Goal: Task Accomplishment & Management: Use online tool/utility

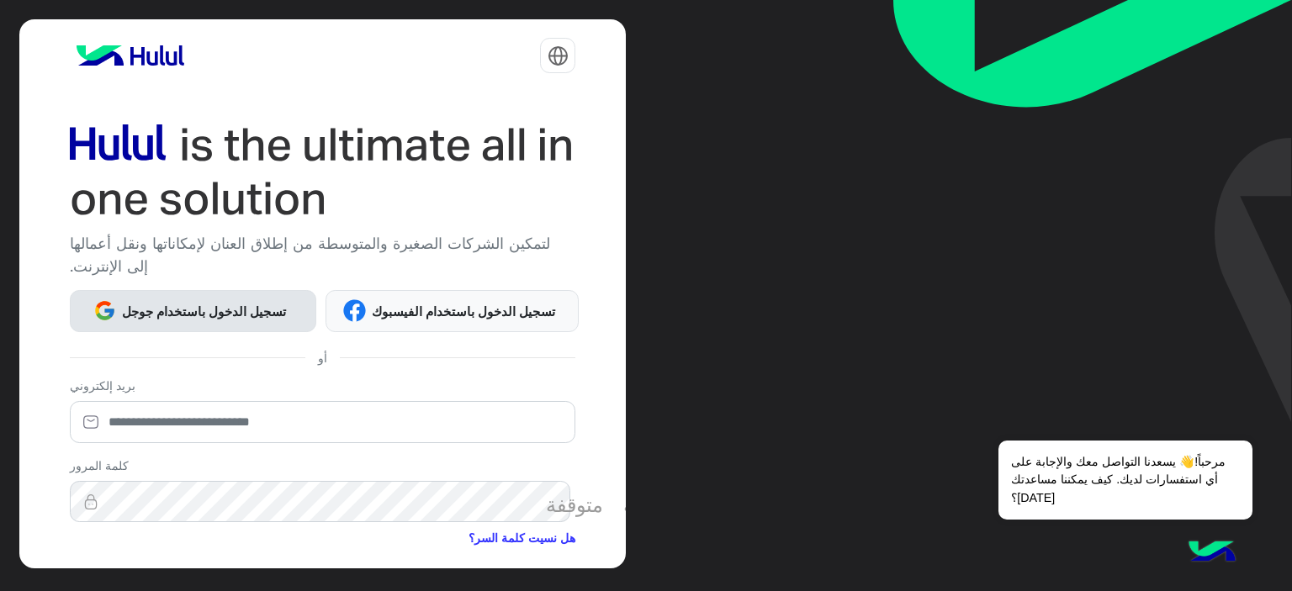
click at [158, 310] on font "تسجيل الدخول باستخدام جوجل" at bounding box center [204, 311] width 164 height 15
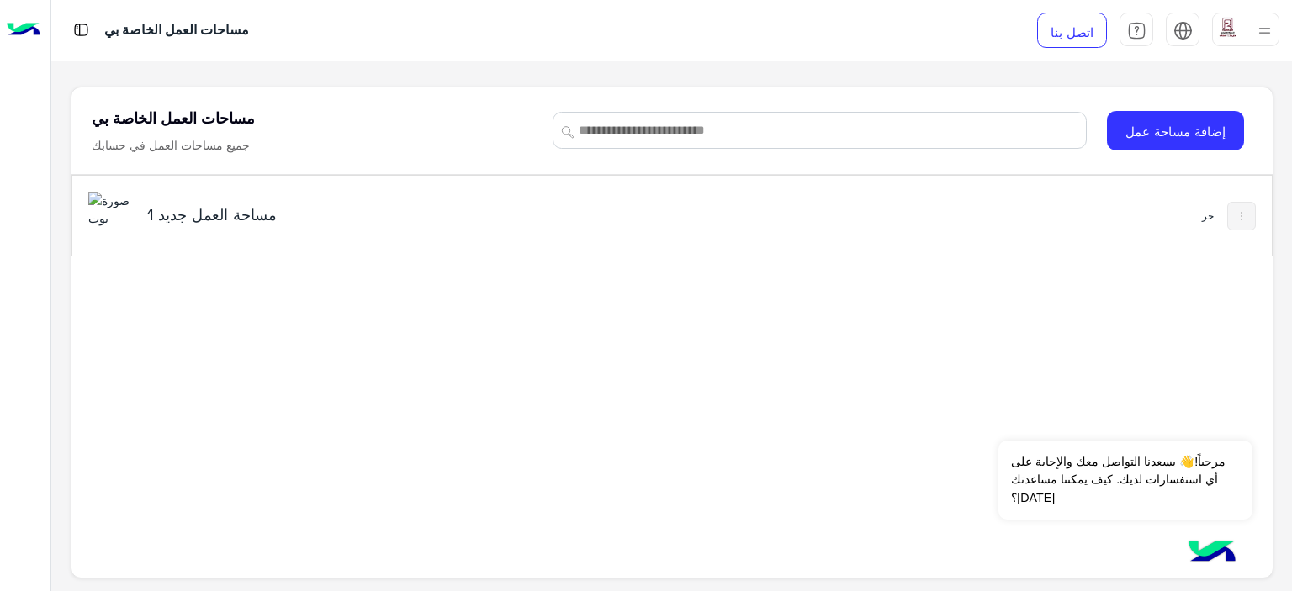
click at [10, 41] on img at bounding box center [24, 30] width 34 height 35
click at [1263, 26] on img at bounding box center [1264, 30] width 21 height 21
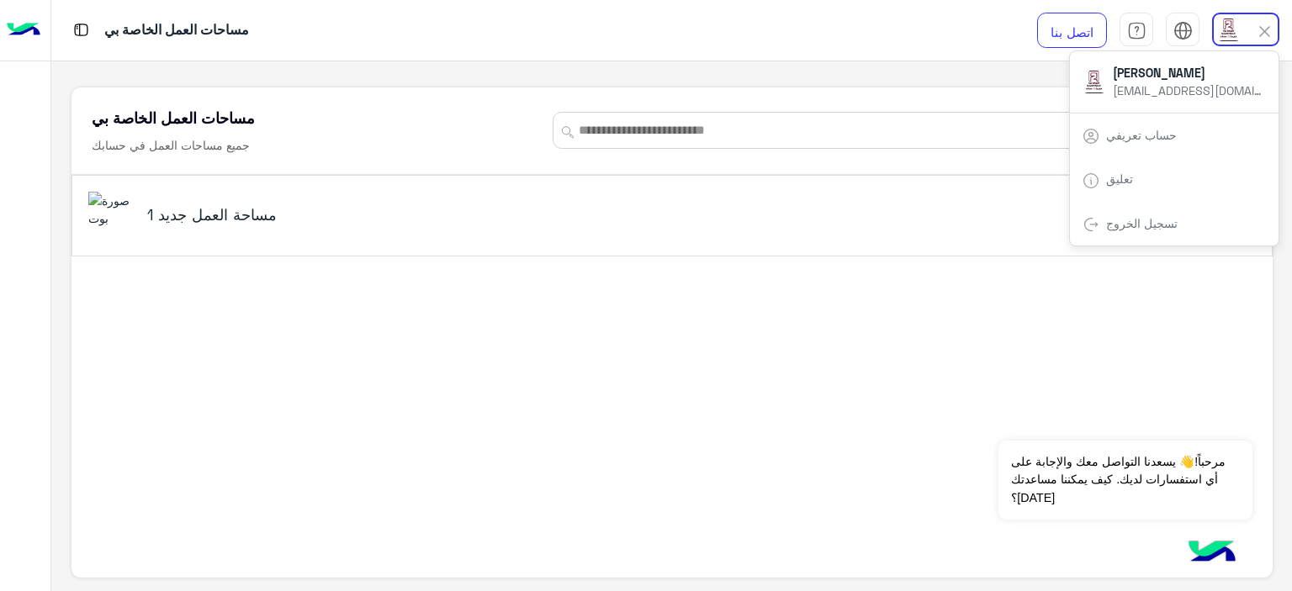
click at [7, 30] on img at bounding box center [24, 30] width 34 height 35
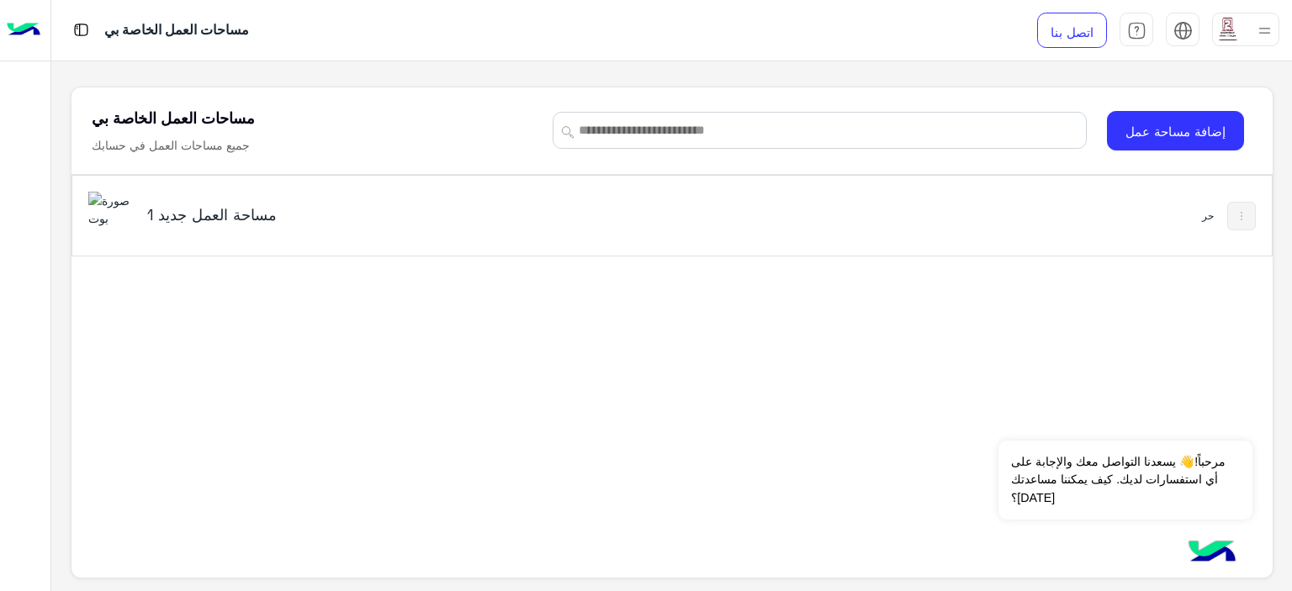
click at [26, 36] on img at bounding box center [24, 30] width 34 height 35
click at [183, 215] on font "مساحة العمل جديد 1" at bounding box center [212, 214] width 130 height 19
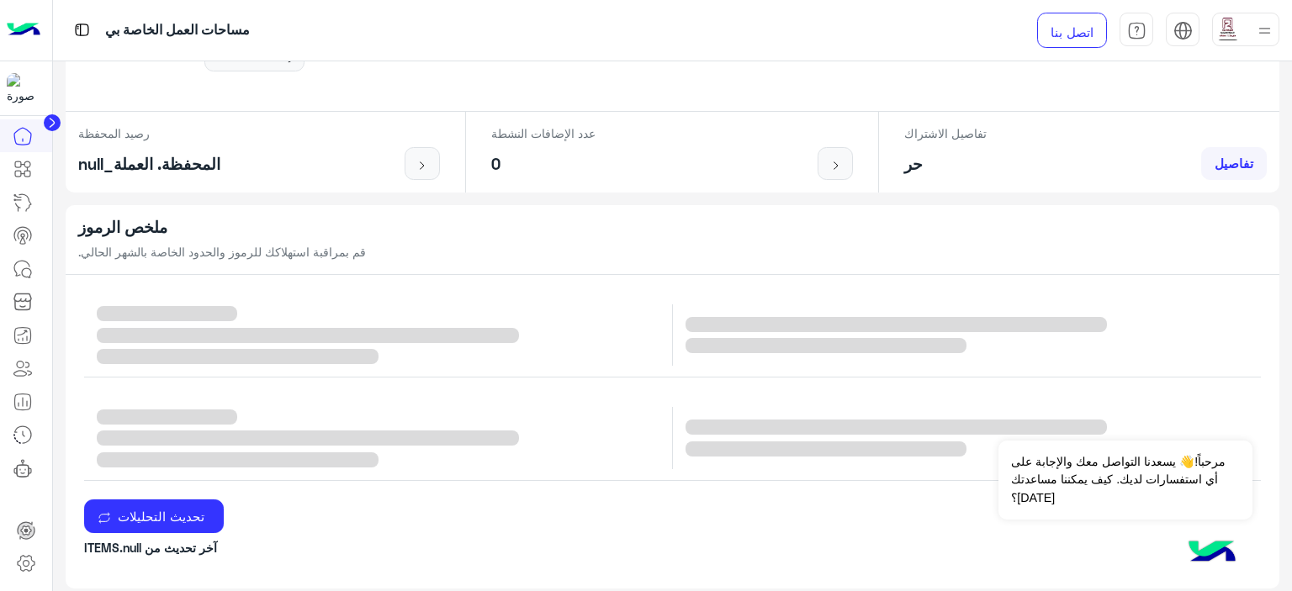
scroll to position [337, 0]
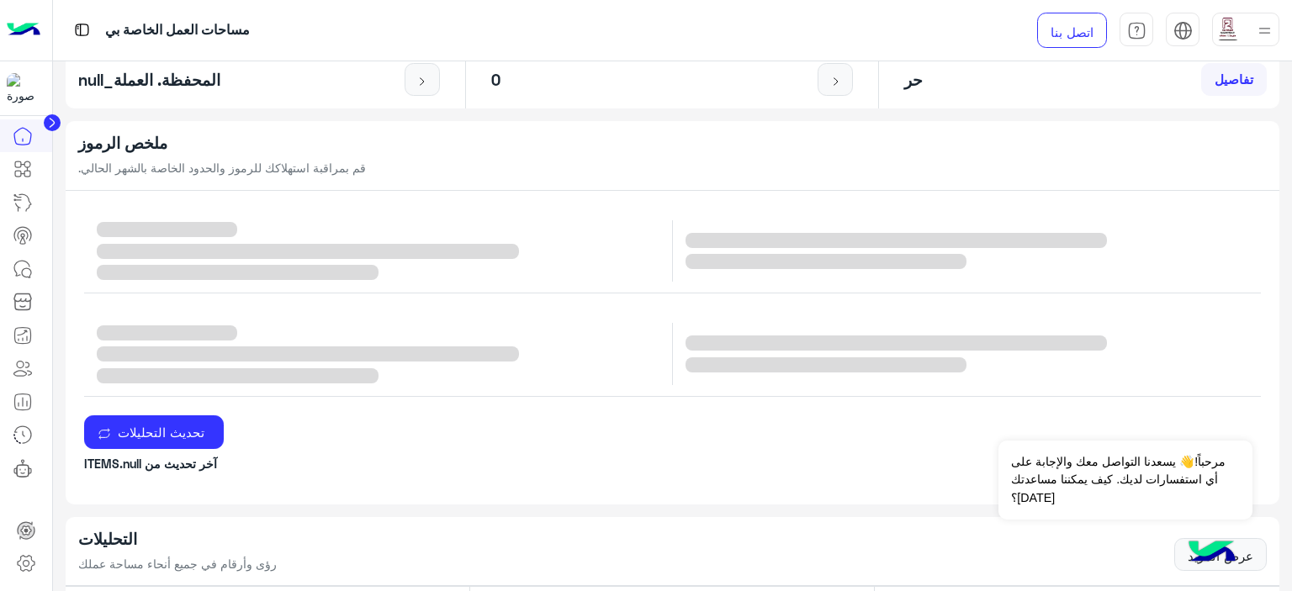
click at [50, 121] on icon at bounding box center [52, 123] width 4 height 8
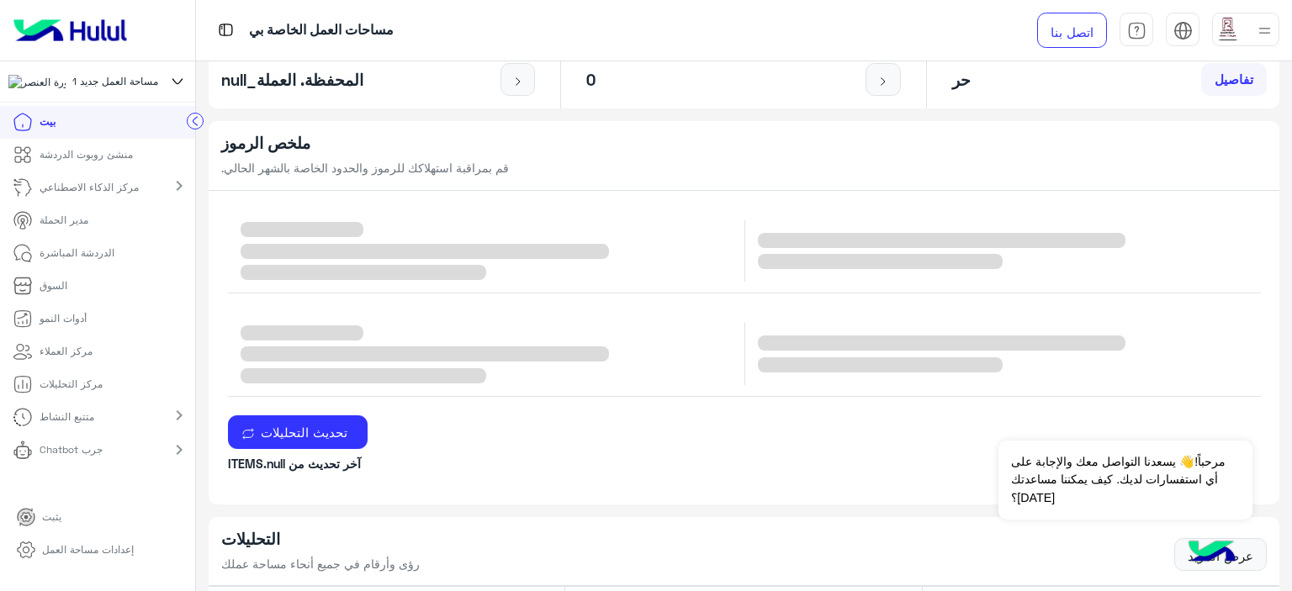
click at [114, 161] on font "منشئ روبوت الدردشة" at bounding box center [86, 154] width 93 height 13
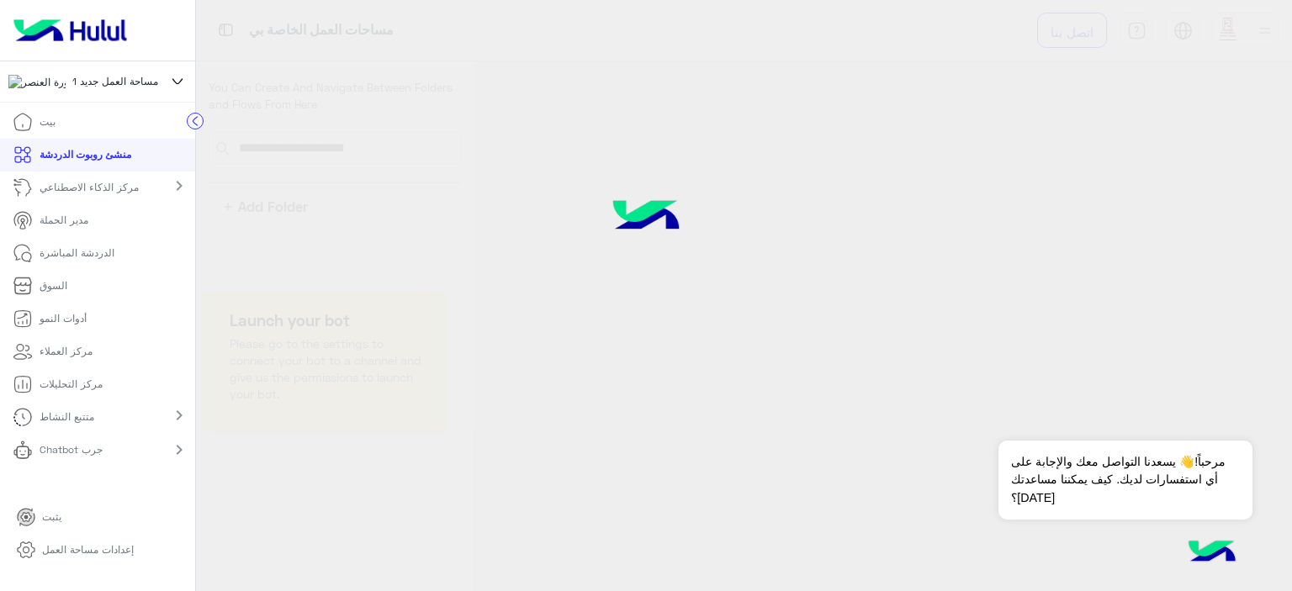
click at [102, 161] on font "منشئ روبوت الدردشة" at bounding box center [86, 154] width 92 height 13
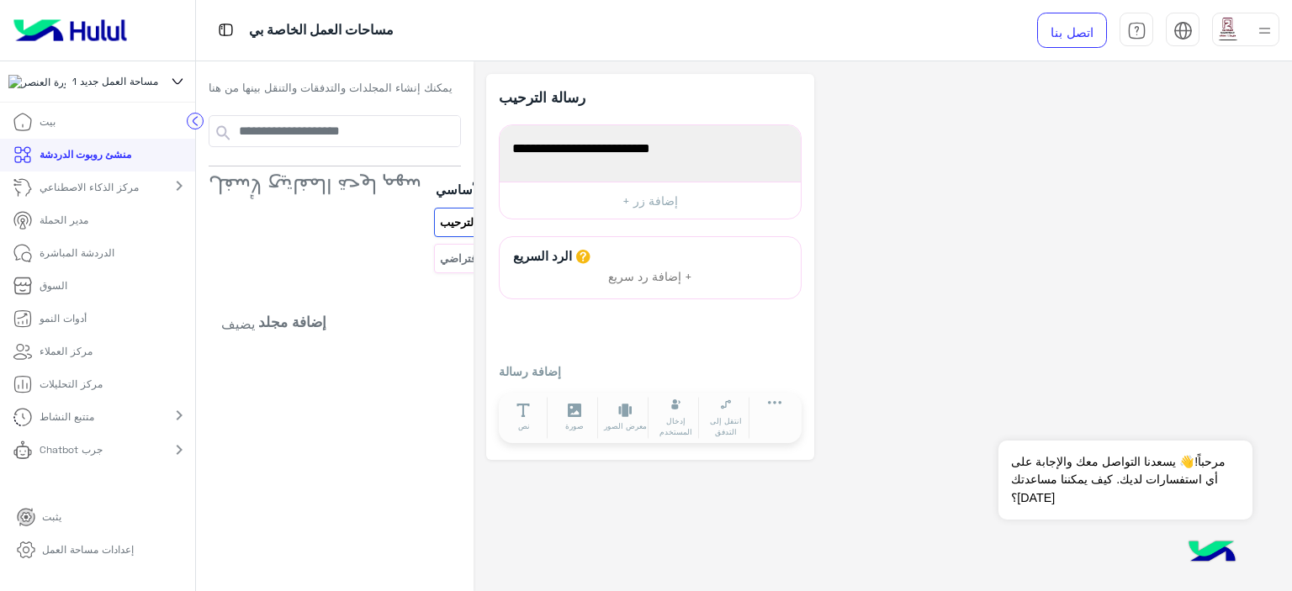
click at [169, 193] on mat-icon "chevron_right" at bounding box center [179, 186] width 20 height 20
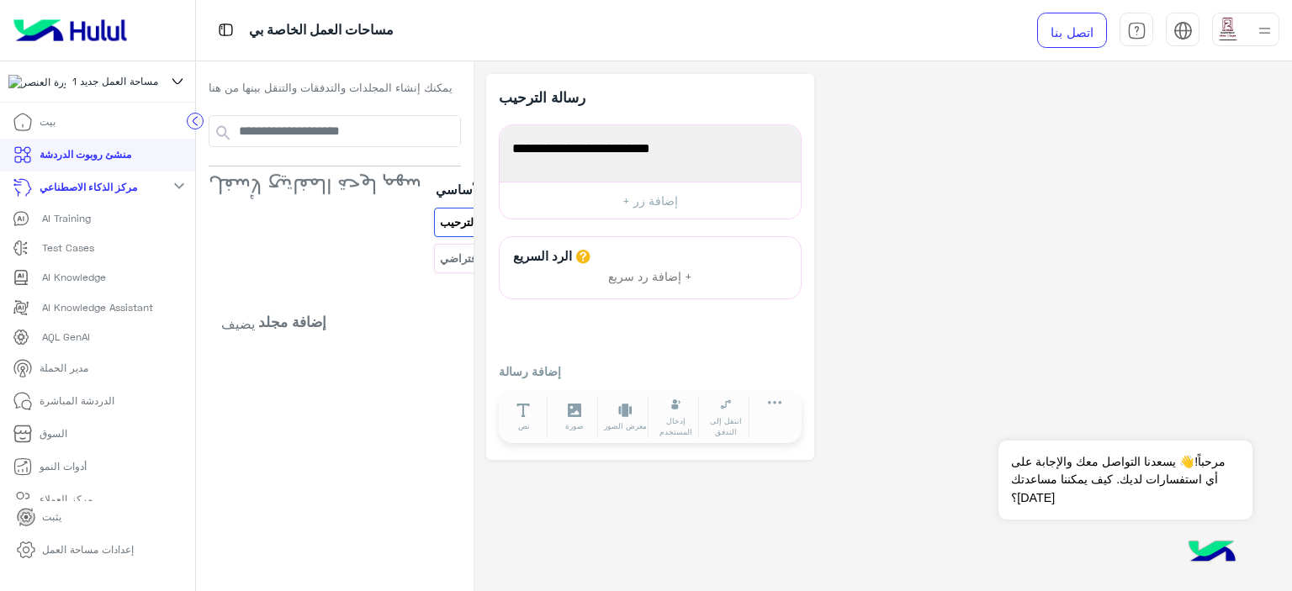
click at [169, 196] on mat-icon "expand_more" at bounding box center [179, 186] width 20 height 20
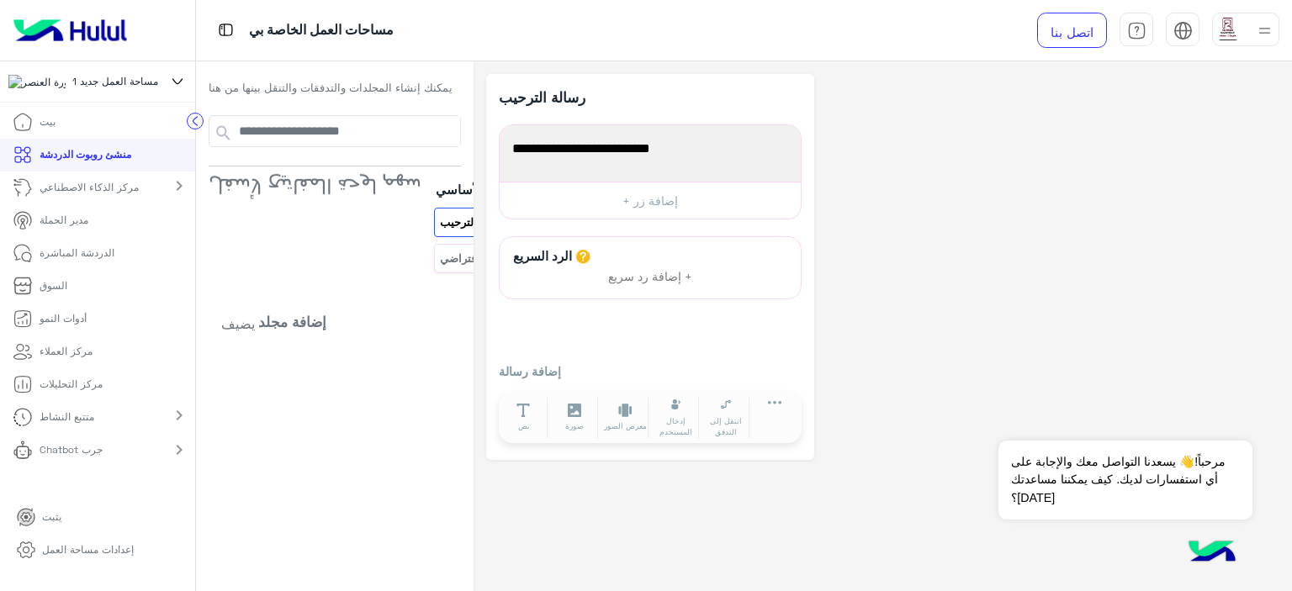
click at [27, 551] on icon at bounding box center [26, 550] width 20 height 20
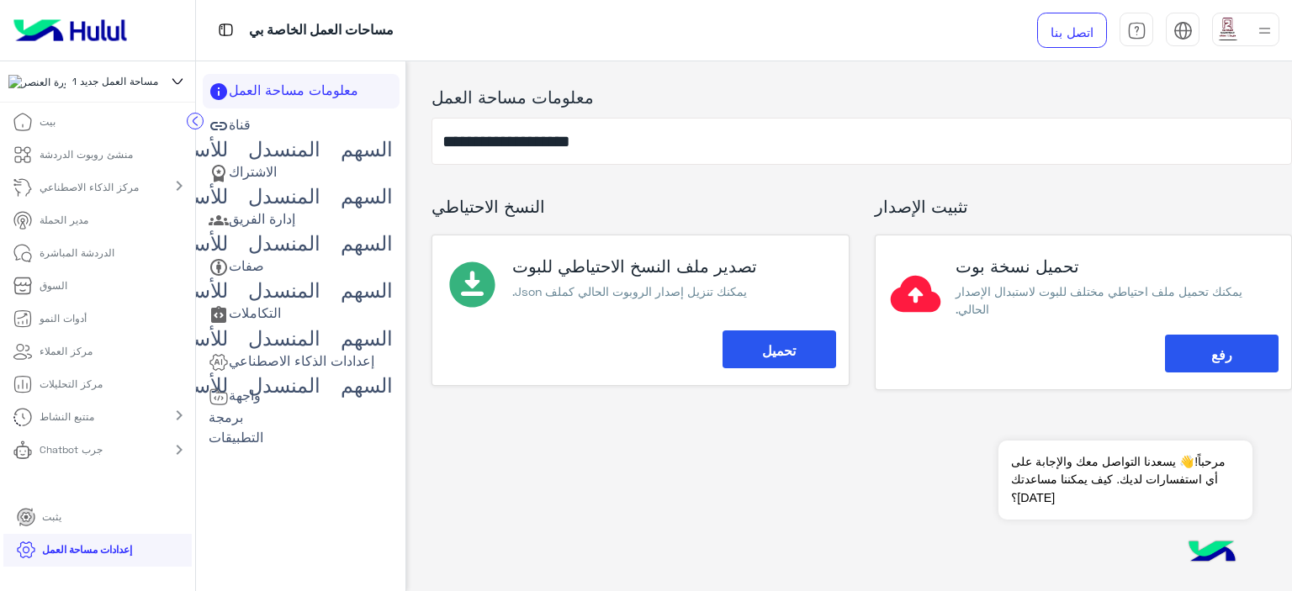
click at [168, 87] on icon at bounding box center [177, 82] width 19 height 20
click at [215, 28] on img at bounding box center [225, 29] width 21 height 21
click at [229, 130] on font "قناة" at bounding box center [240, 124] width 22 height 16
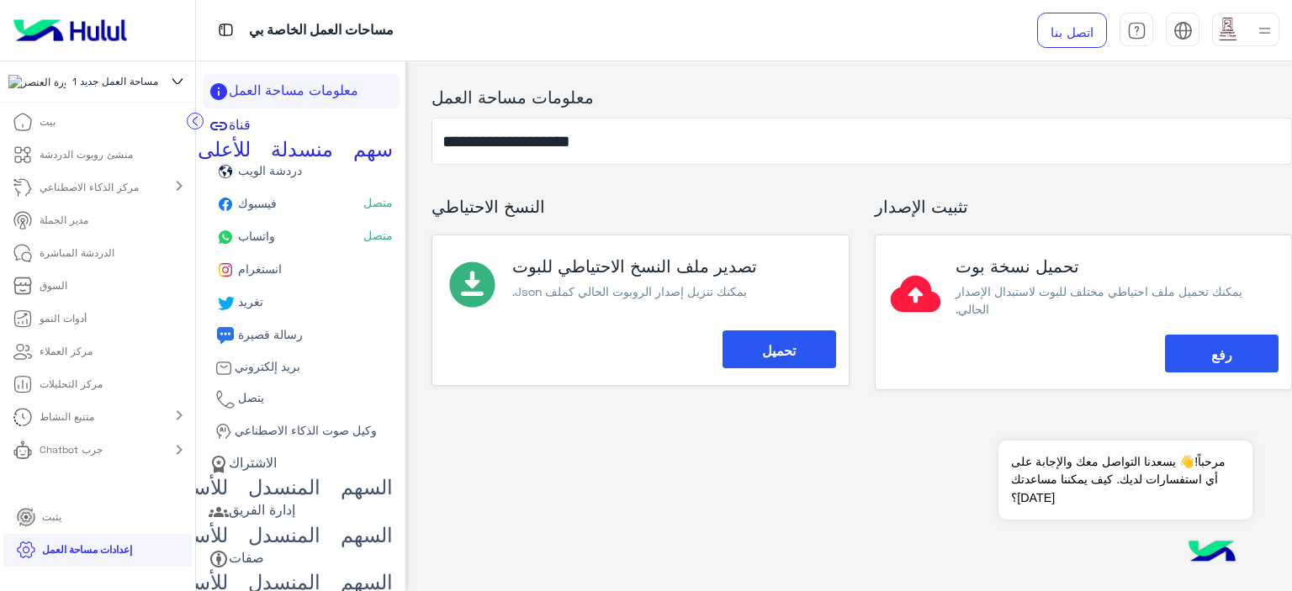
click at [232, 137] on font "سهم_منسدلة_للأعلى" at bounding box center [295, 146] width 195 height 20
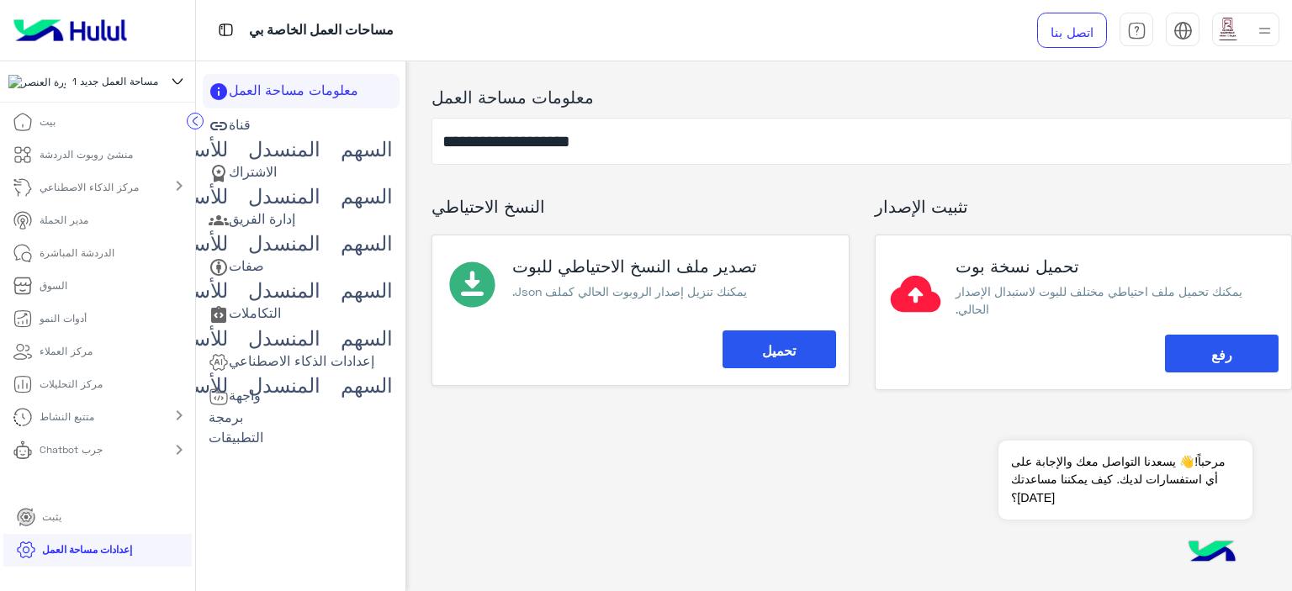
click at [230, 128] on font "قناة" at bounding box center [240, 124] width 22 height 16
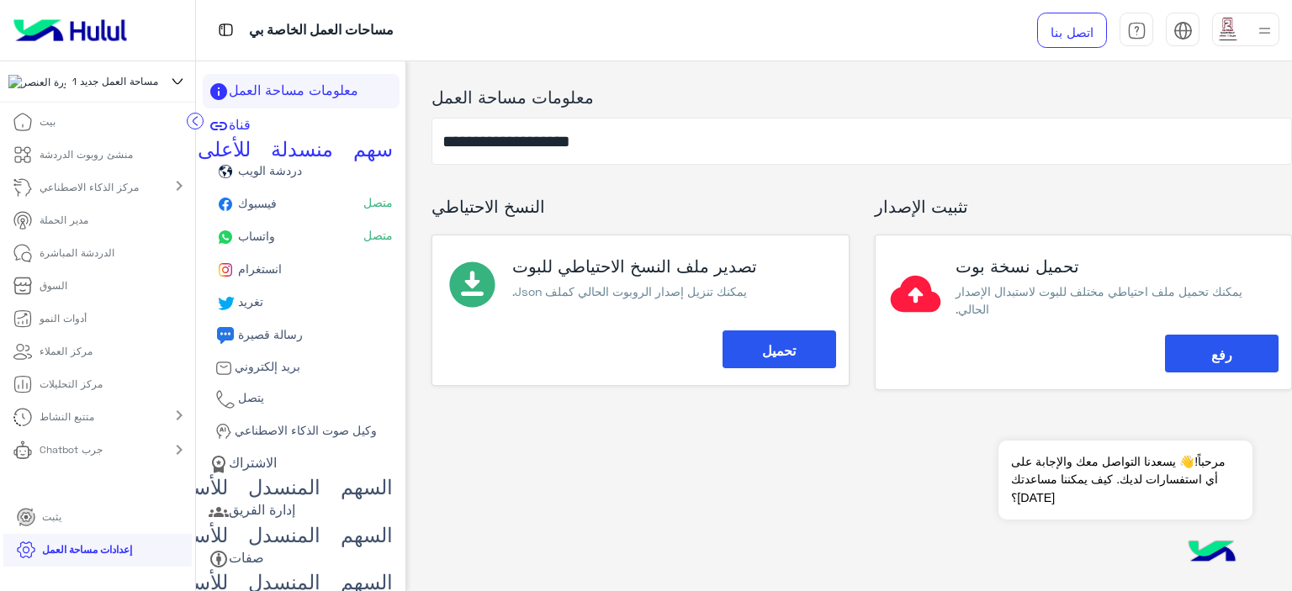
click at [242, 210] on font "فيسبوك" at bounding box center [257, 203] width 39 height 14
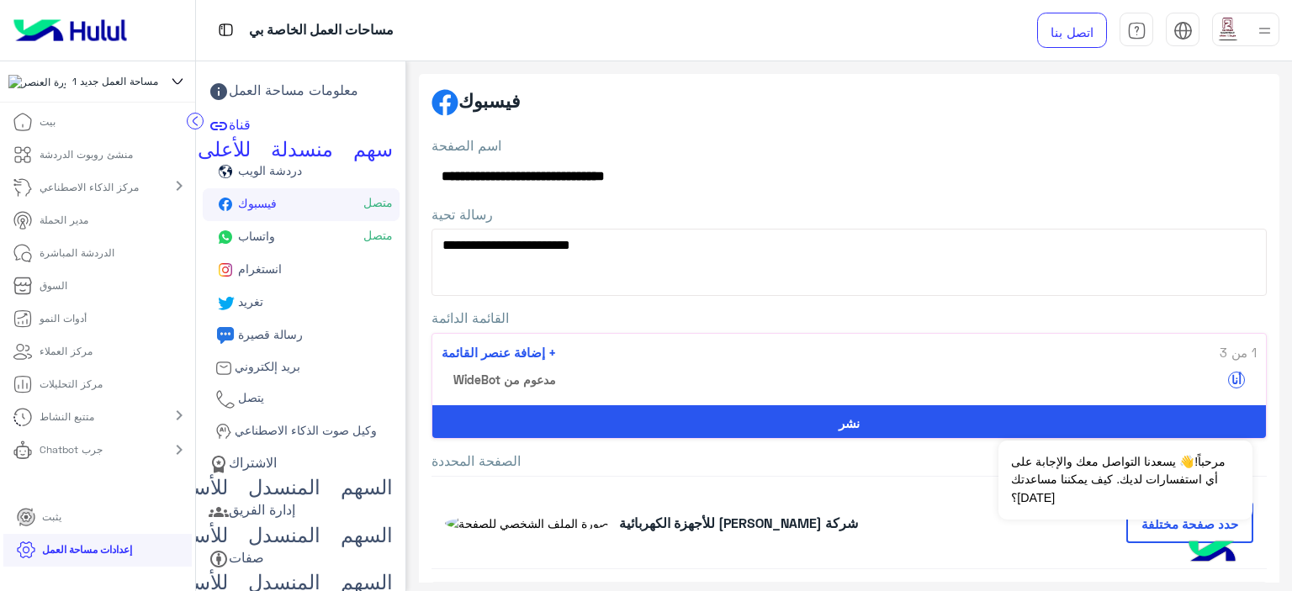
click at [634, 264] on textarea "**********" at bounding box center [849, 262] width 835 height 67
paste textarea "**********"
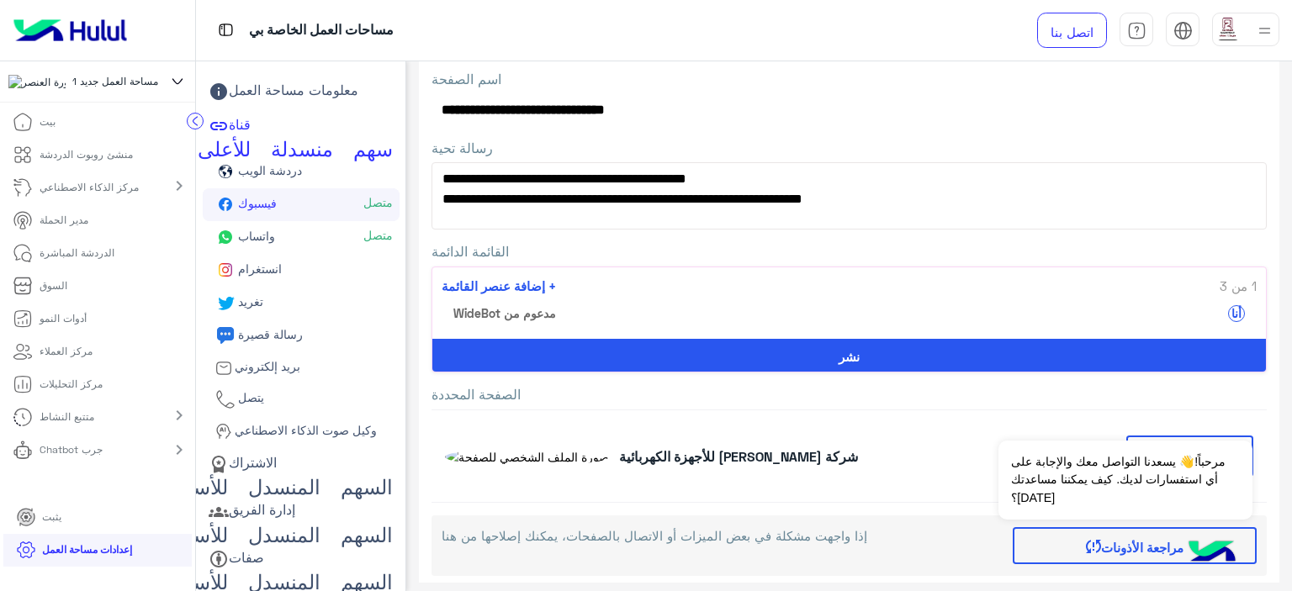
scroll to position [168, 0]
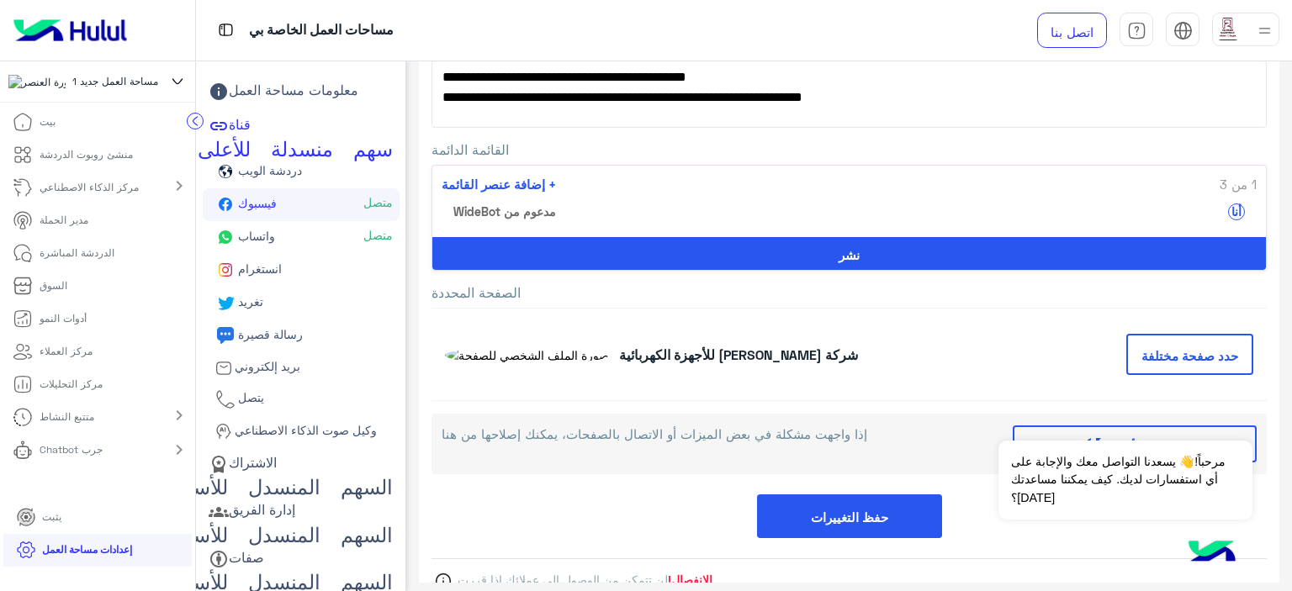
type textarea "**********"
click at [789, 248] on button "نشر" at bounding box center [849, 253] width 834 height 33
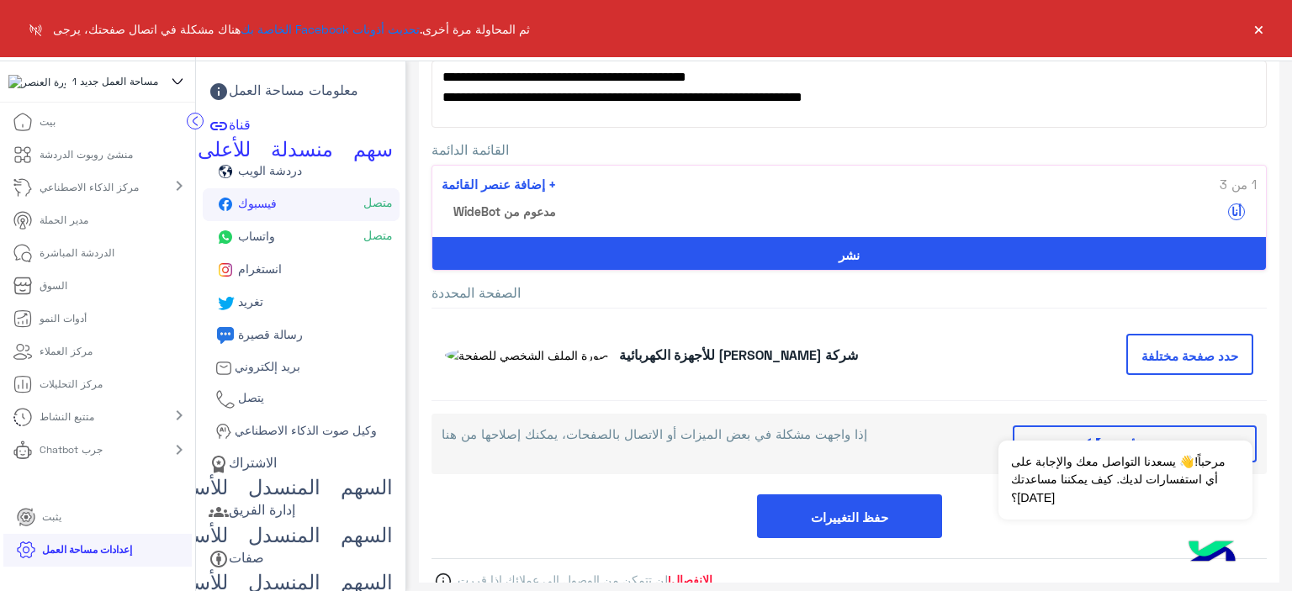
click at [779, 504] on button "حفظ التغييرات" at bounding box center [849, 517] width 185 height 44
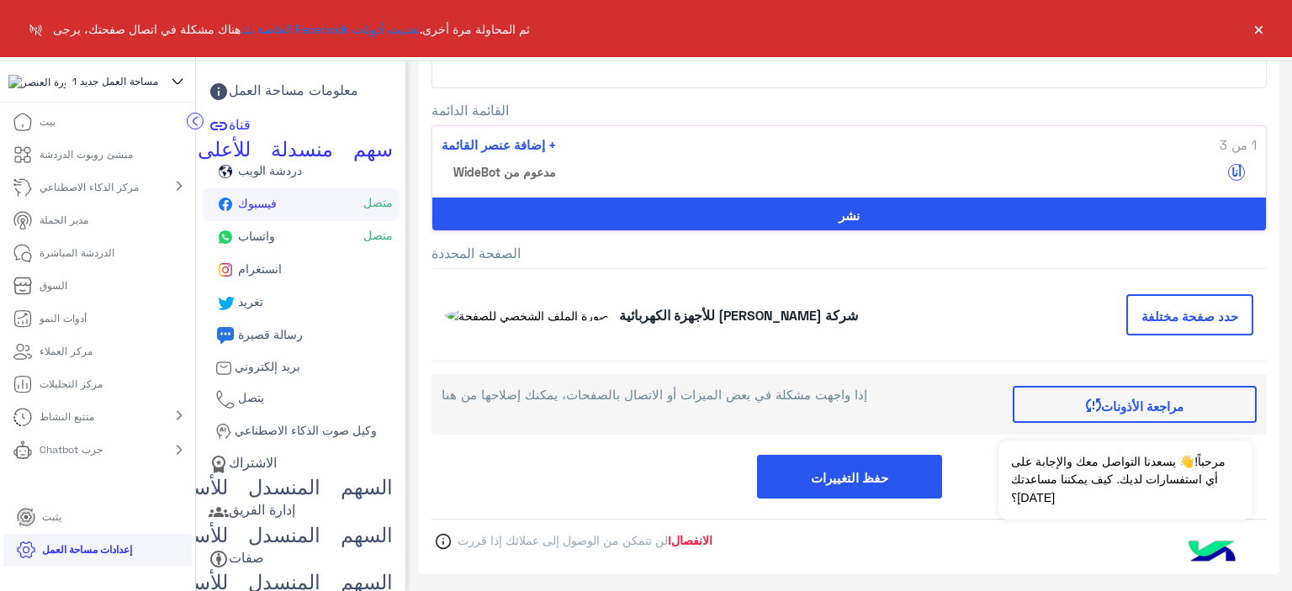
click at [778, 463] on button "حفظ التغييرات" at bounding box center [849, 477] width 185 height 44
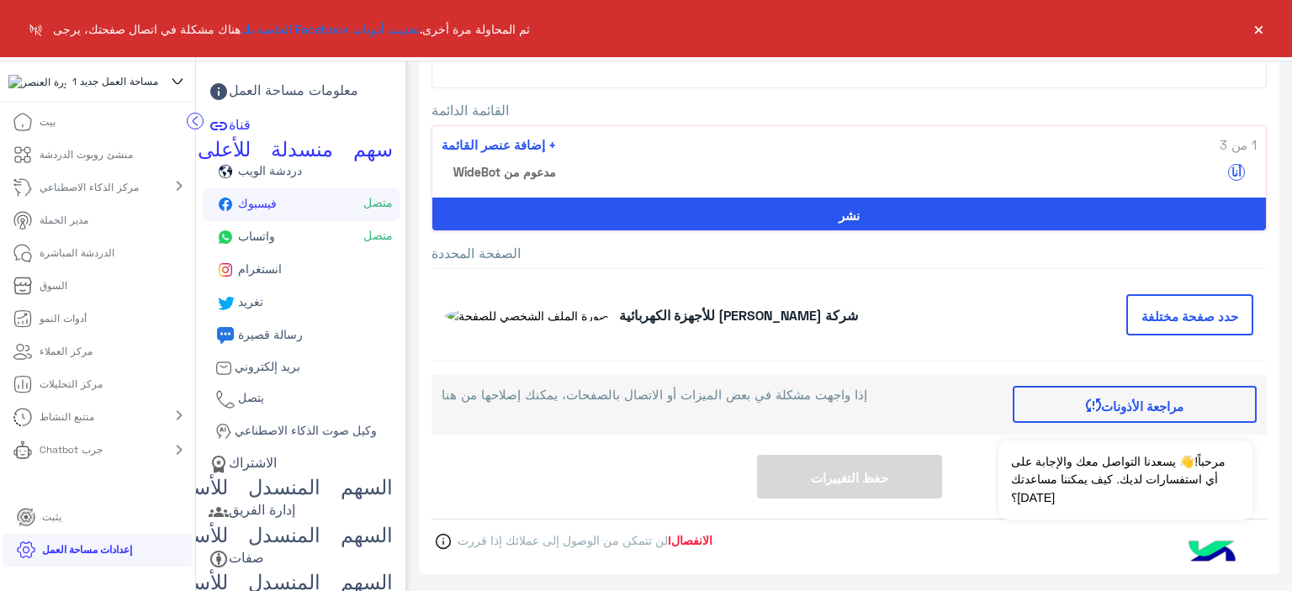
click at [1261, 29] on font "×" at bounding box center [1259, 29] width 13 height 24
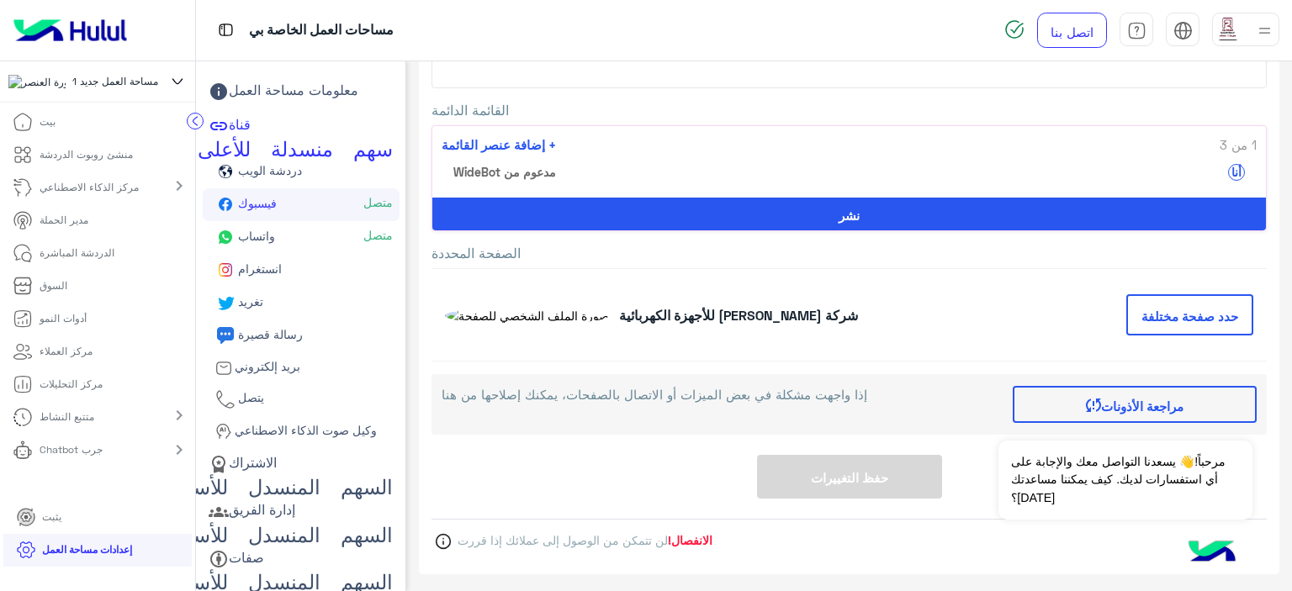
click at [602, 460] on div "حفظ التغييرات" at bounding box center [849, 477] width 835 height 44
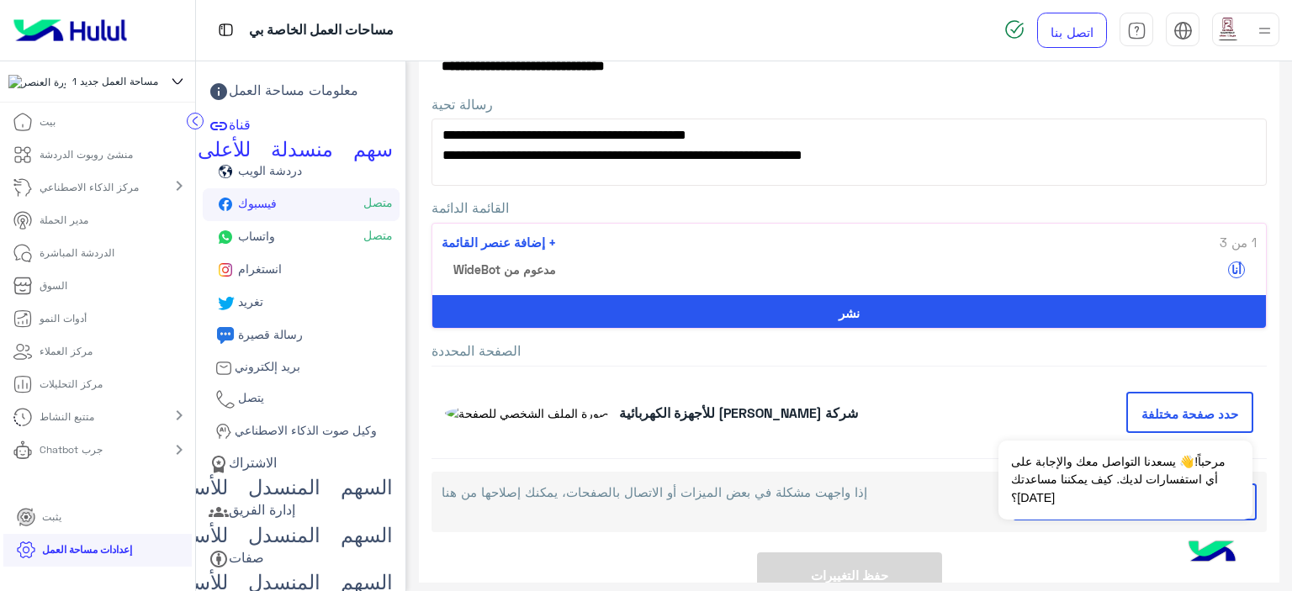
scroll to position [0, 0]
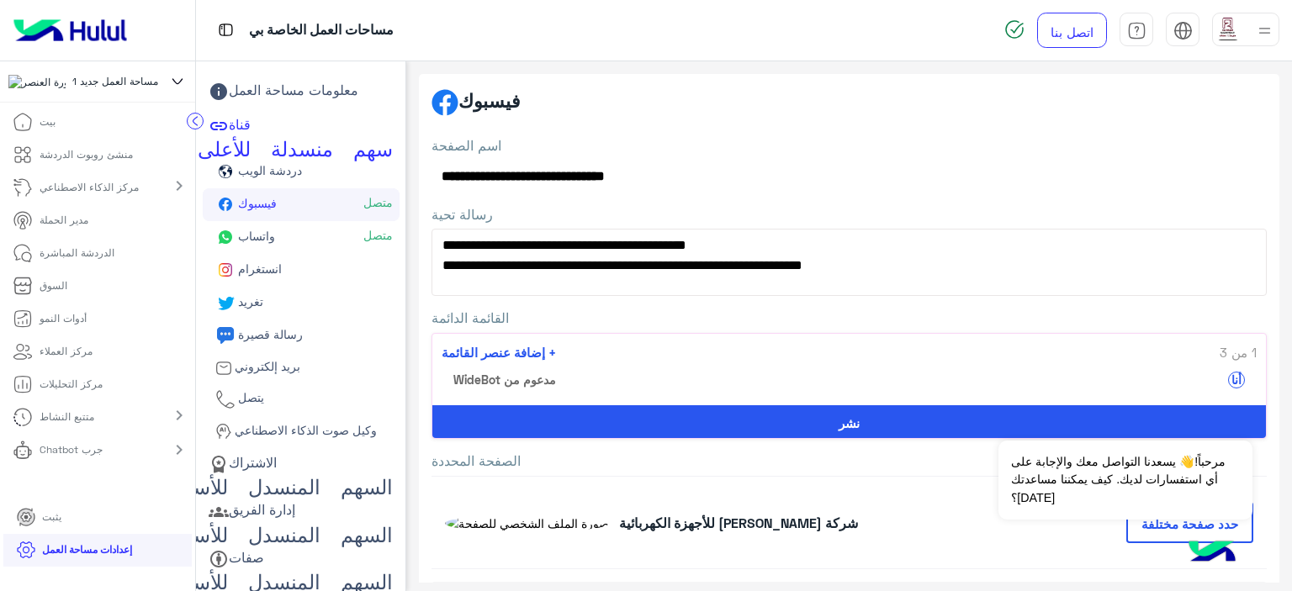
click at [899, 263] on textarea "**********" at bounding box center [849, 262] width 835 height 67
click at [240, 242] on font "واتساب" at bounding box center [256, 236] width 37 height 14
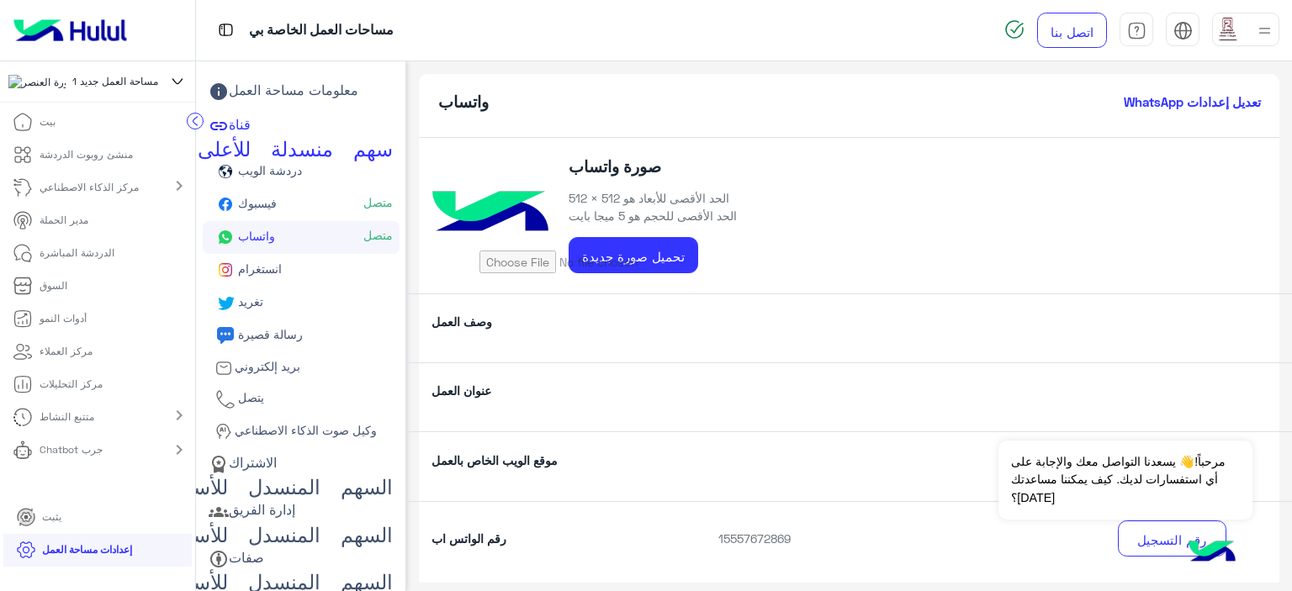
click at [241, 210] on font "فيسبوك" at bounding box center [257, 203] width 39 height 14
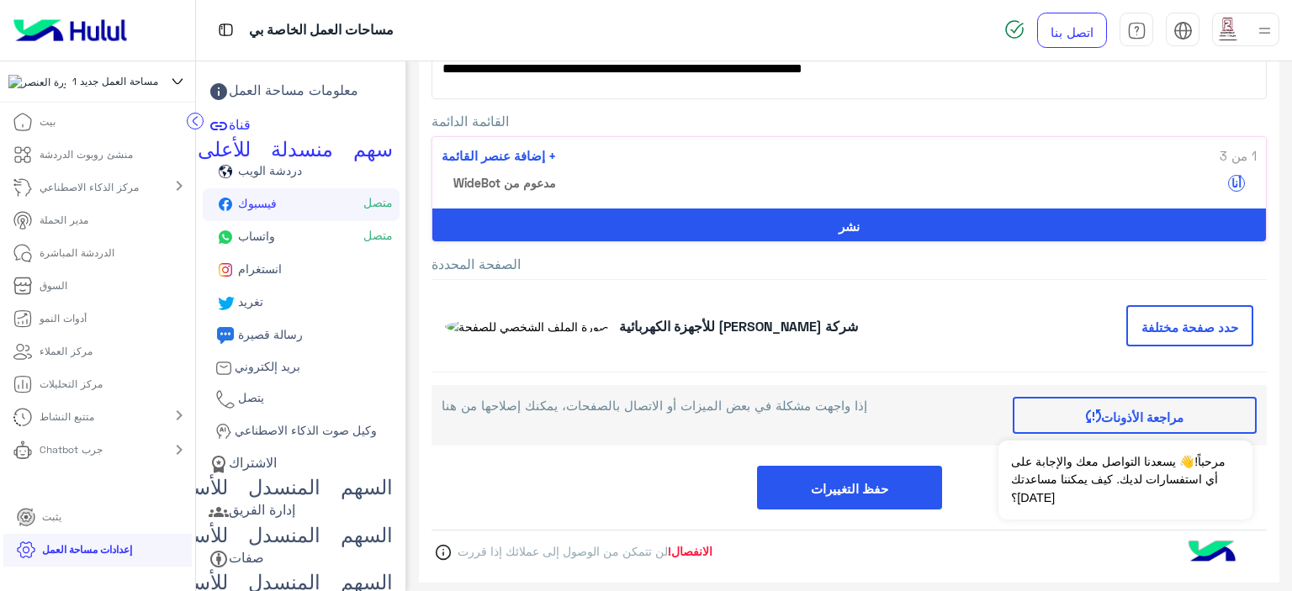
scroll to position [208, 0]
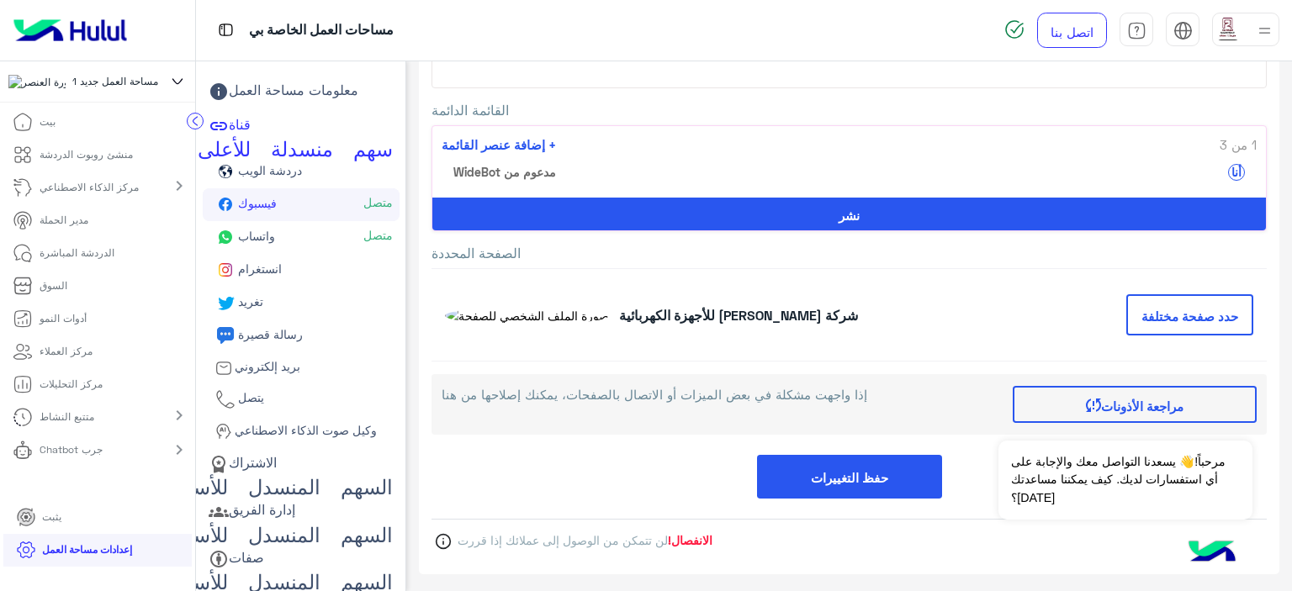
click at [253, 241] on font "واتساب" at bounding box center [256, 236] width 37 height 14
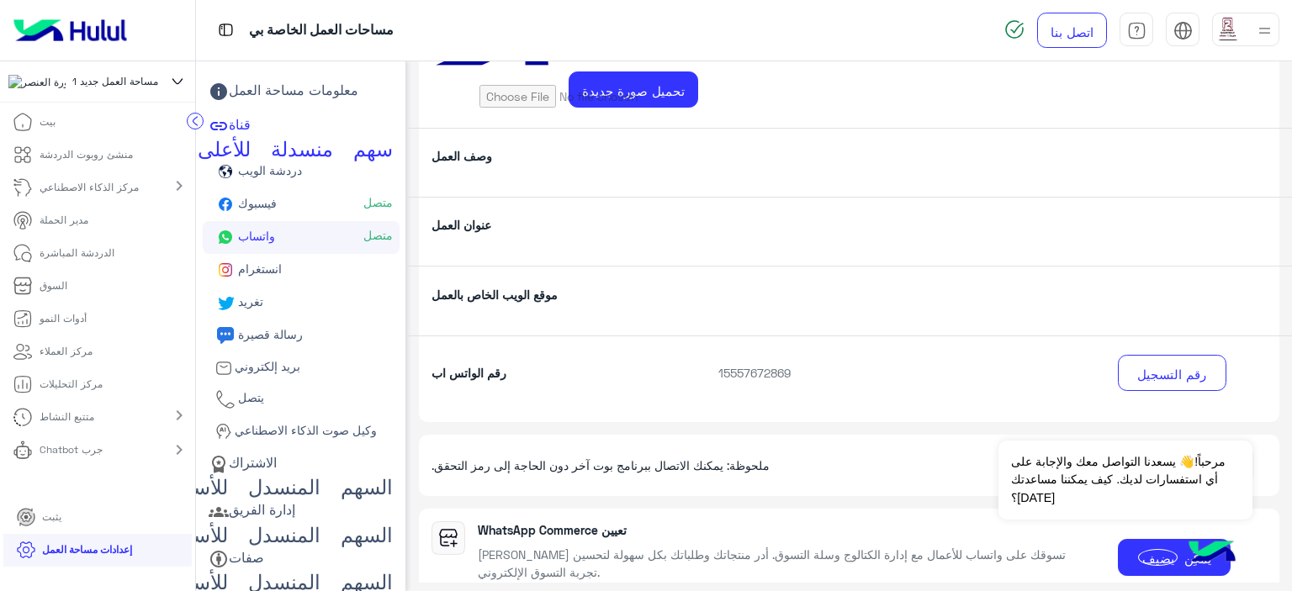
scroll to position [208, 0]
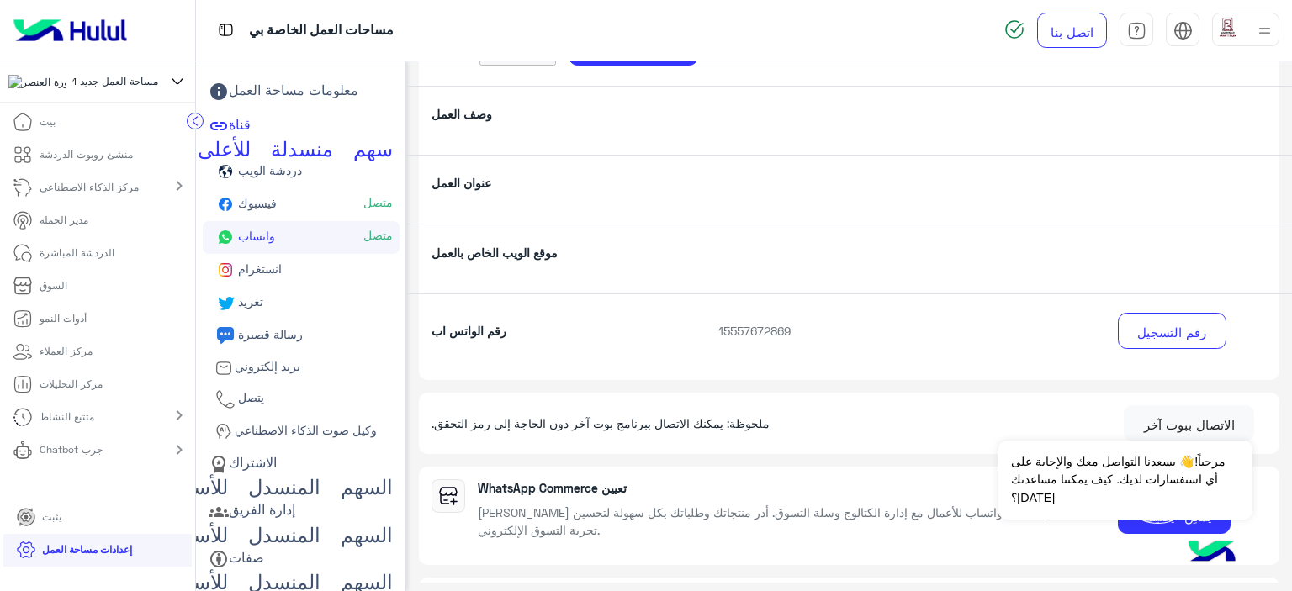
click at [746, 339] on div "رقم الواتس اب 15557672869 رقم التسجيل" at bounding box center [849, 337] width 886 height 87
click at [746, 335] on font "15557672869" at bounding box center [754, 331] width 72 height 14
click at [1138, 331] on font "رقم التسجيل" at bounding box center [1171, 332] width 69 height 15
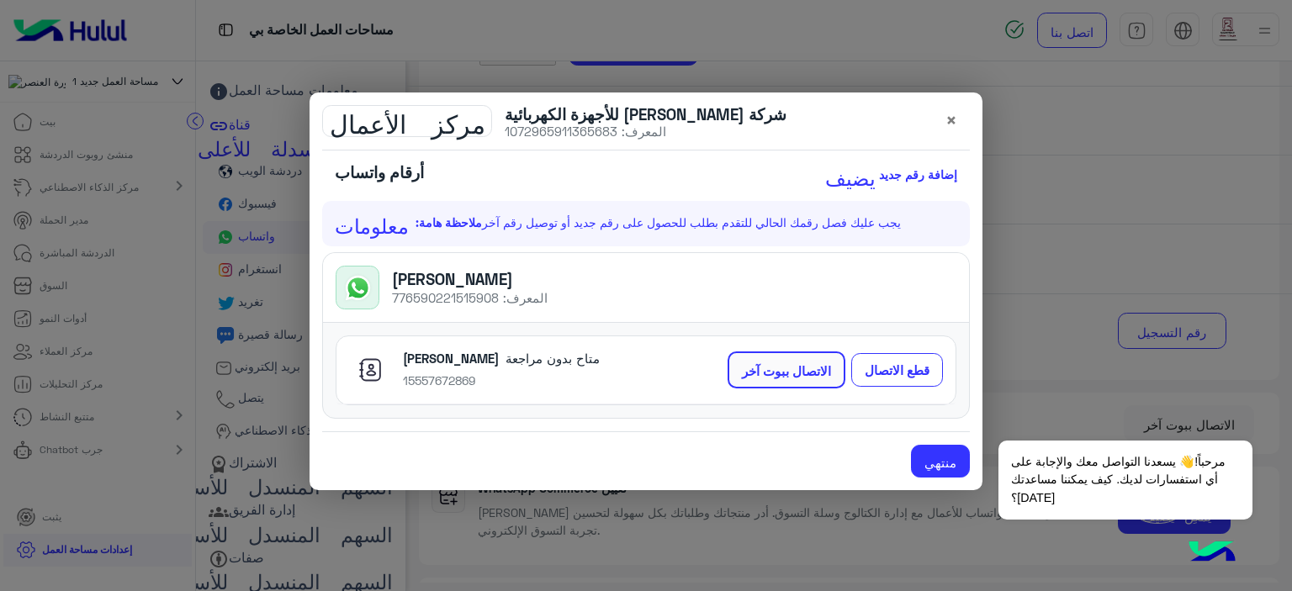
click at [415, 284] on font "[PERSON_NAME]" at bounding box center [452, 279] width 121 height 19
click at [353, 289] on icon at bounding box center [358, 288] width 13 height 12
click at [955, 121] on font "×" at bounding box center [952, 120] width 12 height 23
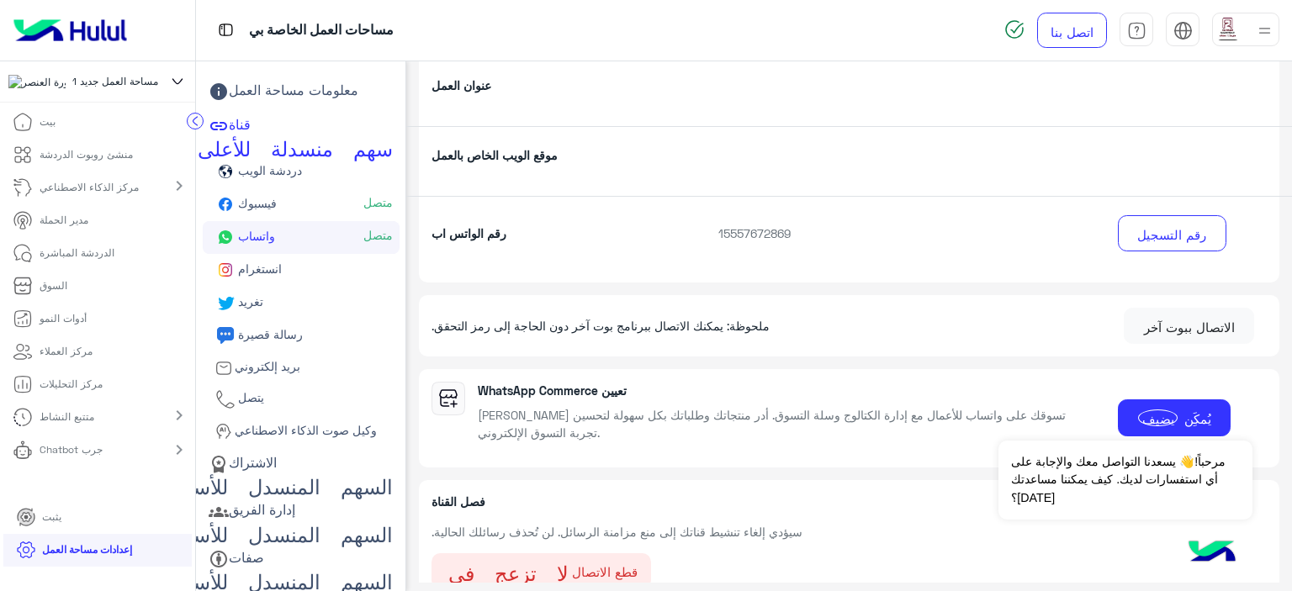
scroll to position [321, 0]
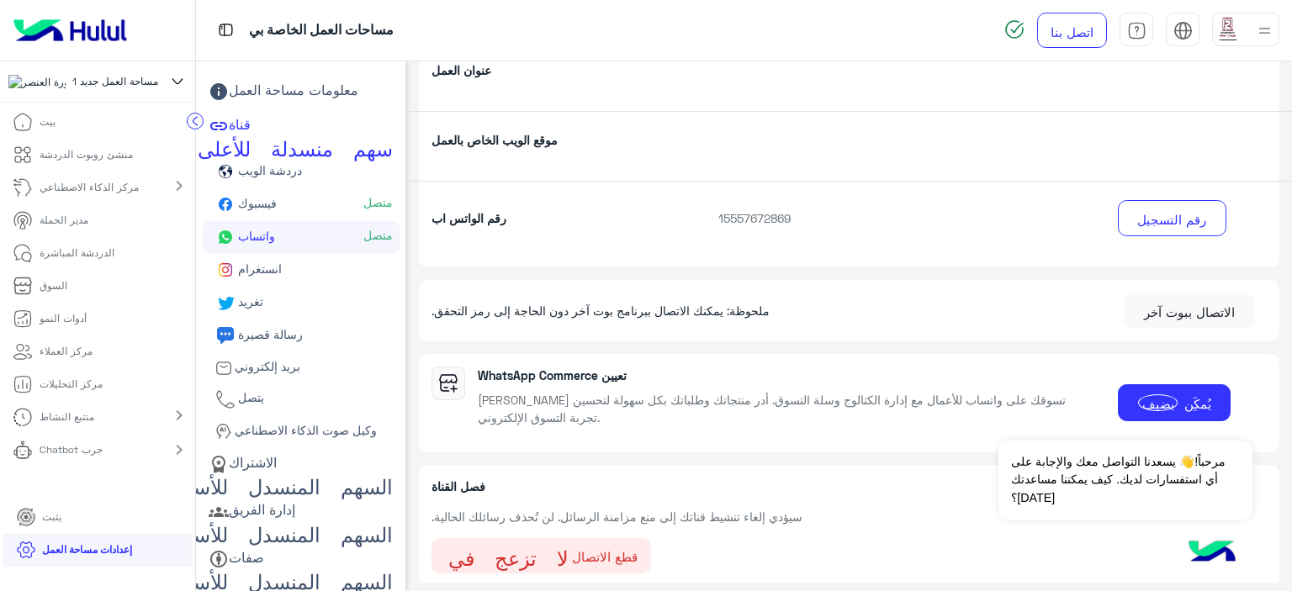
click at [238, 271] on font "انستغرام" at bounding box center [260, 269] width 44 height 14
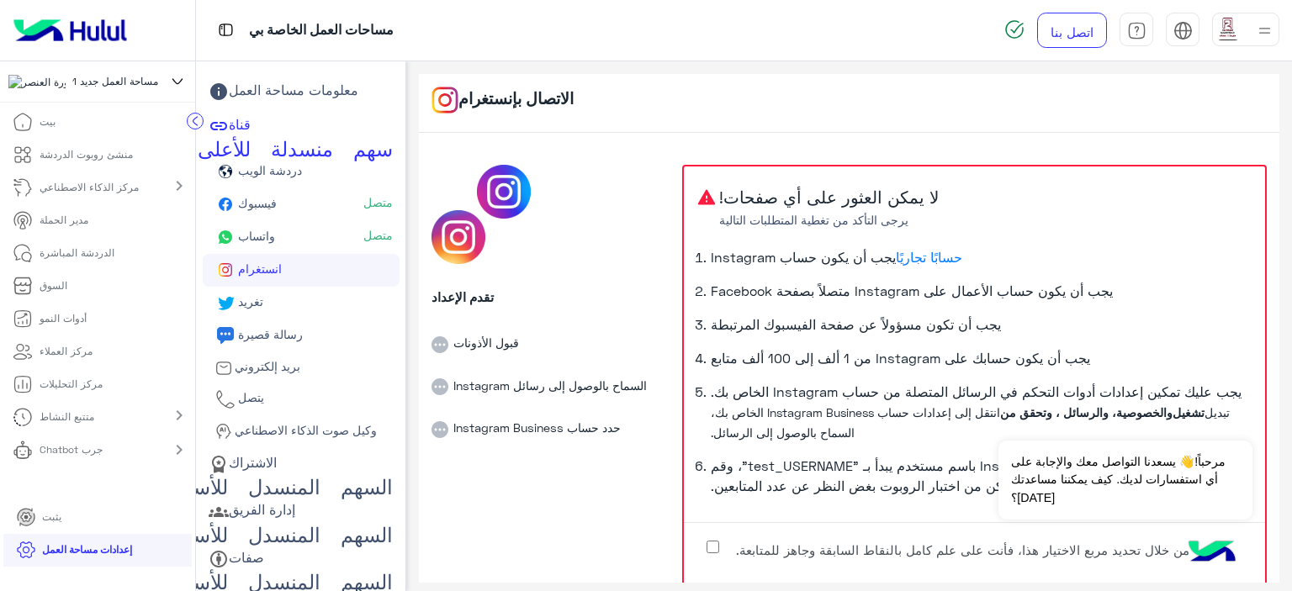
click at [238, 342] on font "رسالة قصيرة" at bounding box center [270, 334] width 65 height 14
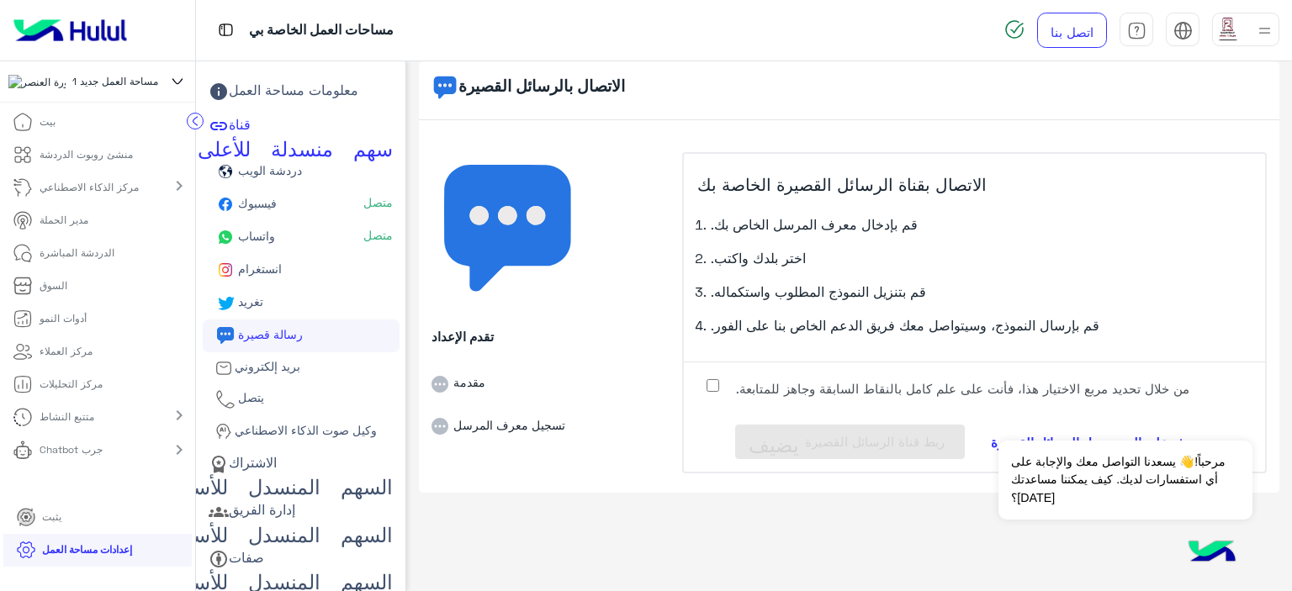
click at [253, 202] on font "فيسبوك" at bounding box center [257, 203] width 39 height 14
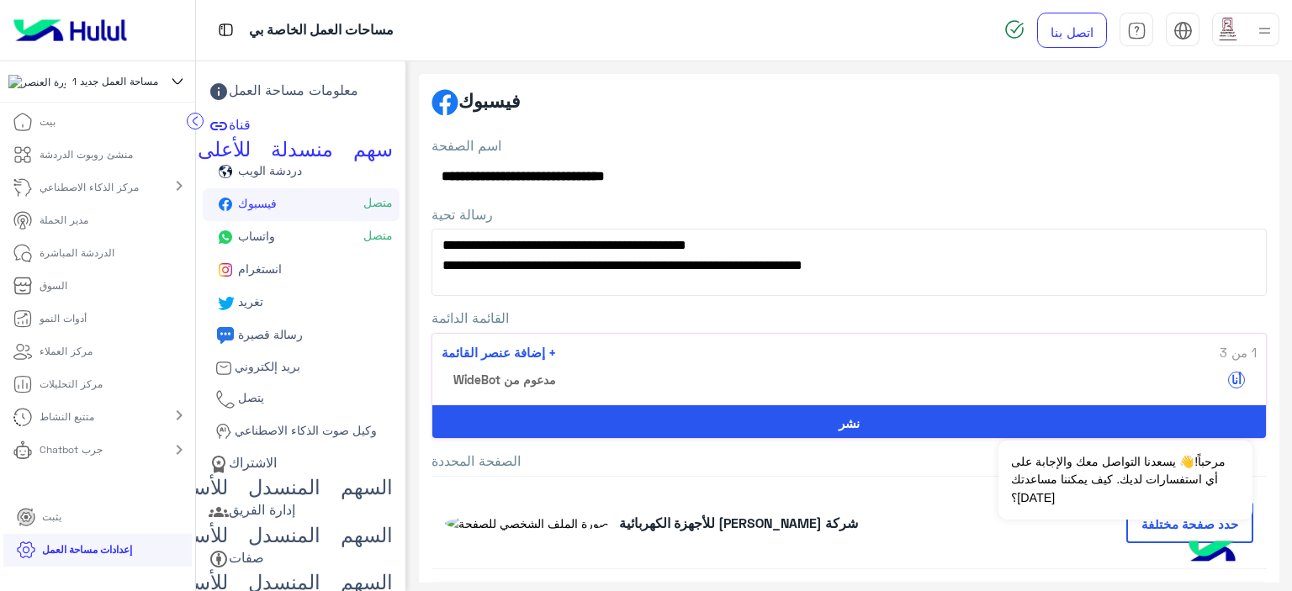
click at [188, 118] on circle at bounding box center [196, 121] width 16 height 16
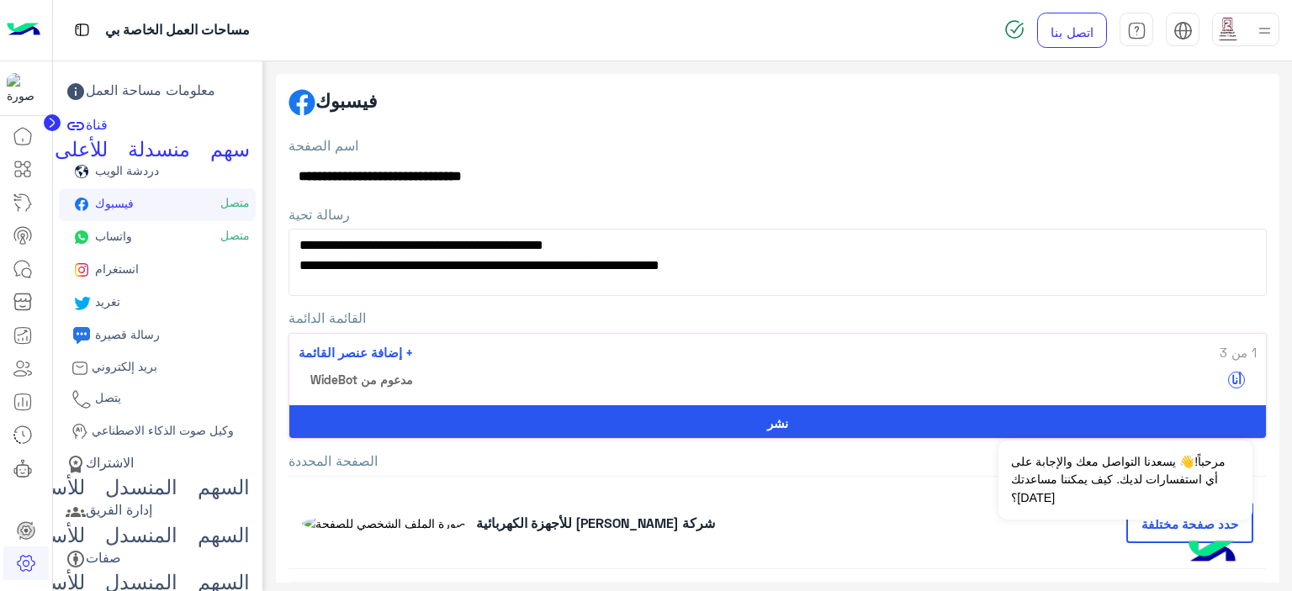
click at [51, 124] on icon at bounding box center [52, 123] width 4 height 8
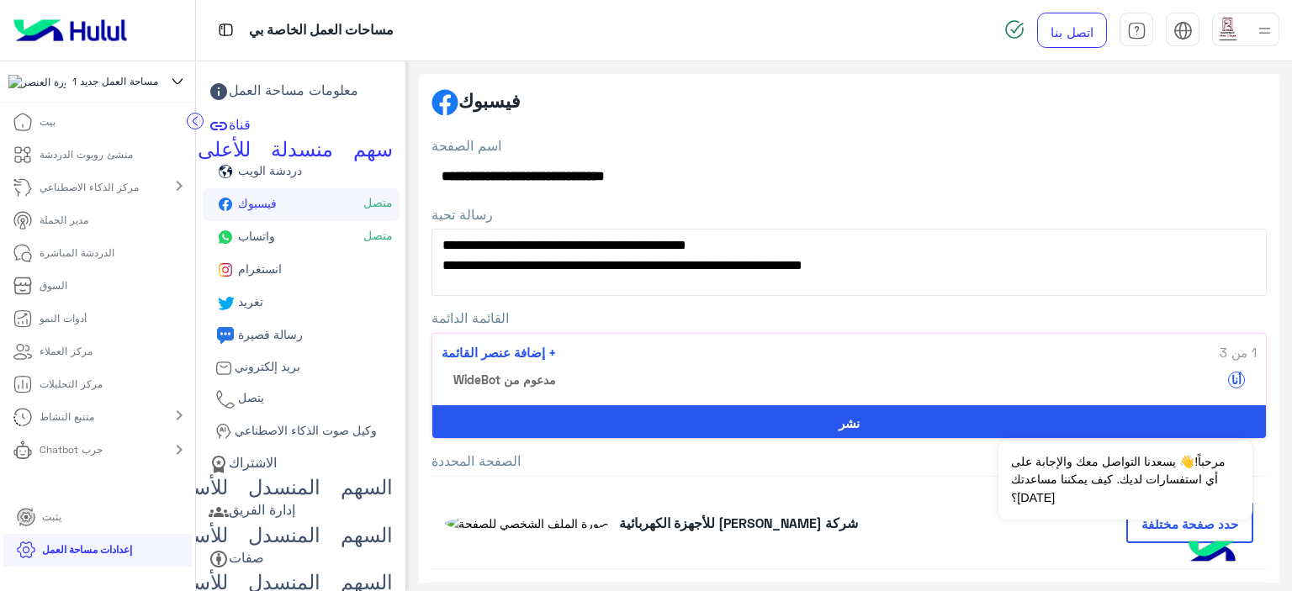
click at [83, 161] on font "منشئ روبوت الدردشة" at bounding box center [86, 154] width 93 height 13
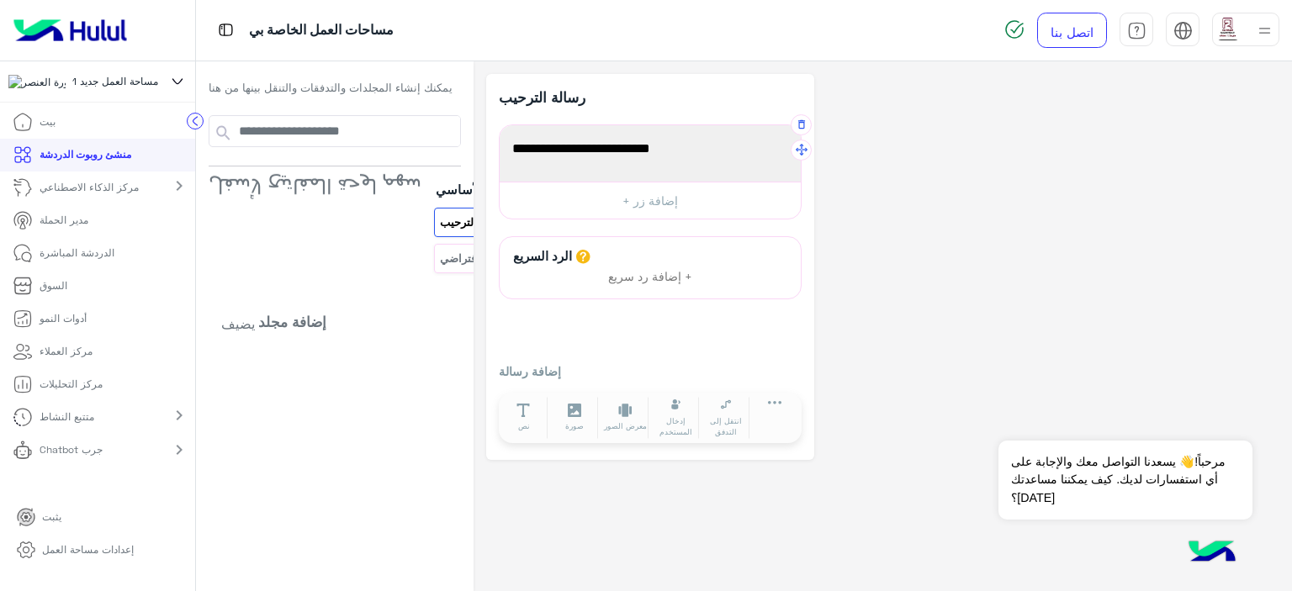
click at [586, 157] on span "مرحباً بكم في تدفقكم الأول!" at bounding box center [650, 149] width 276 height 22
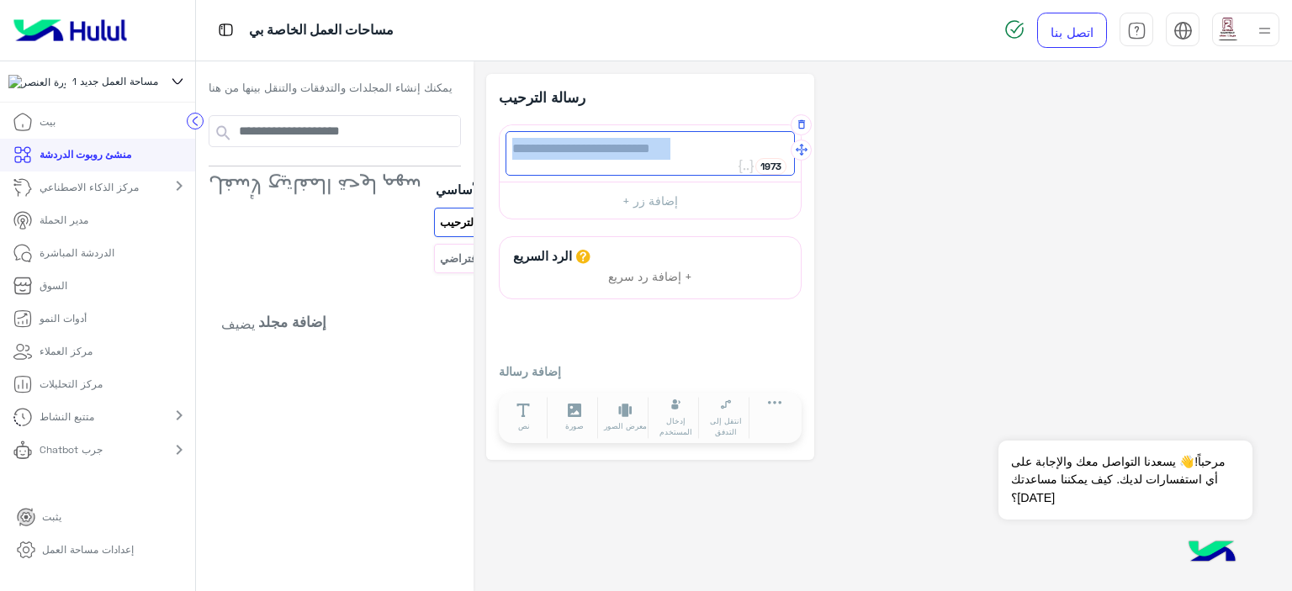
drag, startPoint x: 679, startPoint y: 153, endPoint x: 491, endPoint y: 147, distance: 187.7
click at [506, 147] on div "مرحباً بكم في تدفقكم الأول!" at bounding box center [650, 153] width 289 height 45
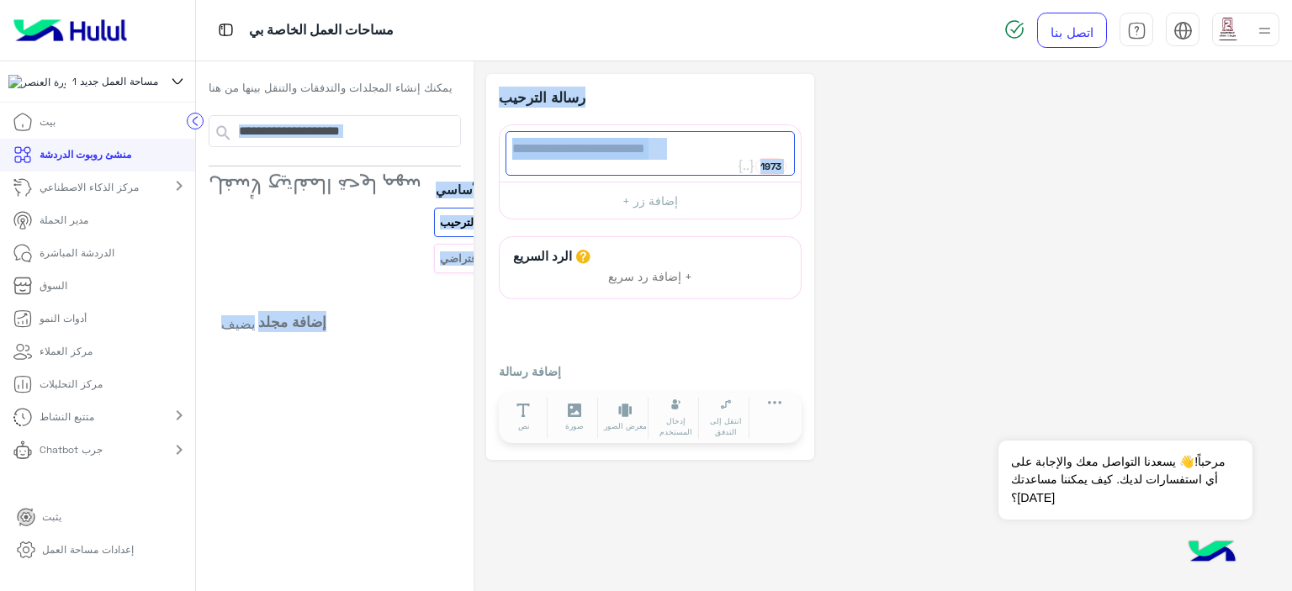
drag, startPoint x: 675, startPoint y: 150, endPoint x: 448, endPoint y: 150, distance: 227.2
click at [448, 150] on div "**********" at bounding box center [744, 326] width 1096 height 531
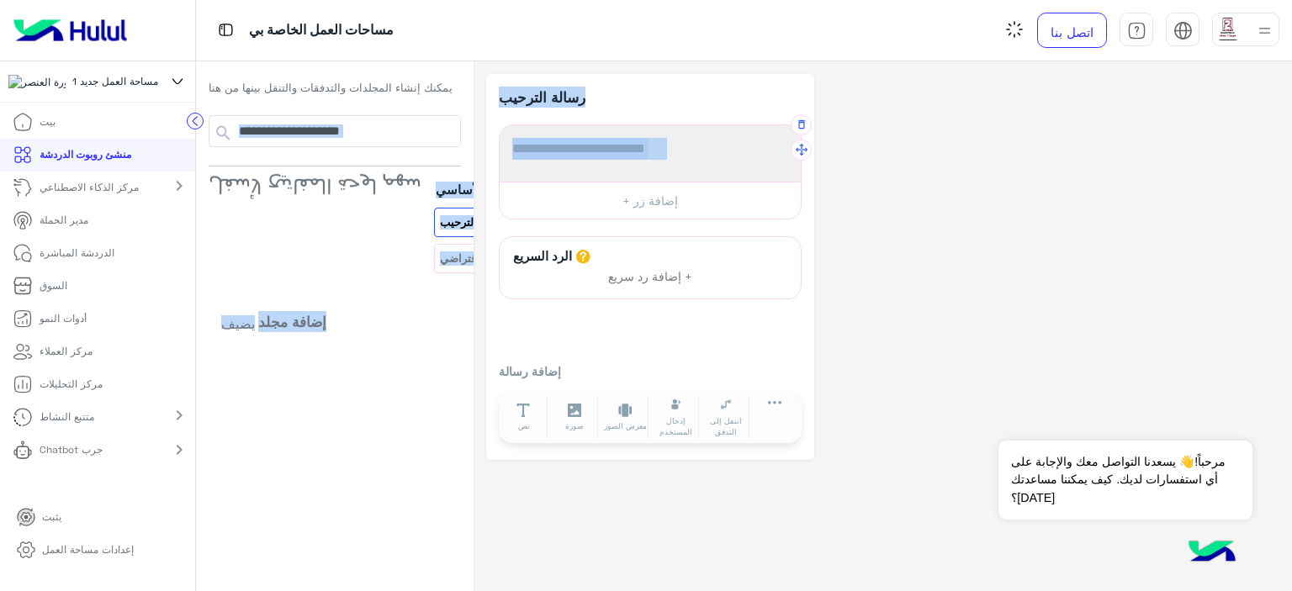
click at [661, 157] on span "مرحباً بكم في تدفقكم الأول" at bounding box center [650, 149] width 276 height 22
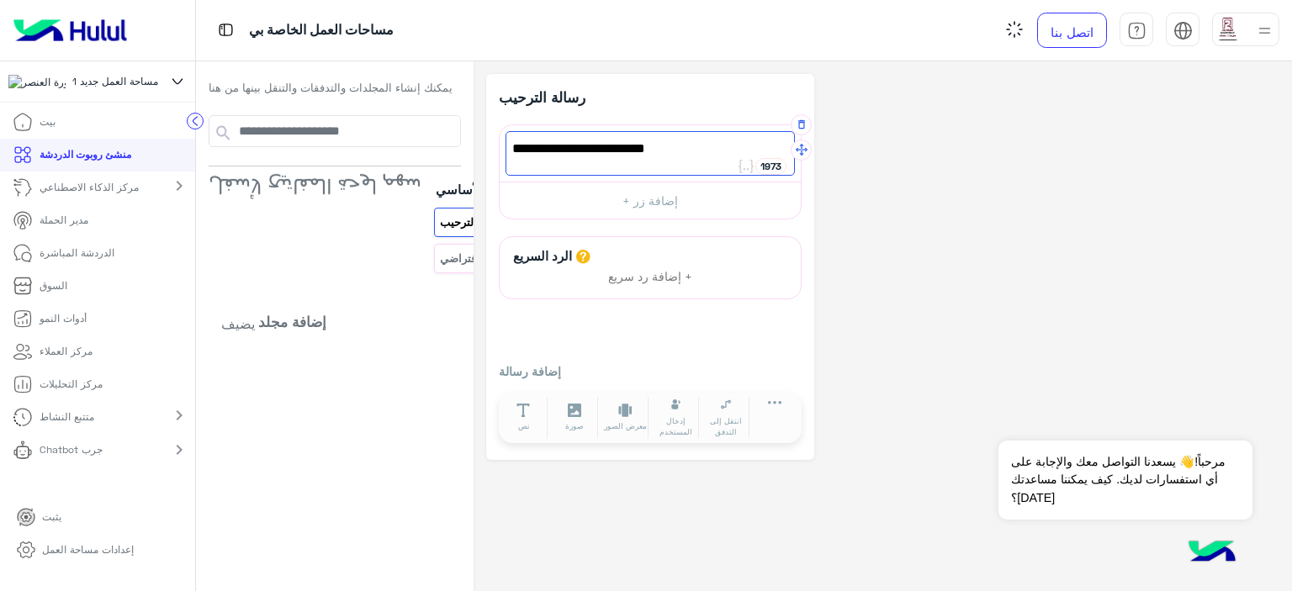
click at [661, 157] on span "مرحباً بكم في تدفقكم الأول" at bounding box center [650, 149] width 276 height 22
type textarea "*"
drag, startPoint x: 616, startPoint y: 151, endPoint x: 569, endPoint y: 162, distance: 48.6
click at [569, 162] on div at bounding box center [650, 153] width 289 height 45
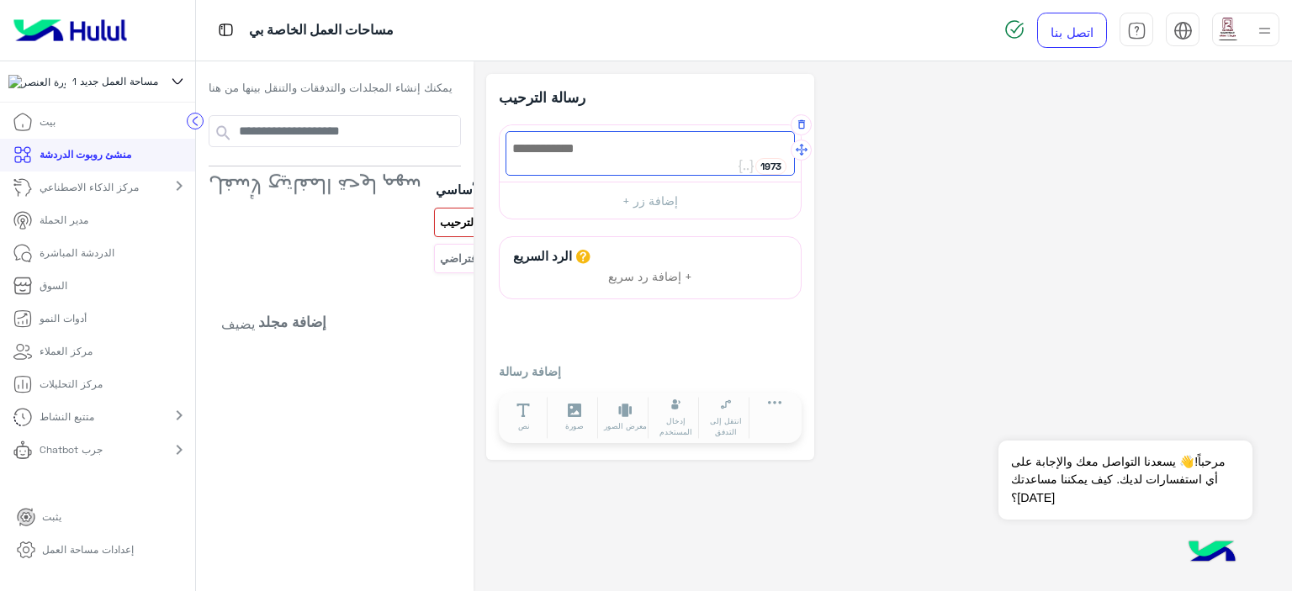
drag, startPoint x: 532, startPoint y: 153, endPoint x: 501, endPoint y: 151, distance: 30.3
click at [506, 151] on div at bounding box center [650, 153] width 289 height 45
type textarea "*"
click at [672, 153] on div at bounding box center [650, 153] width 289 height 45
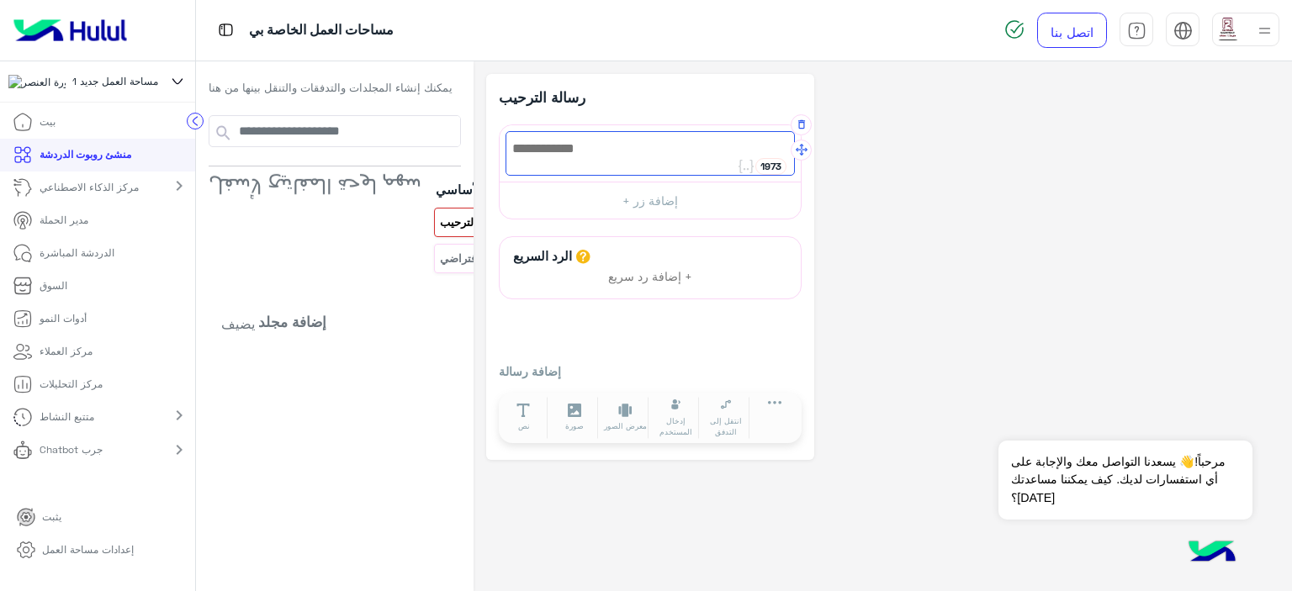
drag, startPoint x: 672, startPoint y: 153, endPoint x: 588, endPoint y: 152, distance: 84.1
click at [588, 152] on div at bounding box center [650, 153] width 289 height 45
type textarea "**********"
click at [614, 278] on font "+ إضافة رد سريع" at bounding box center [650, 276] width 84 height 14
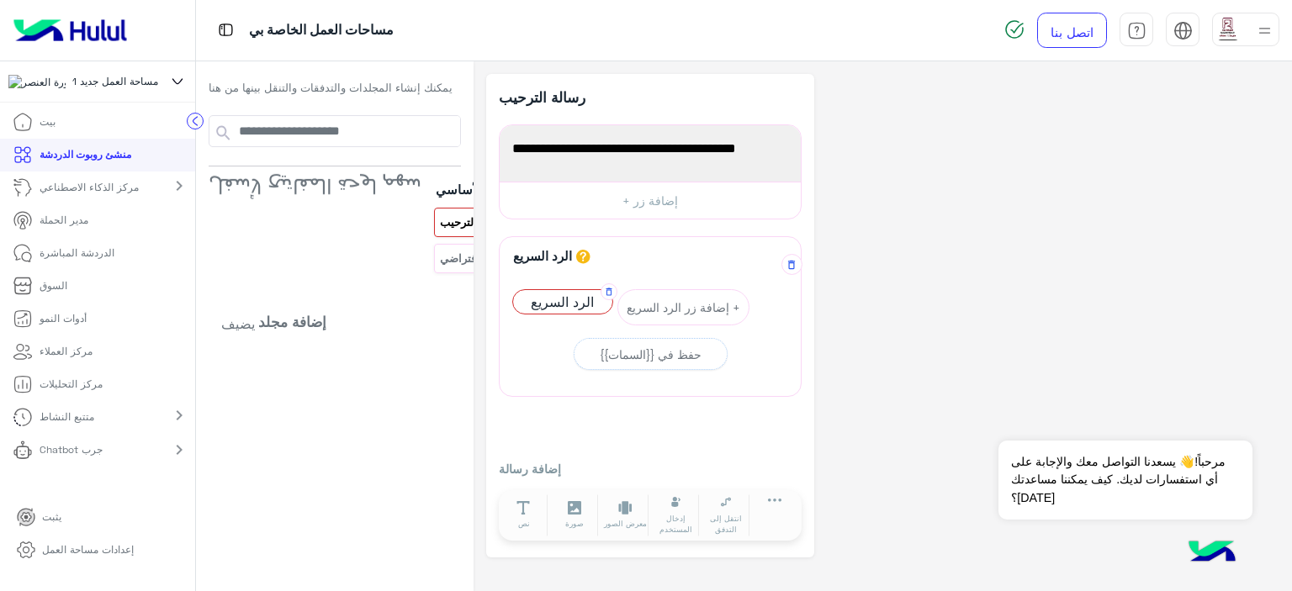
click at [565, 299] on font "الرد السريع" at bounding box center [562, 302] width 63 height 16
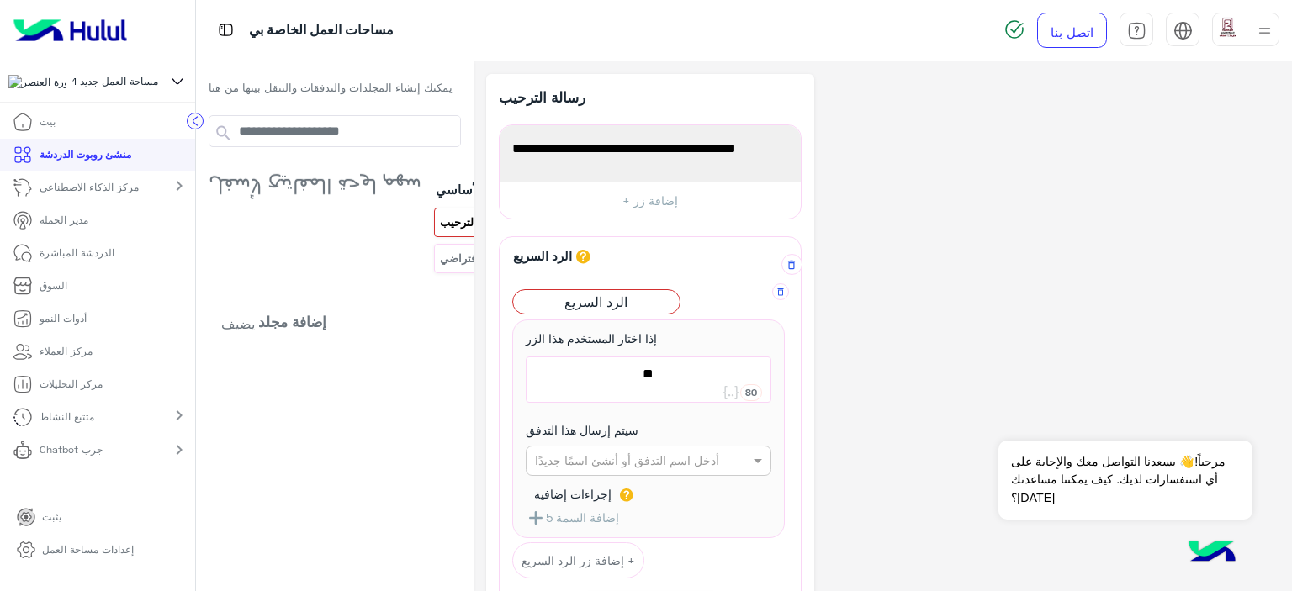
type textarea "*"
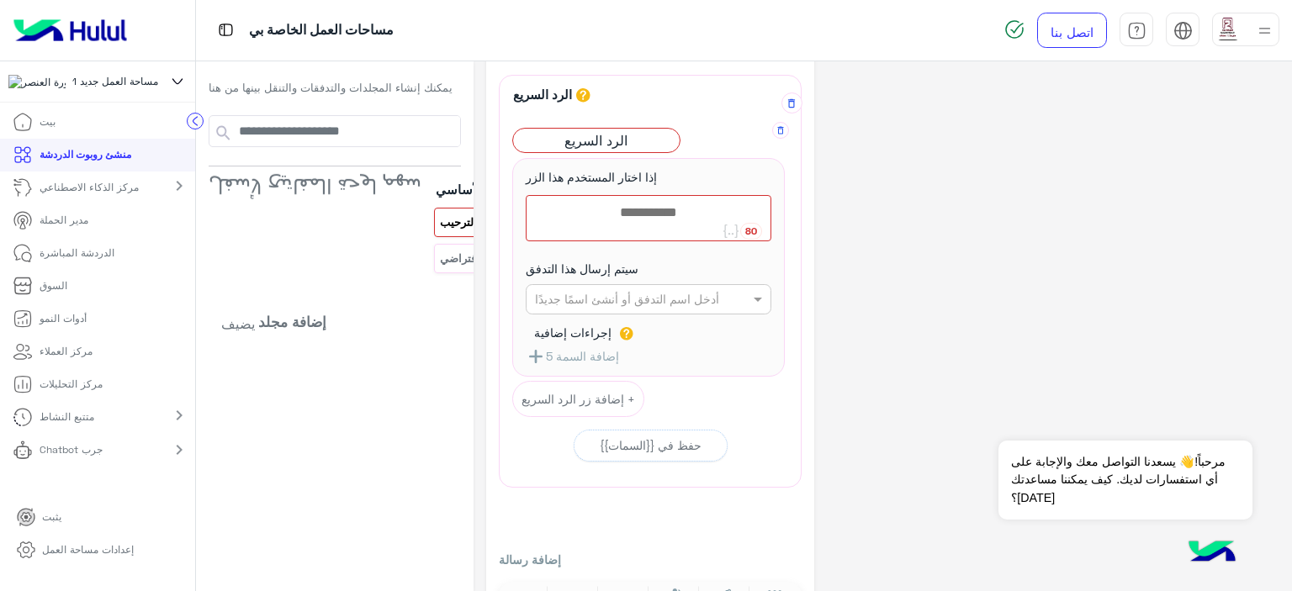
scroll to position [168, 0]
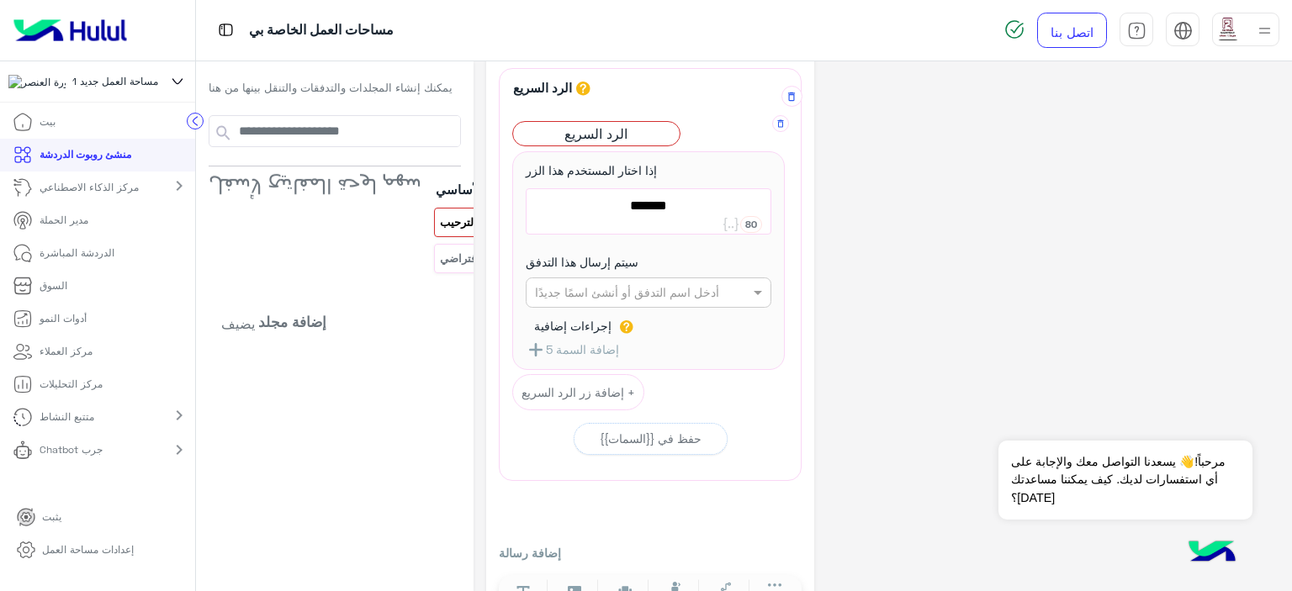
type textarea "*******"
click at [567, 284] on input "text" at bounding box center [622, 293] width 174 height 18
click at [559, 350] on font "الرد الافتراضي" at bounding box center [570, 357] width 72 height 14
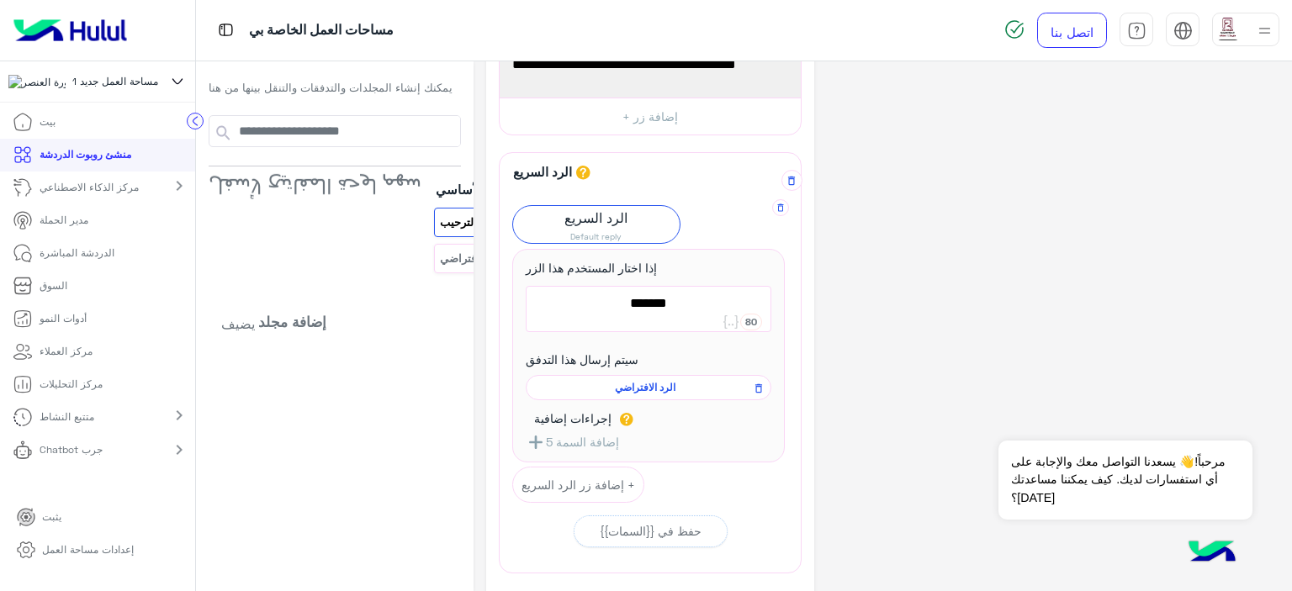
scroll to position [84, 0]
click at [628, 381] on font "الرد الافتراضي" at bounding box center [645, 387] width 61 height 13
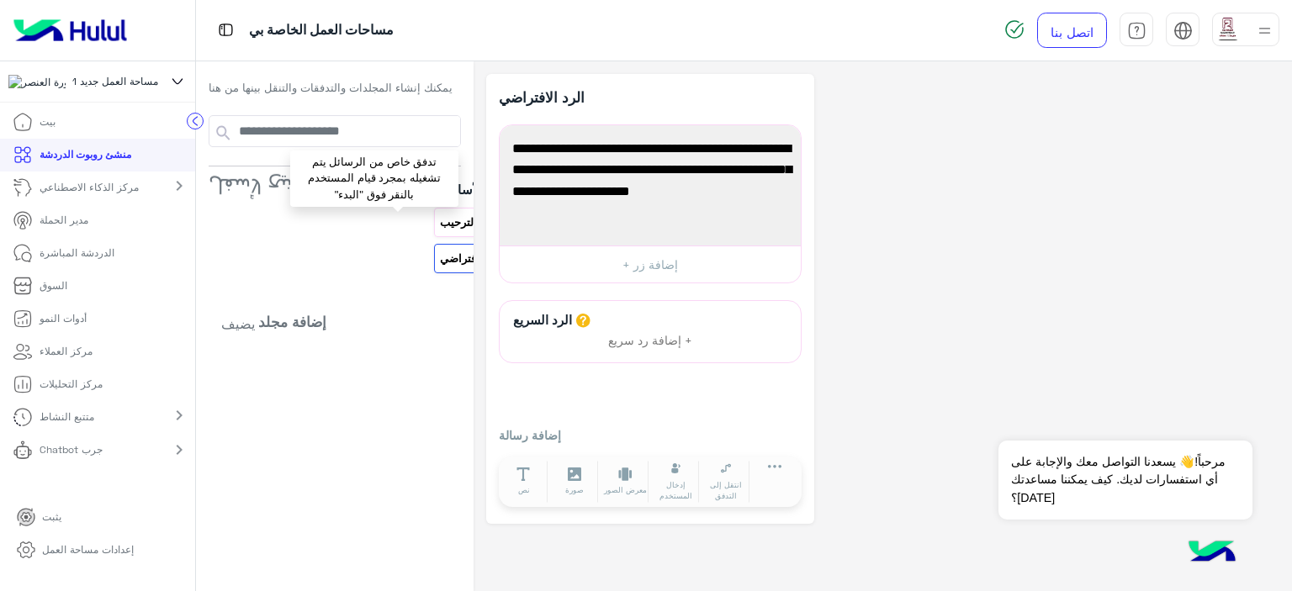
click at [440, 222] on font "رسالة الترحيب" at bounding box center [473, 221] width 67 height 13
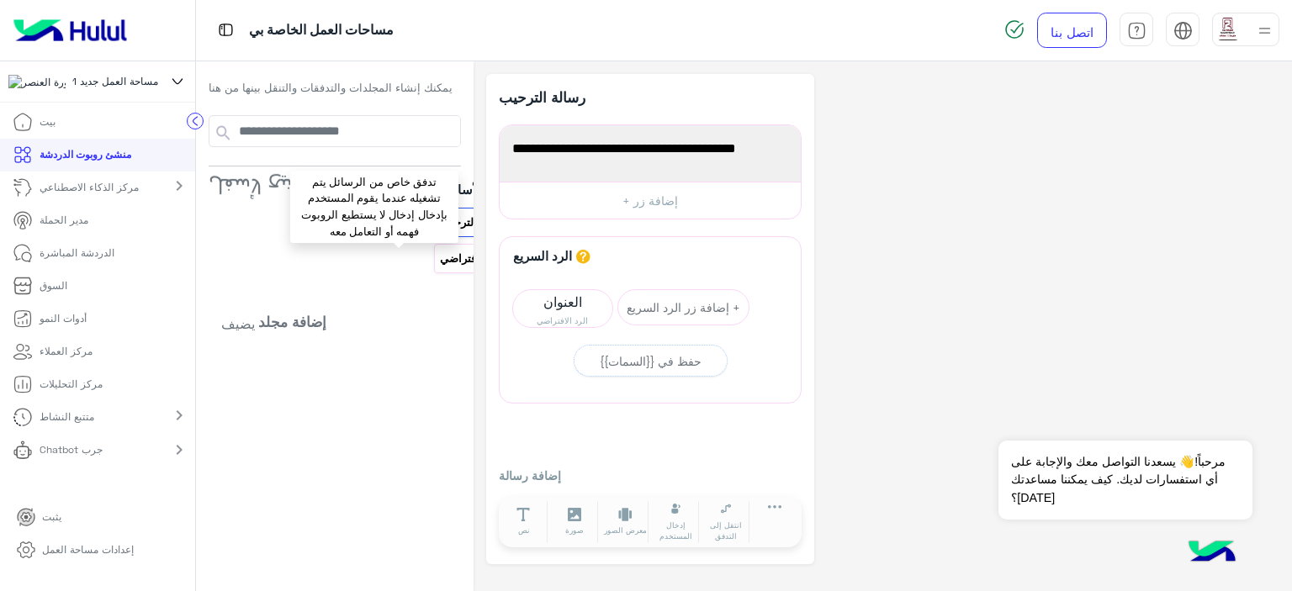
click at [440, 252] on font "الرد الافتراضي" at bounding box center [473, 258] width 66 height 13
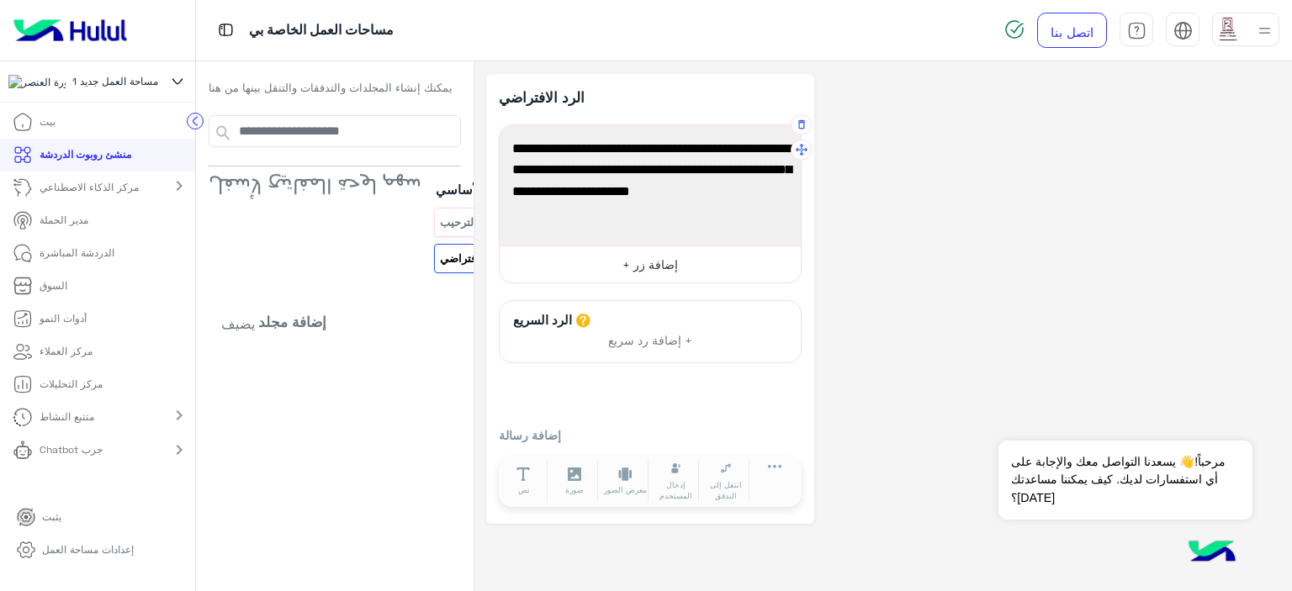
click at [608, 257] on button "إضافة زر +" at bounding box center [650, 265] width 301 height 38
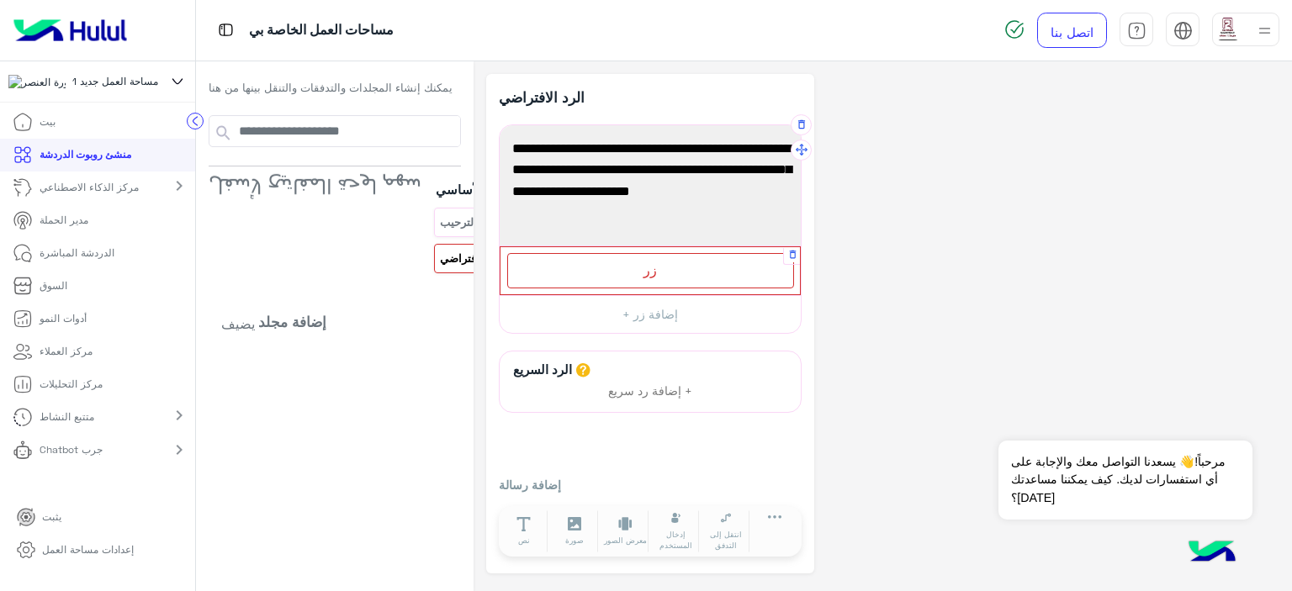
click at [612, 261] on div "زر" at bounding box center [650, 270] width 287 height 34
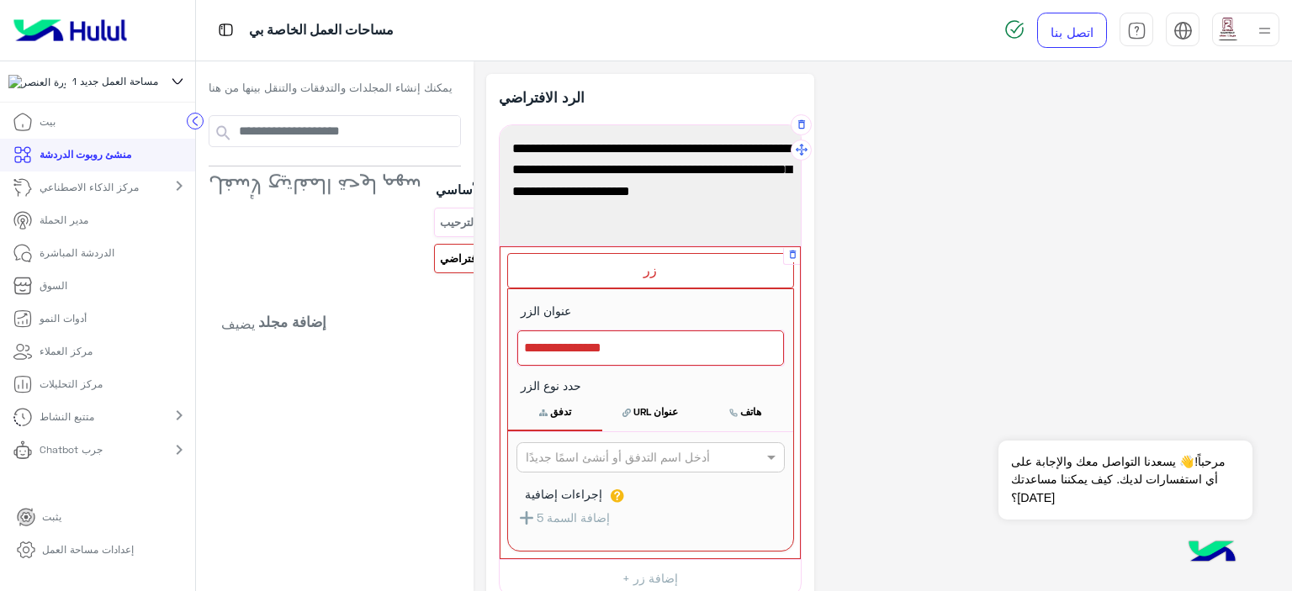
click at [607, 343] on div at bounding box center [650, 348] width 267 height 35
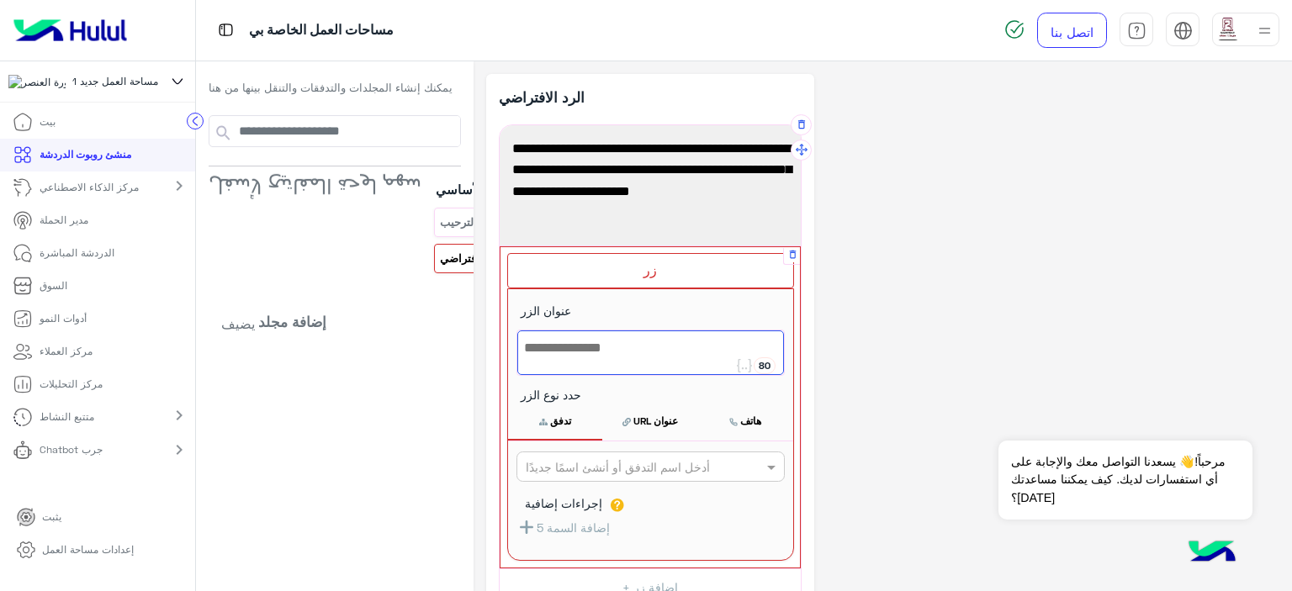
click at [607, 343] on div at bounding box center [650, 353] width 267 height 45
type textarea "*******"
click at [939, 240] on div "**********" at bounding box center [882, 460] width 793 height 773
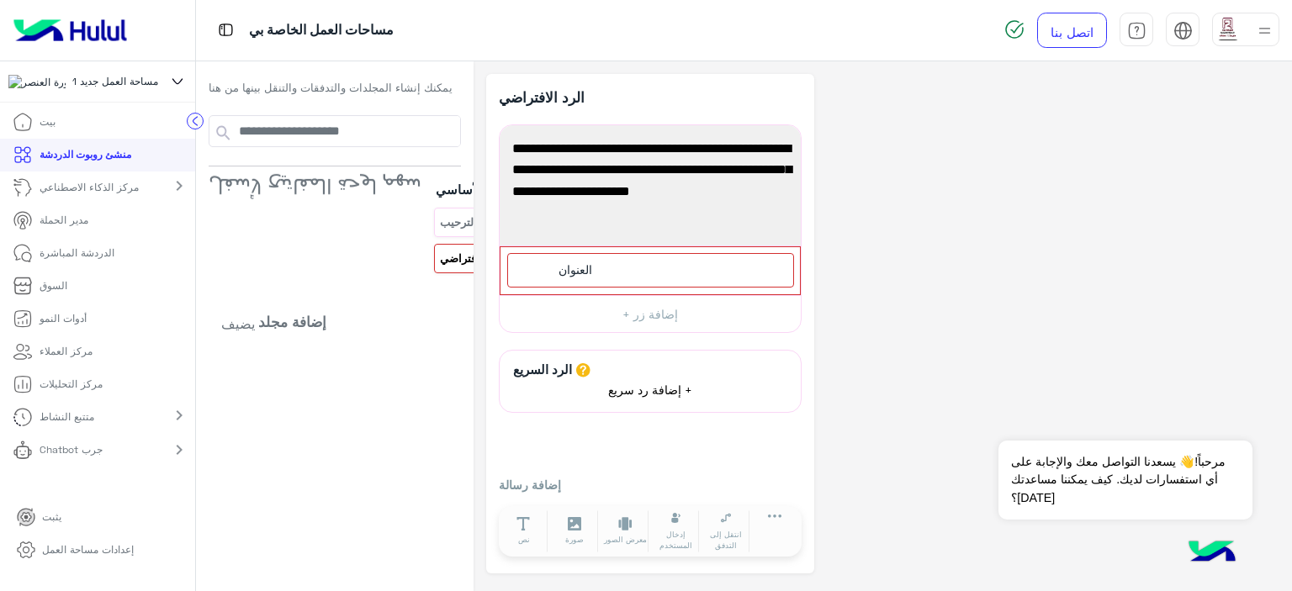
click at [634, 389] on font "+ إضافة رد سريع" at bounding box center [650, 390] width 84 height 14
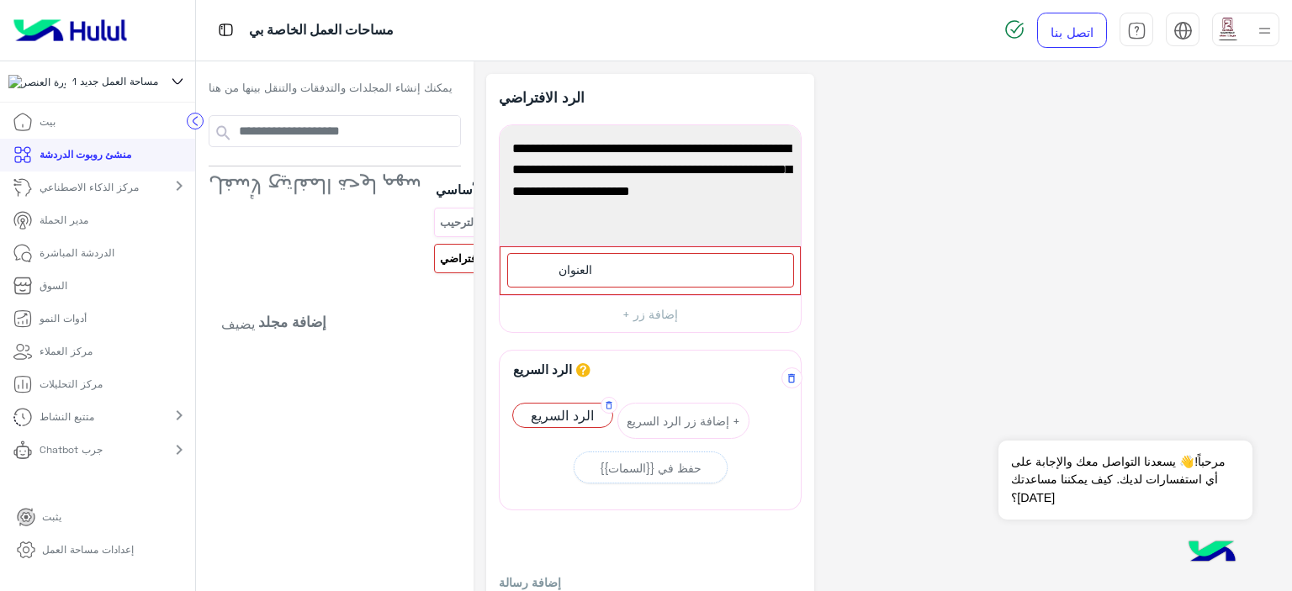
click at [553, 412] on font "الرد السريع" at bounding box center [562, 415] width 63 height 16
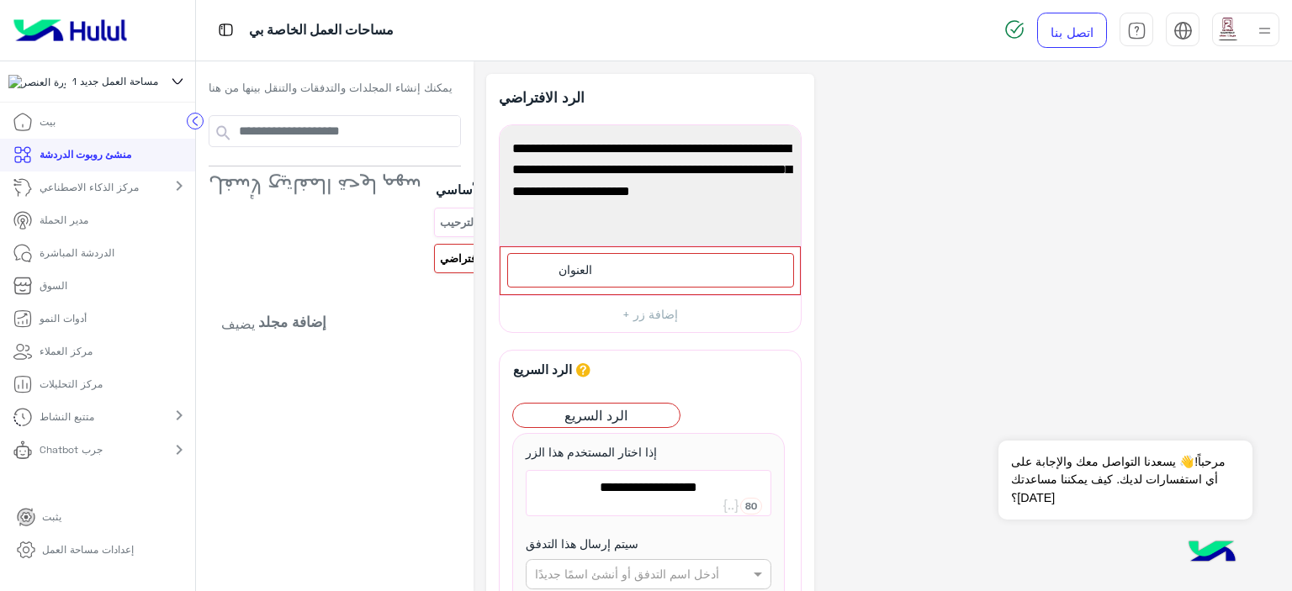
type textarea "**********"
click at [829, 342] on div "**********" at bounding box center [882, 499] width 793 height 851
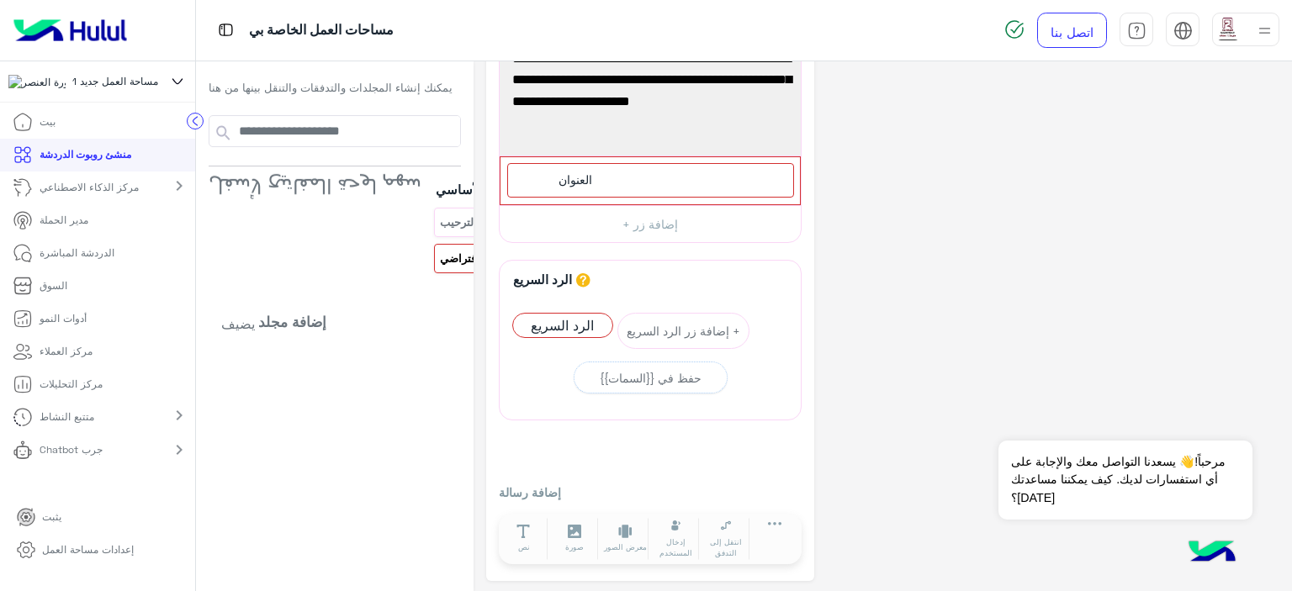
scroll to position [91, 0]
click at [531, 323] on font "الرد السريع" at bounding box center [562, 324] width 63 height 16
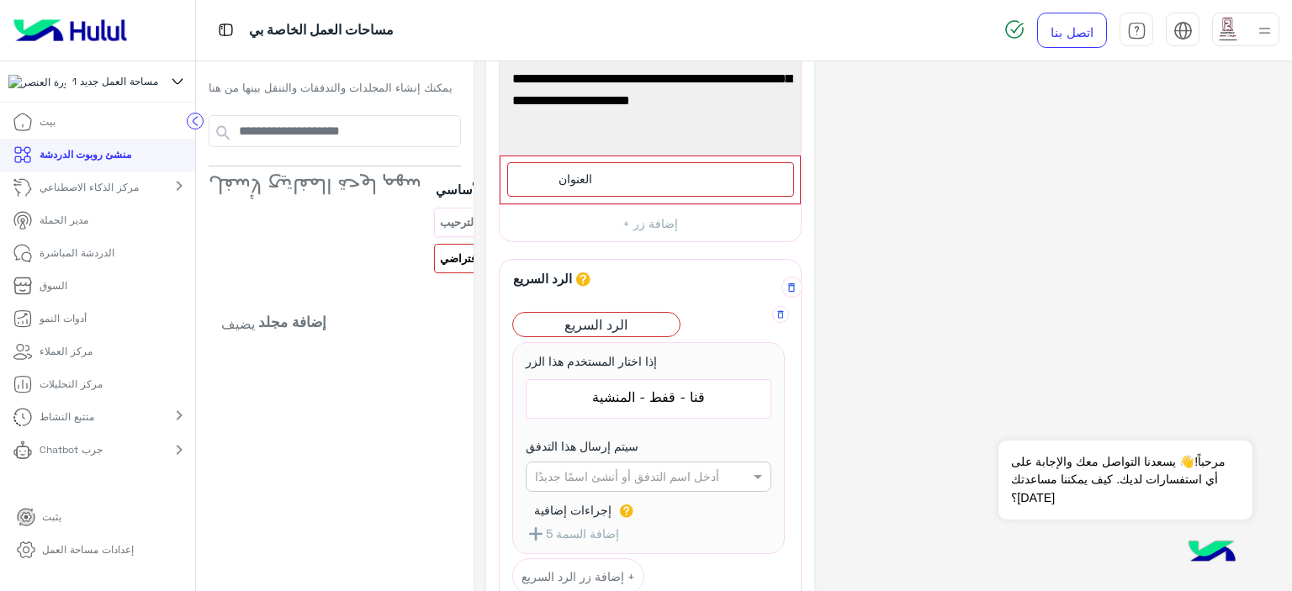
scroll to position [337, 0]
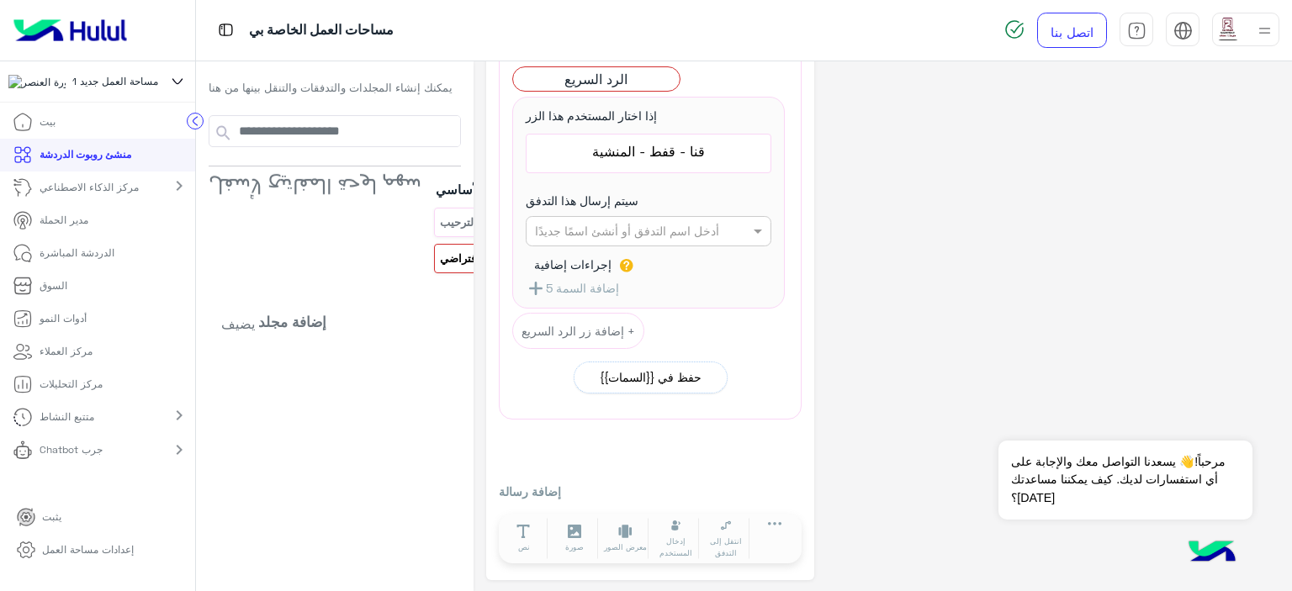
click at [616, 388] on button "حفظ في {{السمات}}" at bounding box center [651, 378] width 154 height 32
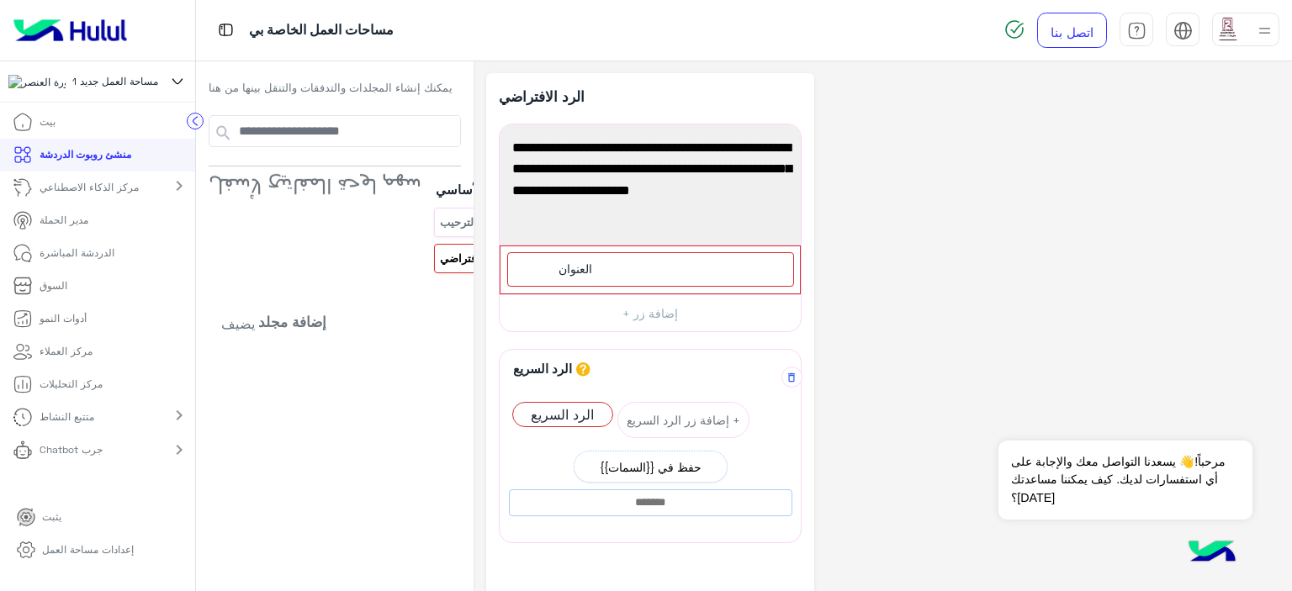
scroll to position [0, 0]
click at [623, 309] on font "إضافة زر +" at bounding box center [651, 314] width 56 height 14
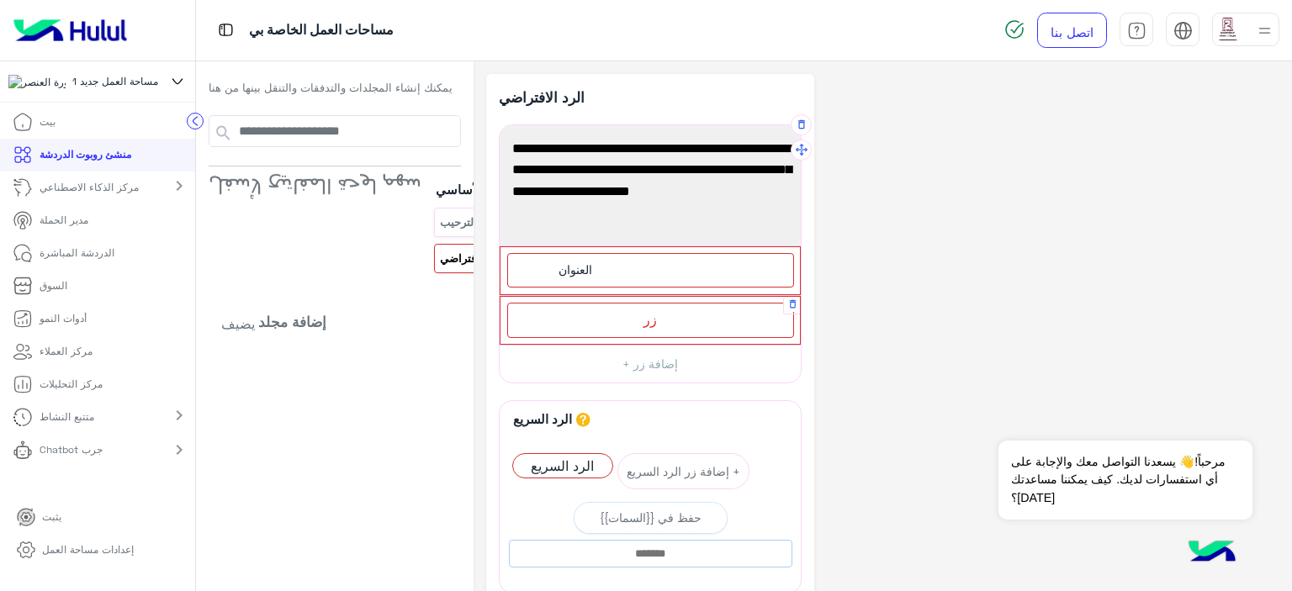
click at [620, 318] on div "زر" at bounding box center [650, 320] width 287 height 34
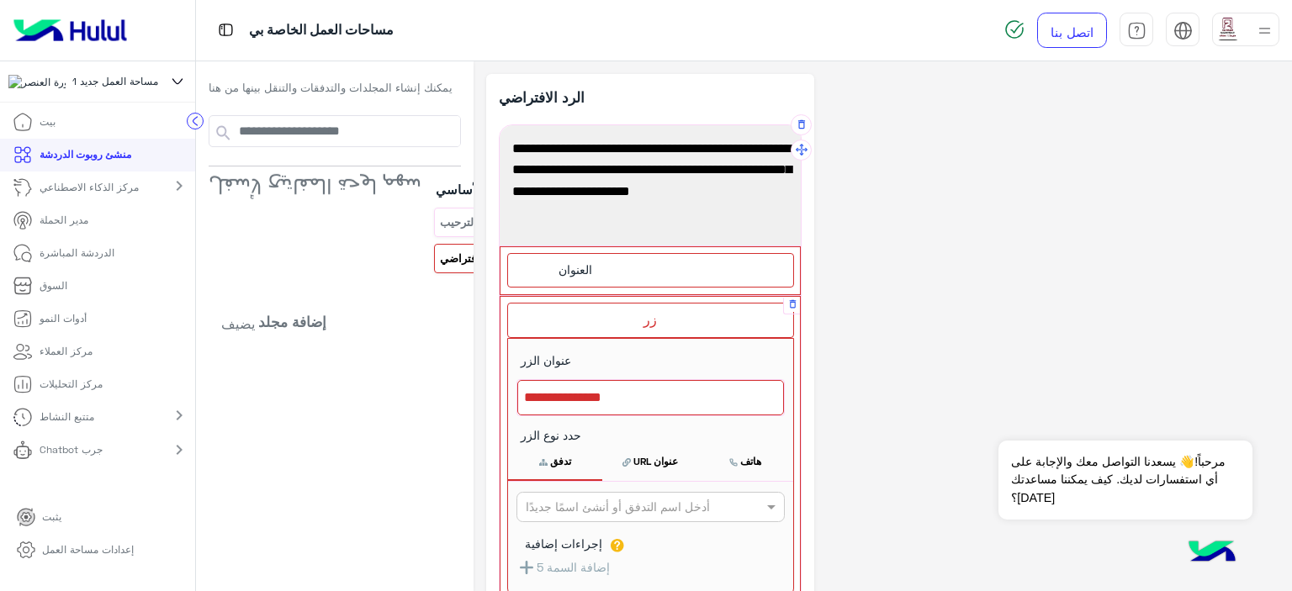
click at [611, 390] on div at bounding box center [650, 397] width 267 height 35
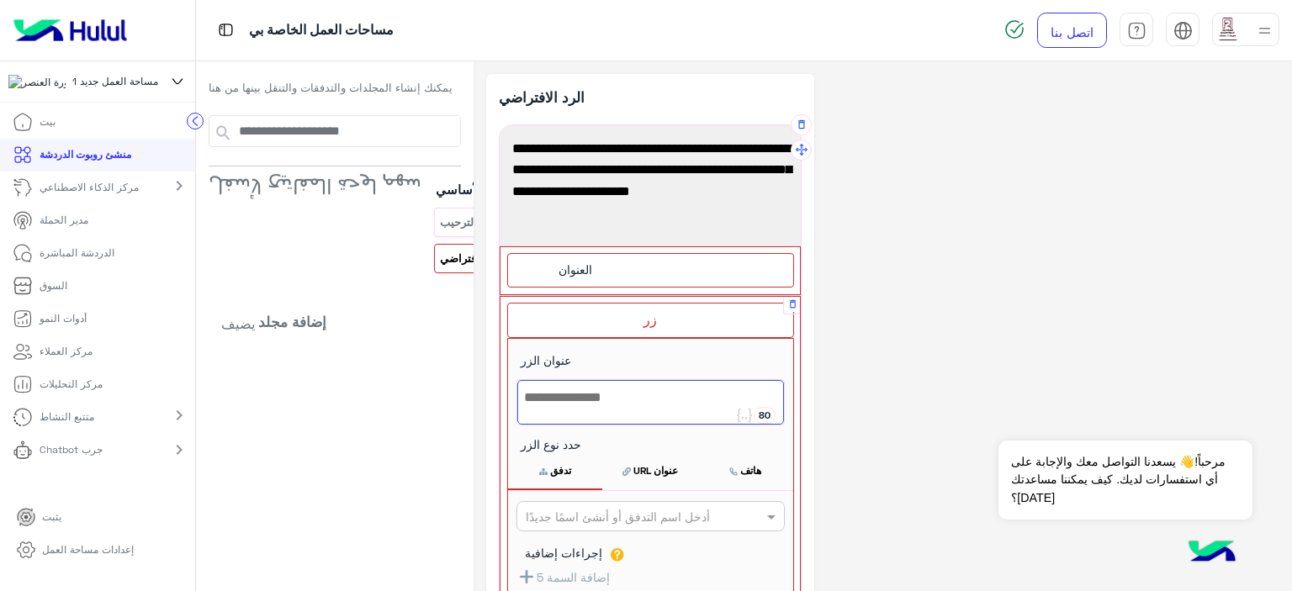
click at [611, 390] on div at bounding box center [650, 402] width 267 height 45
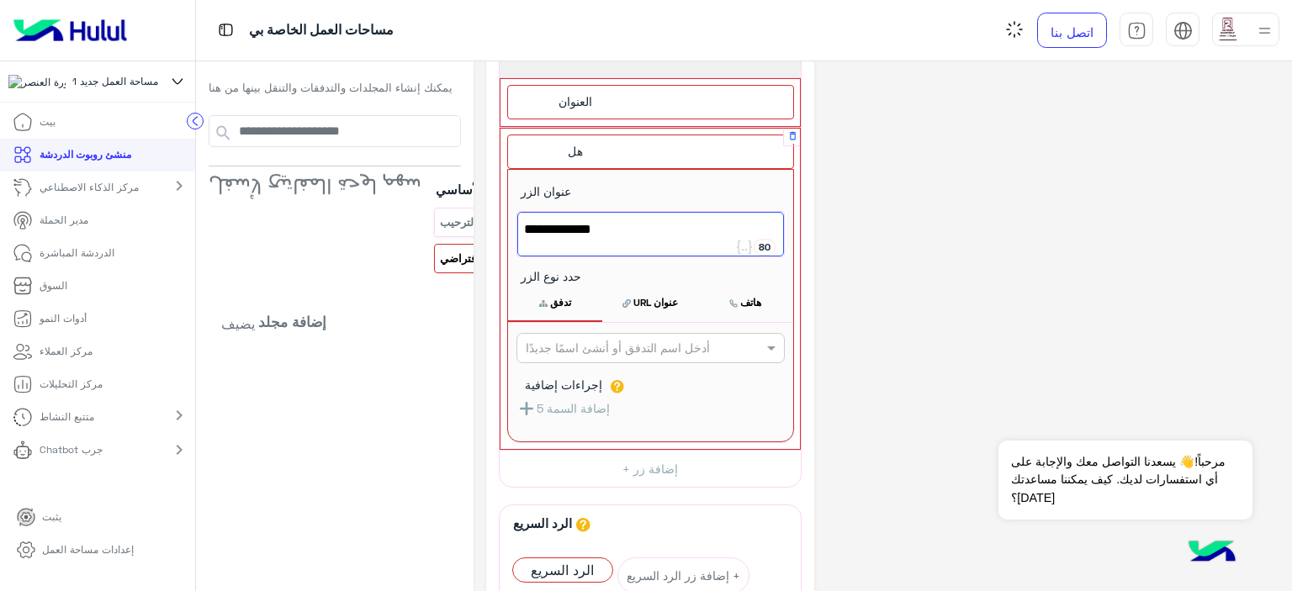
type textarea "**********"
click at [628, 353] on input "text" at bounding box center [623, 349] width 194 height 18
click at [561, 406] on font "الرد الافتراضي" at bounding box center [561, 413] width 72 height 14
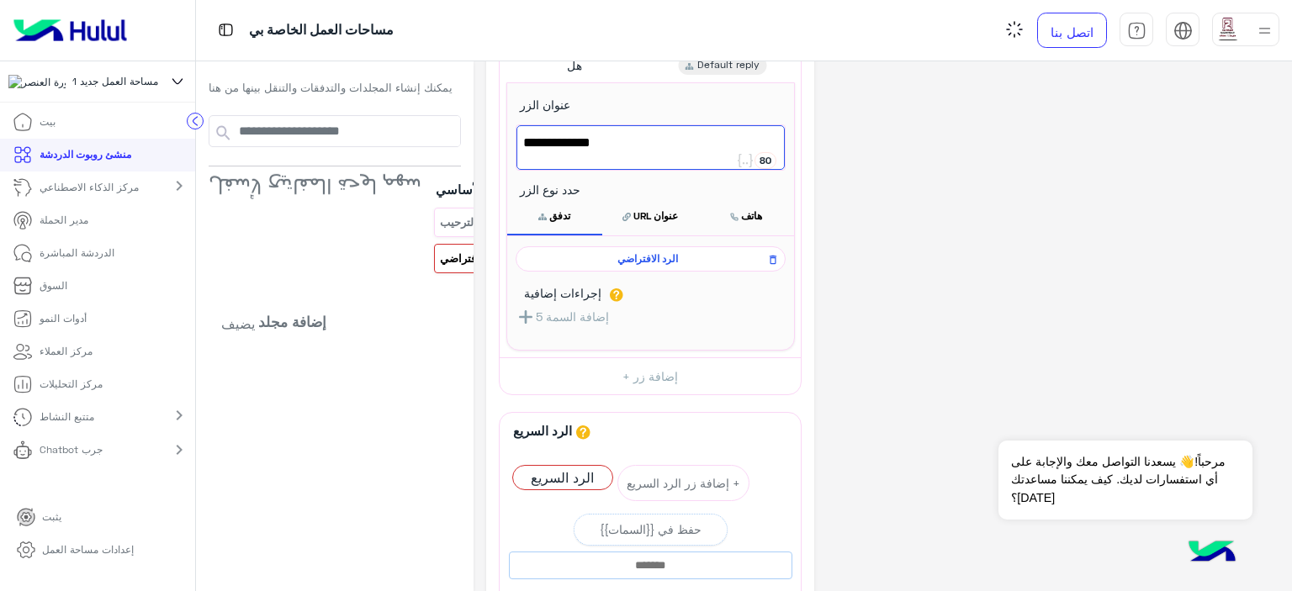
scroll to position [252, 0]
click at [558, 474] on font "الرد السريع" at bounding box center [562, 478] width 63 height 16
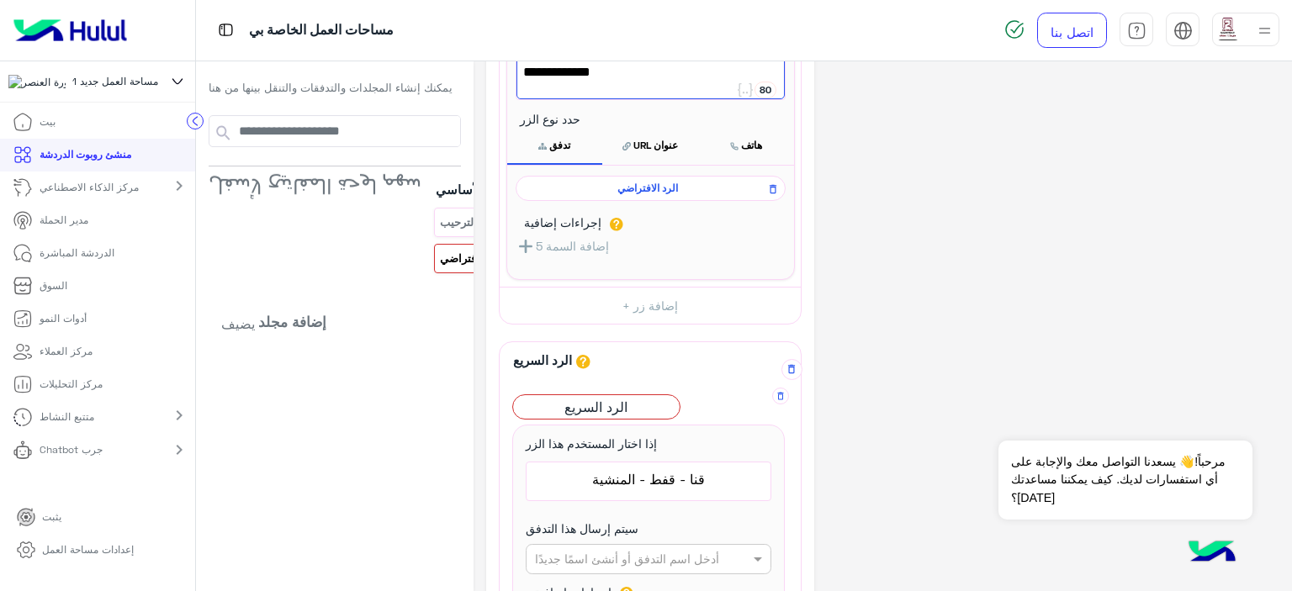
scroll to position [420, 0]
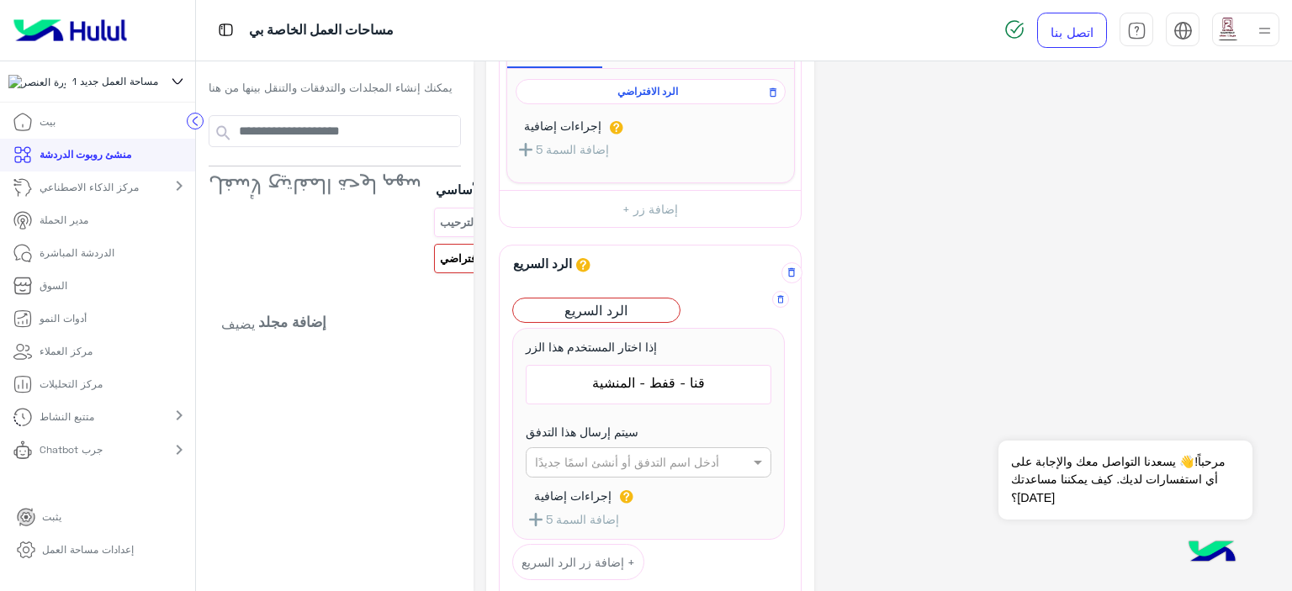
click at [639, 458] on input "text" at bounding box center [622, 463] width 174 height 18
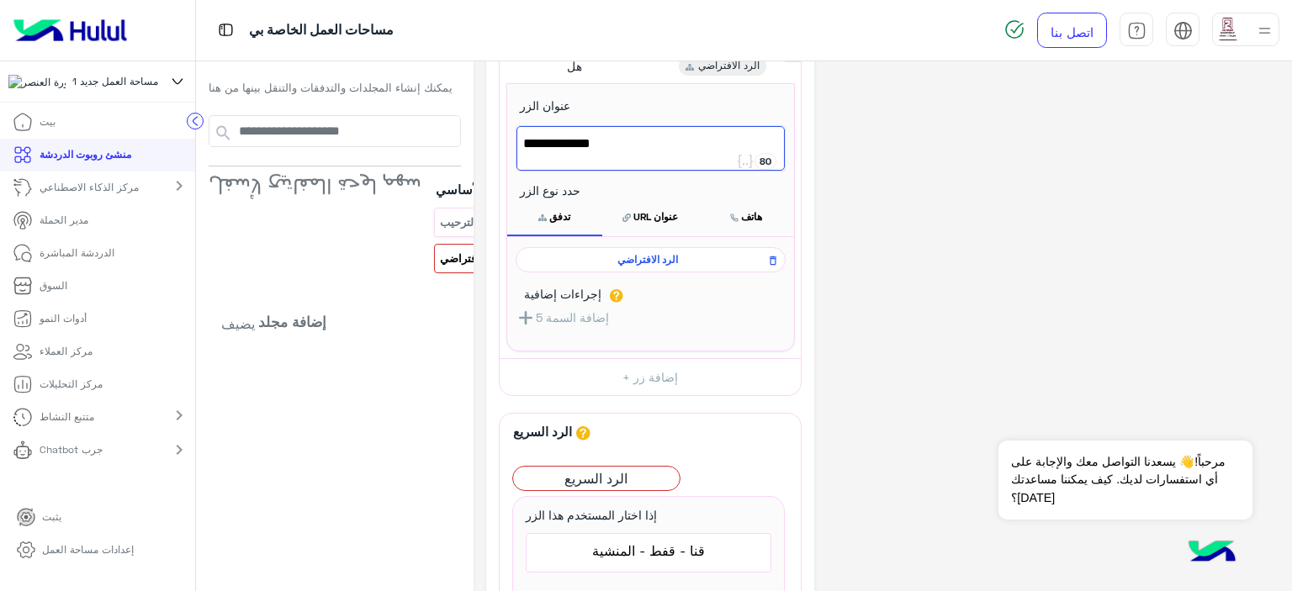
scroll to position [167, 0]
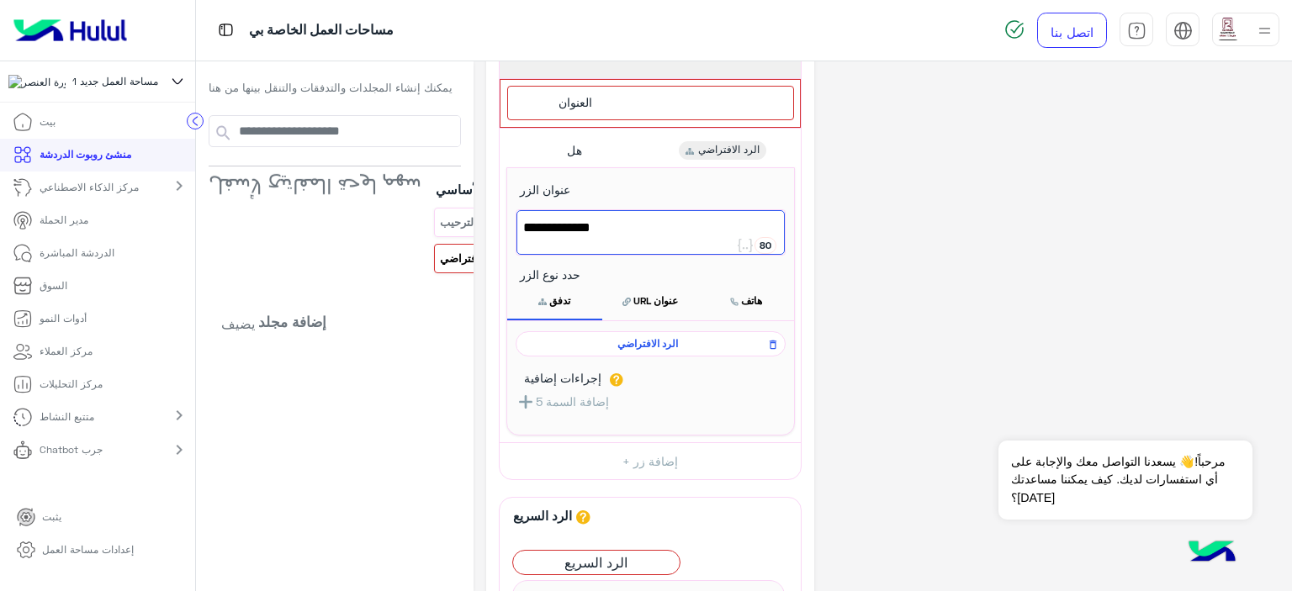
click at [666, 345] on span "الرد الافتراضي" at bounding box center [648, 344] width 246 height 15
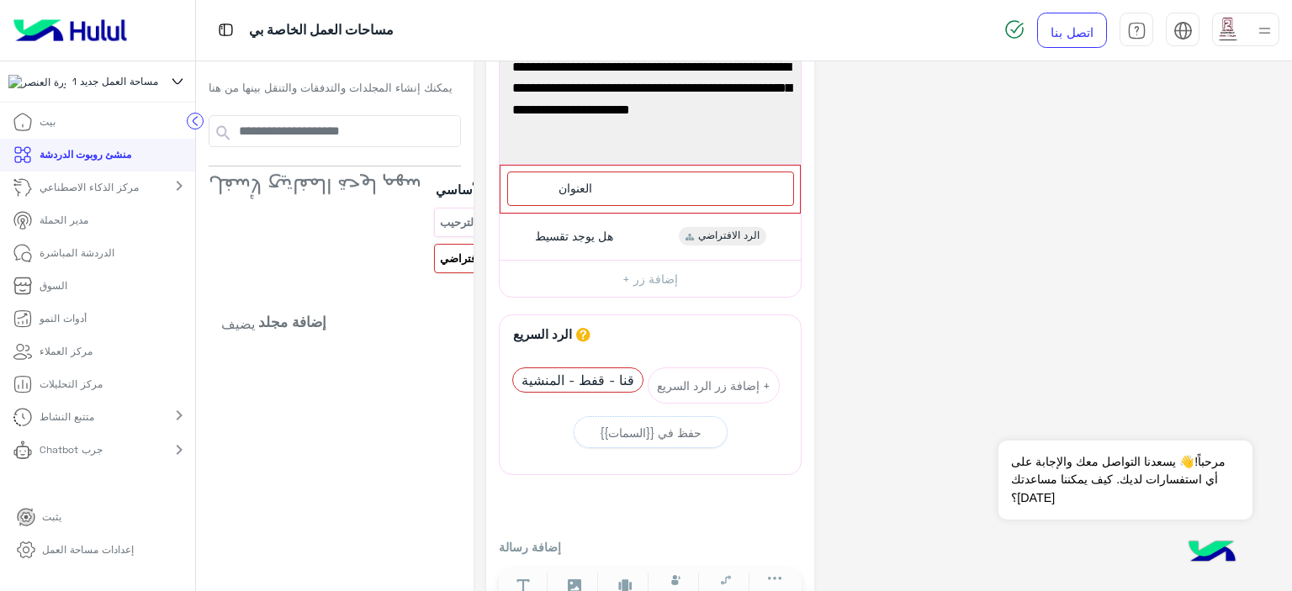
scroll to position [53, 0]
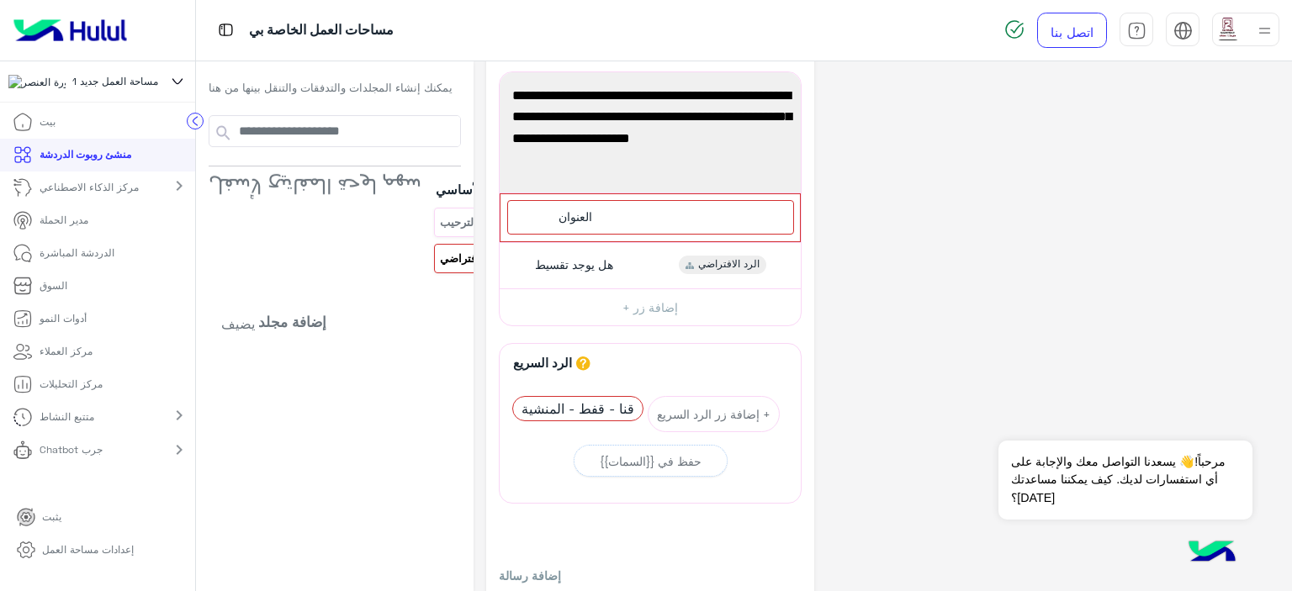
click at [876, 289] on div "**********" at bounding box center [882, 343] width 793 height 644
click at [623, 312] on font "إضافة زر +" at bounding box center [651, 307] width 56 height 14
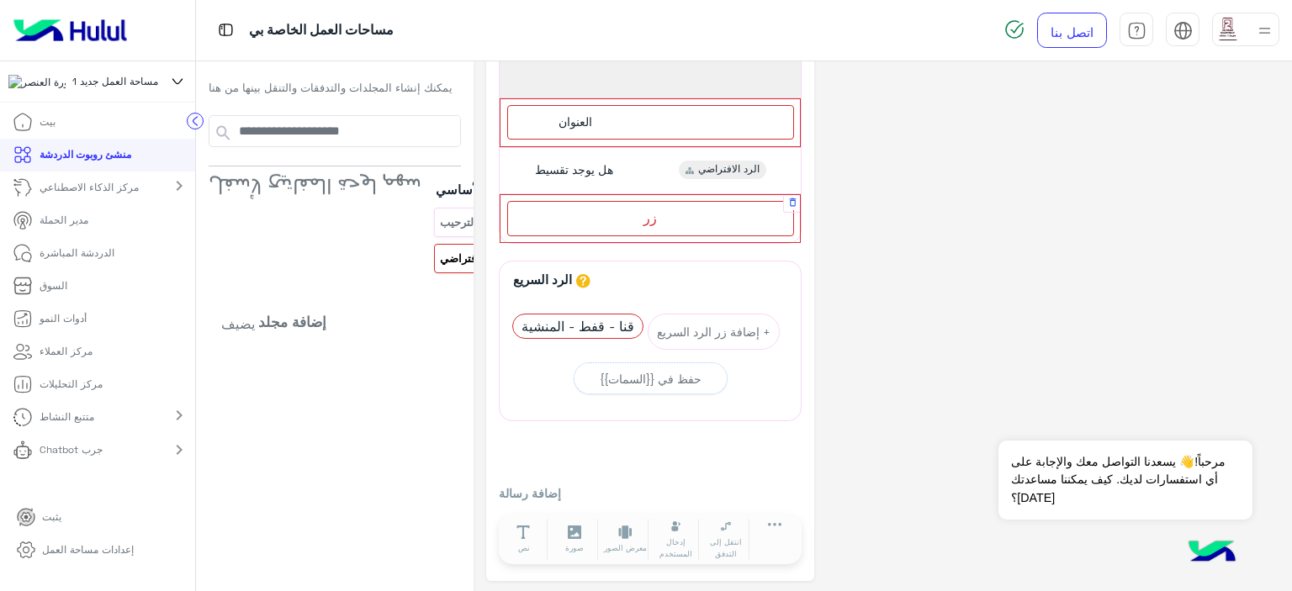
scroll to position [149, 0]
click at [632, 226] on div "زر" at bounding box center [650, 217] width 287 height 34
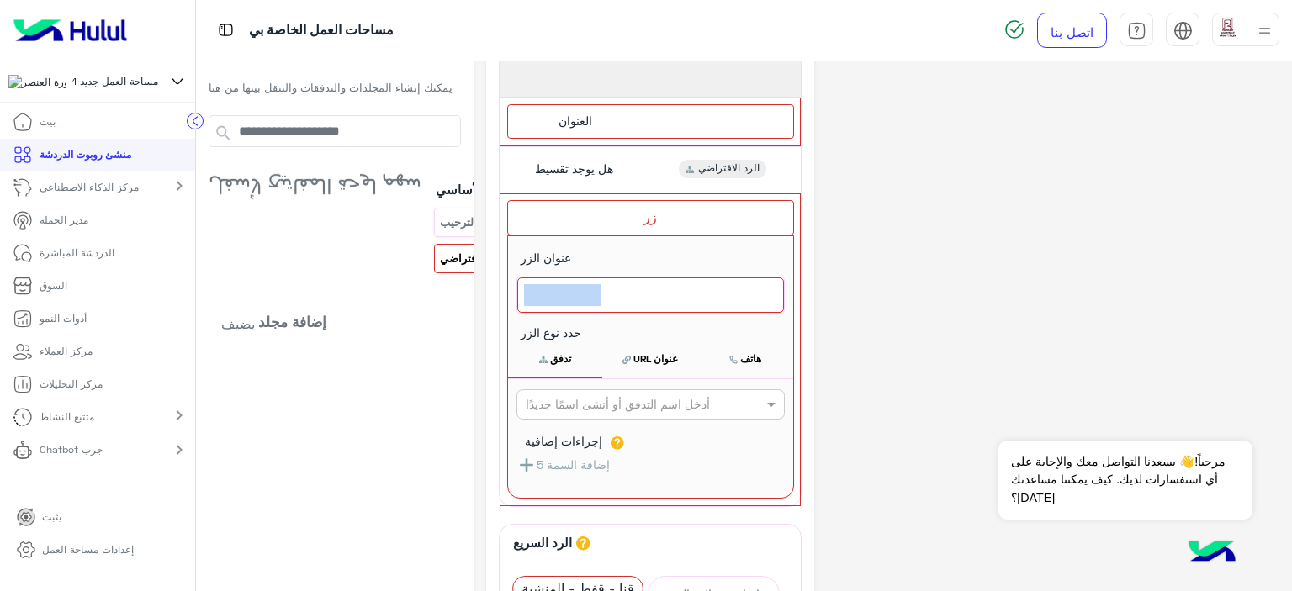
drag, startPoint x: 617, startPoint y: 291, endPoint x: 470, endPoint y: 292, distance: 146.4
click at [474, 292] on div "**********" at bounding box center [883, 417] width 819 height 1008
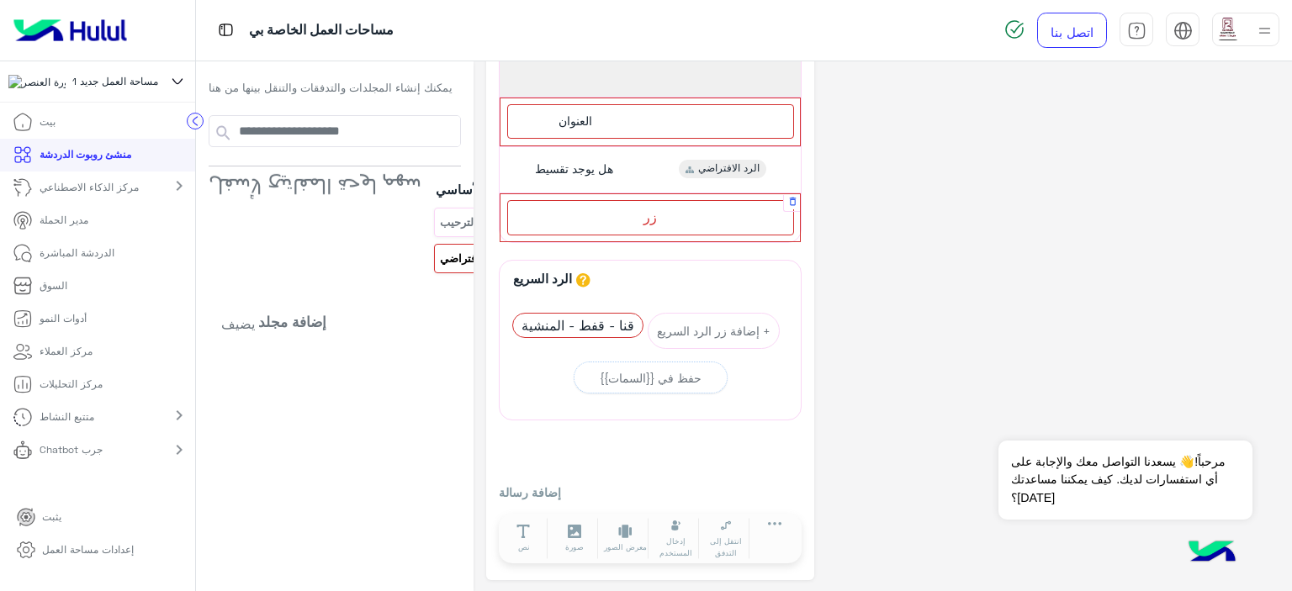
click at [705, 217] on div "زر" at bounding box center [650, 217] width 287 height 34
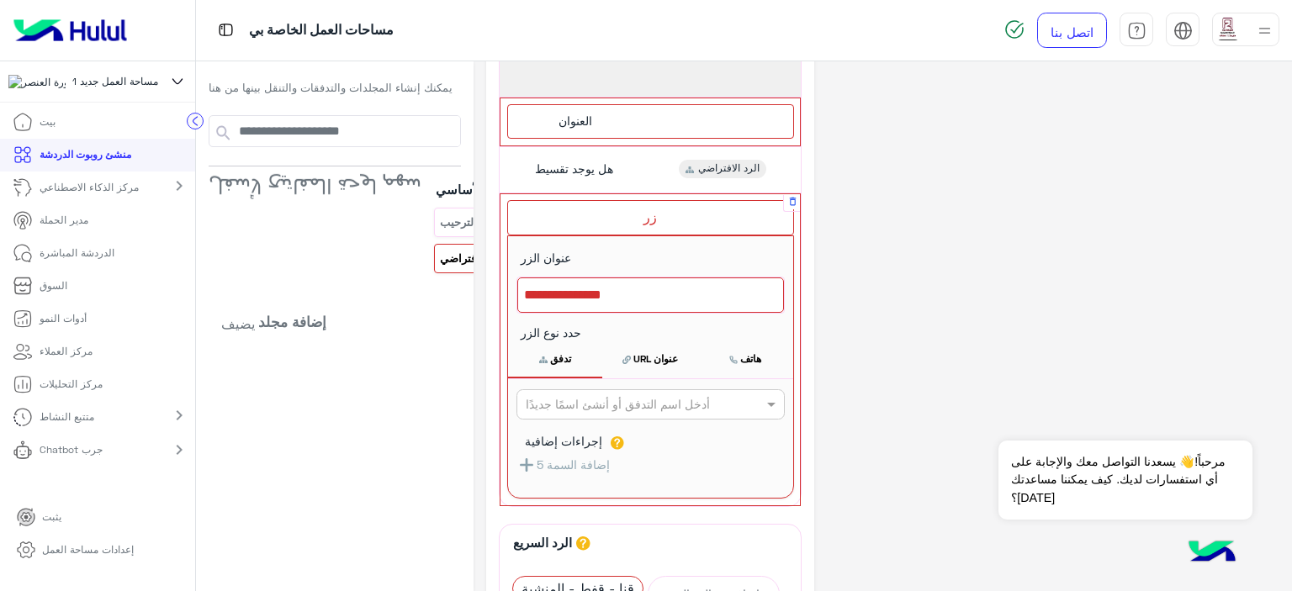
click at [629, 304] on div at bounding box center [650, 295] width 267 height 35
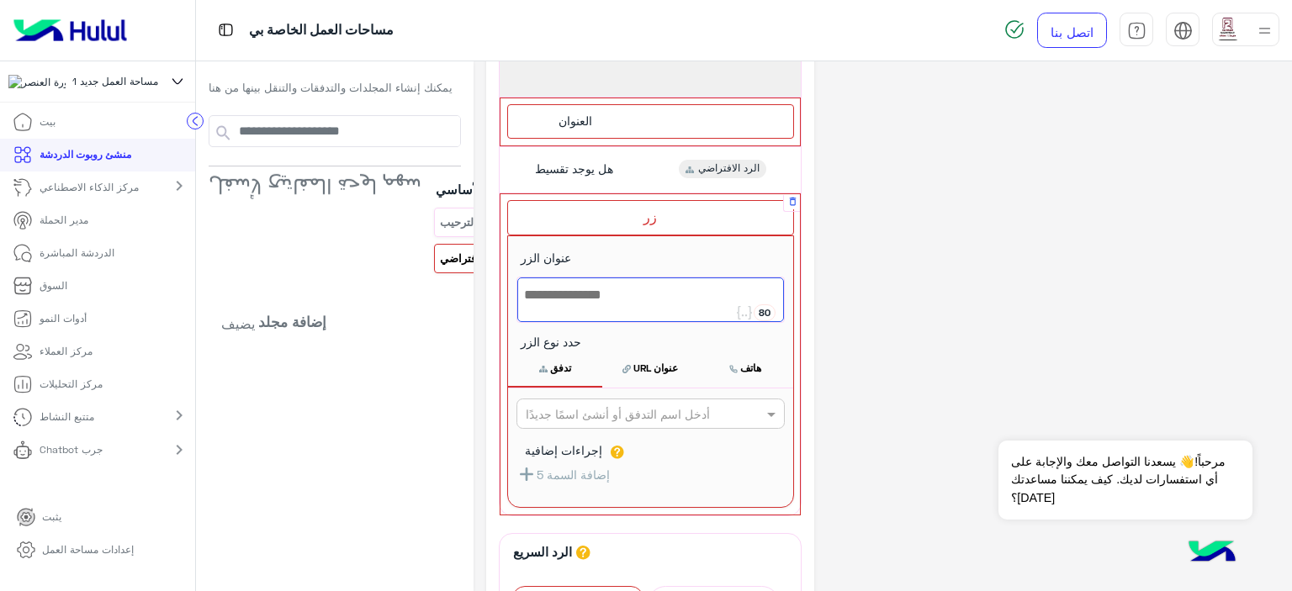
click at [629, 304] on div at bounding box center [650, 300] width 267 height 45
type textarea "*****"
click at [654, 410] on input "text" at bounding box center [623, 415] width 194 height 18
click at [589, 472] on div "الرد الافتراضي" at bounding box center [651, 478] width 268 height 31
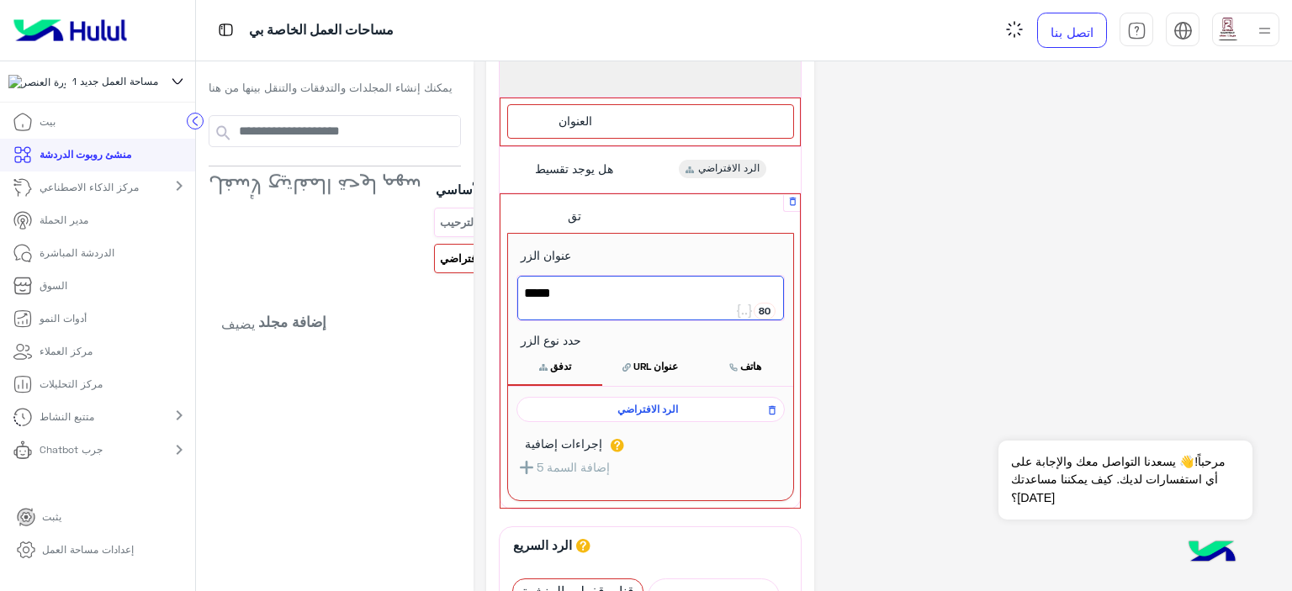
click at [882, 351] on div "**********" at bounding box center [882, 386] width 793 height 922
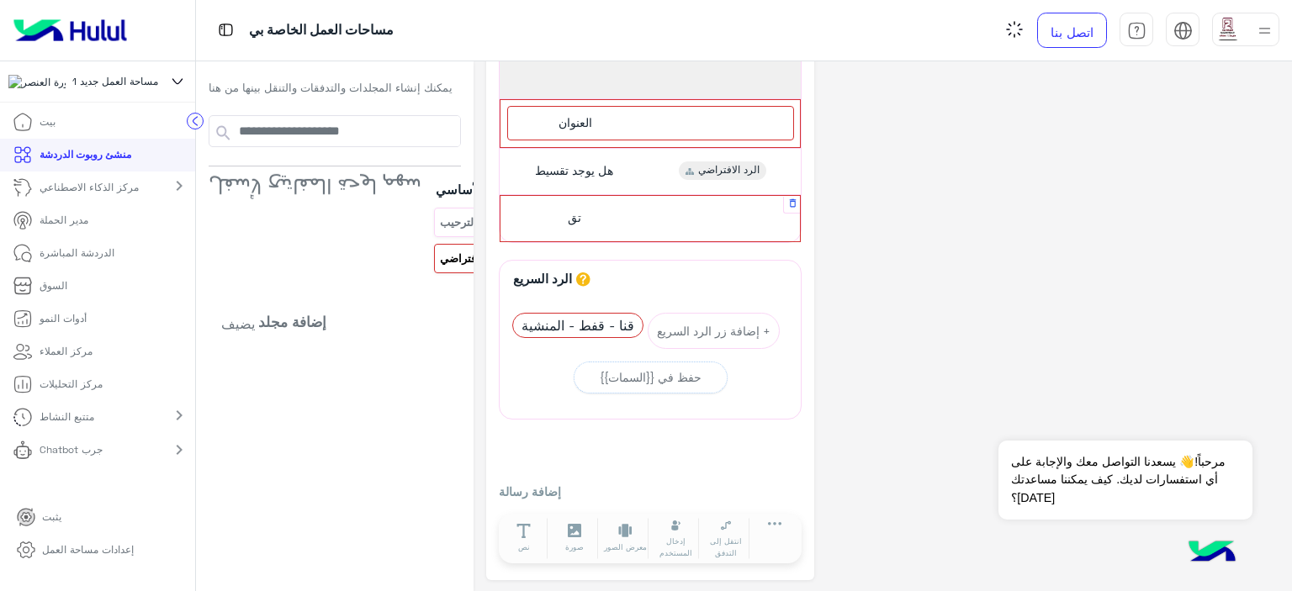
scroll to position [146, 0]
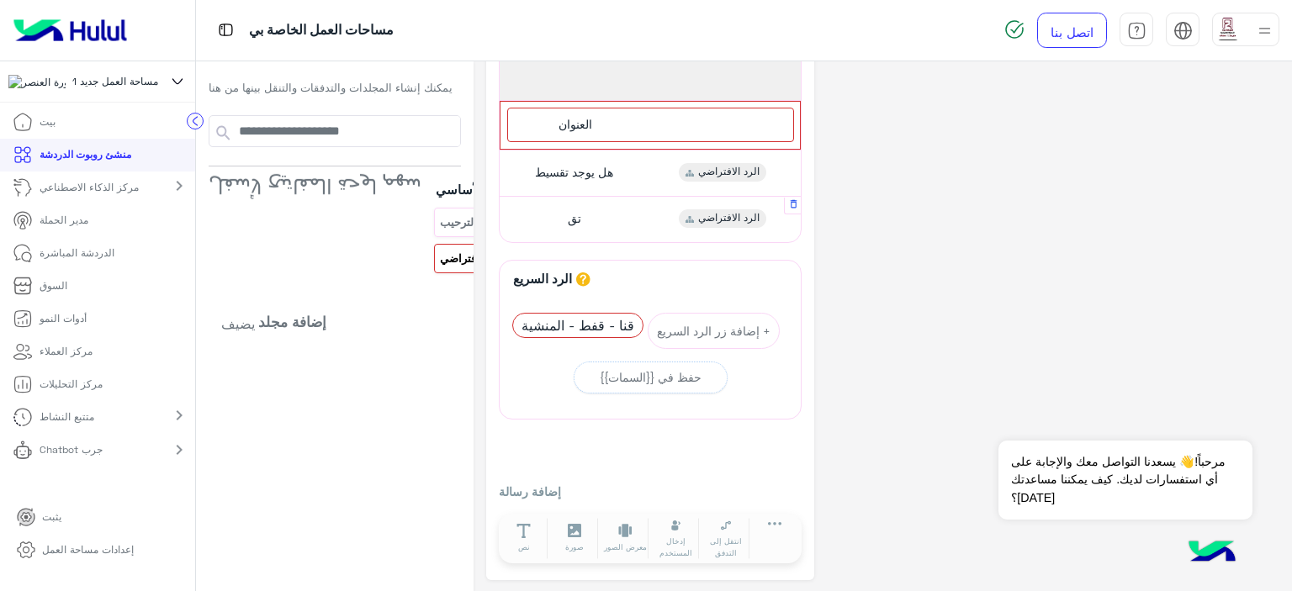
click at [568, 215] on font "تق" at bounding box center [574, 218] width 13 height 14
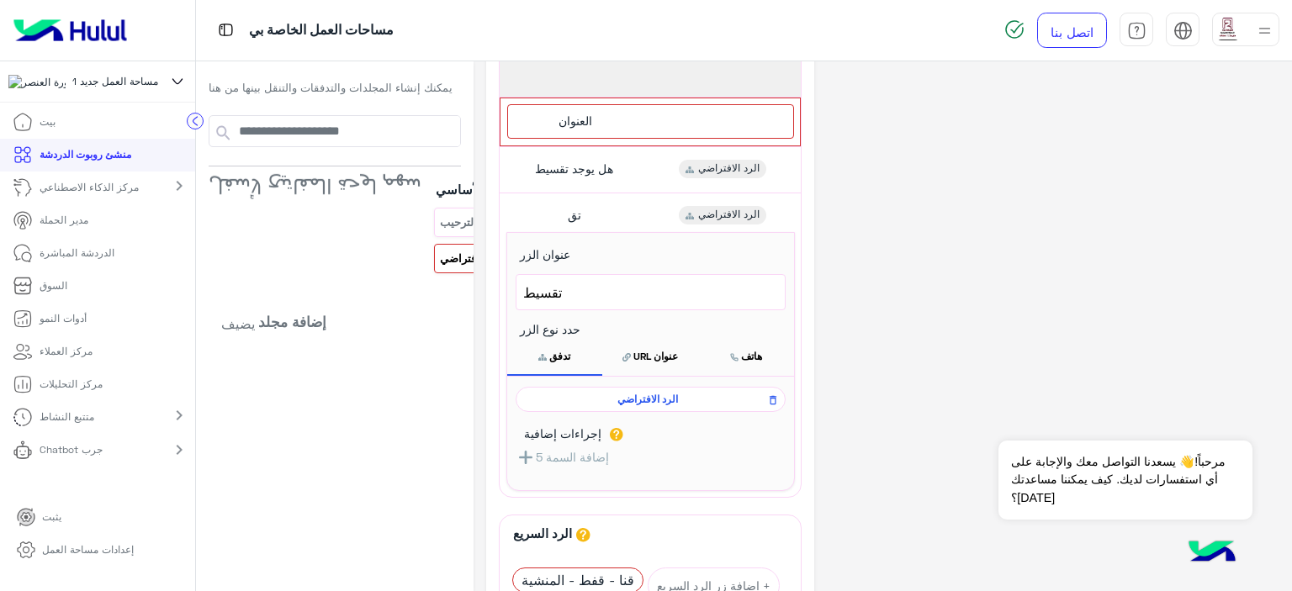
scroll to position [65, 0]
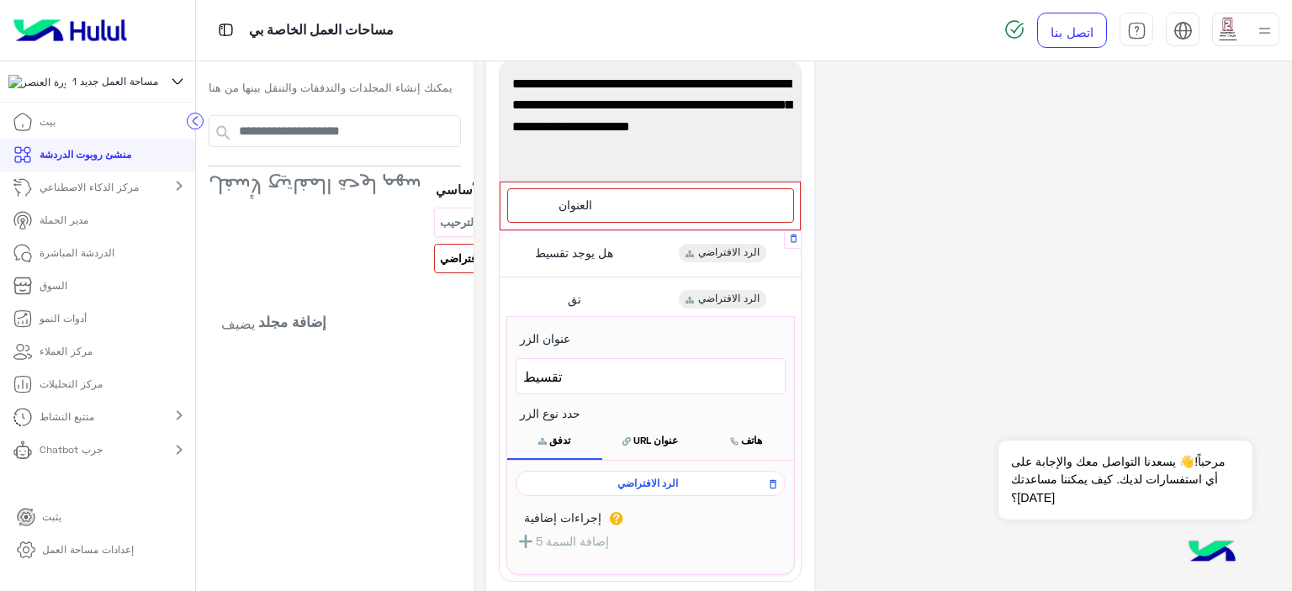
click at [571, 252] on font "هل يوجد تقسيط" at bounding box center [574, 253] width 78 height 14
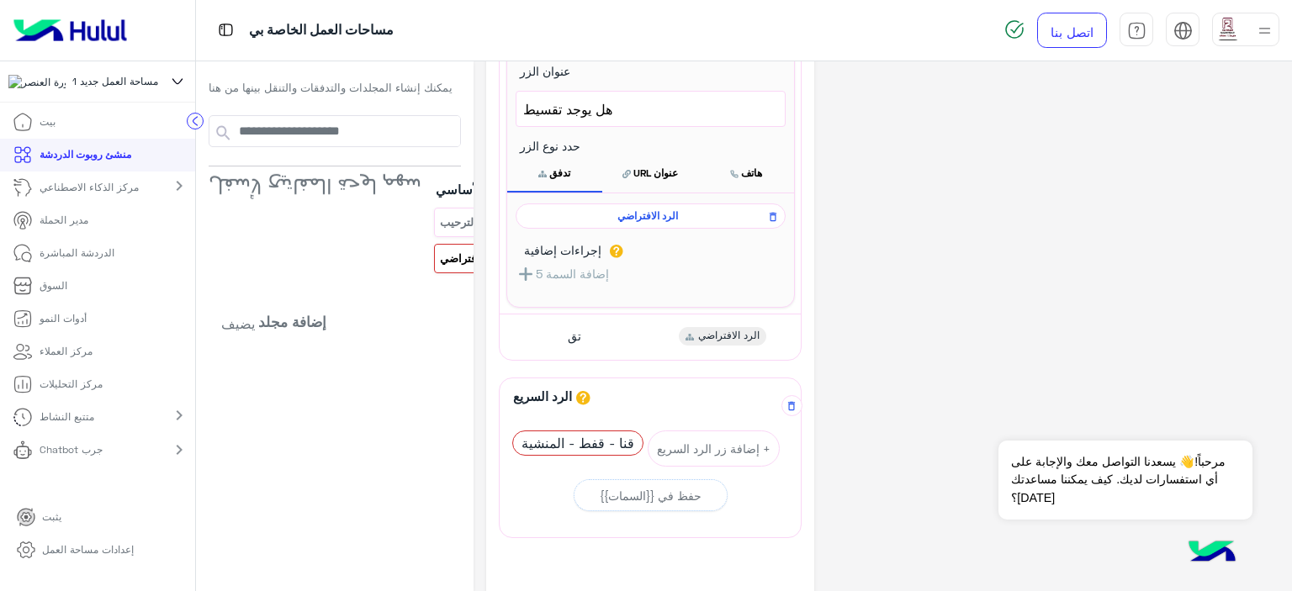
scroll to position [317, 0]
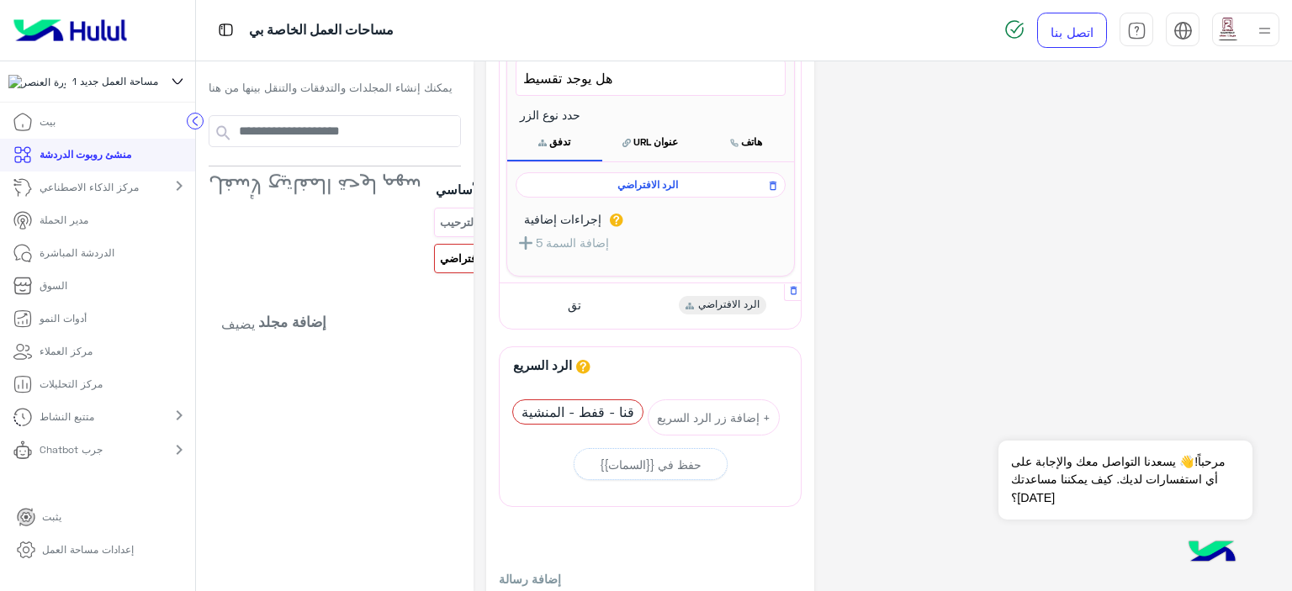
click at [701, 309] on span "الرد الافتراضي" at bounding box center [728, 305] width 61 height 15
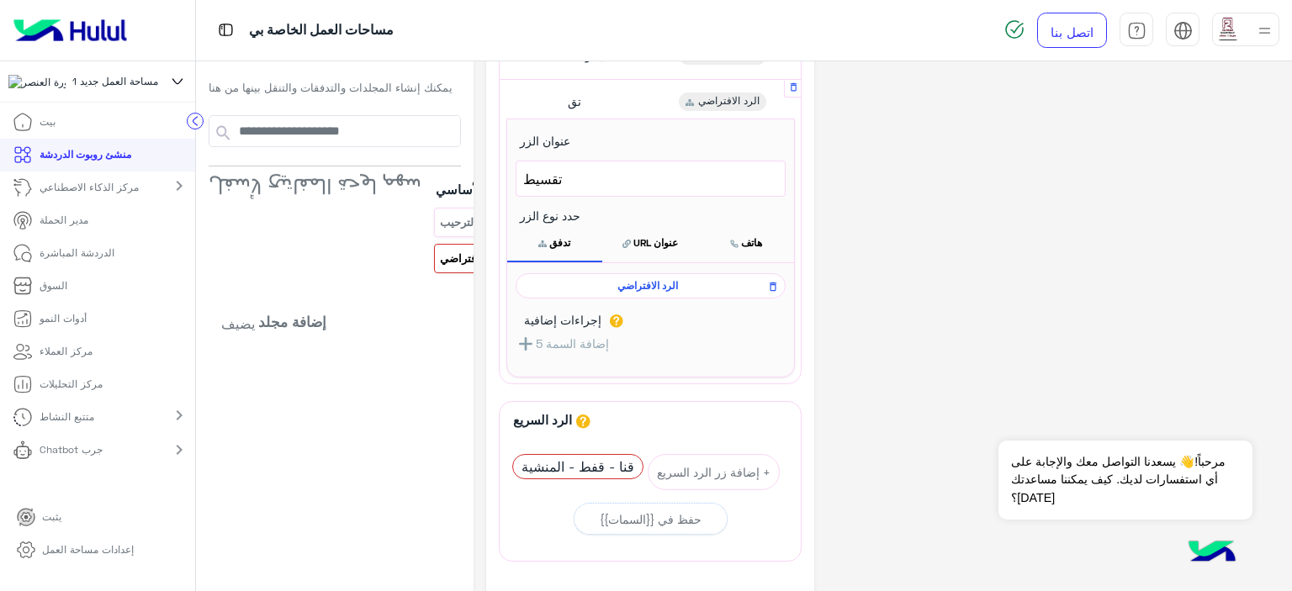
scroll to position [233, 0]
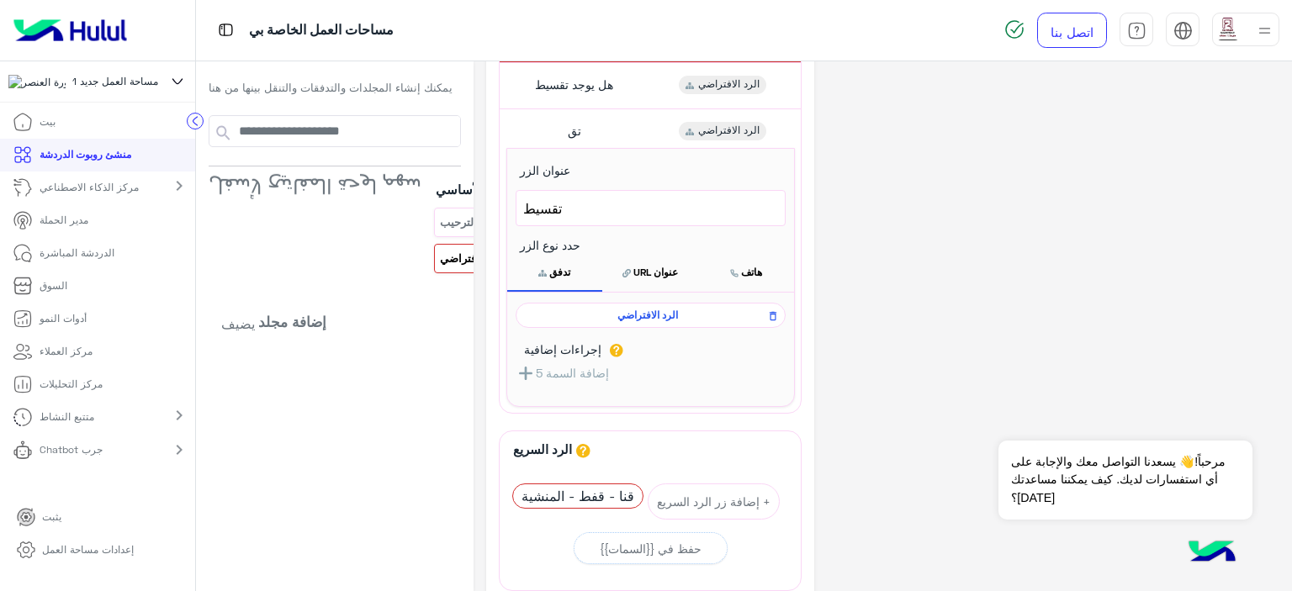
click at [701, 309] on span "الرد الافتراضي" at bounding box center [648, 315] width 246 height 15
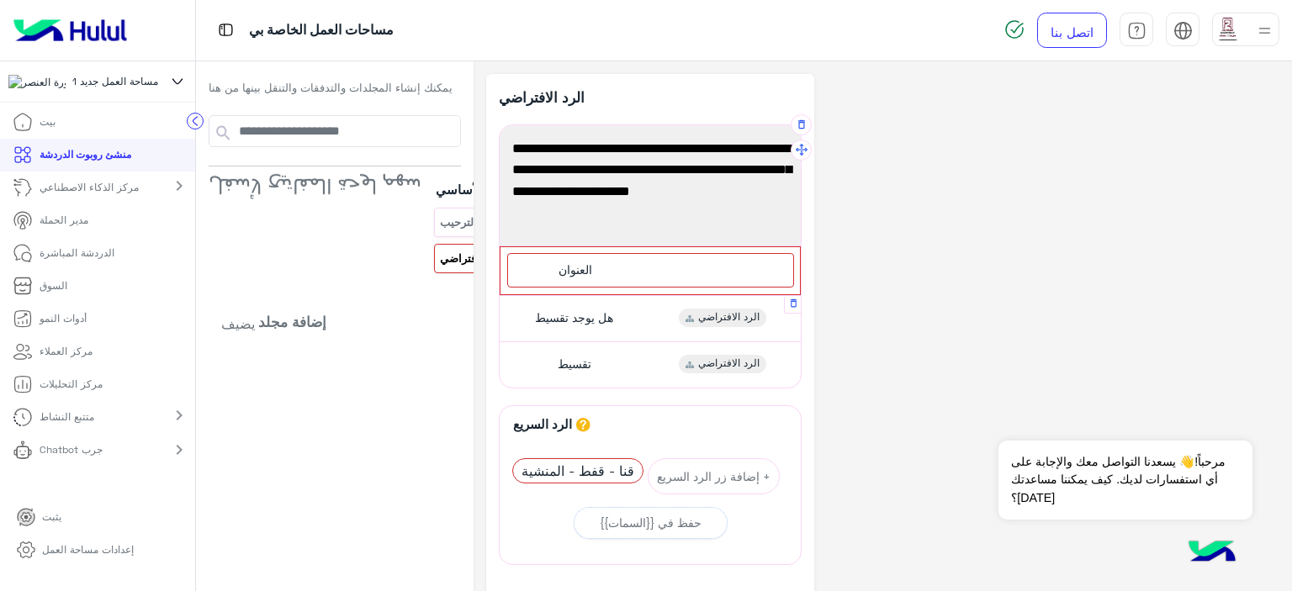
click at [595, 322] on font "هل يوجد تقسيط" at bounding box center [574, 317] width 78 height 14
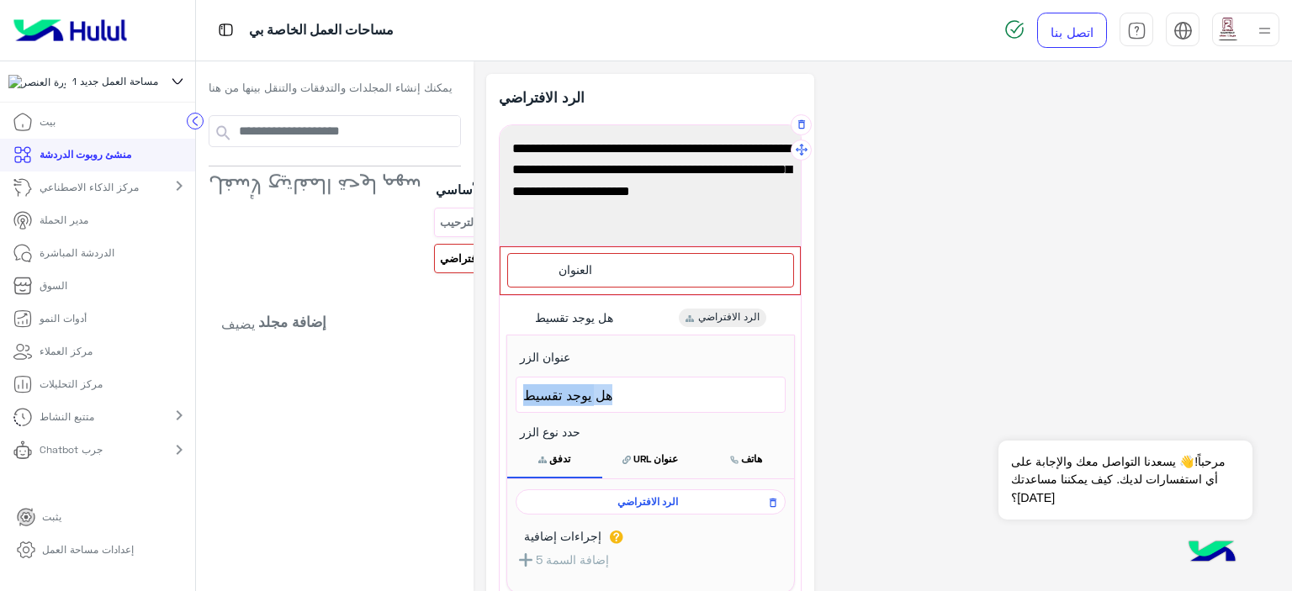
drag, startPoint x: 609, startPoint y: 392, endPoint x: 484, endPoint y: 397, distance: 125.5
click at [499, 397] on div "**********" at bounding box center [650, 386] width 303 height 522
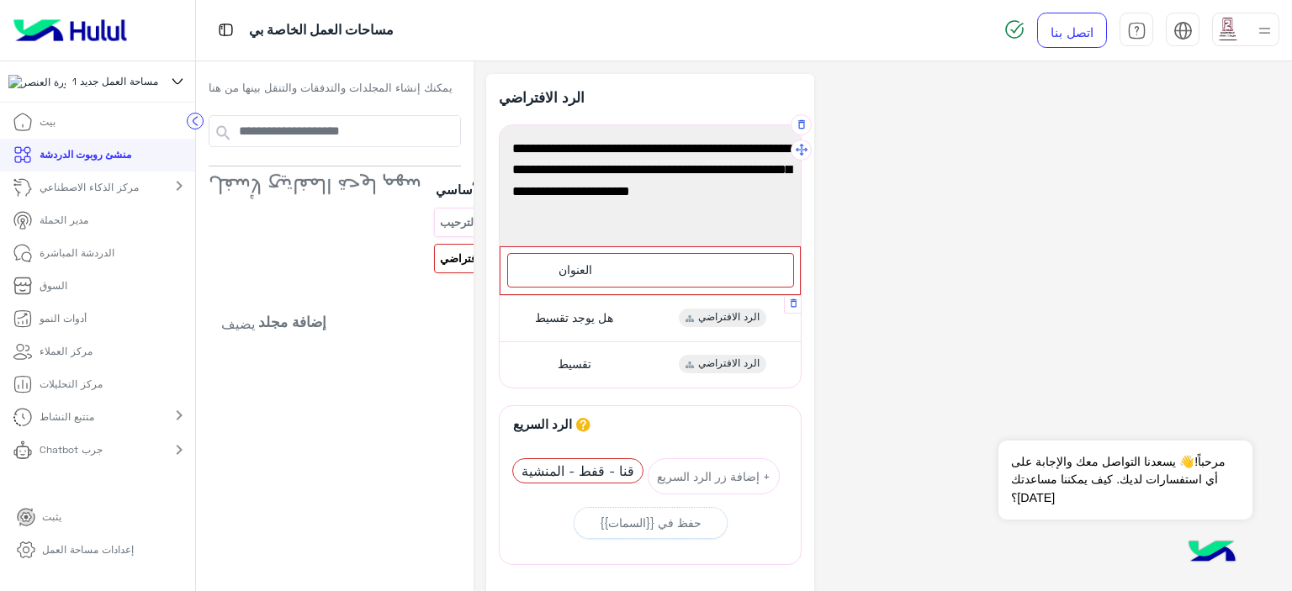
click at [698, 315] on font "الرد الافتراضي" at bounding box center [728, 316] width 61 height 13
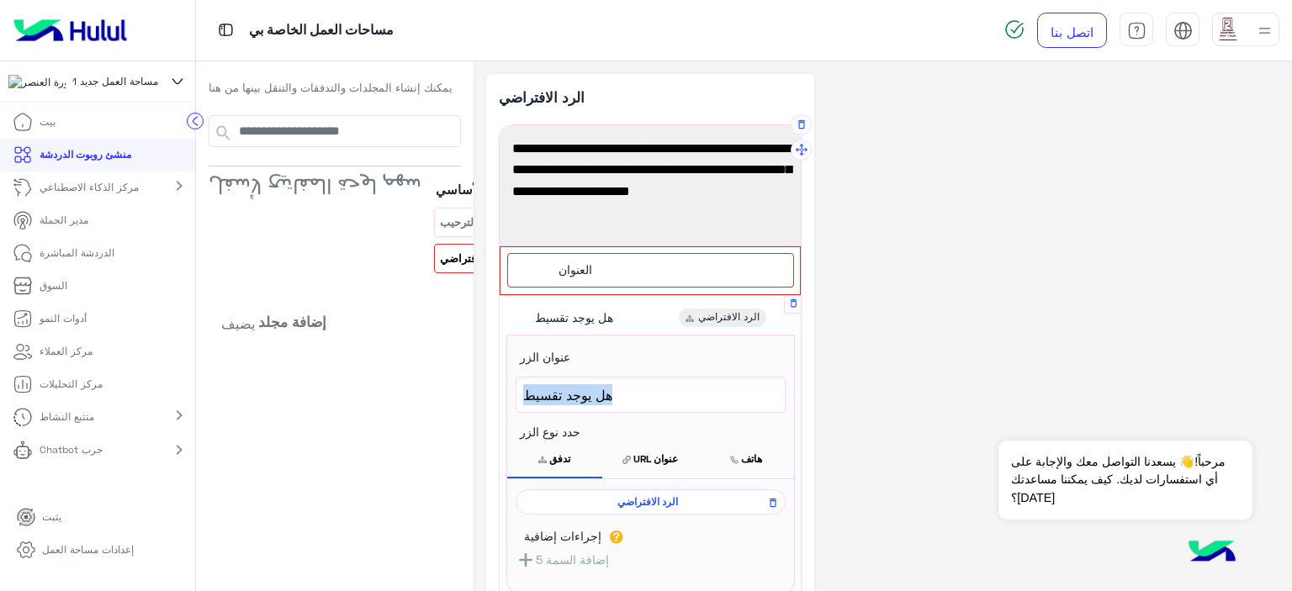
drag, startPoint x: 640, startPoint y: 389, endPoint x: 504, endPoint y: 393, distance: 136.4
click at [517, 393] on div "هل يوجد تقسيط" at bounding box center [651, 395] width 268 height 35
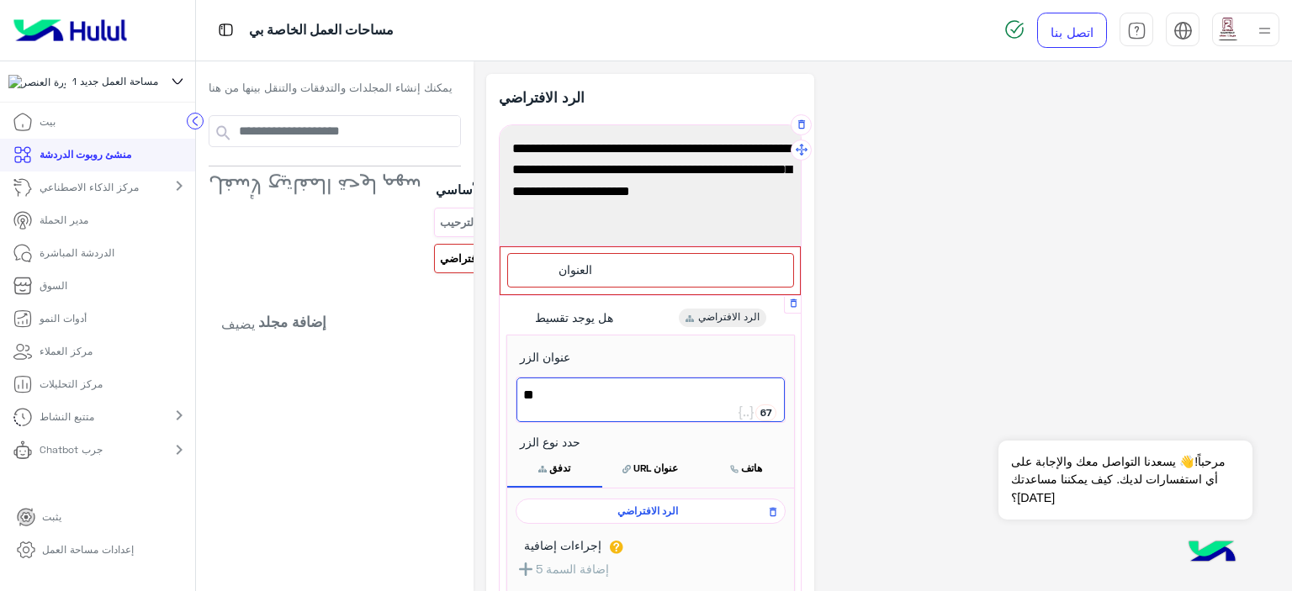
type textarea "*"
click at [868, 329] on div "**********" at bounding box center [882, 535] width 793 height 922
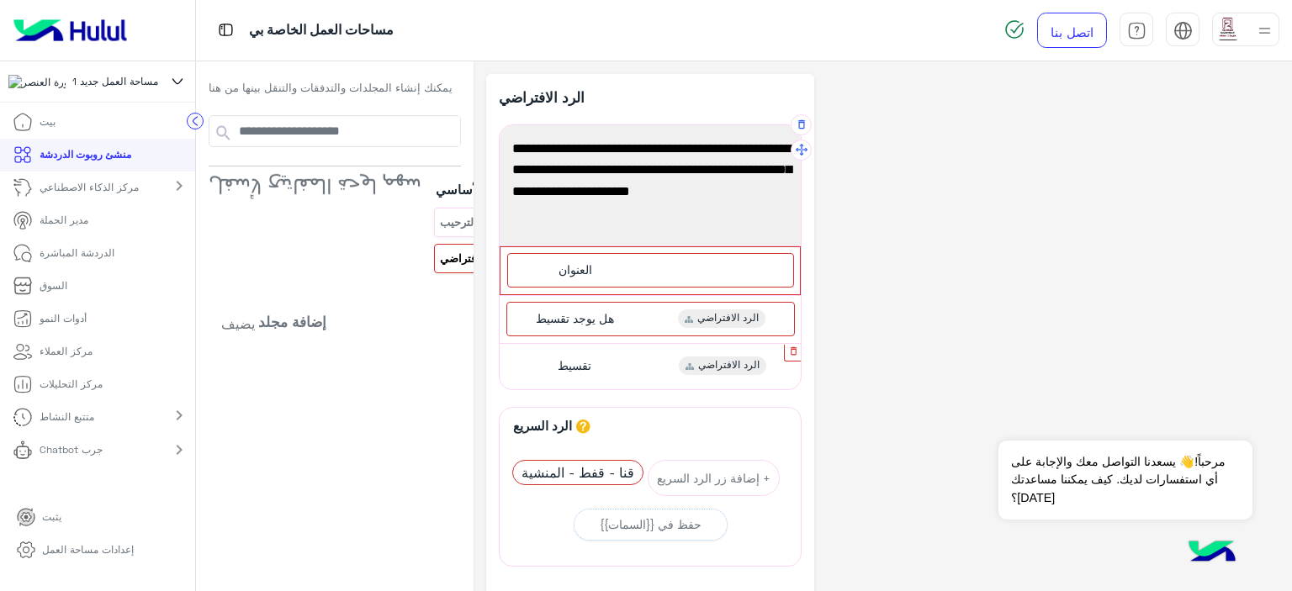
click at [788, 349] on icon "button" at bounding box center [793, 351] width 11 height 11
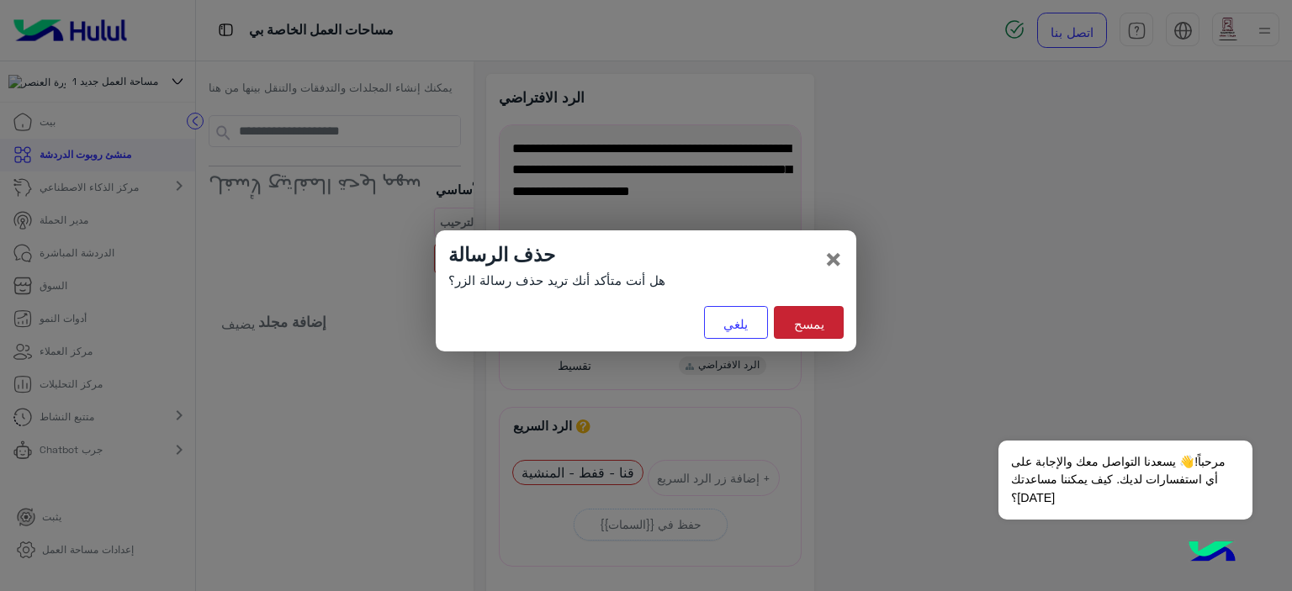
click at [797, 328] on font "يمسح" at bounding box center [809, 323] width 30 height 15
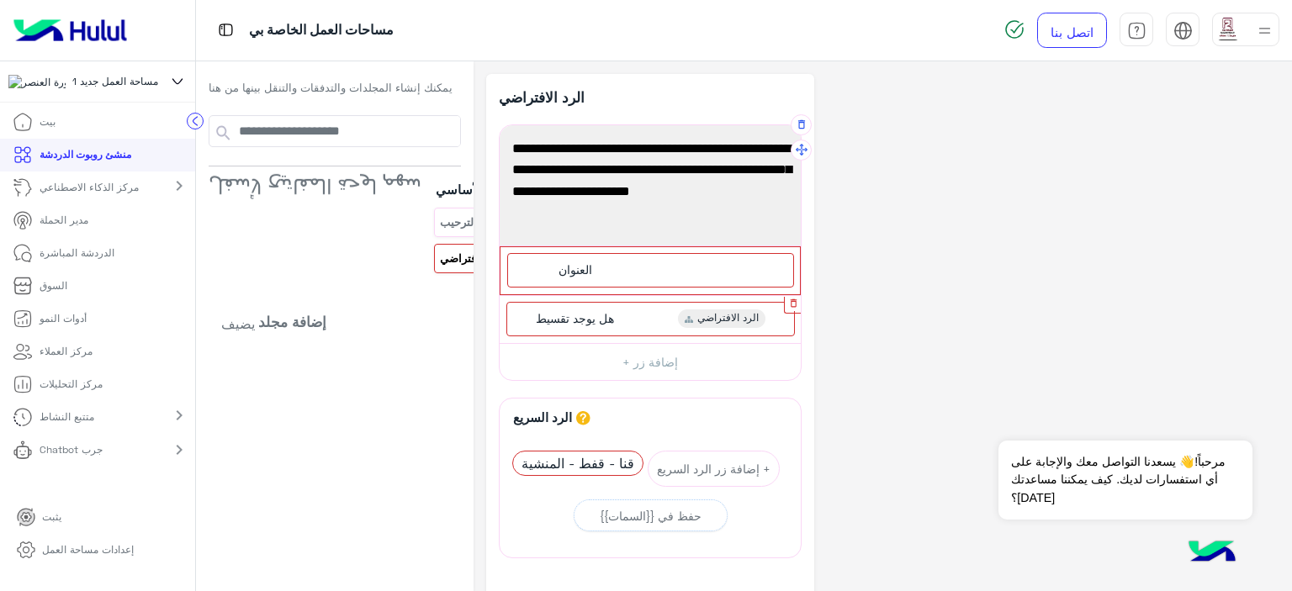
click at [788, 304] on icon "button" at bounding box center [793, 303] width 11 height 11
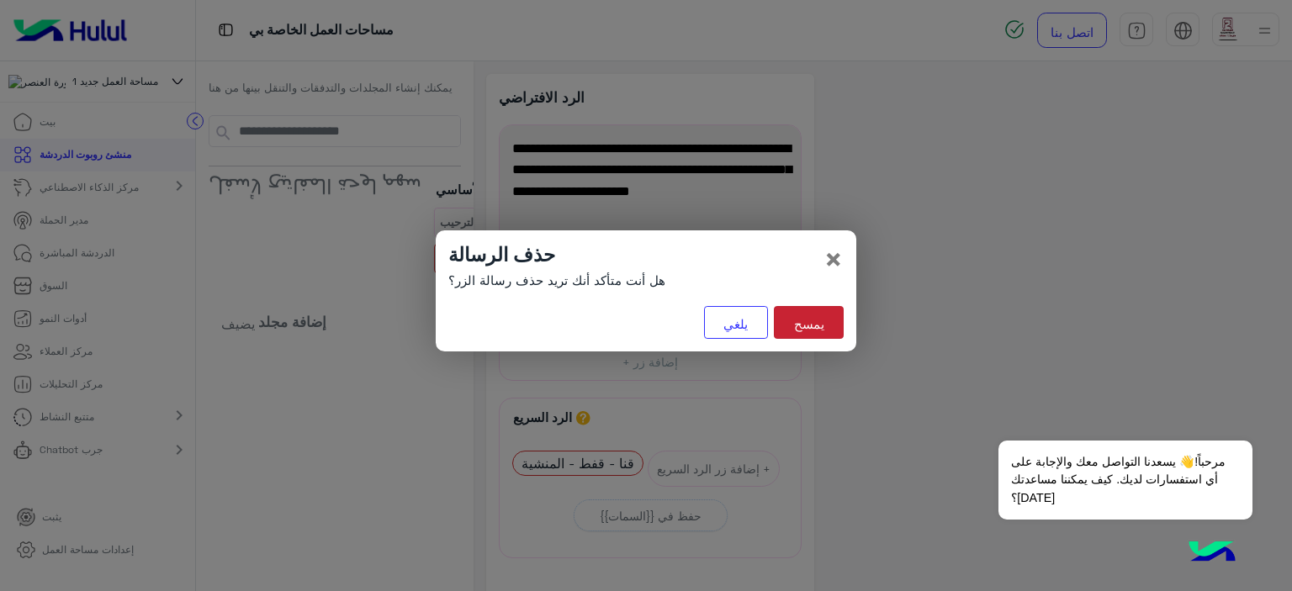
click at [794, 318] on font "يمسح" at bounding box center [809, 323] width 30 height 15
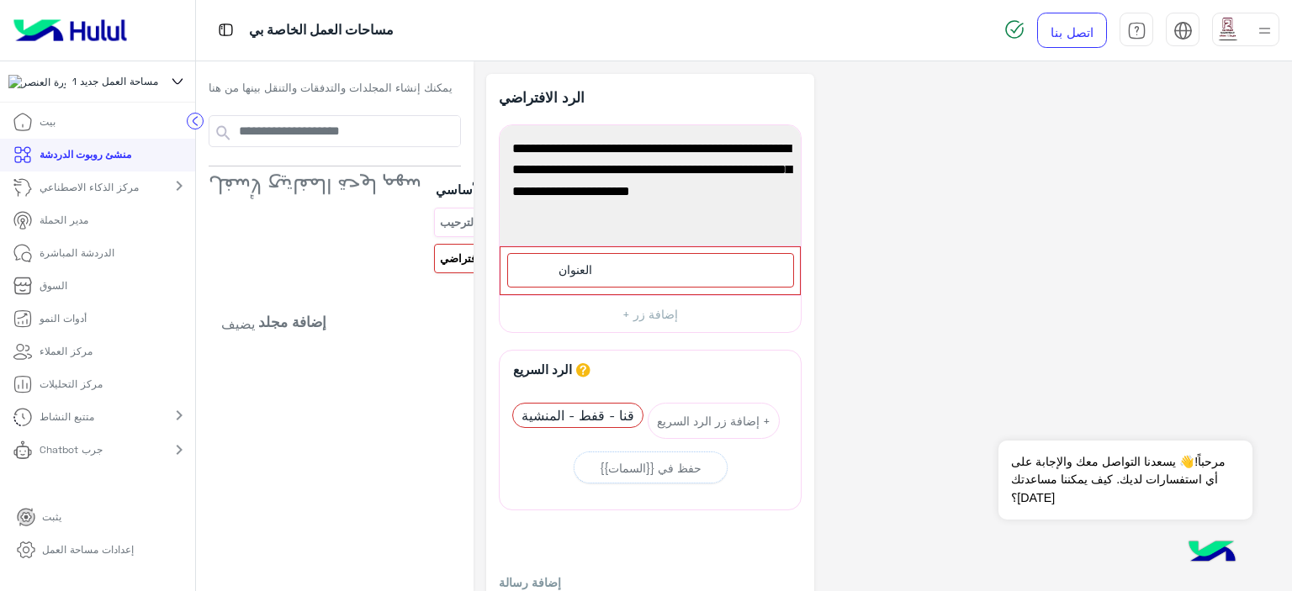
click at [867, 312] on div "**********" at bounding box center [882, 372] width 793 height 597
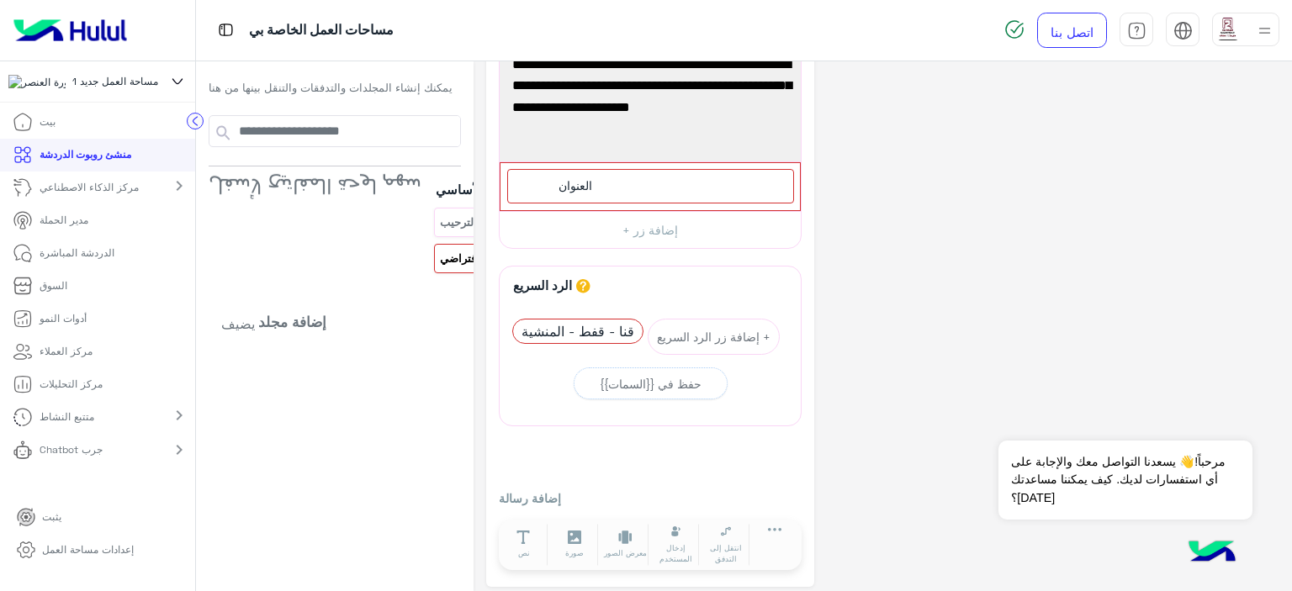
scroll to position [91, 0]
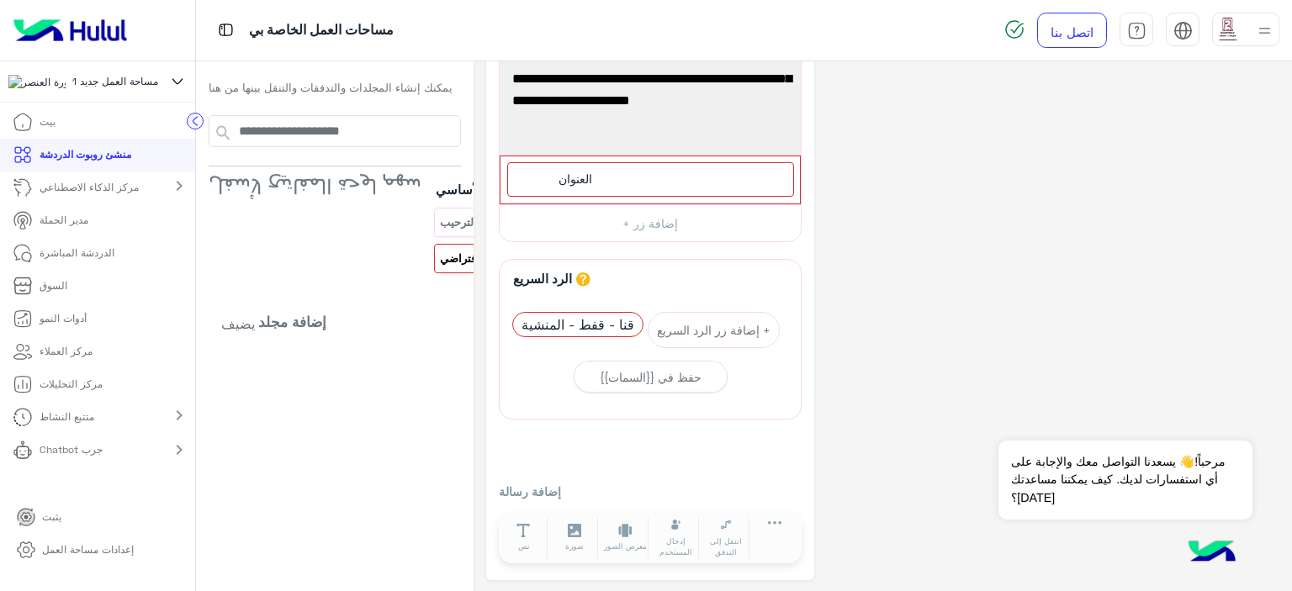
click at [865, 312] on div "**********" at bounding box center [882, 281] width 793 height 597
click at [833, 225] on div "**********" at bounding box center [882, 281] width 793 height 597
click at [643, 220] on font "إضافة زر +" at bounding box center [651, 223] width 56 height 14
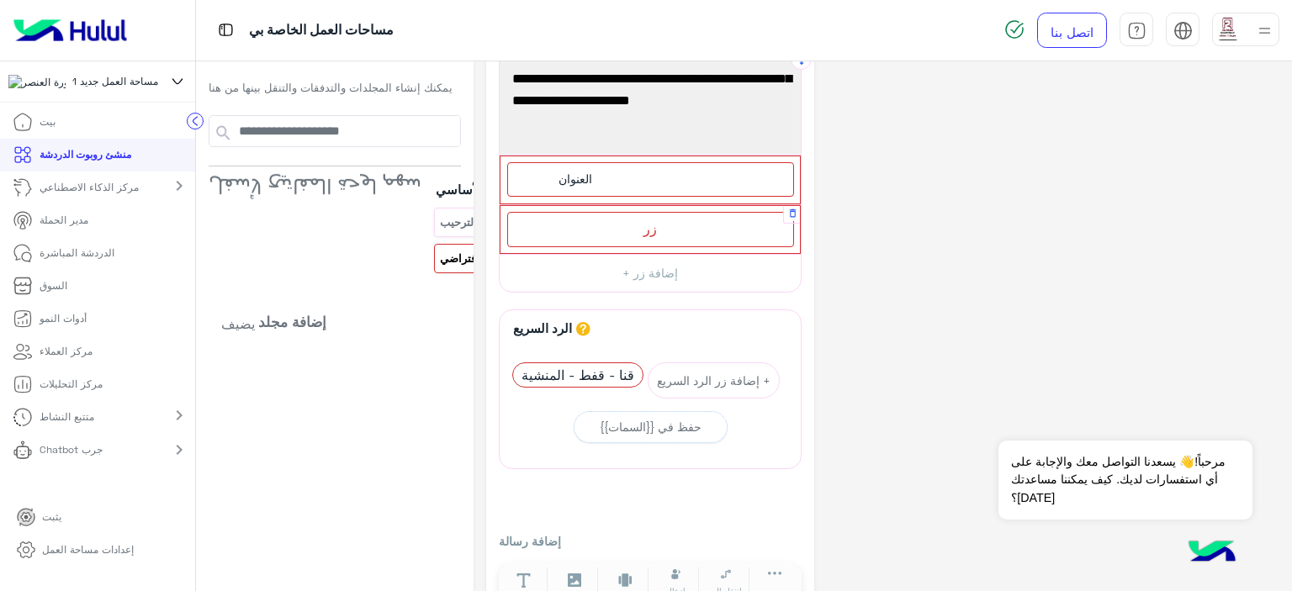
click at [643, 229] on div "زر" at bounding box center [650, 229] width 287 height 34
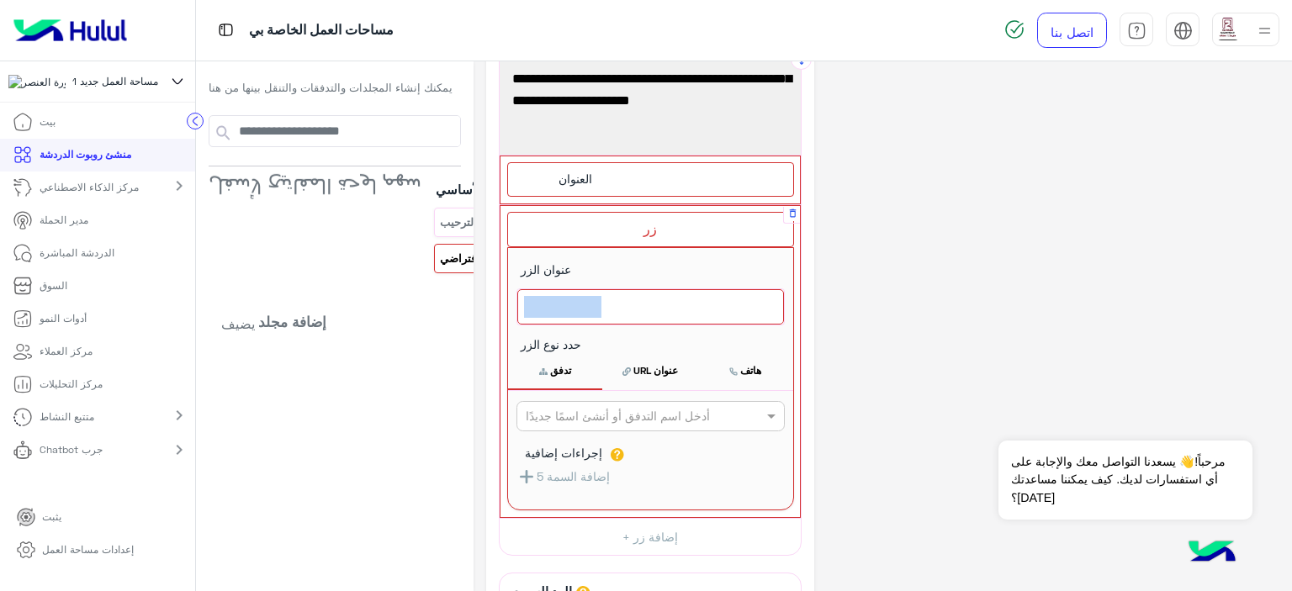
drag, startPoint x: 601, startPoint y: 305, endPoint x: 495, endPoint y: 313, distance: 106.3
click at [508, 313] on div "80" at bounding box center [650, 306] width 285 height 57
click at [593, 305] on div at bounding box center [650, 306] width 267 height 35
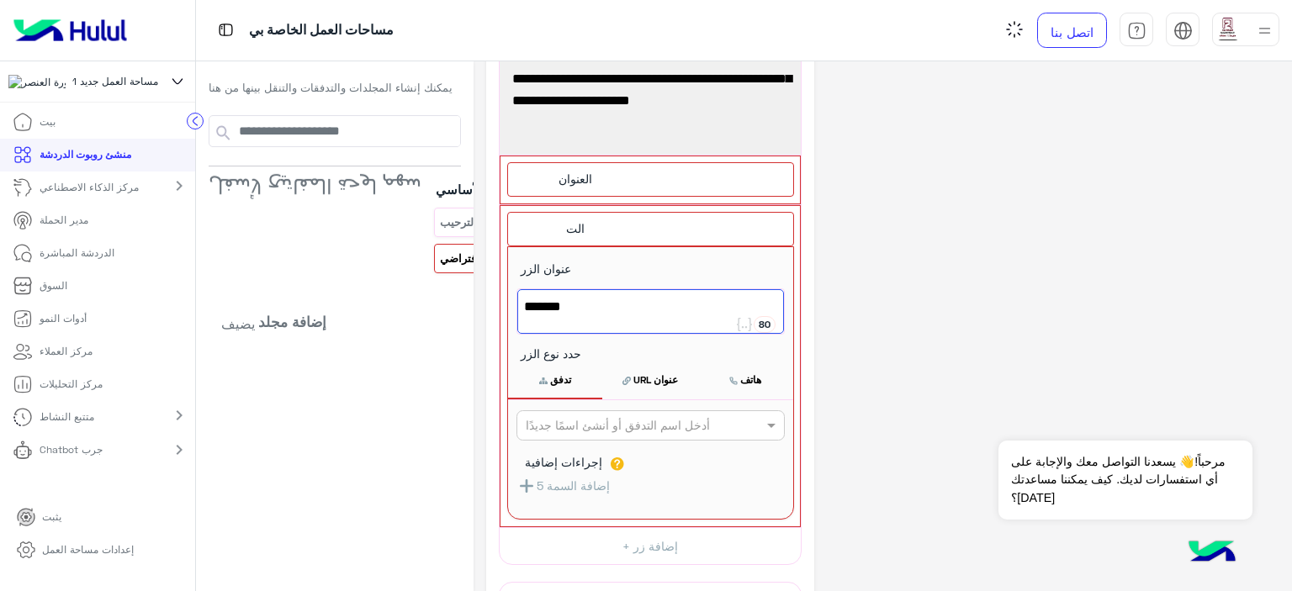
type textarea "*******"
click at [834, 253] on div "**********" at bounding box center [882, 443] width 793 height 920
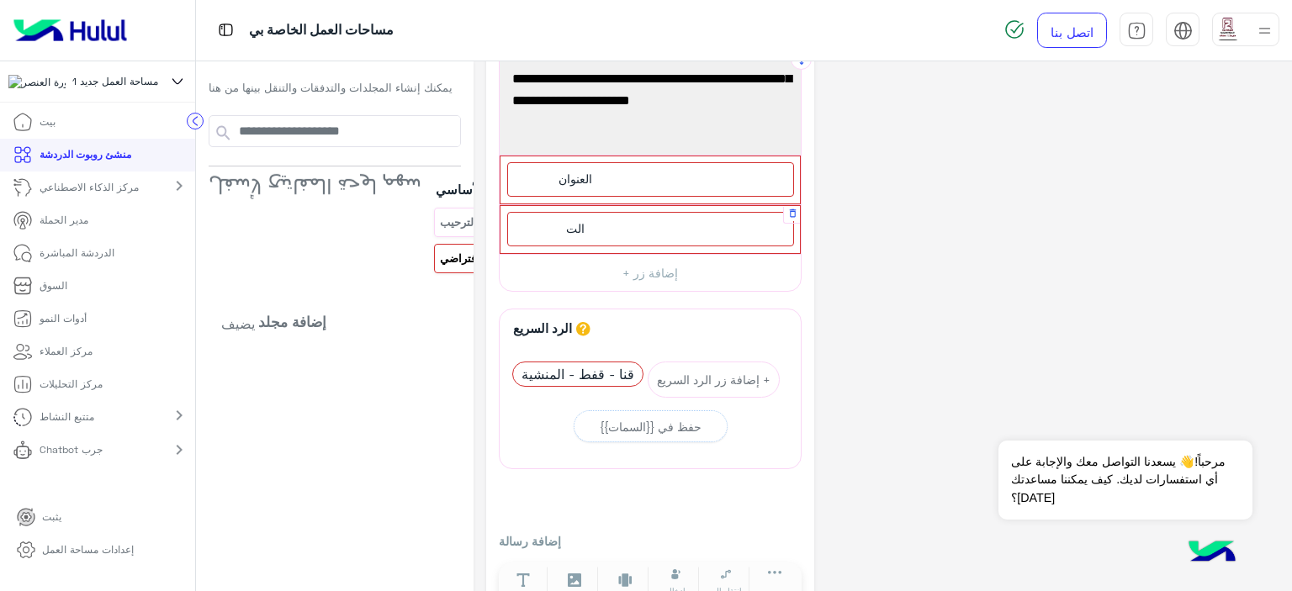
click at [607, 236] on div "الت" at bounding box center [650, 229] width 287 height 34
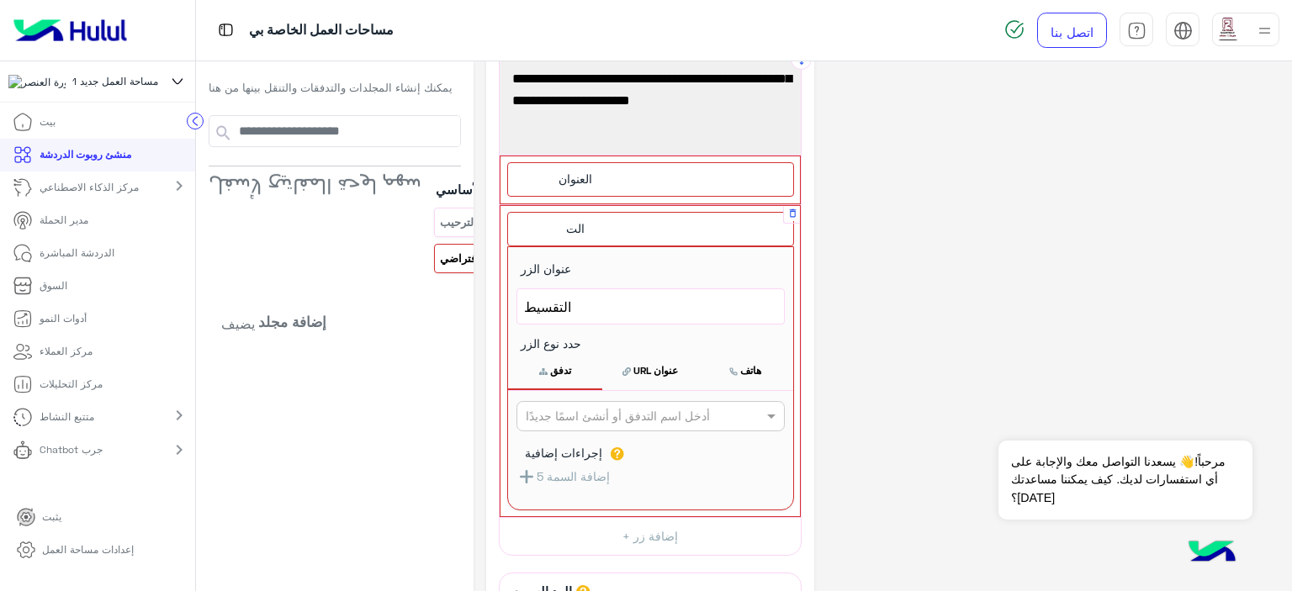
click at [566, 230] on font "الت" at bounding box center [575, 228] width 19 height 14
click at [589, 225] on div "الت" at bounding box center [650, 229] width 287 height 34
click at [949, 225] on div "**********" at bounding box center [882, 438] width 793 height 910
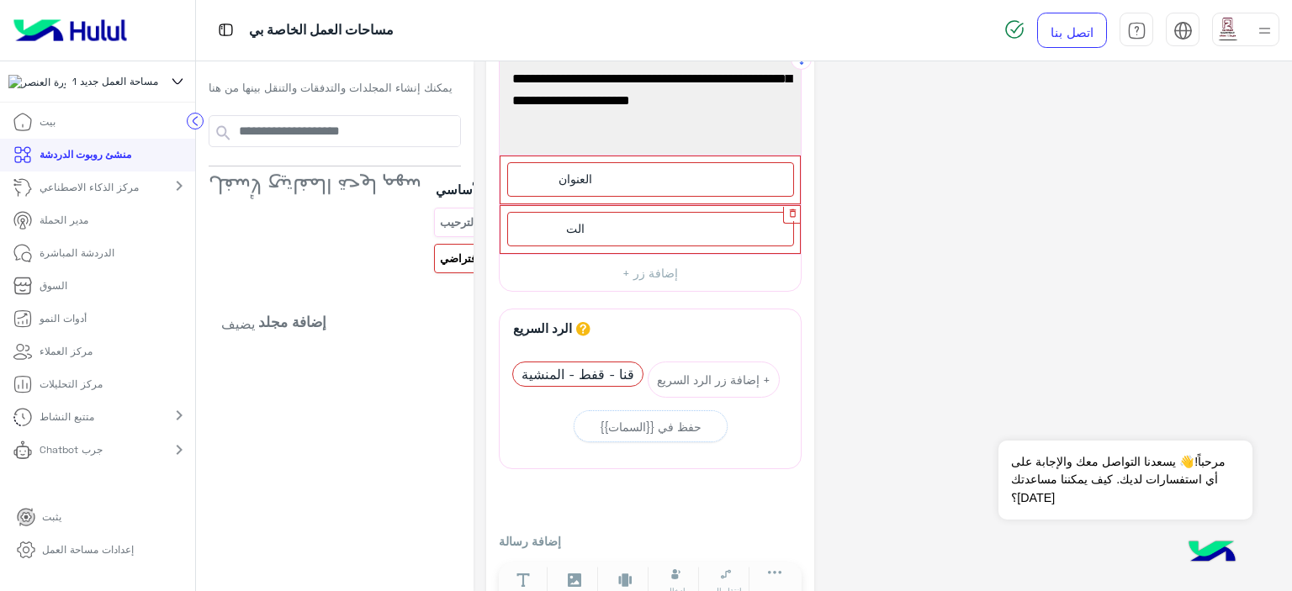
click at [787, 213] on icon "button" at bounding box center [792, 213] width 11 height 11
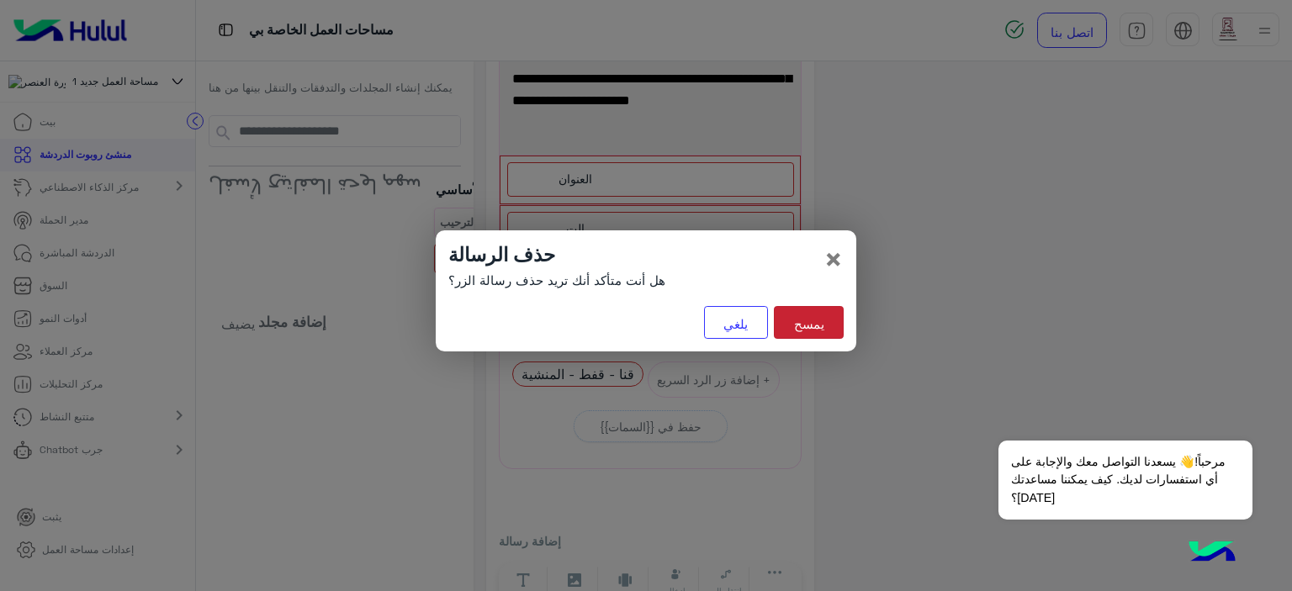
click at [786, 328] on button "يمسح" at bounding box center [809, 322] width 70 height 33
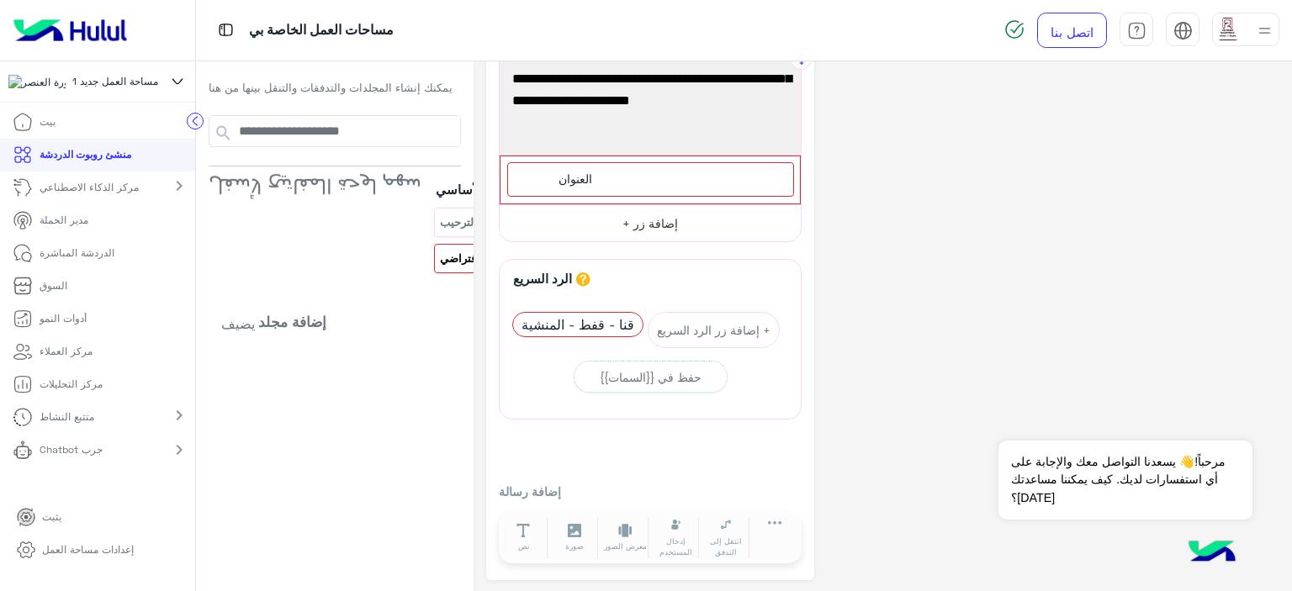
click at [661, 222] on button "إضافة زر +" at bounding box center [650, 223] width 301 height 38
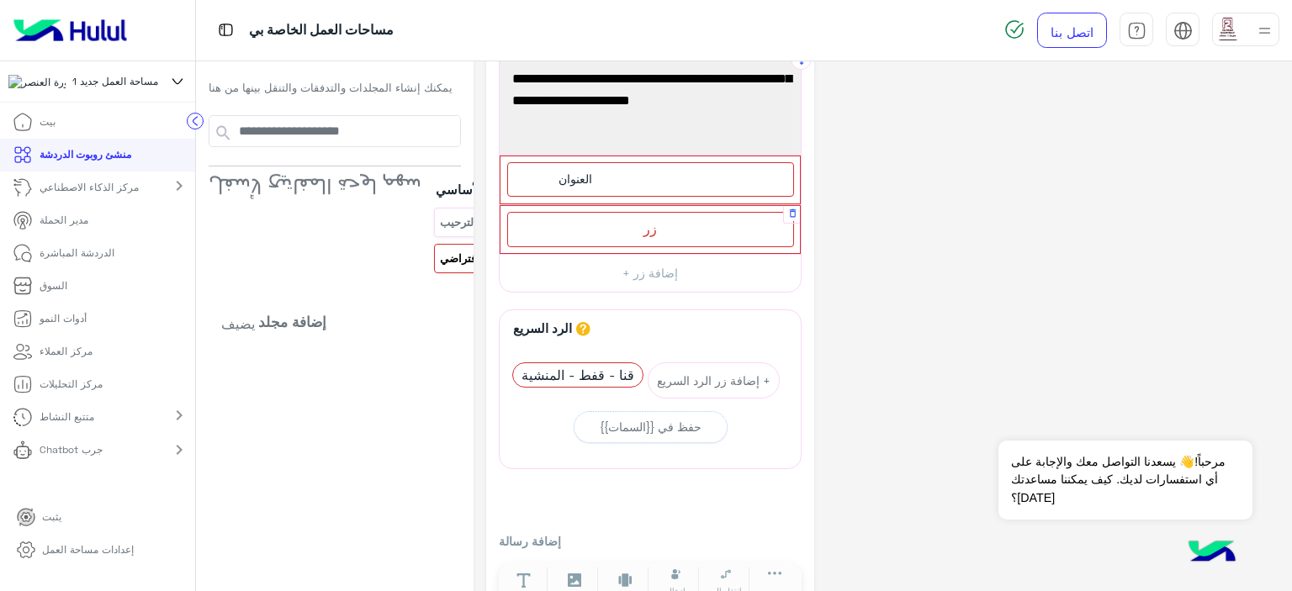
click at [660, 223] on div "زر" at bounding box center [650, 229] width 287 height 34
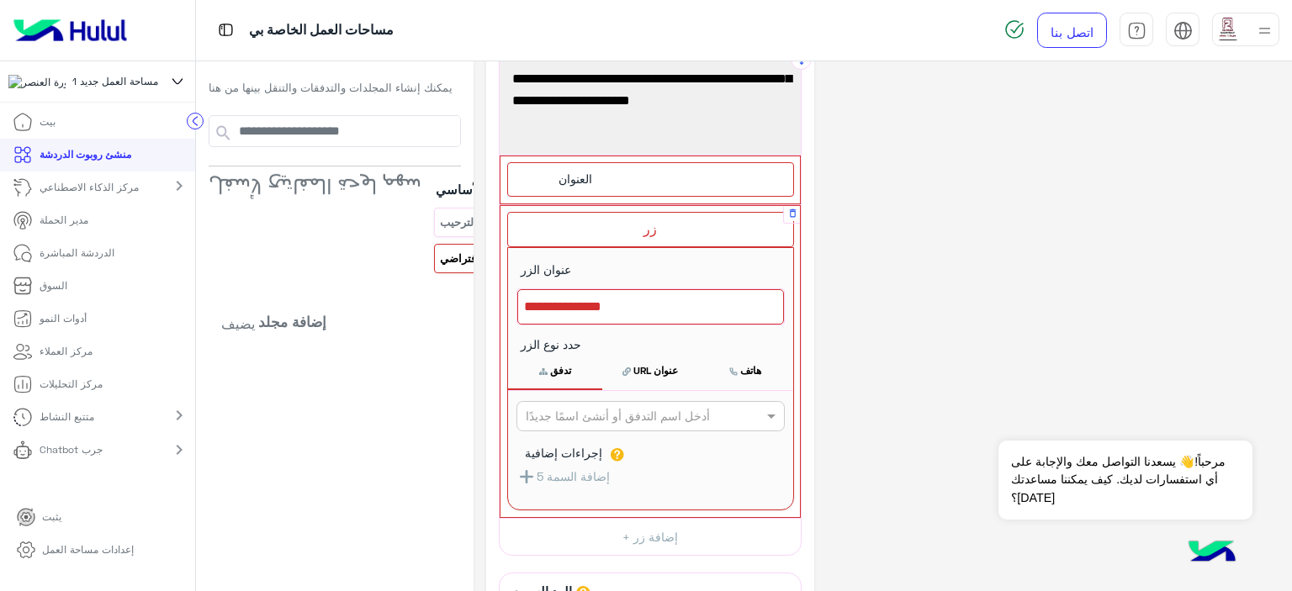
click at [609, 312] on div at bounding box center [650, 306] width 267 height 35
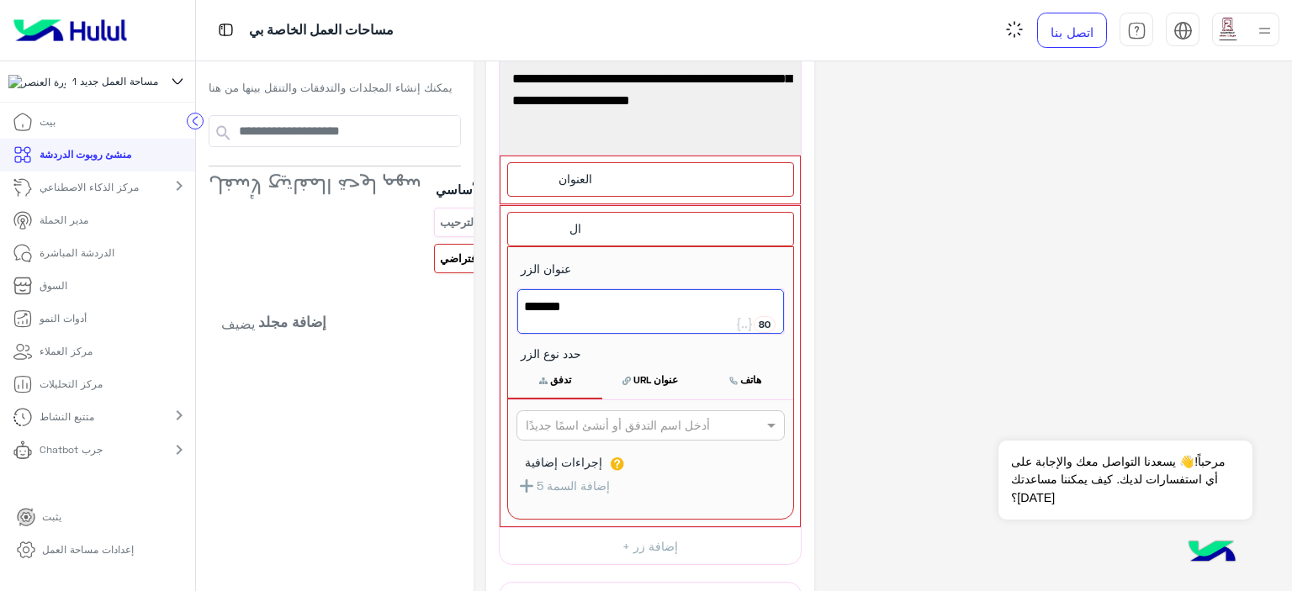
type textarea "*******"
click at [835, 265] on div "**********" at bounding box center [882, 443] width 793 height 920
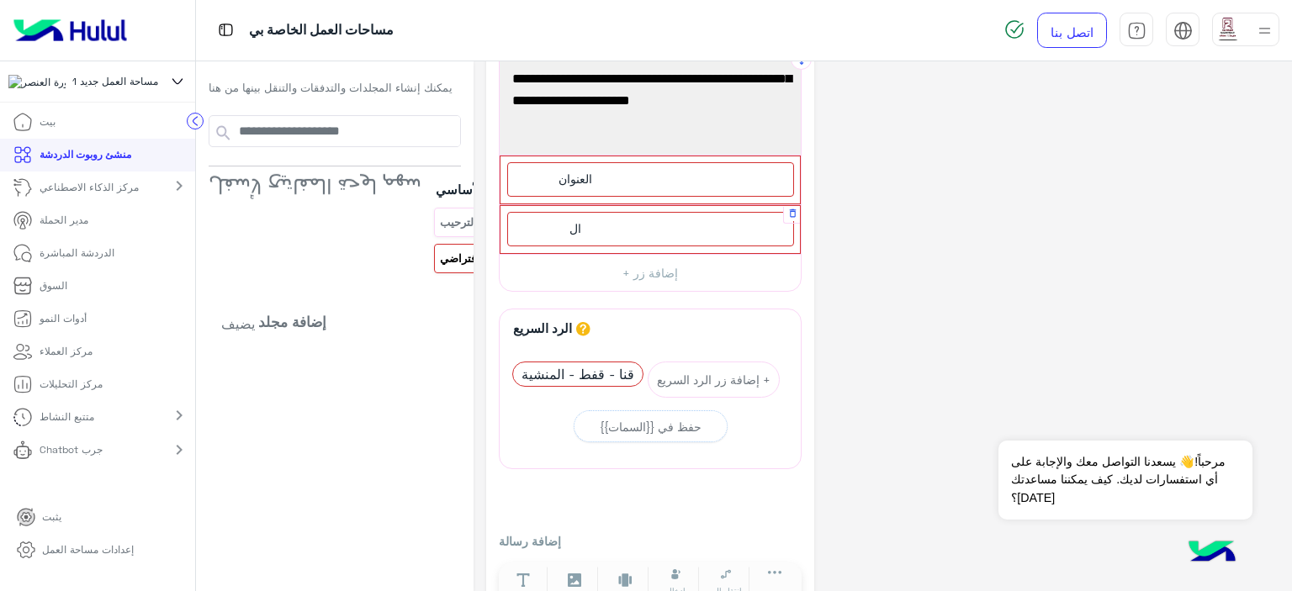
click at [628, 215] on div "ال" at bounding box center [650, 229] width 287 height 34
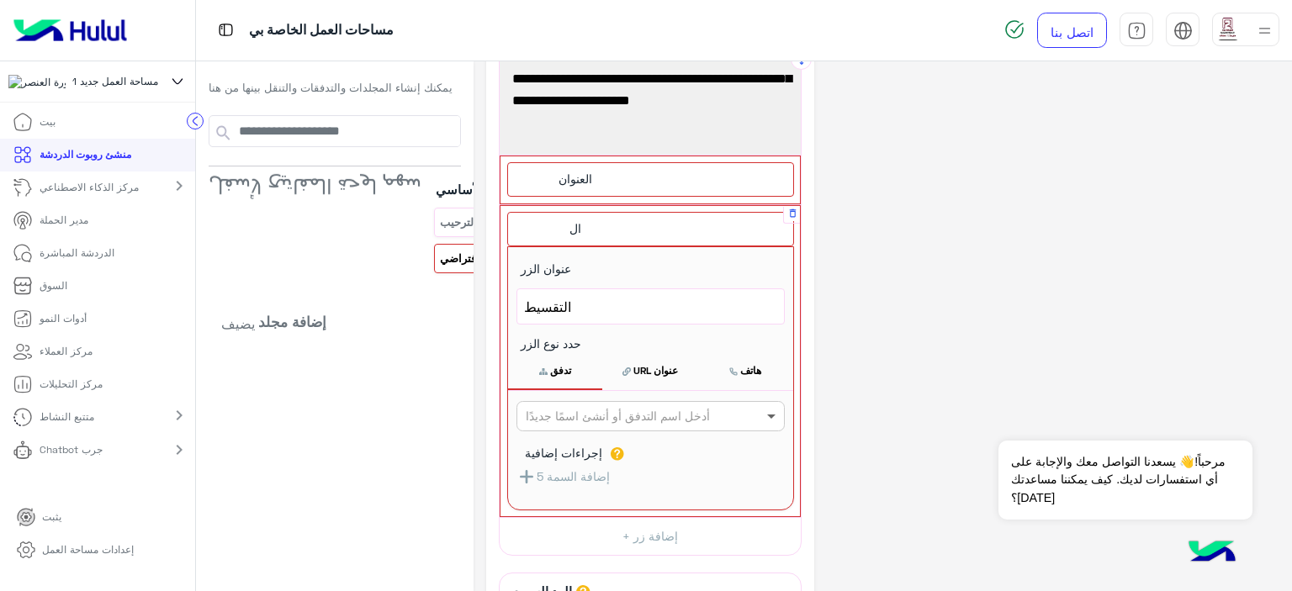
click at [763, 411] on span at bounding box center [773, 416] width 21 height 18
click at [538, 487] on div "الرد الافتراضي" at bounding box center [651, 480] width 268 height 31
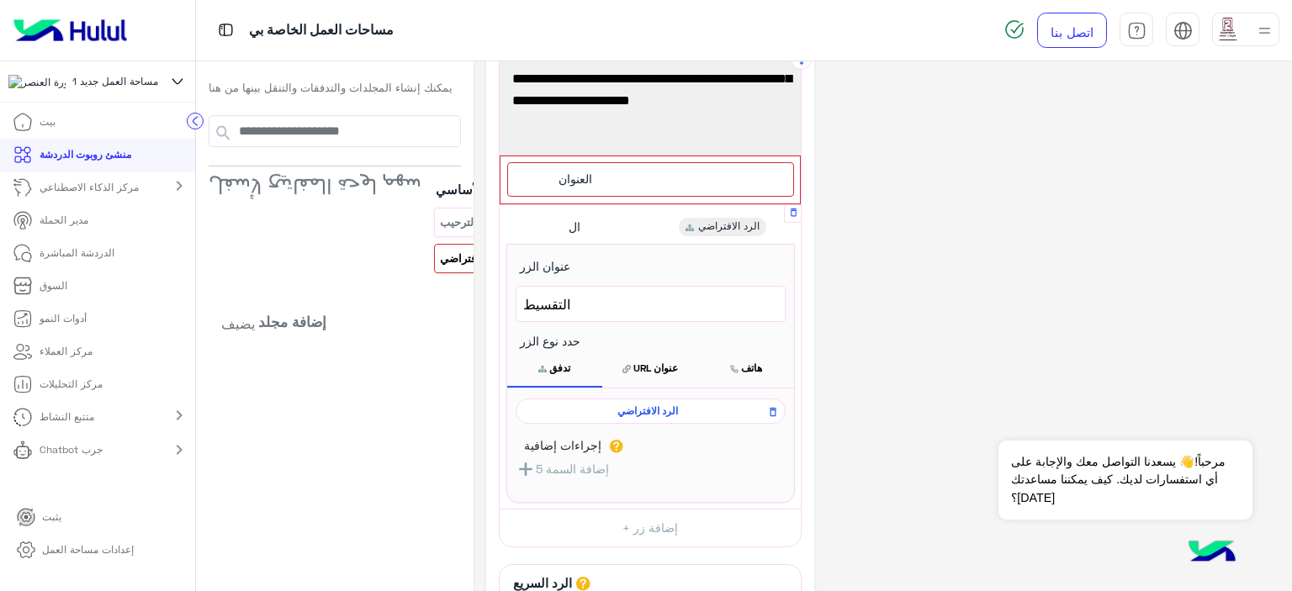
click at [925, 320] on div "**********" at bounding box center [882, 434] width 793 height 902
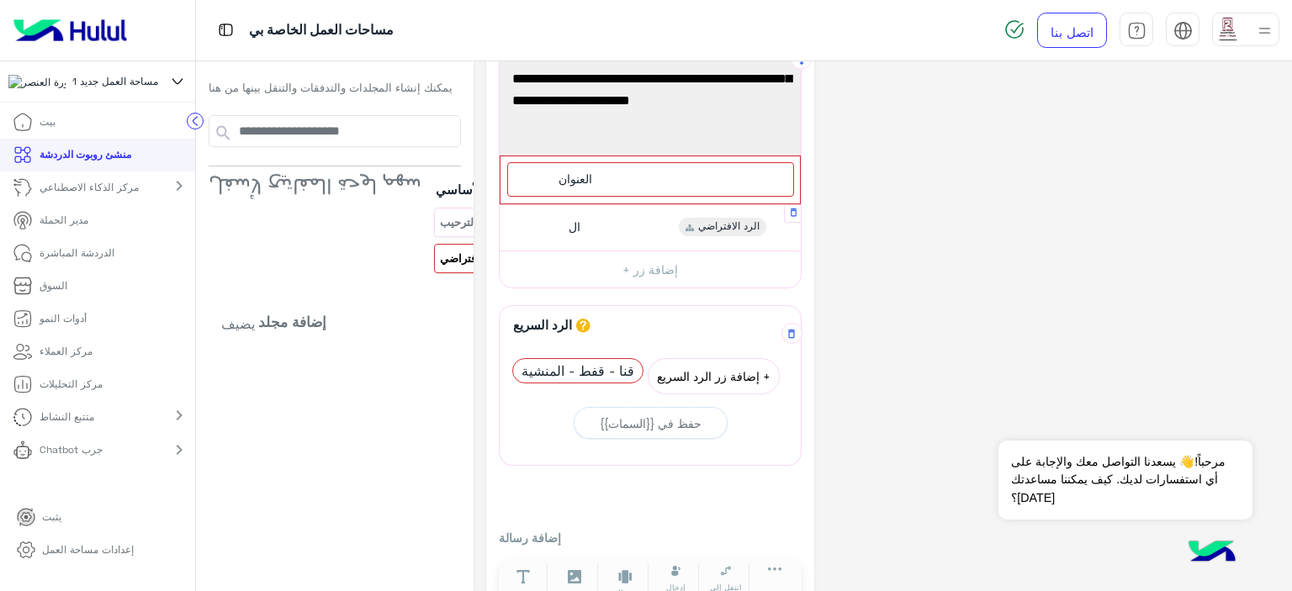
click at [690, 376] on font "+ إضافة زر الرد السريع" at bounding box center [714, 376] width 114 height 14
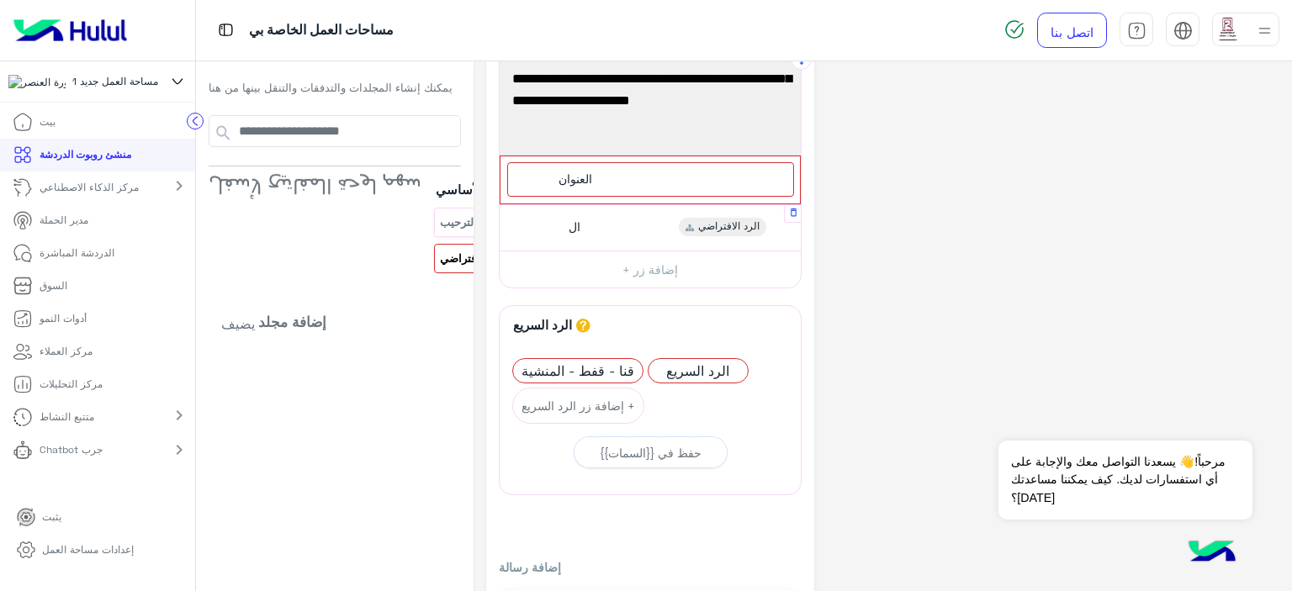
click at [569, 228] on font "ال" at bounding box center [575, 227] width 12 height 14
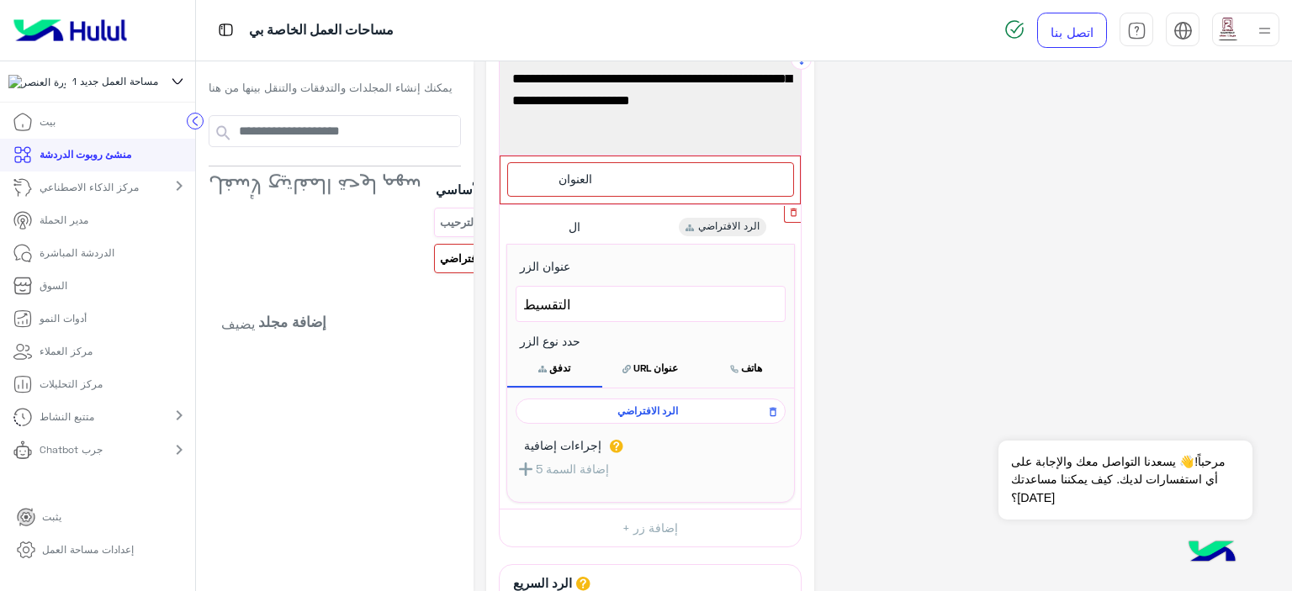
click at [790, 210] on icon "button" at bounding box center [793, 212] width 7 height 8
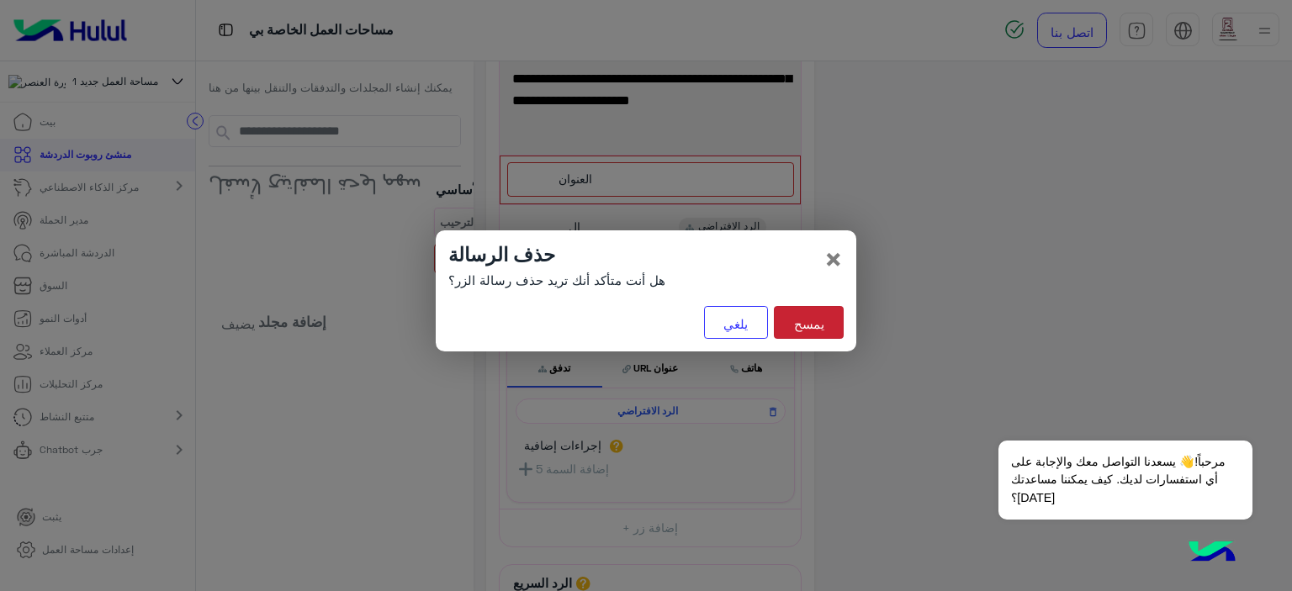
click at [798, 321] on font "يمسح" at bounding box center [809, 323] width 30 height 15
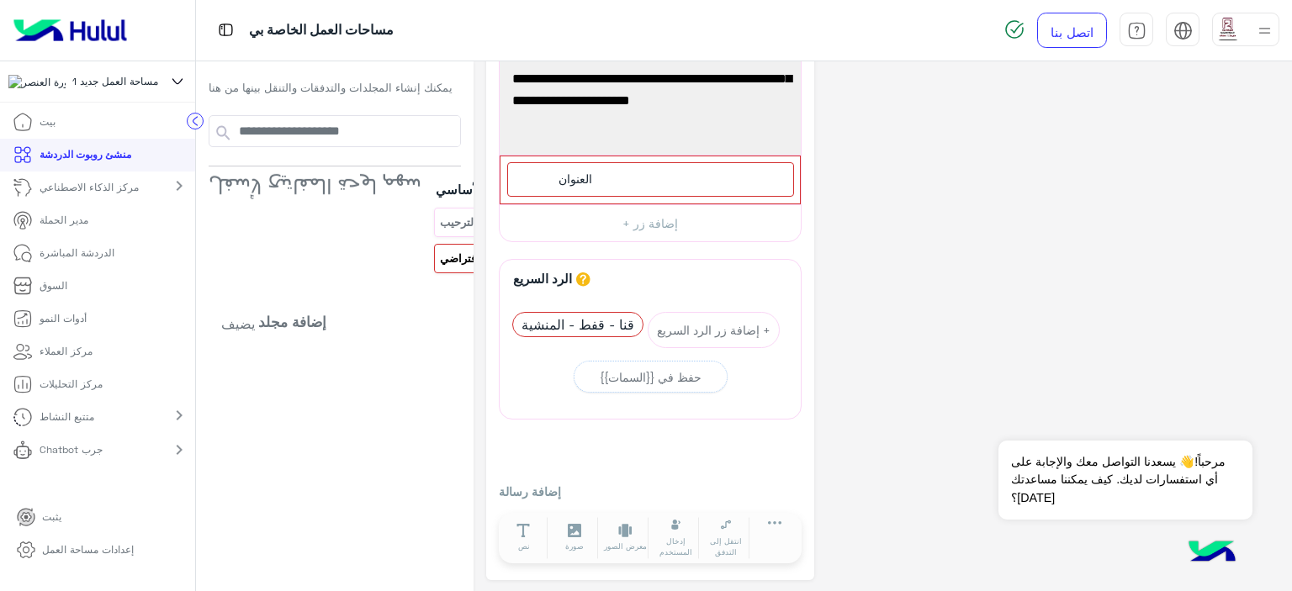
click at [873, 284] on div "**********" at bounding box center [882, 281] width 793 height 597
click at [268, 319] on font "إضافة مجلد" at bounding box center [292, 322] width 68 height 18
click at [367, 319] on font "إضافة مجلد" at bounding box center [394, 318] width 57 height 14
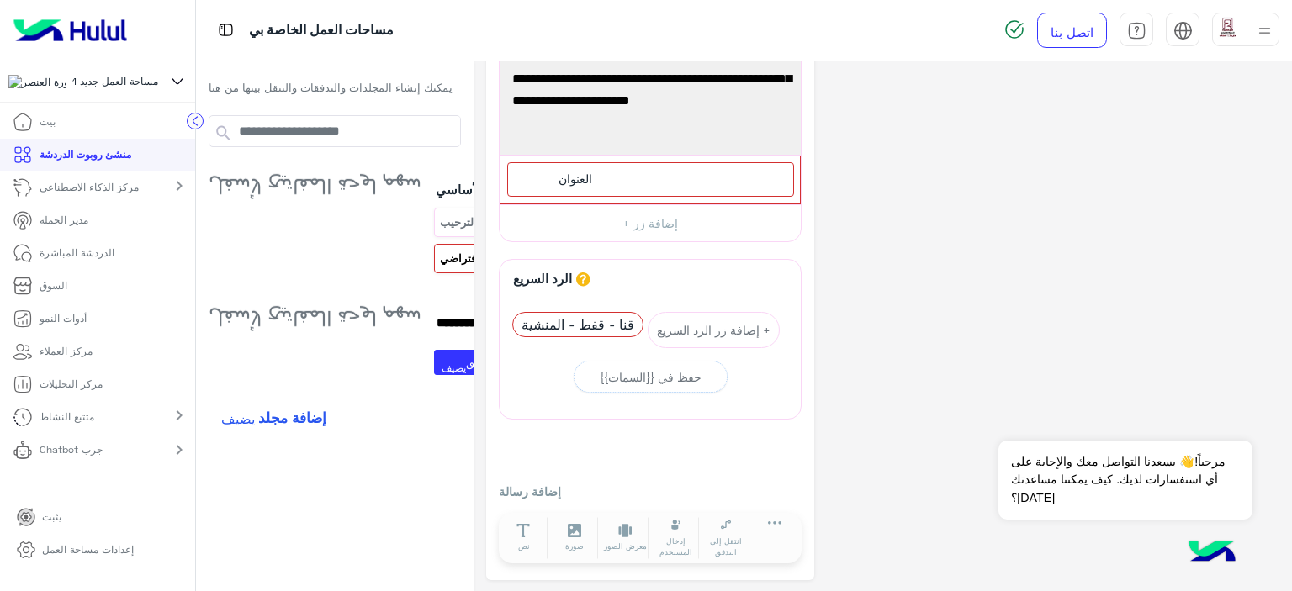
click at [363, 499] on div "**********" at bounding box center [335, 331] width 278 height 541
click at [466, 364] on font "إضافة التدفق" at bounding box center [496, 362] width 61 height 13
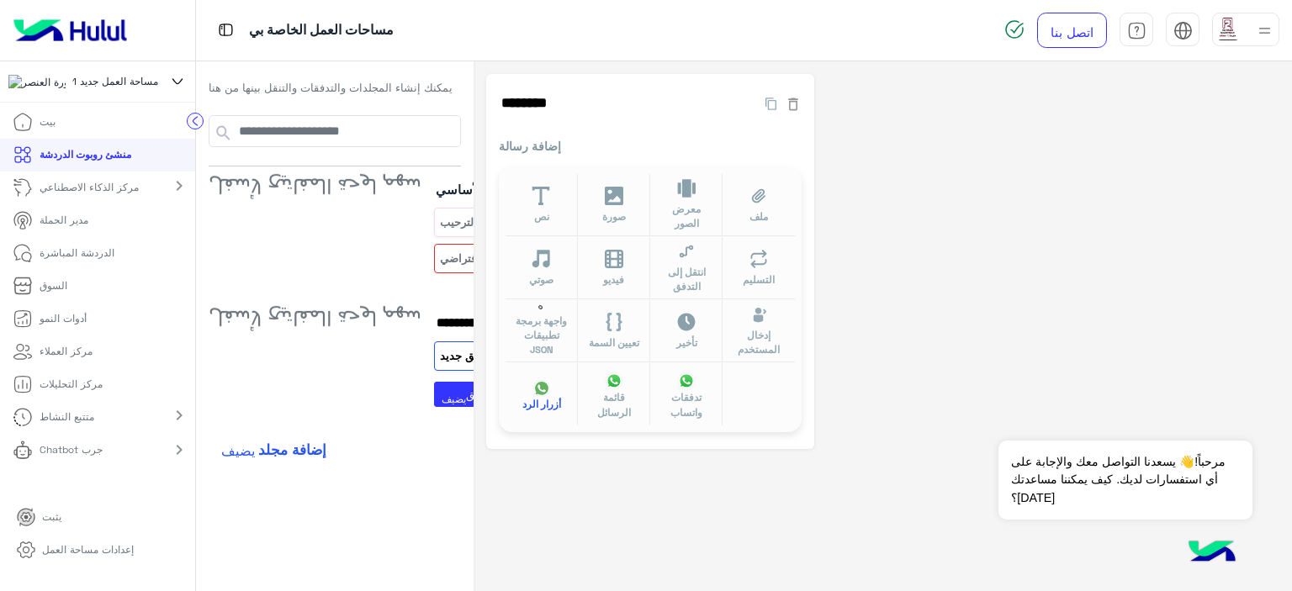
click at [533, 384] on icon at bounding box center [540, 388] width 15 height 15
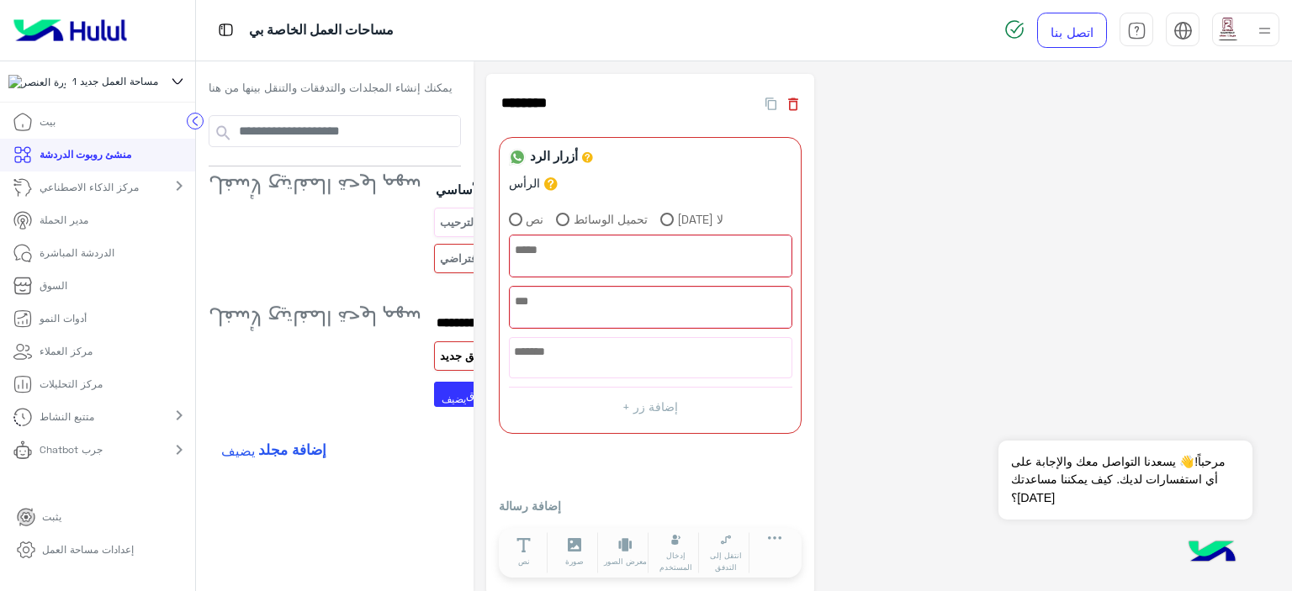
click at [785, 110] on icon "button" at bounding box center [793, 104] width 17 height 17
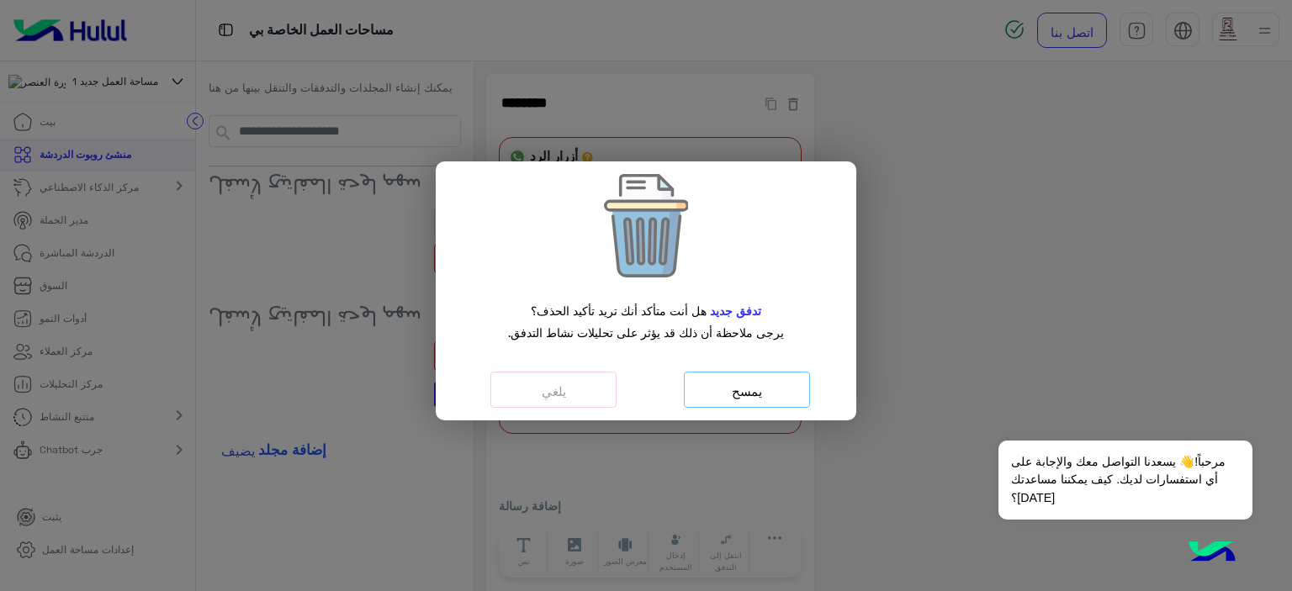
click at [715, 390] on button "يمسح" at bounding box center [747, 390] width 126 height 37
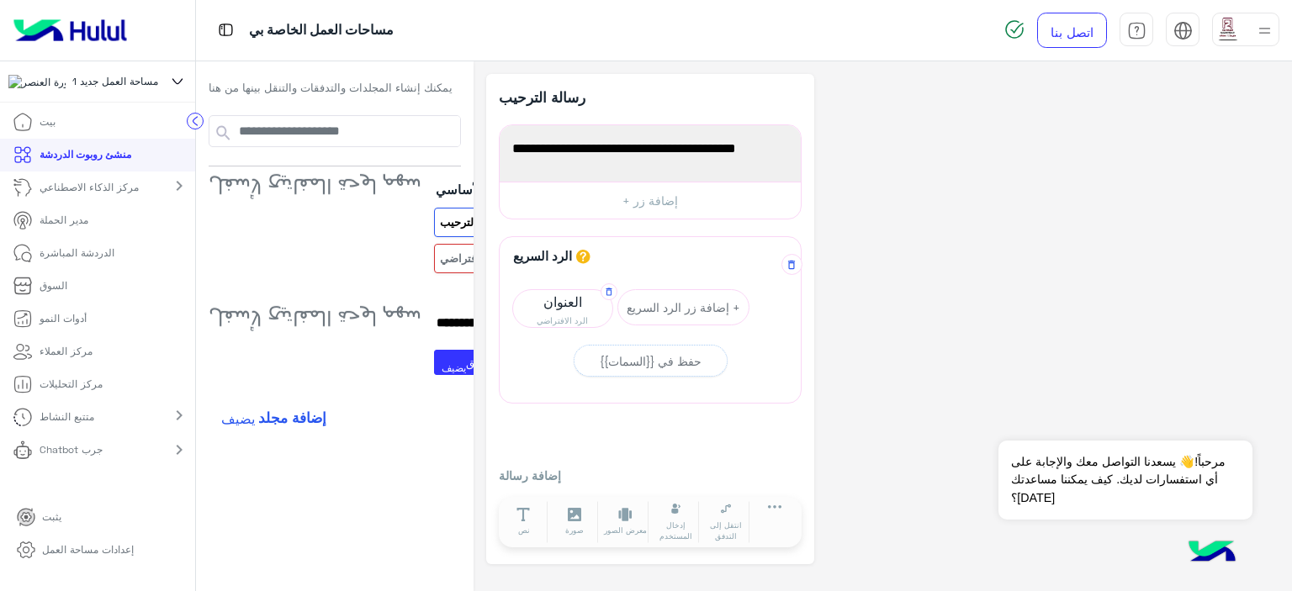
click at [543, 302] on font "العنوان" at bounding box center [562, 302] width 39 height 16
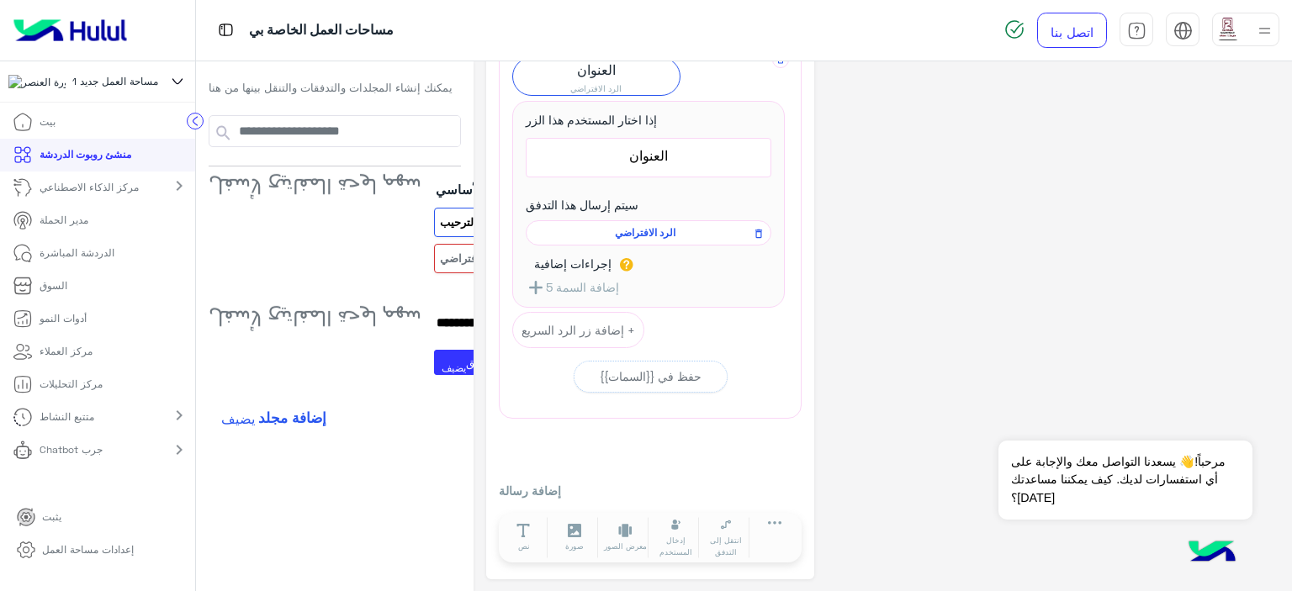
scroll to position [148, 0]
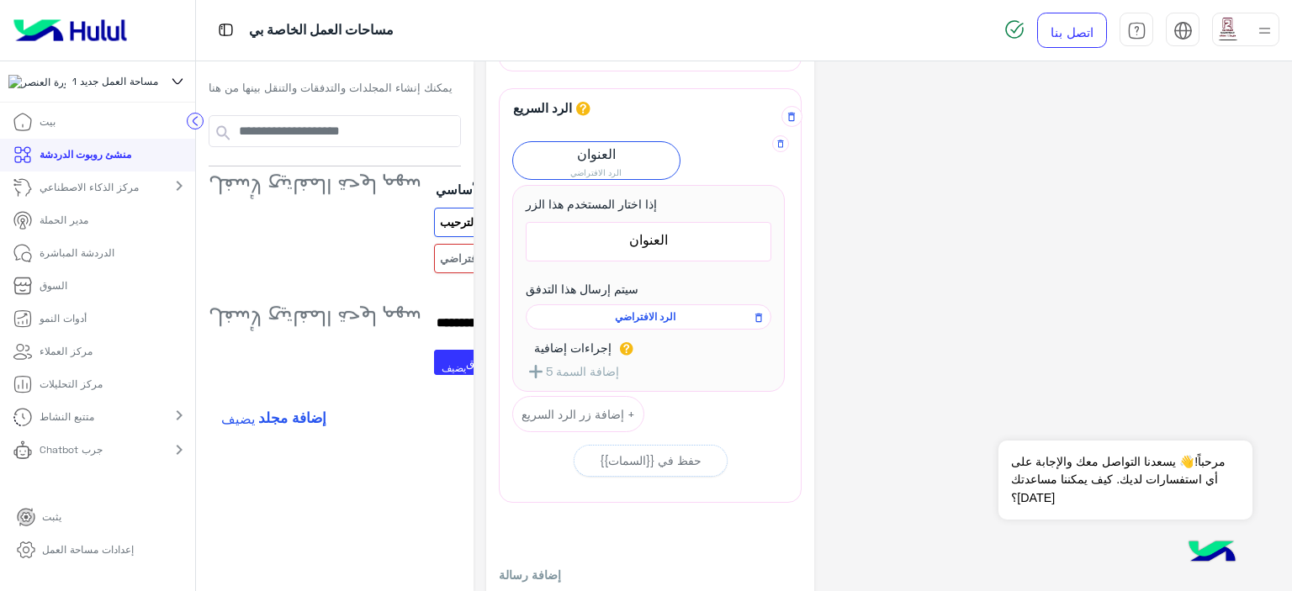
click at [547, 310] on span "الرد الافتراضي" at bounding box center [645, 317] width 221 height 15
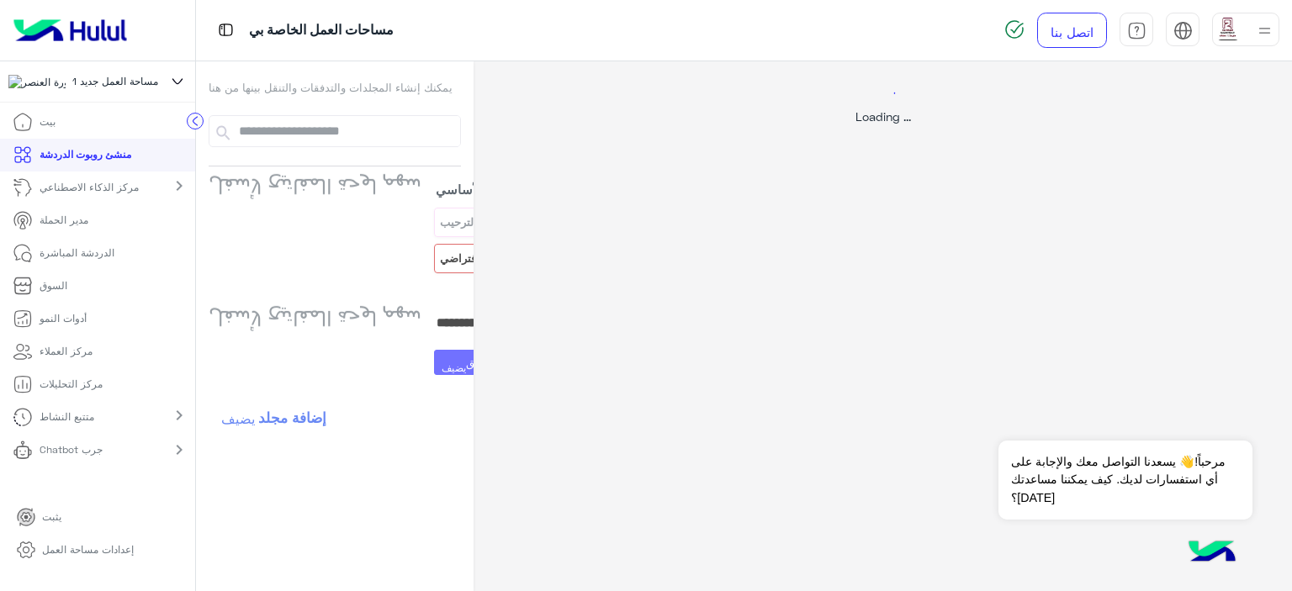
scroll to position [0, 0]
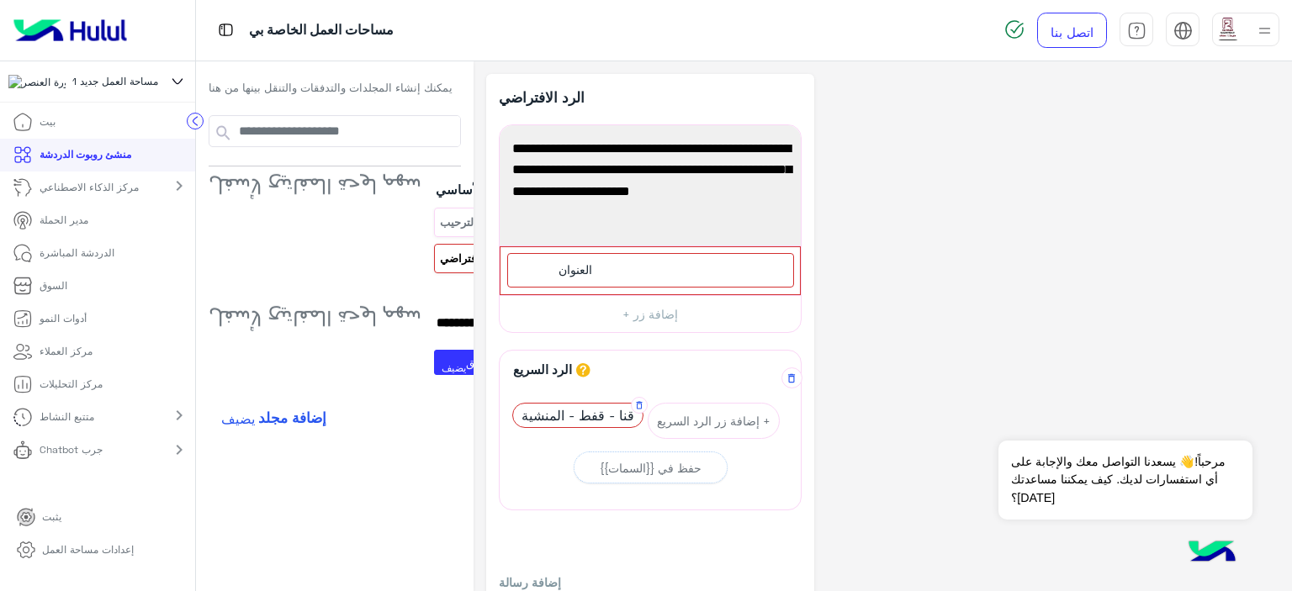
click at [545, 416] on font "قنا - قفط - المنشية" at bounding box center [578, 415] width 113 height 16
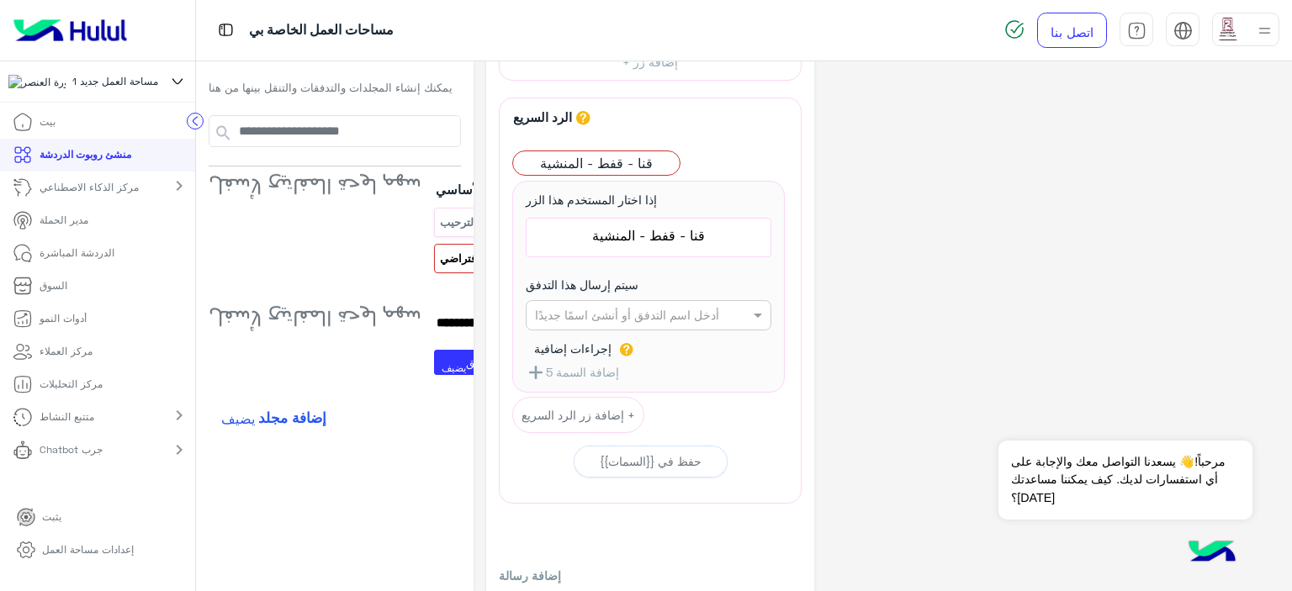
scroll to position [337, 0]
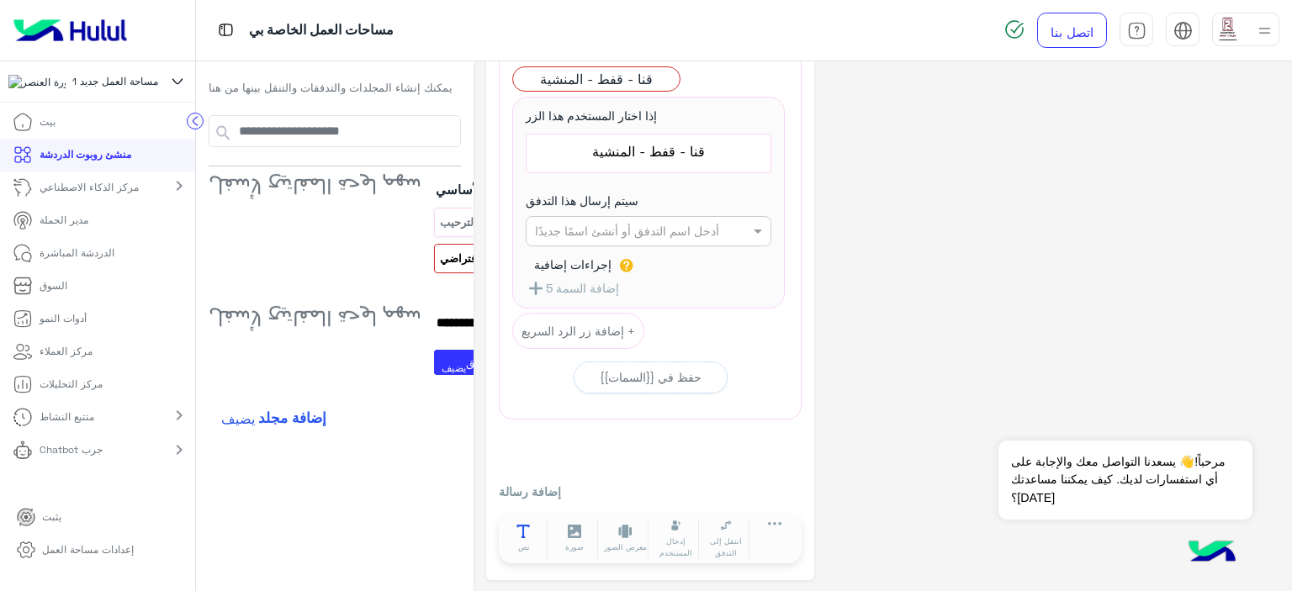
click at [501, 535] on button "نص" at bounding box center [524, 539] width 47 height 42
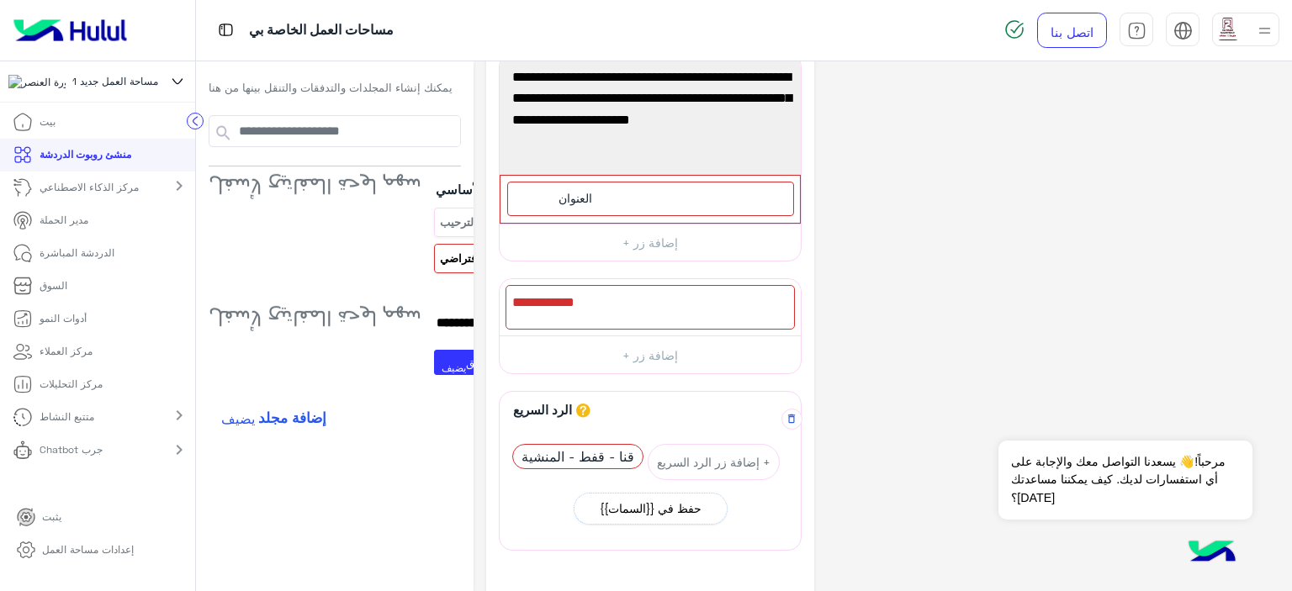
scroll to position [34, 0]
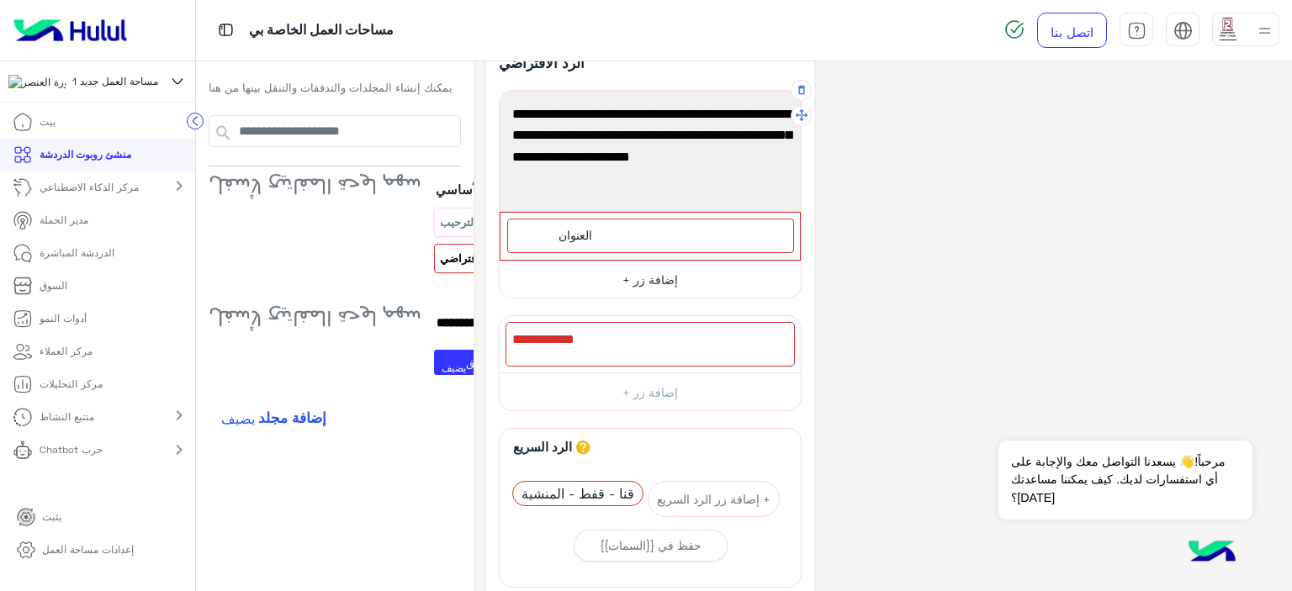
click at [618, 288] on button "إضافة زر +" at bounding box center [650, 280] width 301 height 38
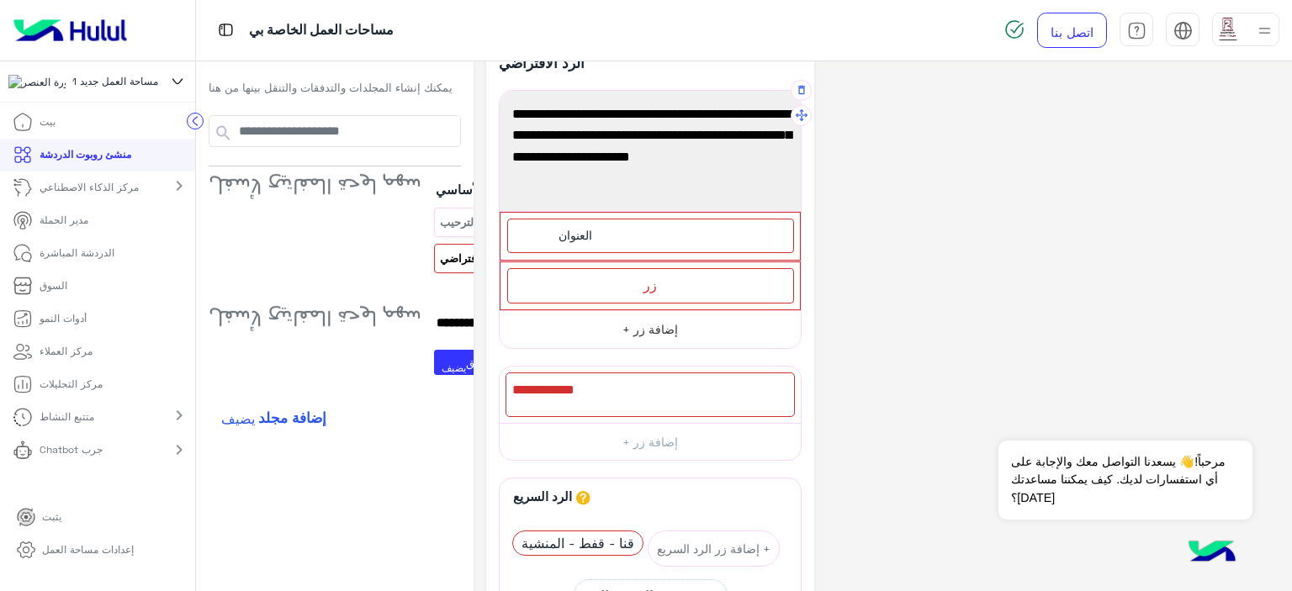
click at [618, 288] on div "زر" at bounding box center [650, 285] width 287 height 34
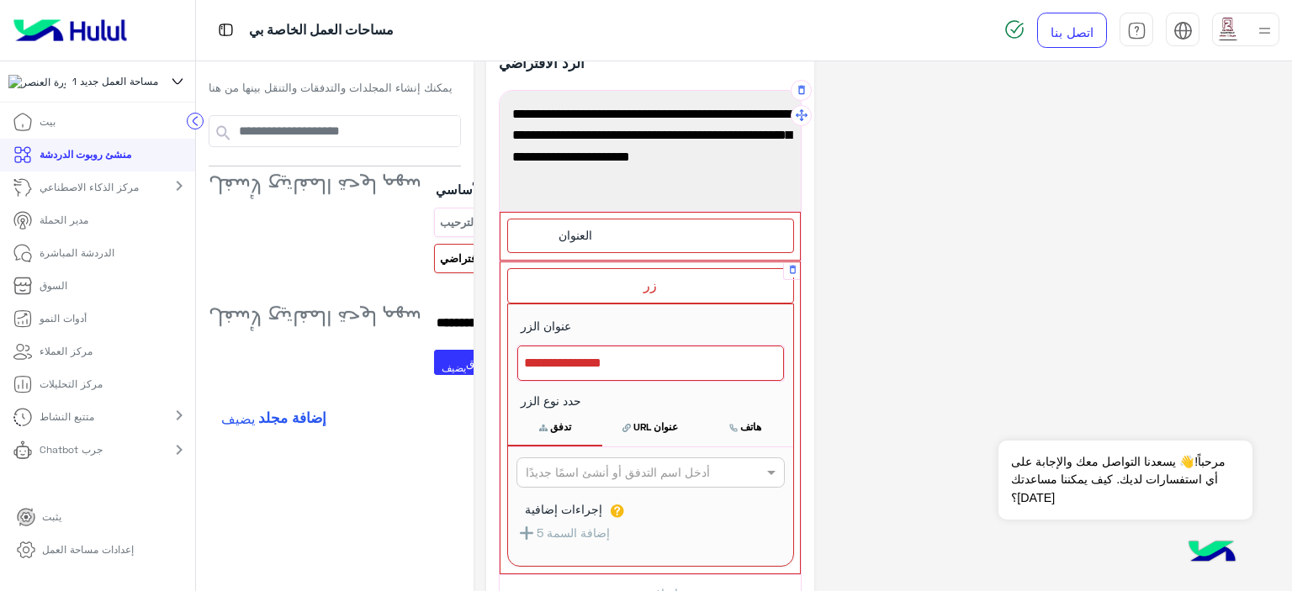
drag, startPoint x: 602, startPoint y: 355, endPoint x: 506, endPoint y: 357, distance: 95.9
click at [517, 357] on div at bounding box center [650, 363] width 267 height 35
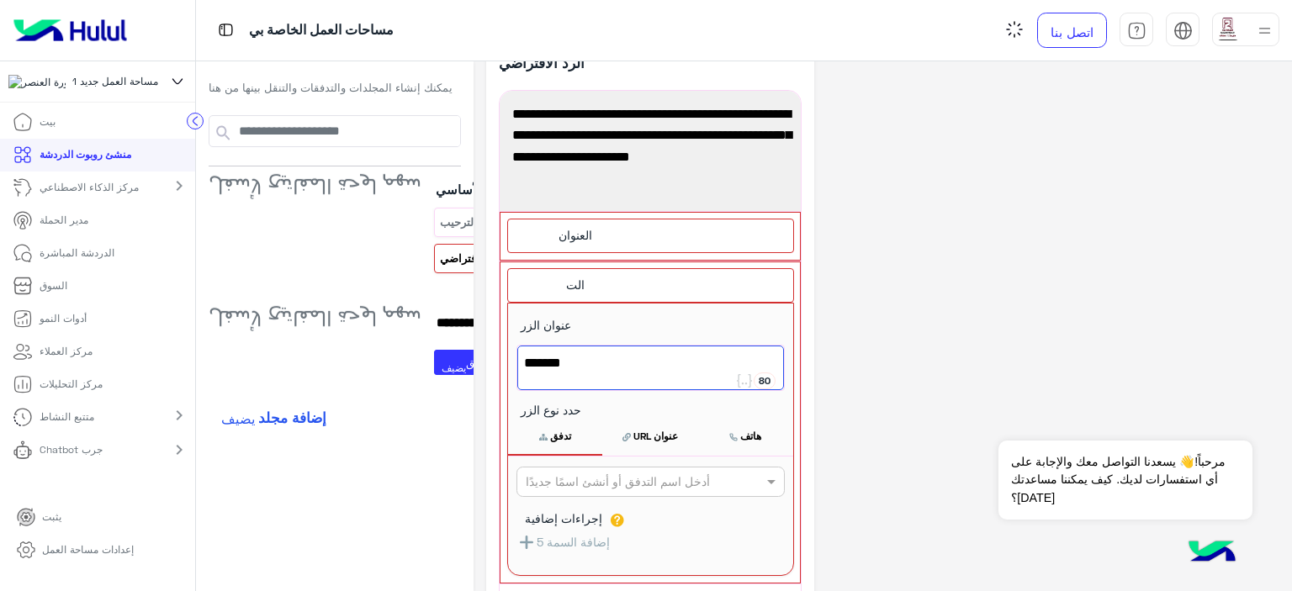
type textarea "*******"
click at [936, 324] on div "**********" at bounding box center [882, 556] width 793 height 1032
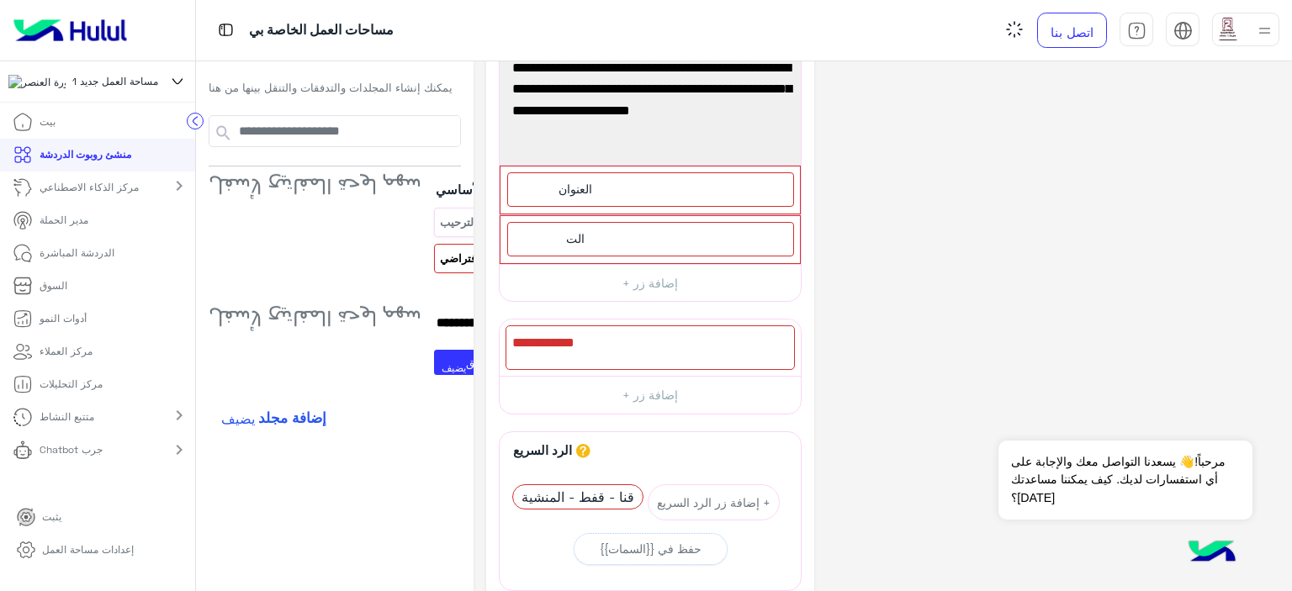
scroll to position [119, 0]
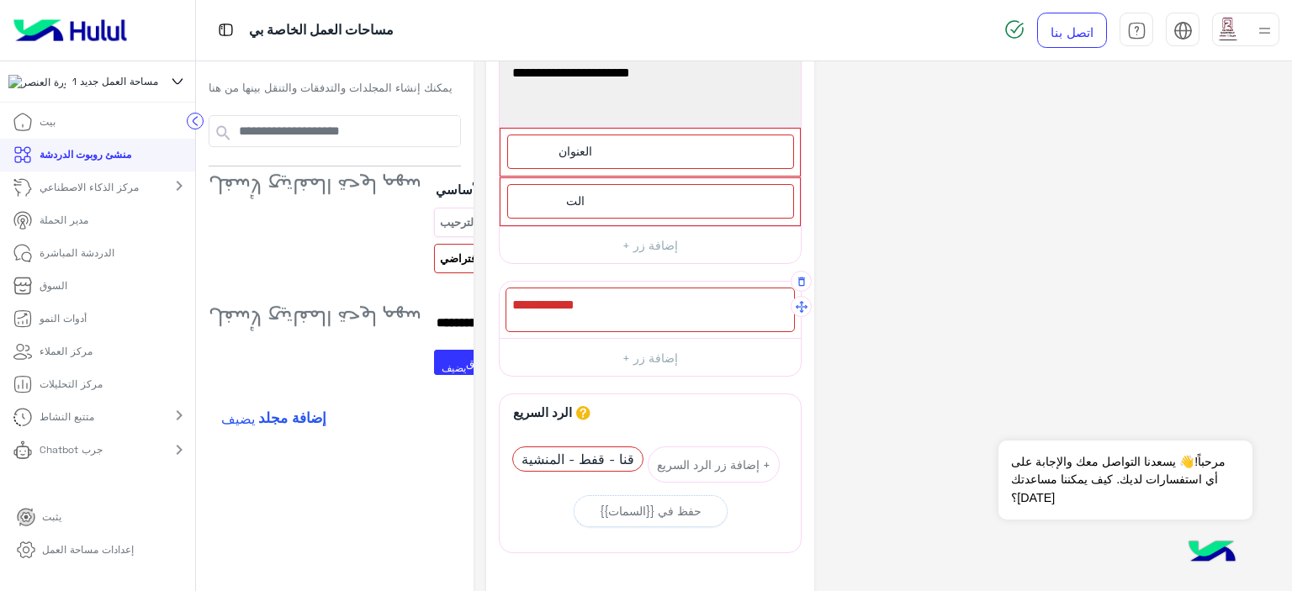
drag, startPoint x: 686, startPoint y: 311, endPoint x: 501, endPoint y: 305, distance: 184.3
click at [506, 305] on div at bounding box center [650, 310] width 289 height 45
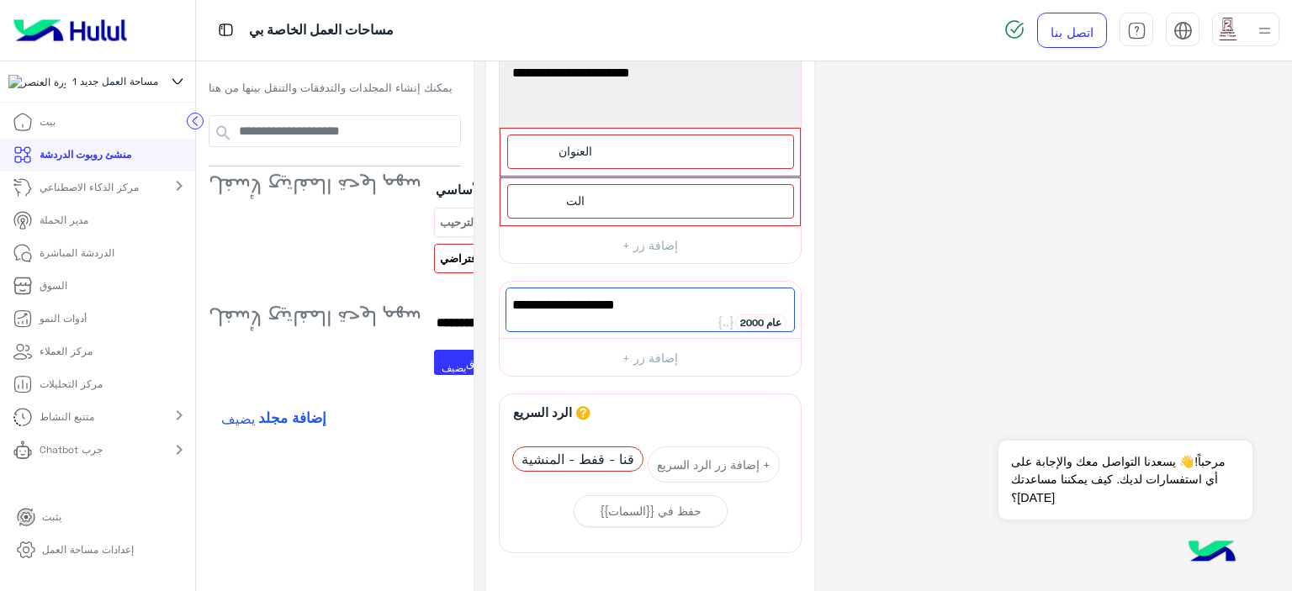
type textarea "**********"
click at [914, 281] on div "**********" at bounding box center [882, 335] width 793 height 760
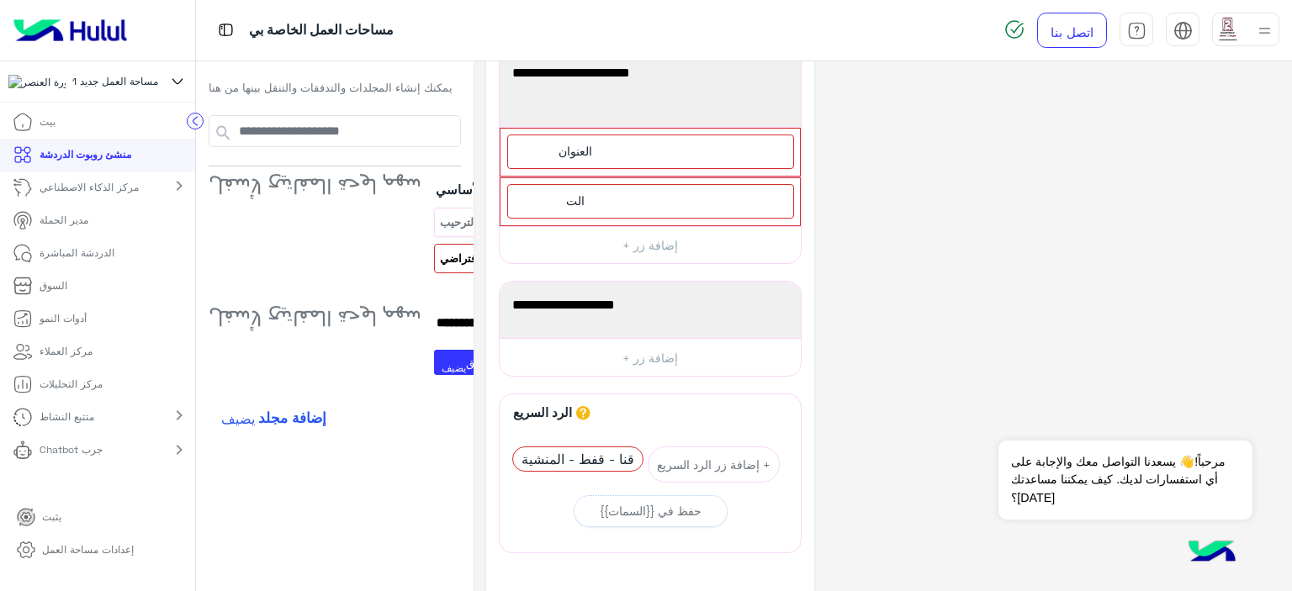
click at [856, 252] on div "**********" at bounding box center [882, 335] width 793 height 760
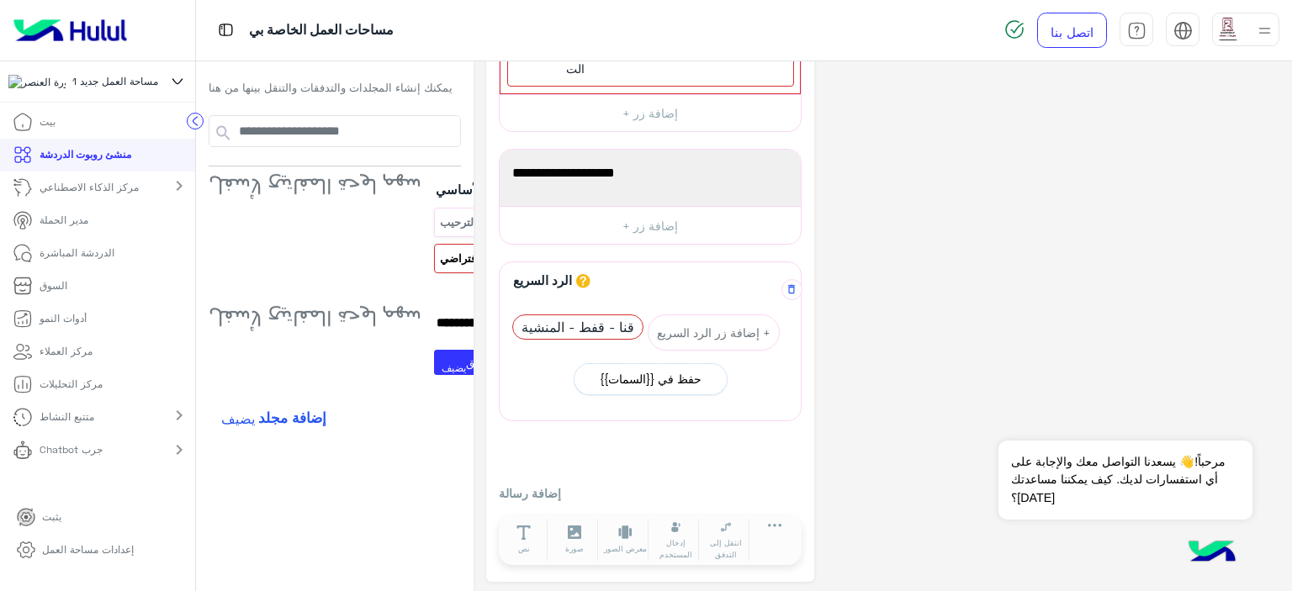
scroll to position [252, 0]
click at [694, 337] on button "+ إضافة زر الرد السريع" at bounding box center [714, 332] width 132 height 36
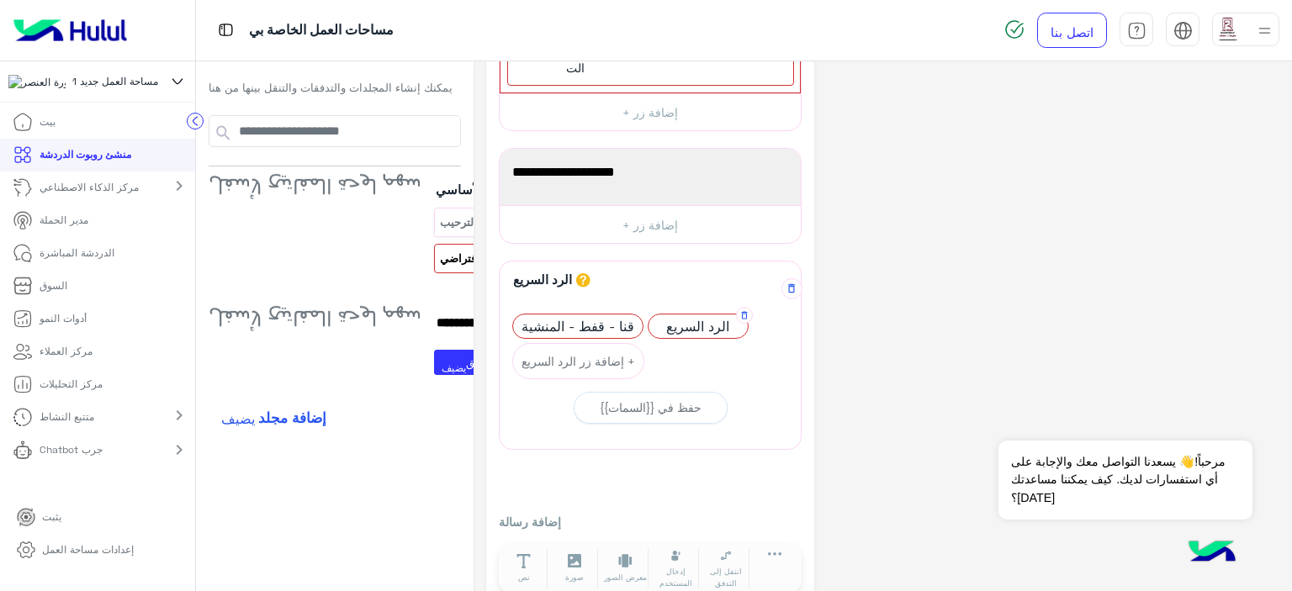
click at [708, 333] on span "الرد السريع" at bounding box center [698, 327] width 99 height 24
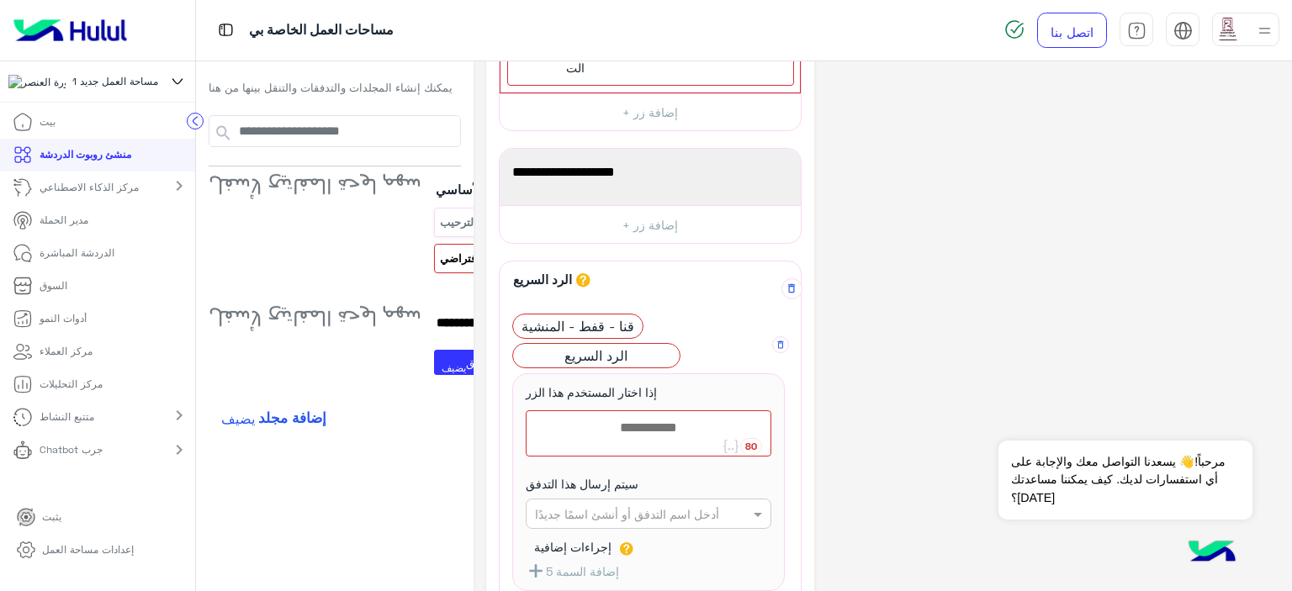
scroll to position [167, 0]
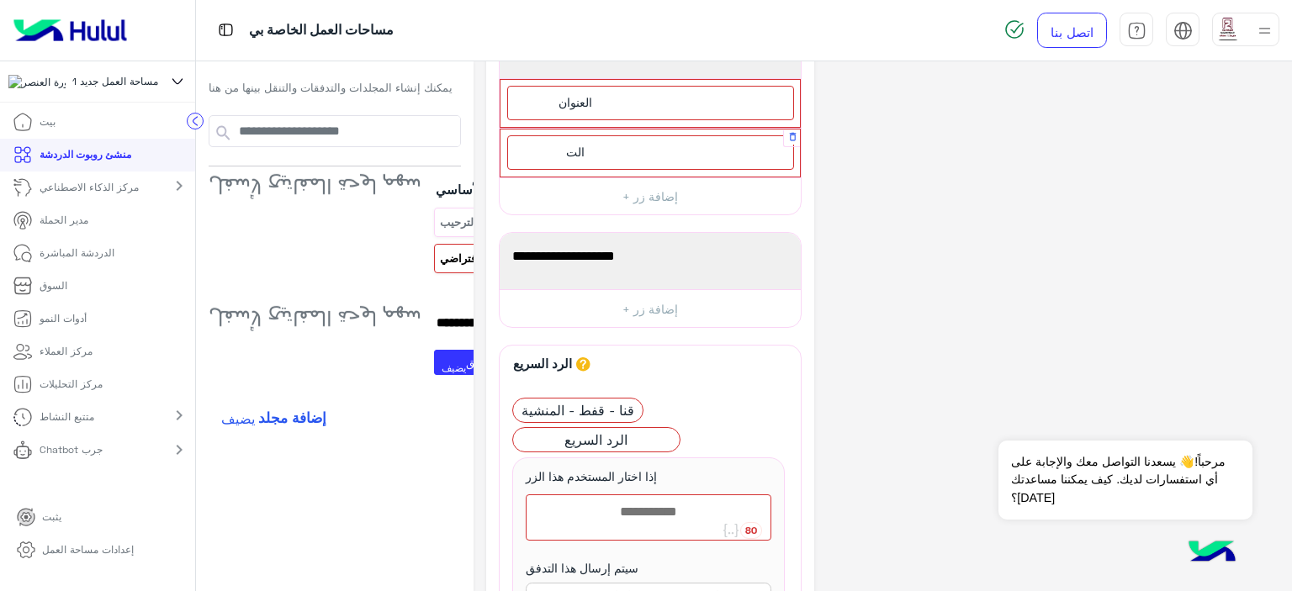
click at [637, 144] on div "الت" at bounding box center [650, 152] width 287 height 34
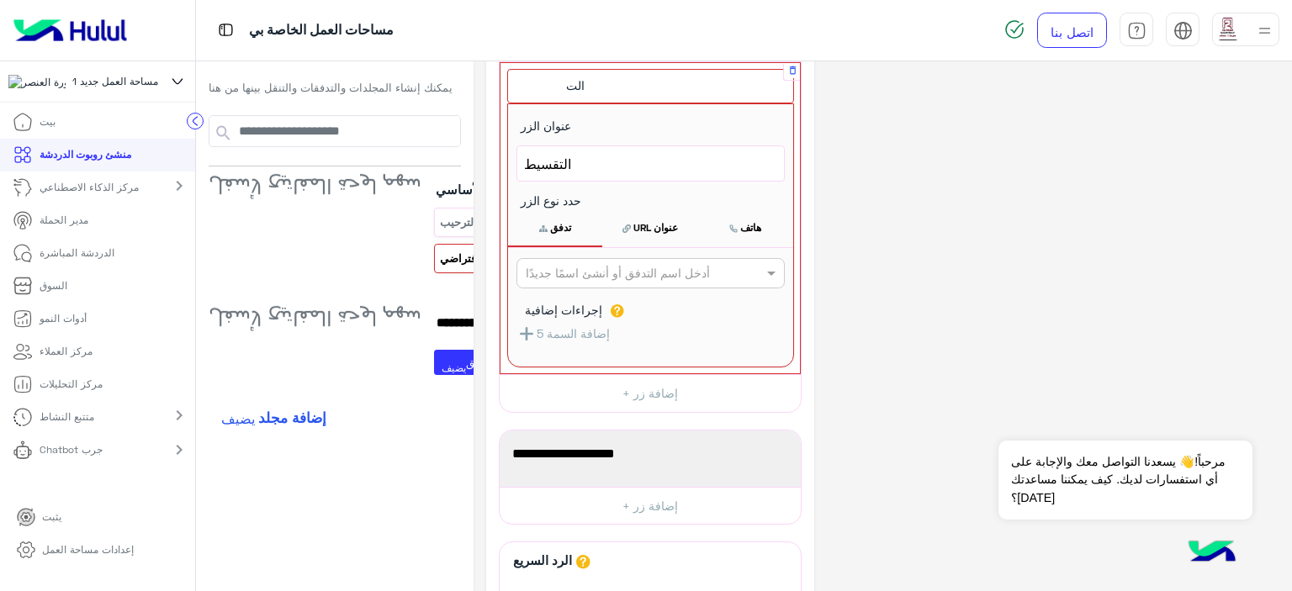
scroll to position [336, 0]
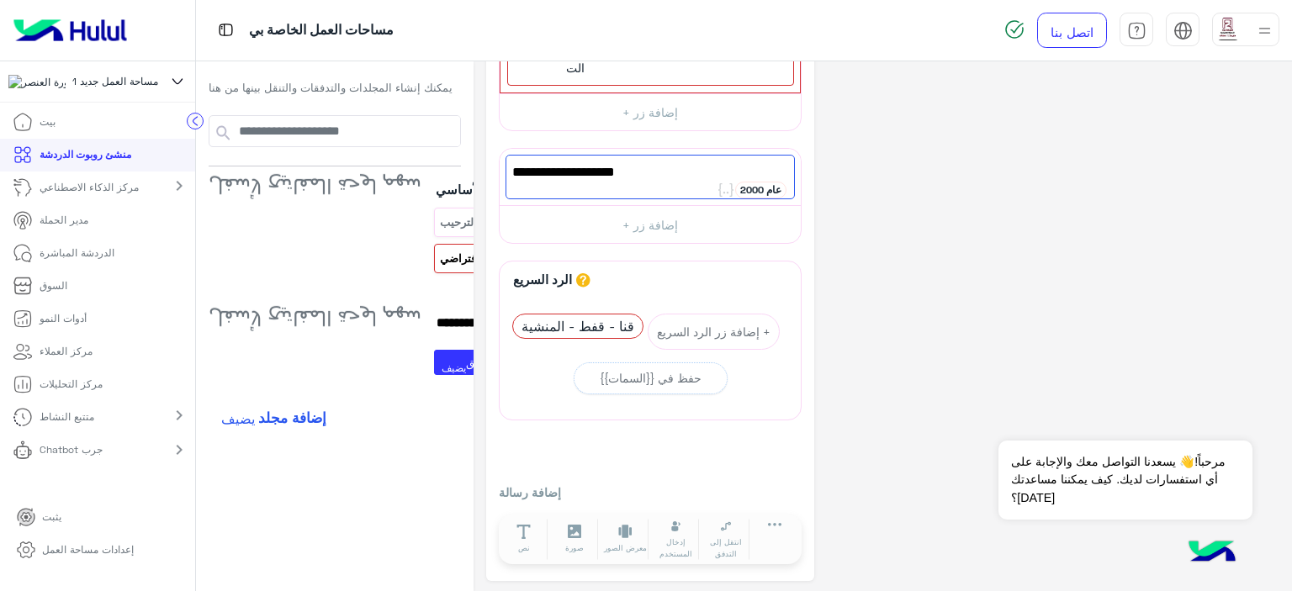
scroll to position [83, 0]
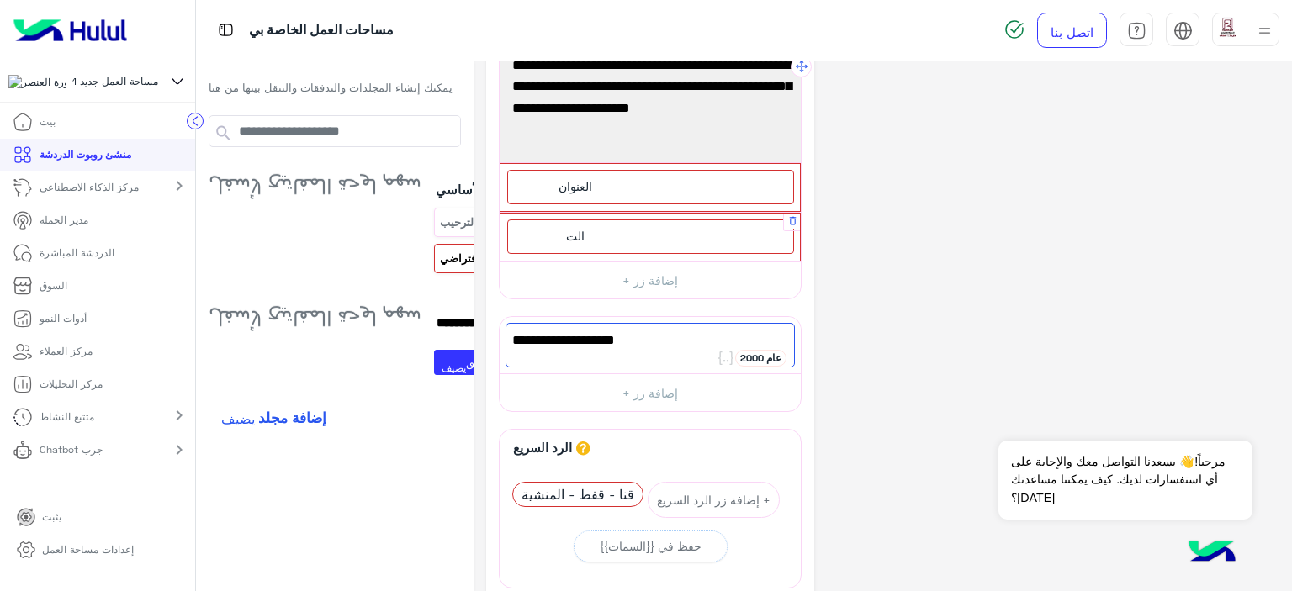
click at [663, 233] on div "الت" at bounding box center [650, 237] width 287 height 34
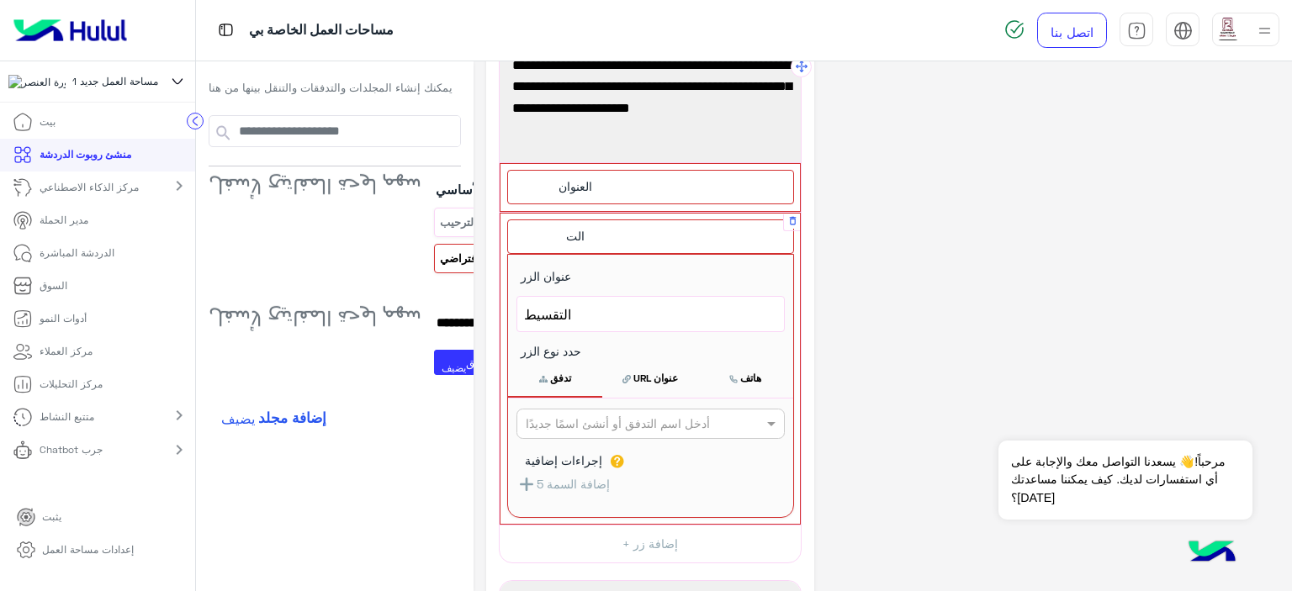
click at [662, 232] on div "الت" at bounding box center [650, 237] width 287 height 34
click at [936, 260] on div "**********" at bounding box center [882, 502] width 793 height 1023
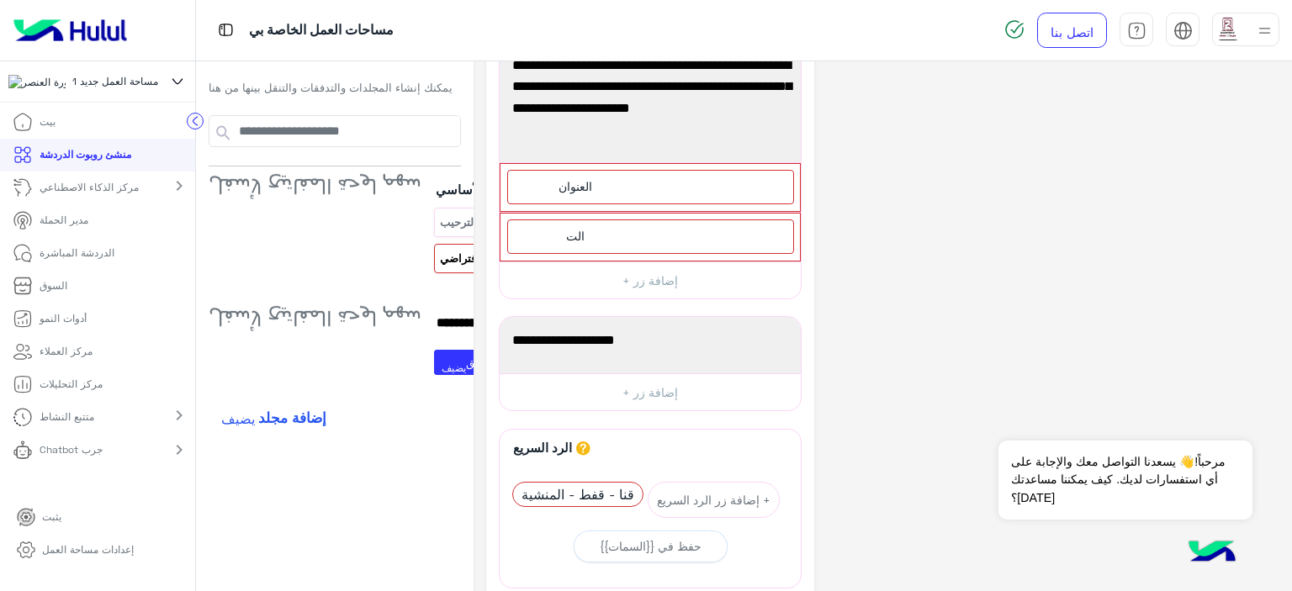
scroll to position [252, 0]
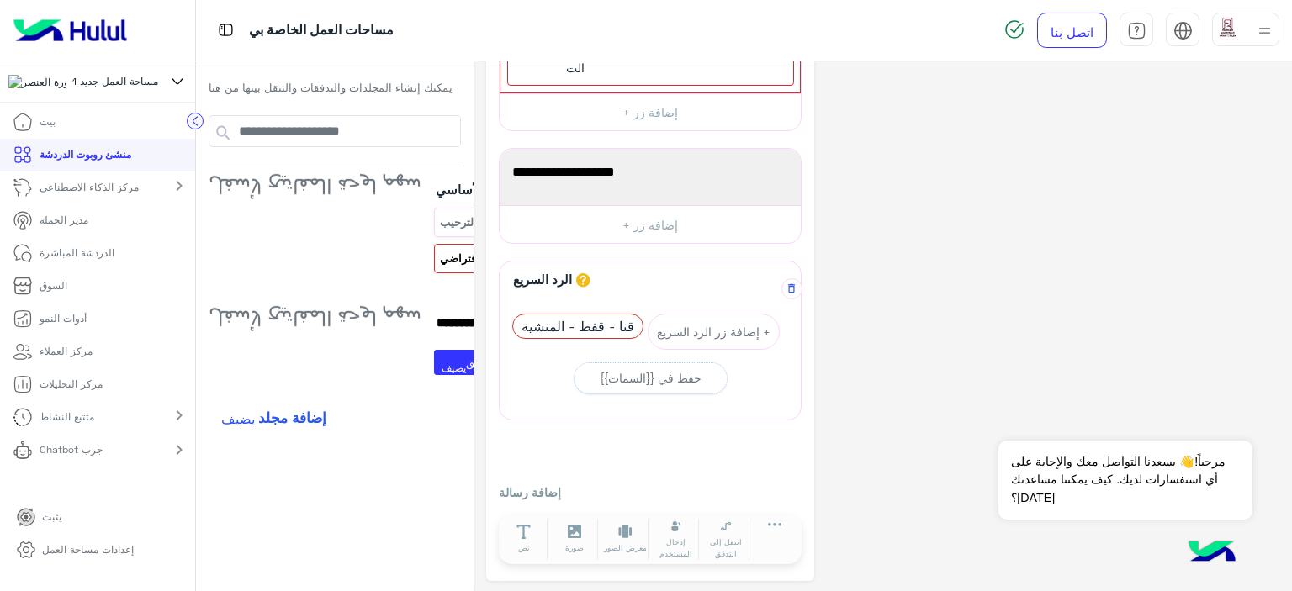
click at [690, 356] on div "لا يمكن الرد السريع/إدخال المستخدم إلا بعد محتوى الرسالة مثل: نص أو صورة أو معر…" at bounding box center [651, 342] width 284 height 106
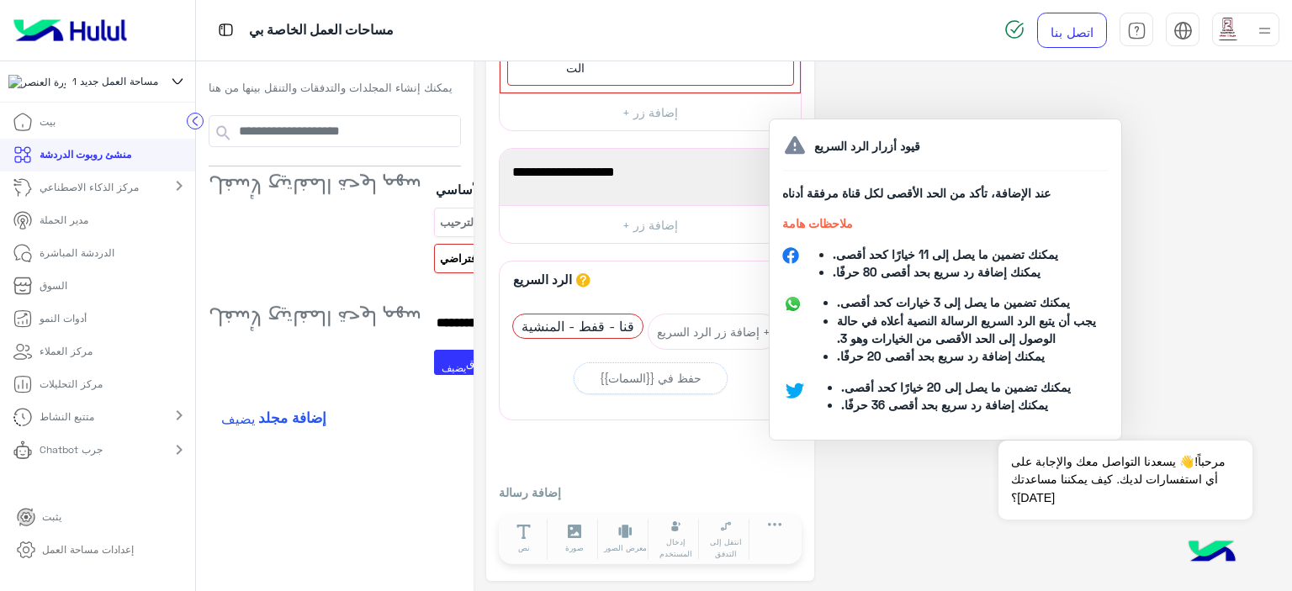
click at [580, 278] on icon at bounding box center [583, 280] width 6 height 9
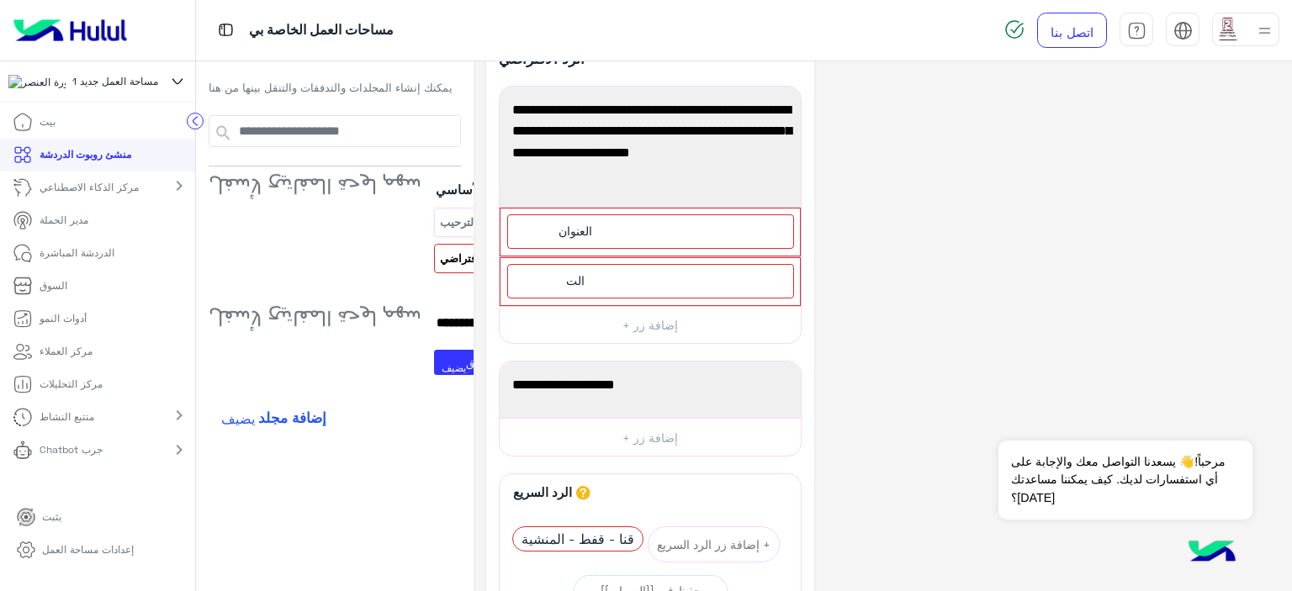
scroll to position [0, 0]
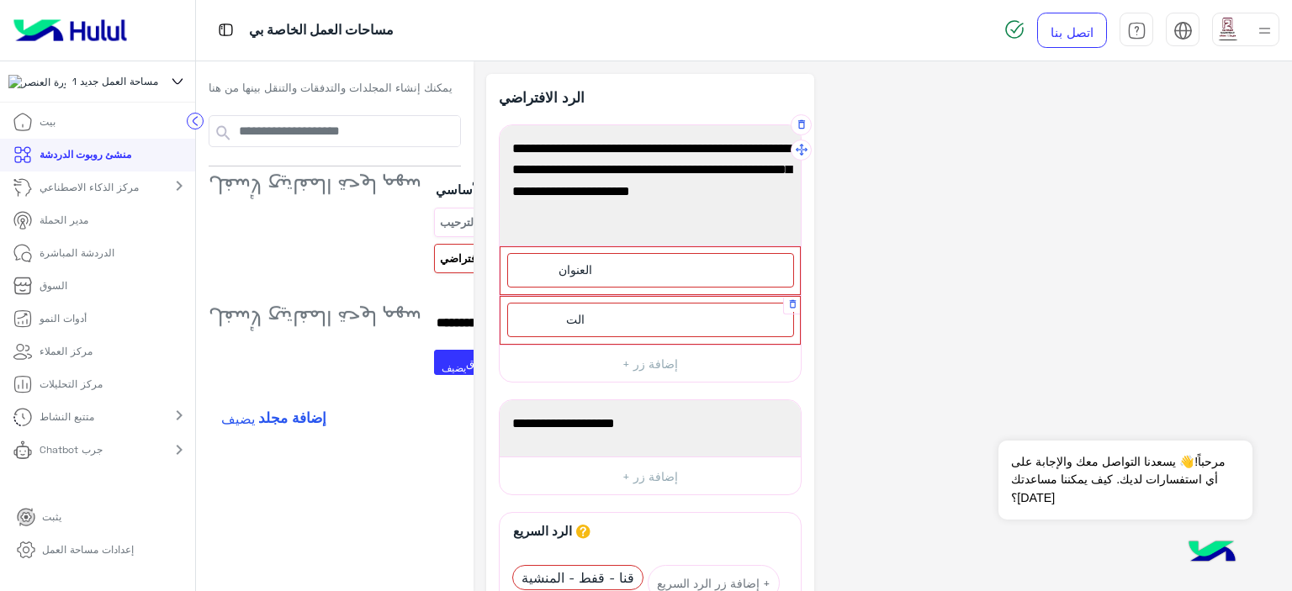
click at [611, 307] on div "الت" at bounding box center [650, 320] width 287 height 34
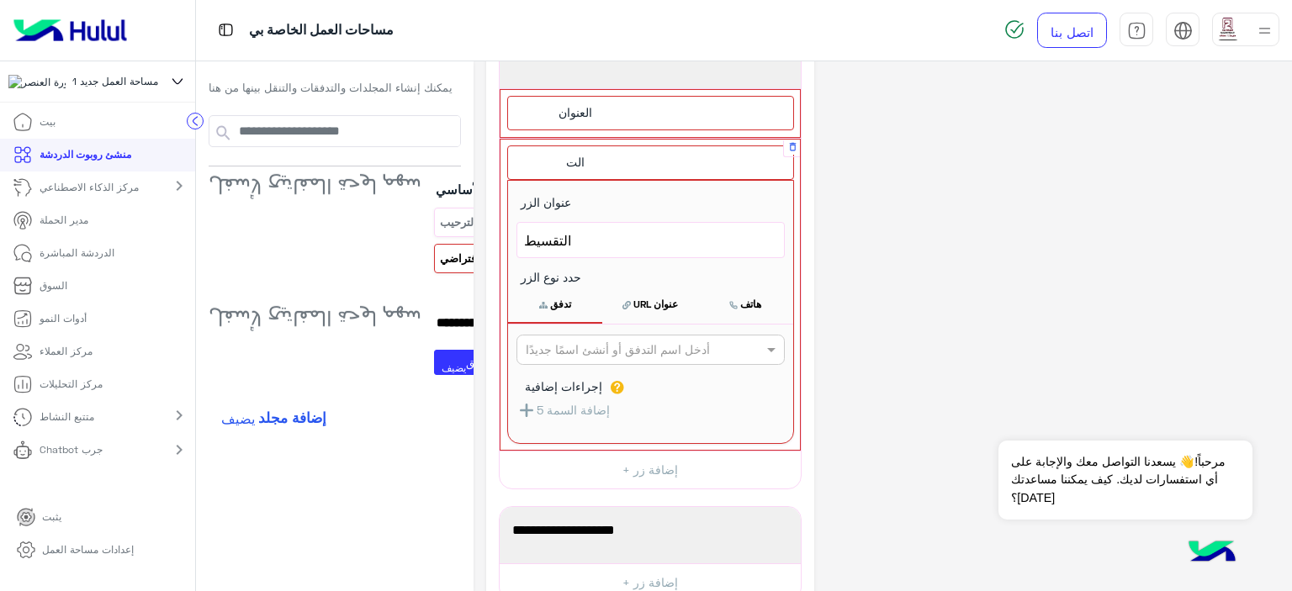
scroll to position [168, 0]
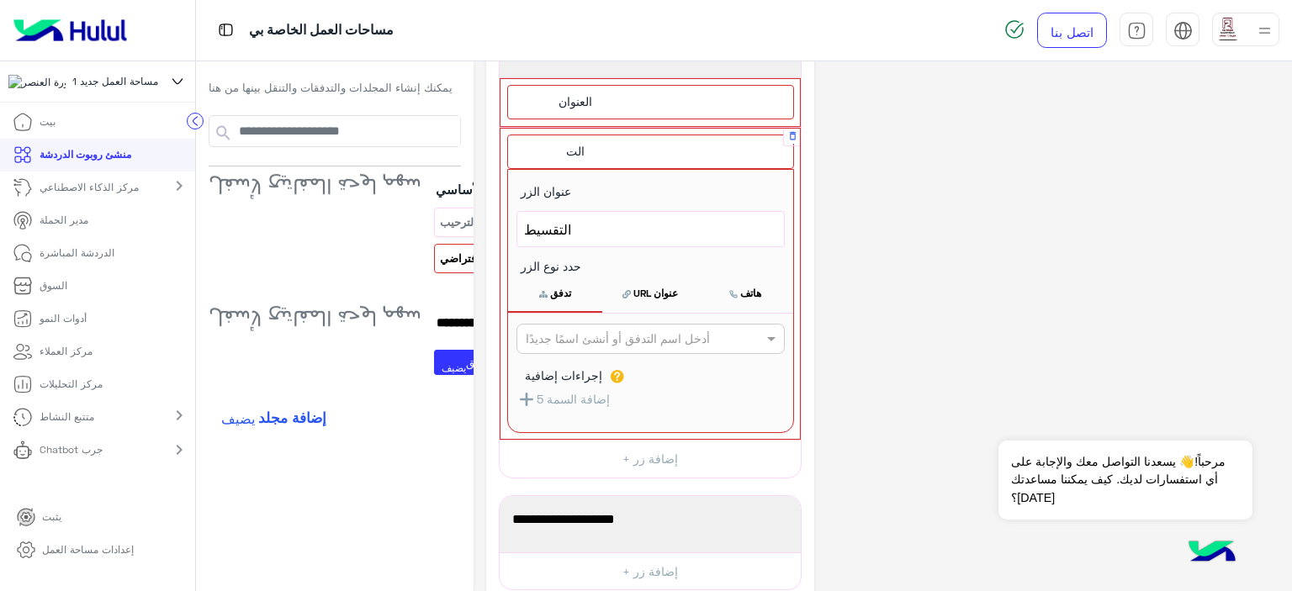
click at [617, 331] on input "text" at bounding box center [623, 340] width 194 height 18
drag, startPoint x: 573, startPoint y: 397, endPoint x: 575, endPoint y: 384, distance: 12.9
click at [573, 396] on font "الرد الافتراضي" at bounding box center [561, 403] width 72 height 14
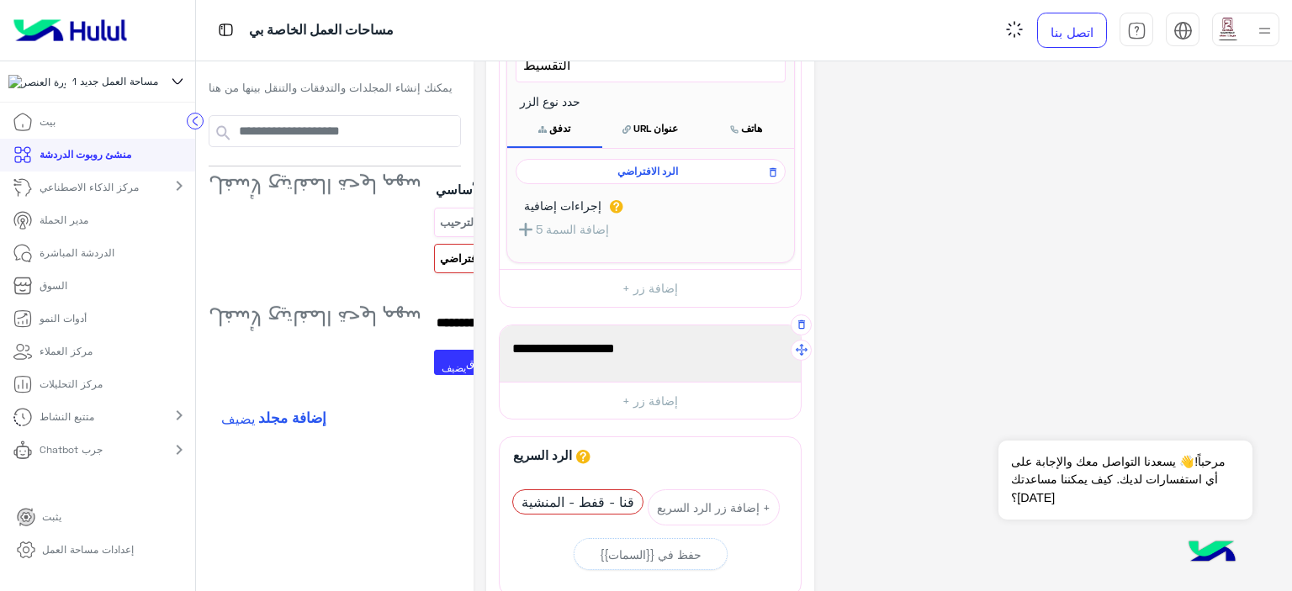
scroll to position [337, 0]
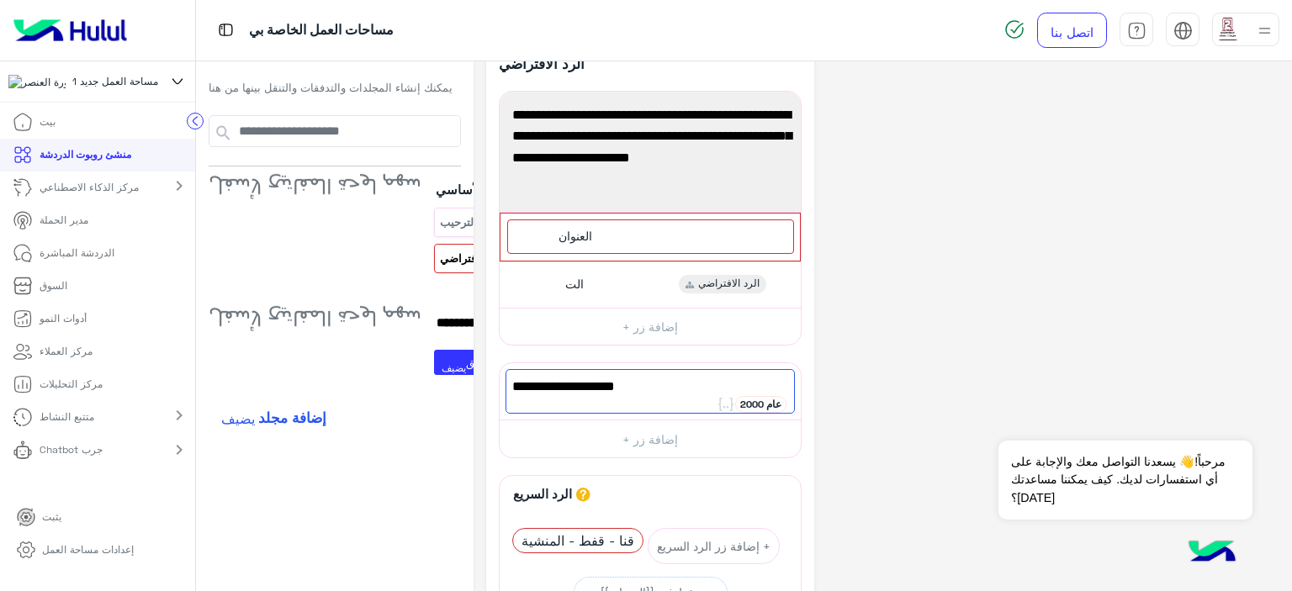
scroll to position [0, 0]
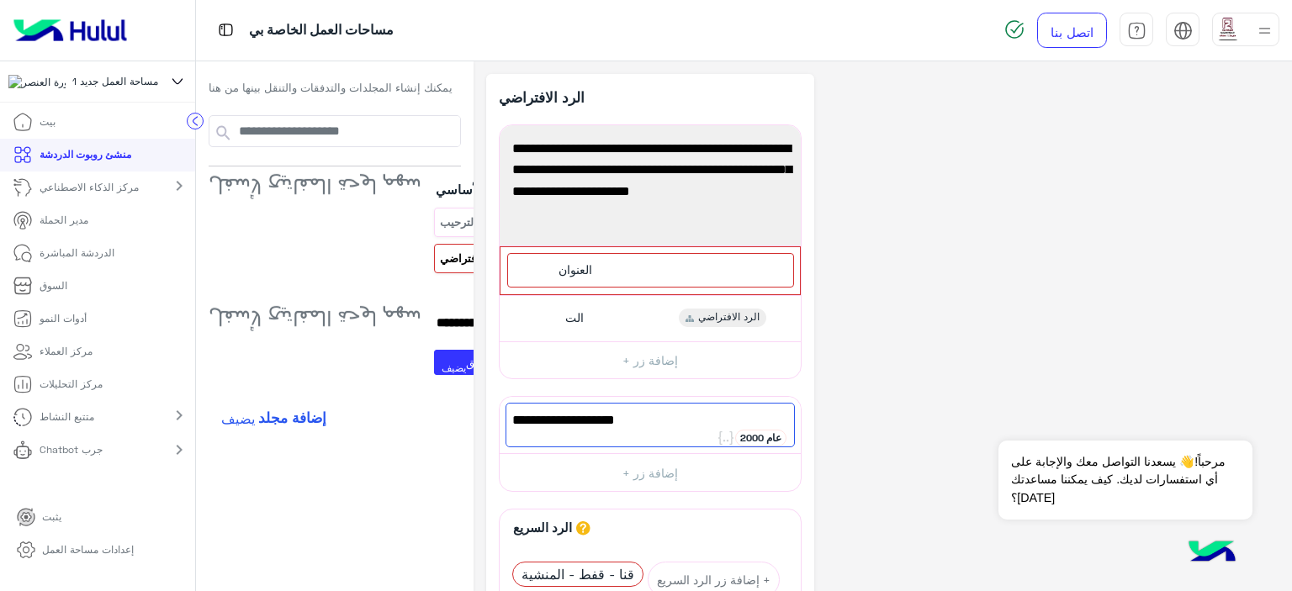
click at [838, 289] on div "**********" at bounding box center [882, 452] width 793 height 756
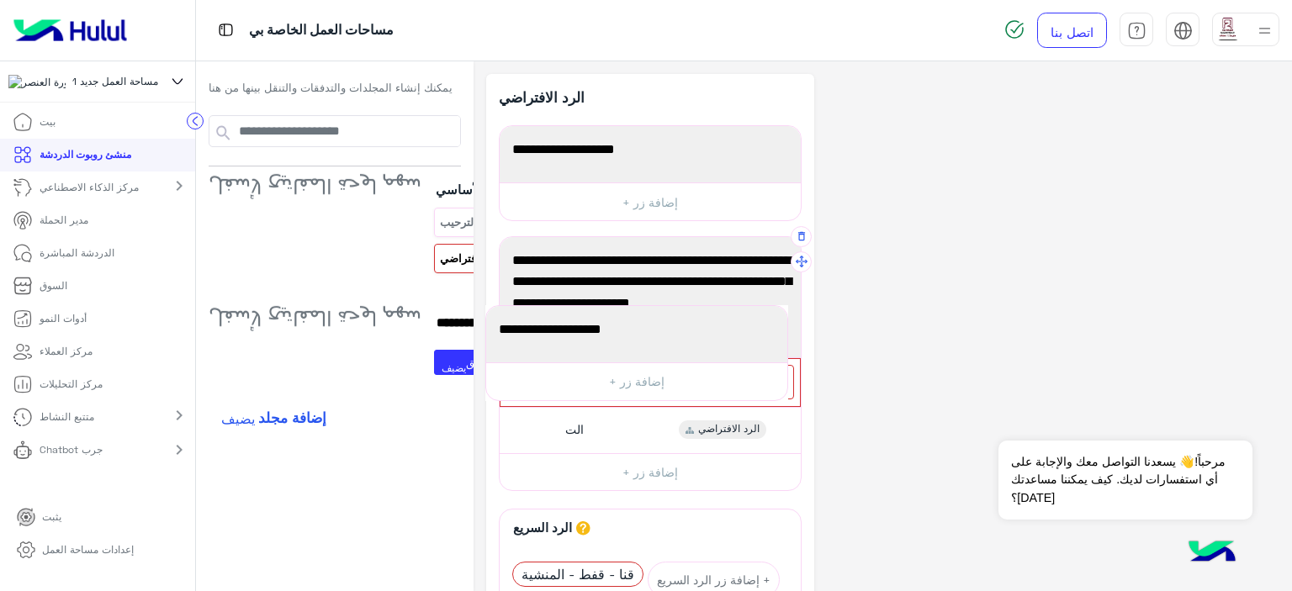
drag, startPoint x: 785, startPoint y: 423, endPoint x: 787, endPoint y: 333, distance: 90.0
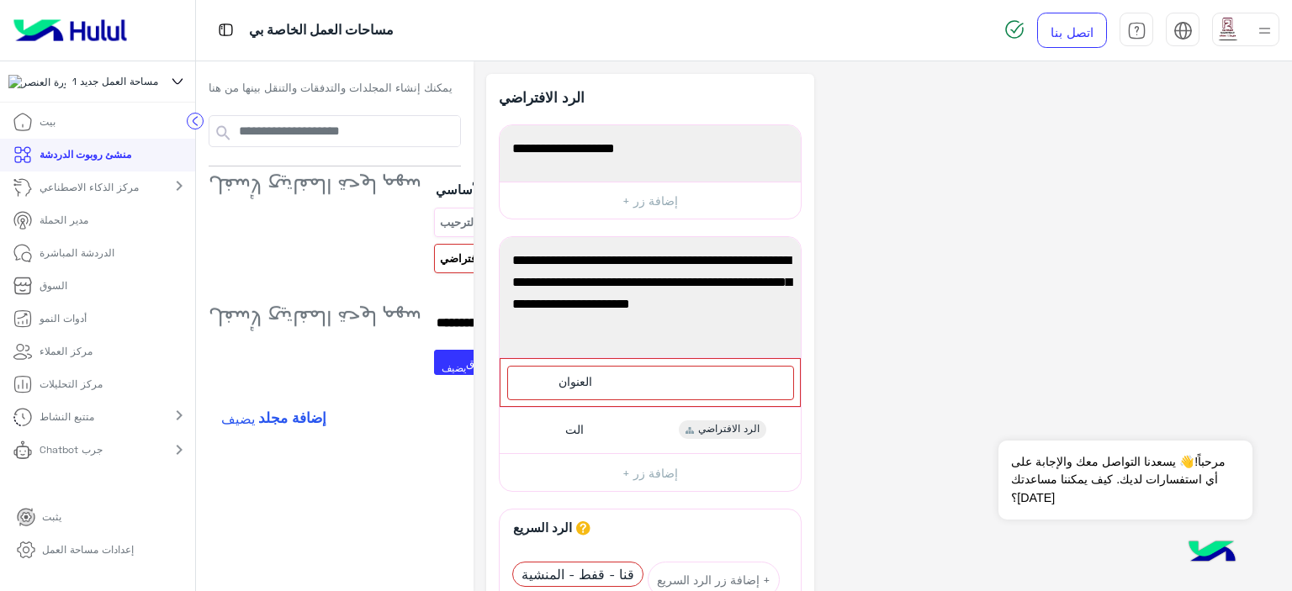
click at [926, 309] on div "**********" at bounding box center [882, 452] width 793 height 756
click at [796, 124] on icon "button" at bounding box center [802, 125] width 12 height 12
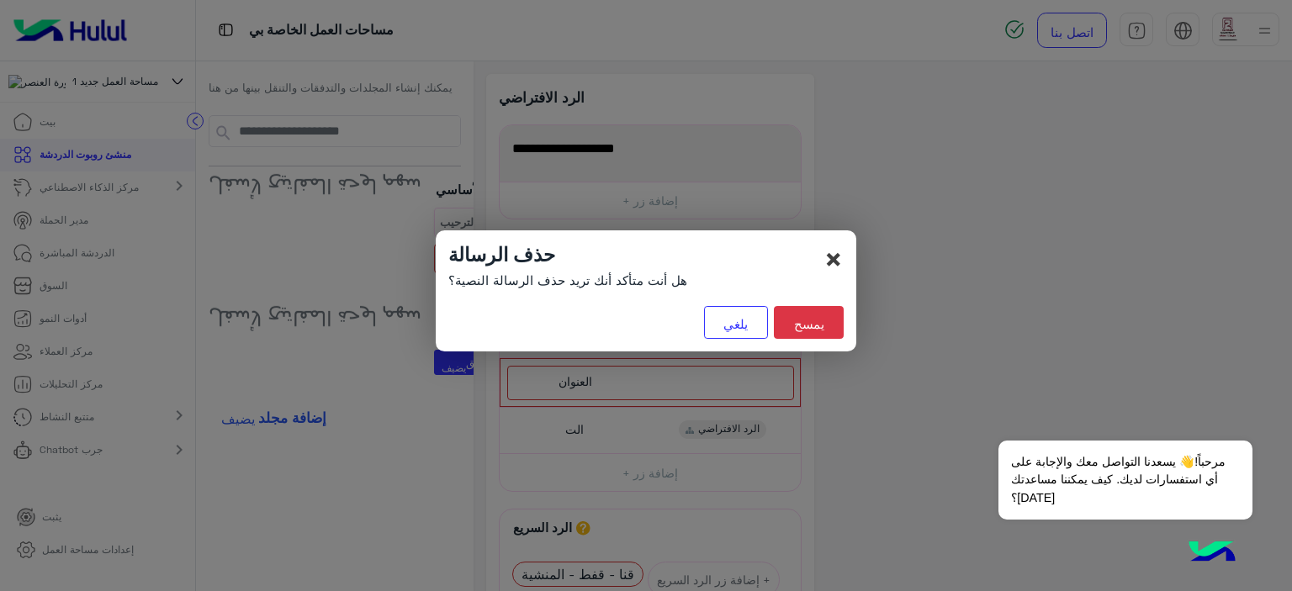
click at [835, 265] on font "×" at bounding box center [834, 259] width 20 height 38
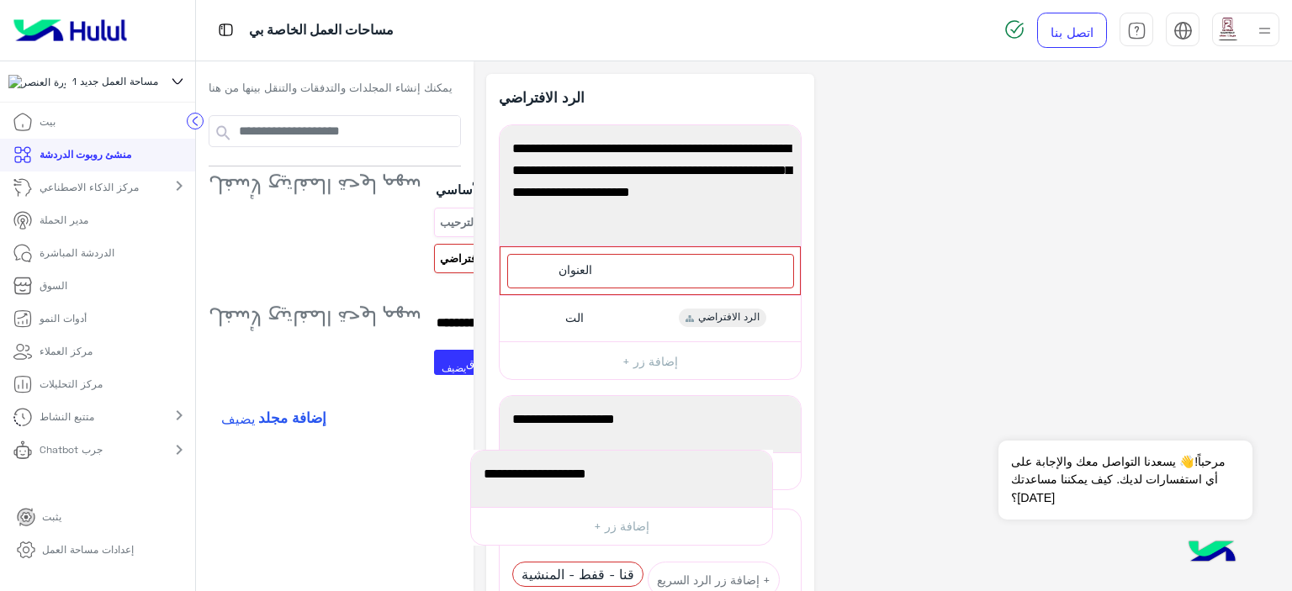
drag, startPoint x: 784, startPoint y: 153, endPoint x: 771, endPoint y: 479, distance: 325.9
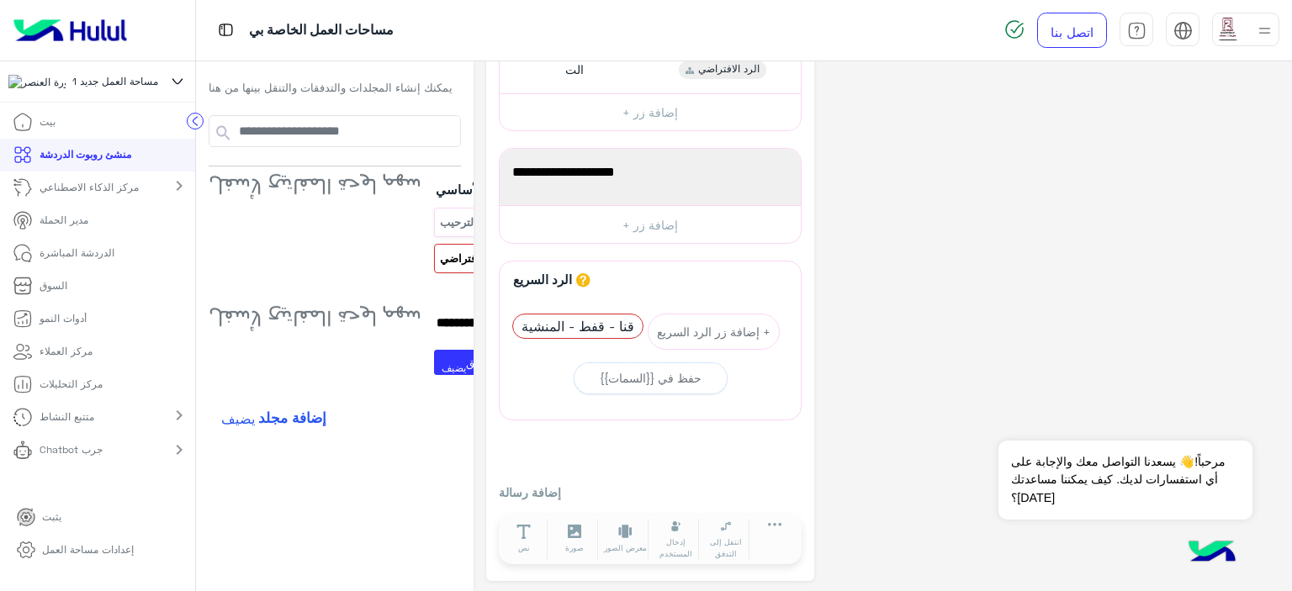
scroll to position [249, 0]
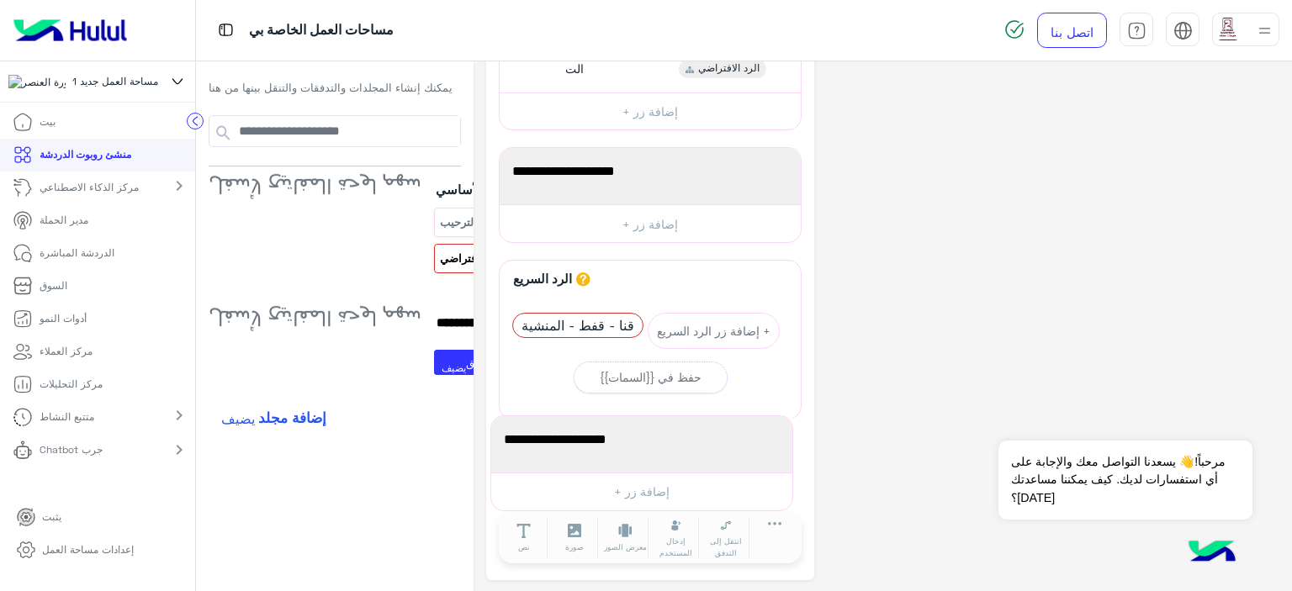
drag, startPoint x: 784, startPoint y: 174, endPoint x: 791, endPoint y: 443, distance: 269.3
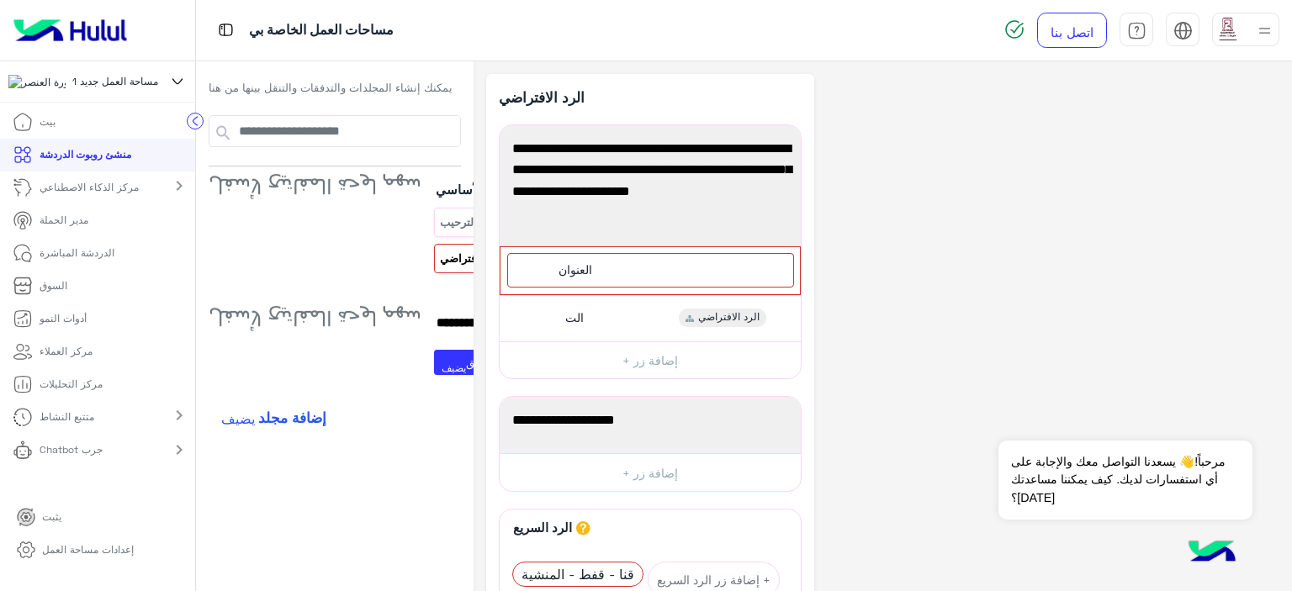
scroll to position [84, 0]
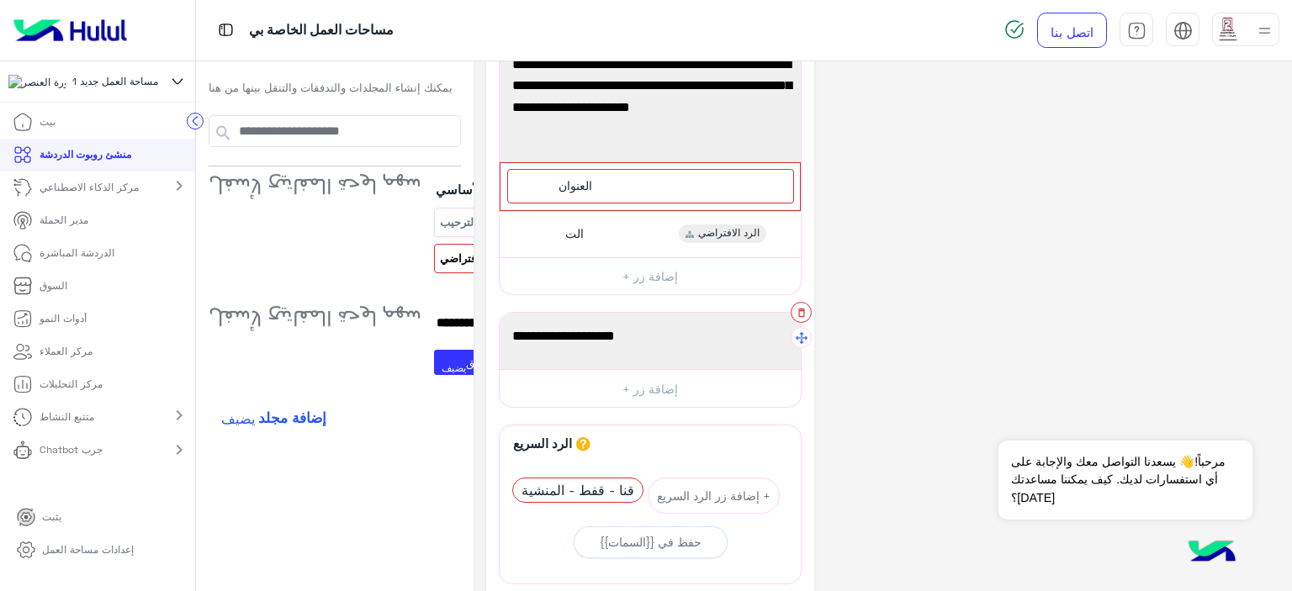
click at [791, 317] on button "button" at bounding box center [801, 312] width 21 height 21
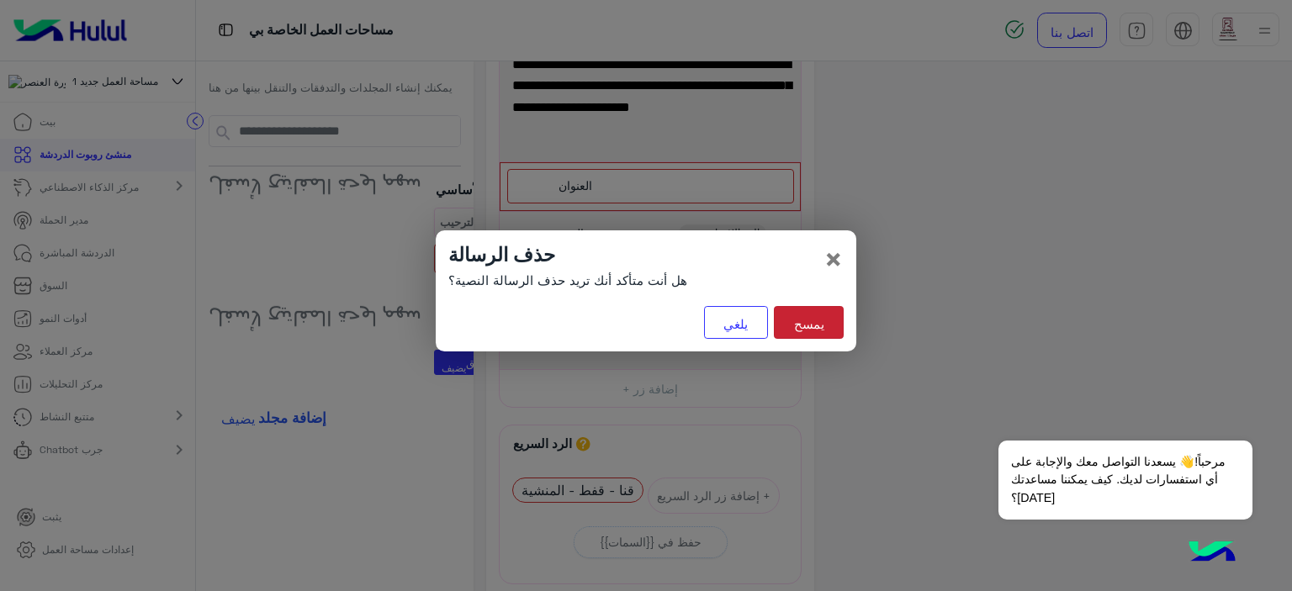
click at [792, 329] on button "يمسح" at bounding box center [809, 322] width 70 height 33
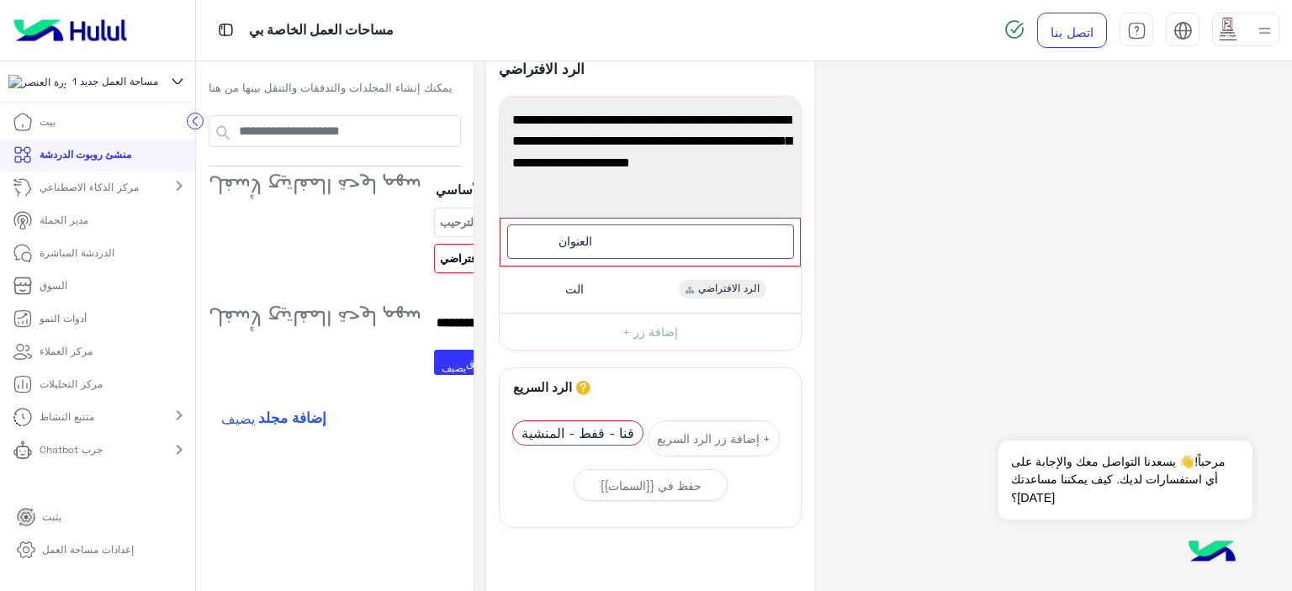
scroll to position [0, 0]
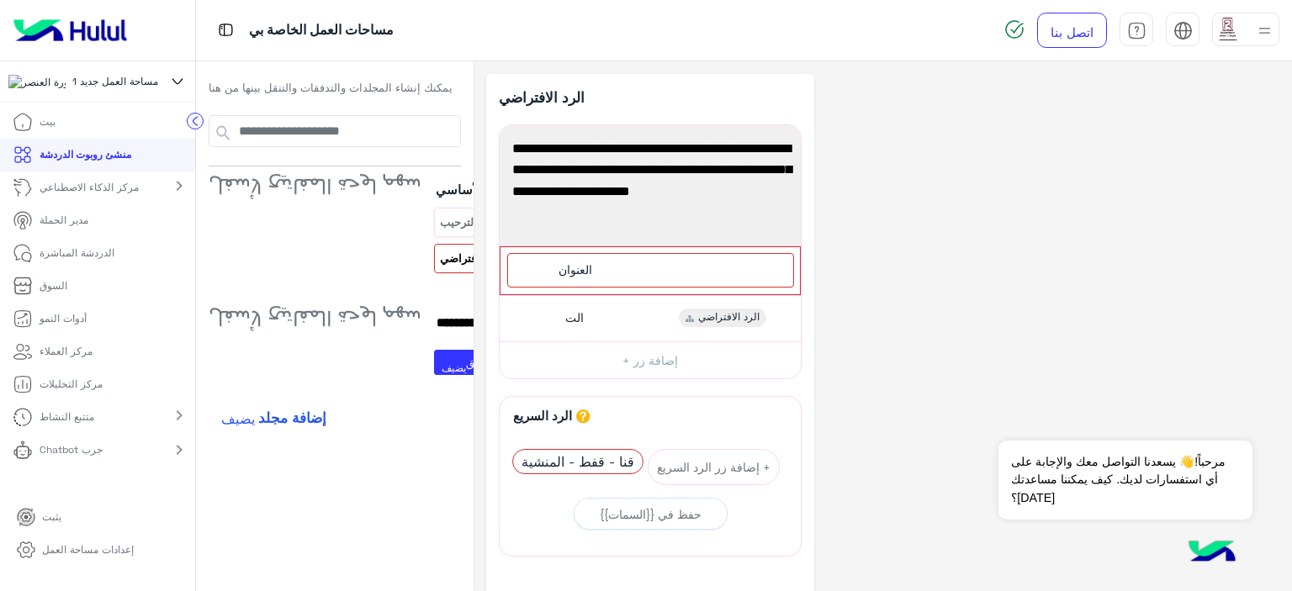
click at [874, 290] on div "**********" at bounding box center [882, 396] width 793 height 644
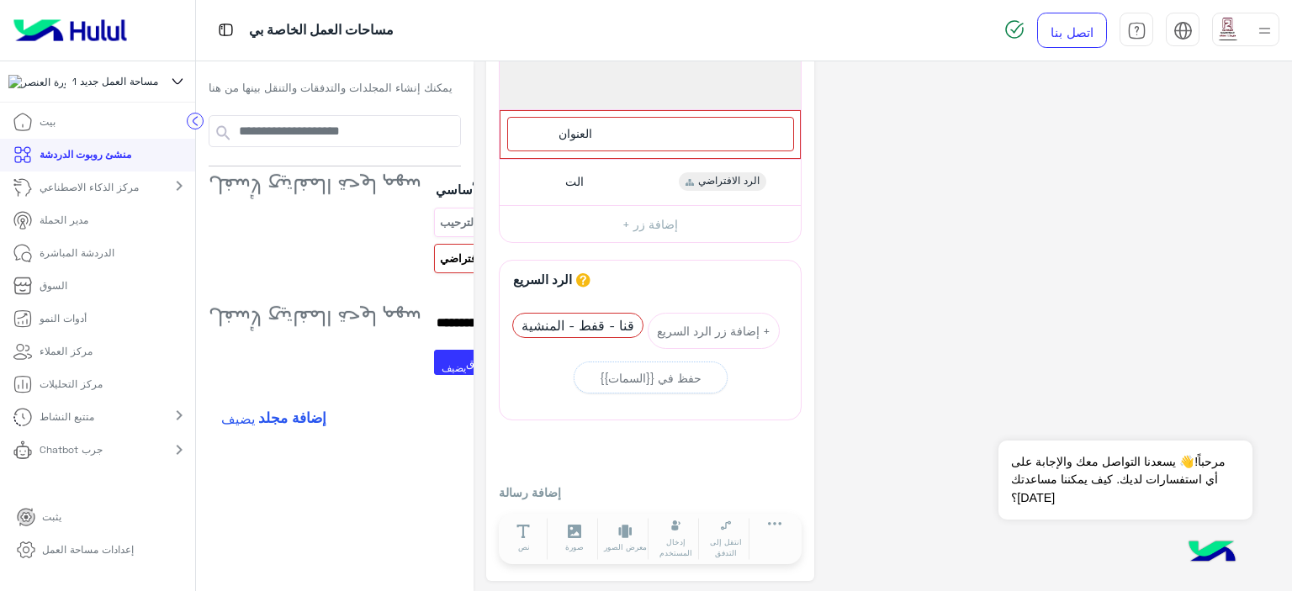
scroll to position [137, 0]
click at [660, 370] on font "حفظ في {{السمات}}" at bounding box center [651, 377] width 102 height 14
click at [693, 404] on input "text" at bounding box center [651, 413] width 282 height 19
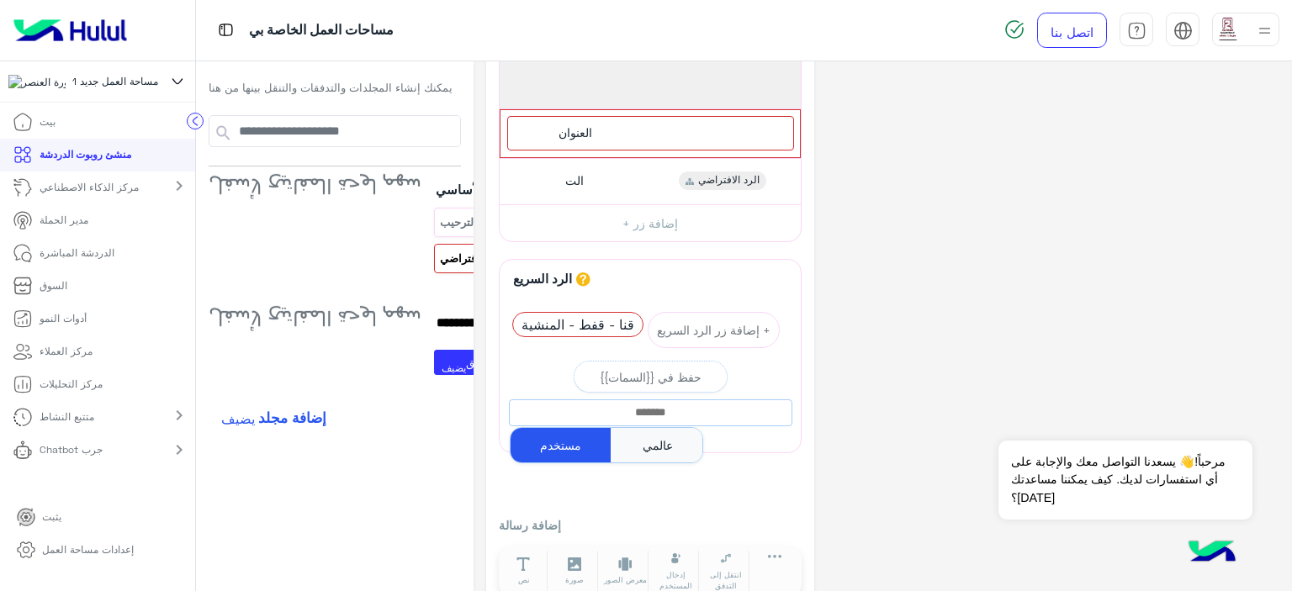
click at [827, 349] on div "**********" at bounding box center [882, 275] width 793 height 677
click at [162, 198] on div "chevron_right" at bounding box center [178, 188] width 33 height 24
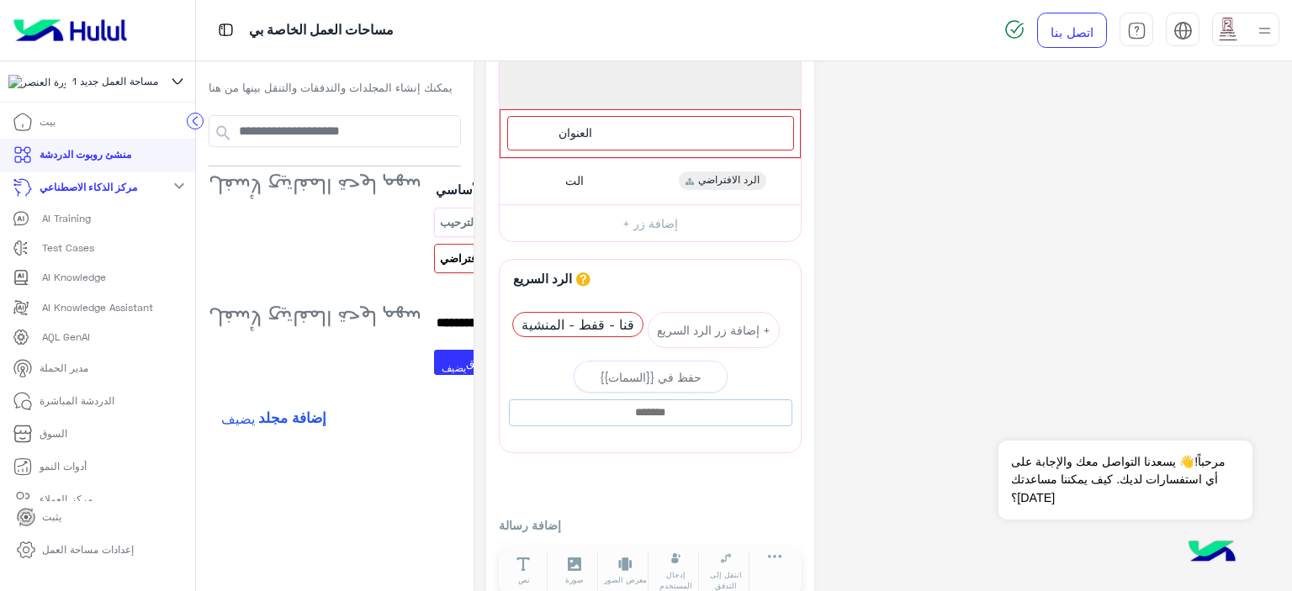
click at [77, 226] on p "AI Training" at bounding box center [66, 218] width 49 height 15
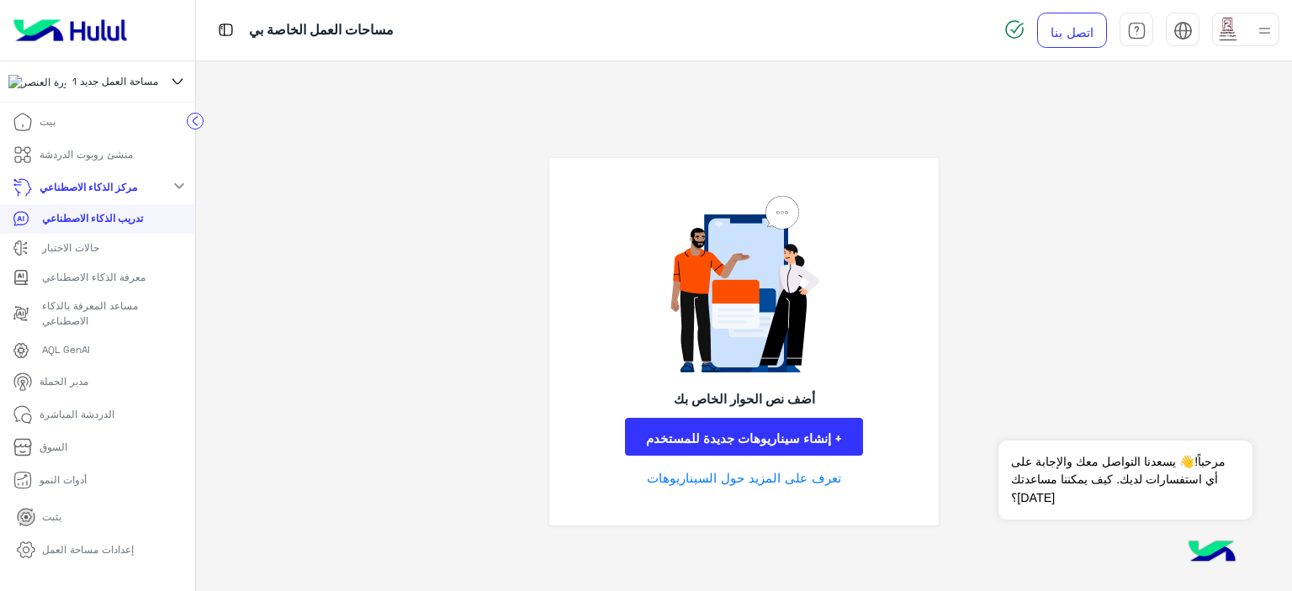
click at [105, 161] on font "منشئ روبوت الدردشة" at bounding box center [86, 154] width 93 height 13
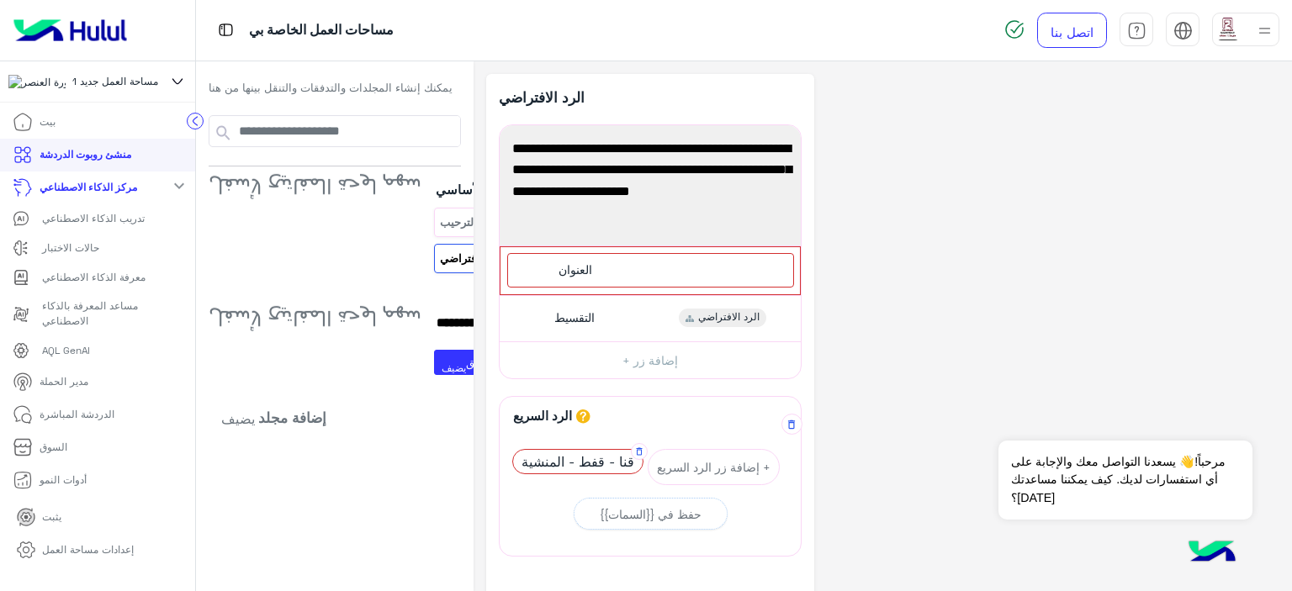
click at [565, 459] on font "قنا - قفط - المنشية" at bounding box center [578, 461] width 113 height 16
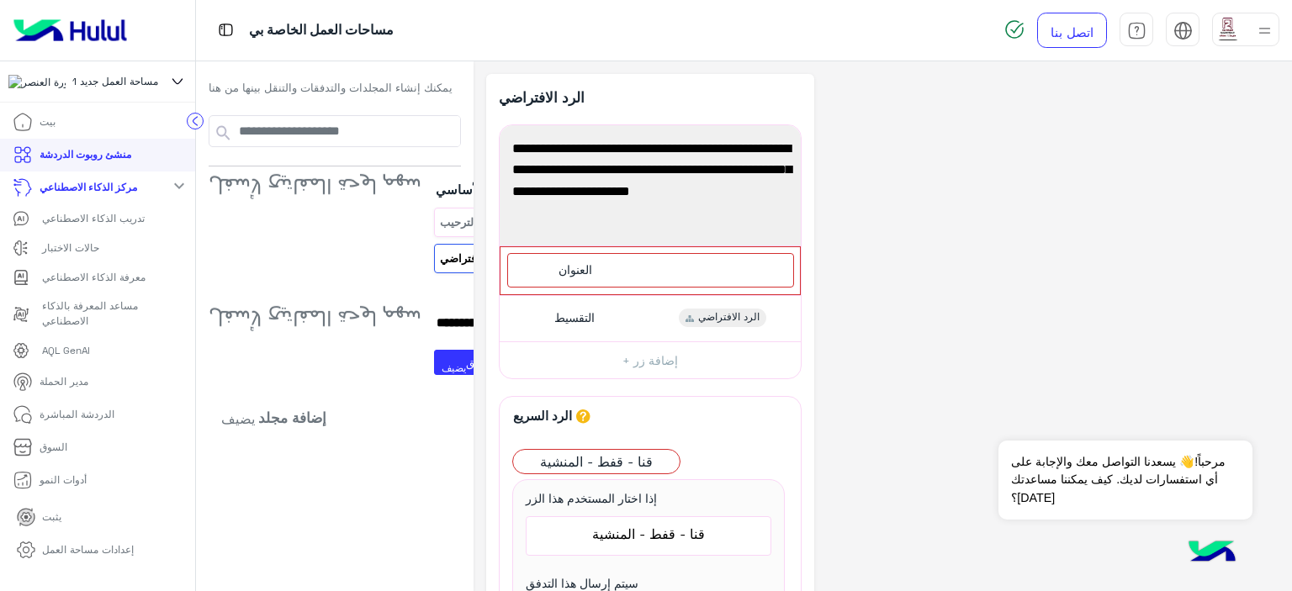
scroll to position [252, 0]
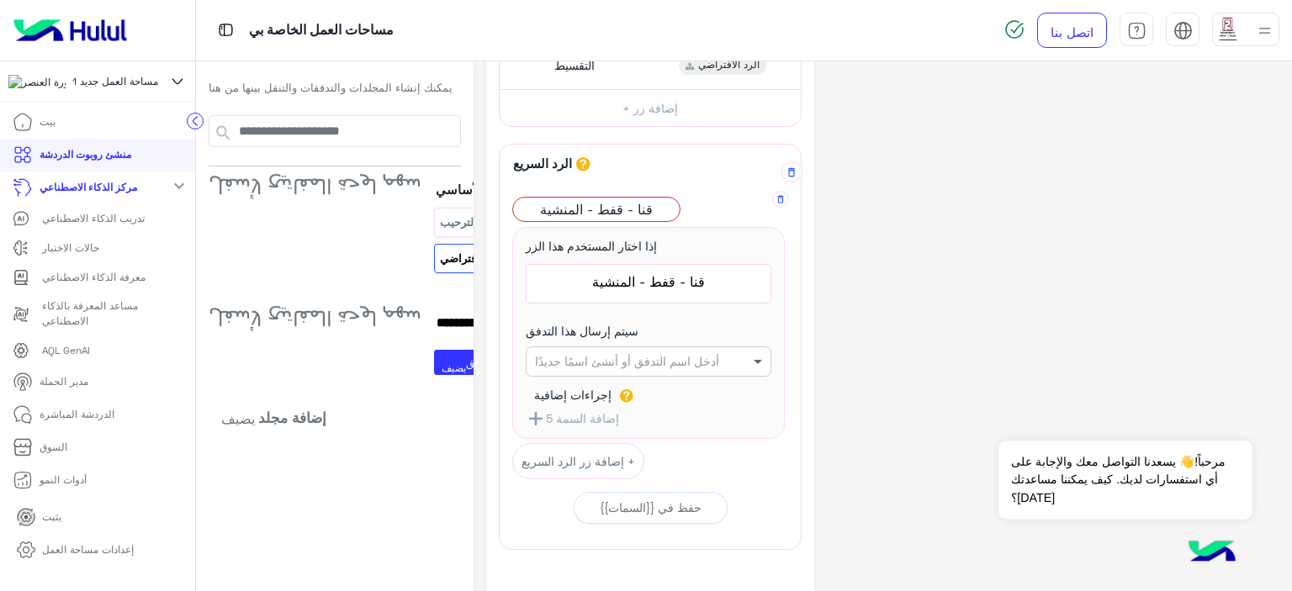
click at [750, 358] on span at bounding box center [760, 362] width 21 height 18
click at [858, 334] on div "**********" at bounding box center [882, 267] width 793 height 890
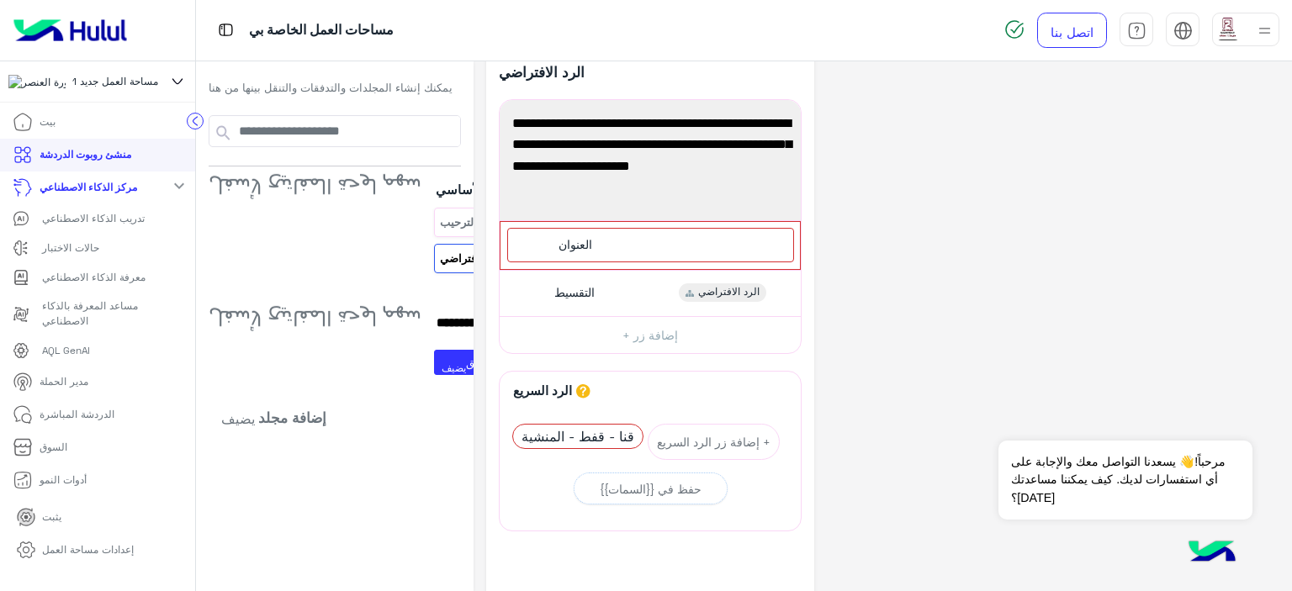
scroll to position [0, 0]
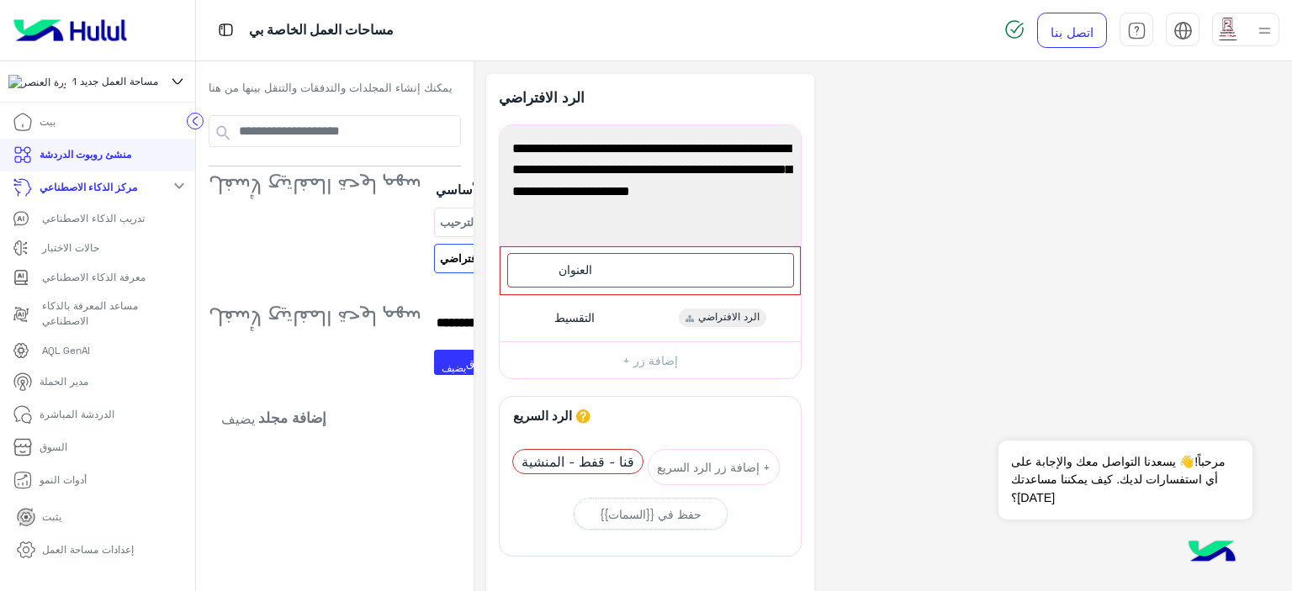
click at [144, 161] on link "منشئ روبوت الدردشة" at bounding box center [72, 155] width 144 height 33
click at [169, 195] on mat-icon "expand_more" at bounding box center [179, 186] width 20 height 20
click at [54, 555] on font "إعدادات مساحة العمل" at bounding box center [88, 549] width 92 height 13
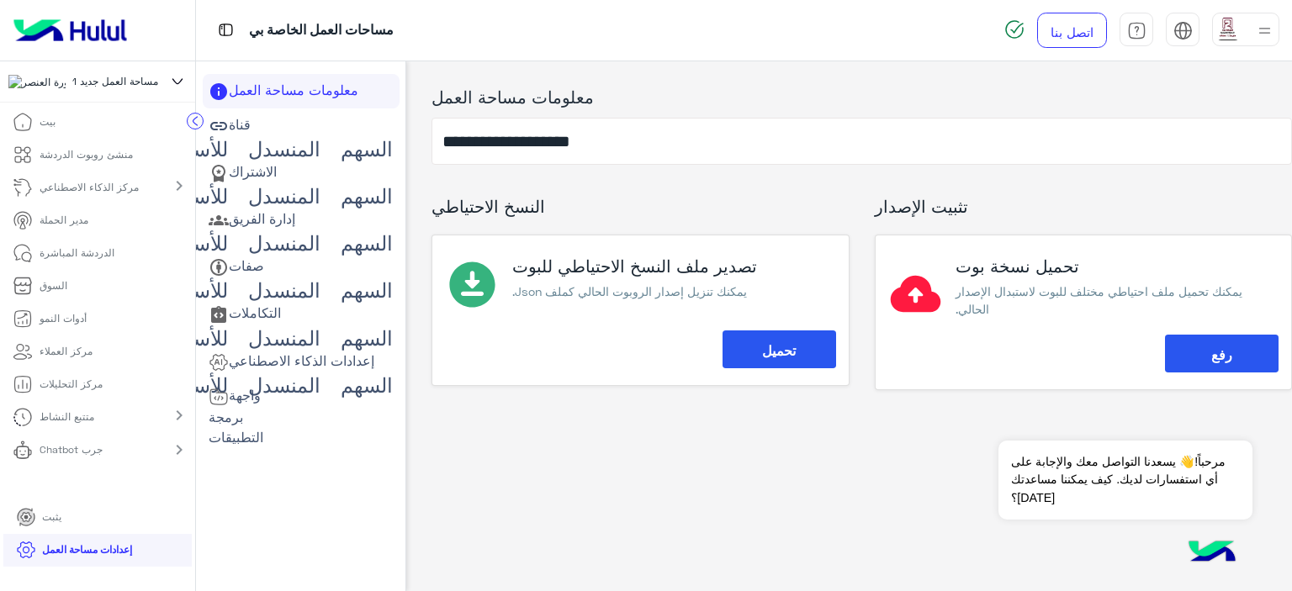
click at [72, 22] on img at bounding box center [70, 30] width 127 height 35
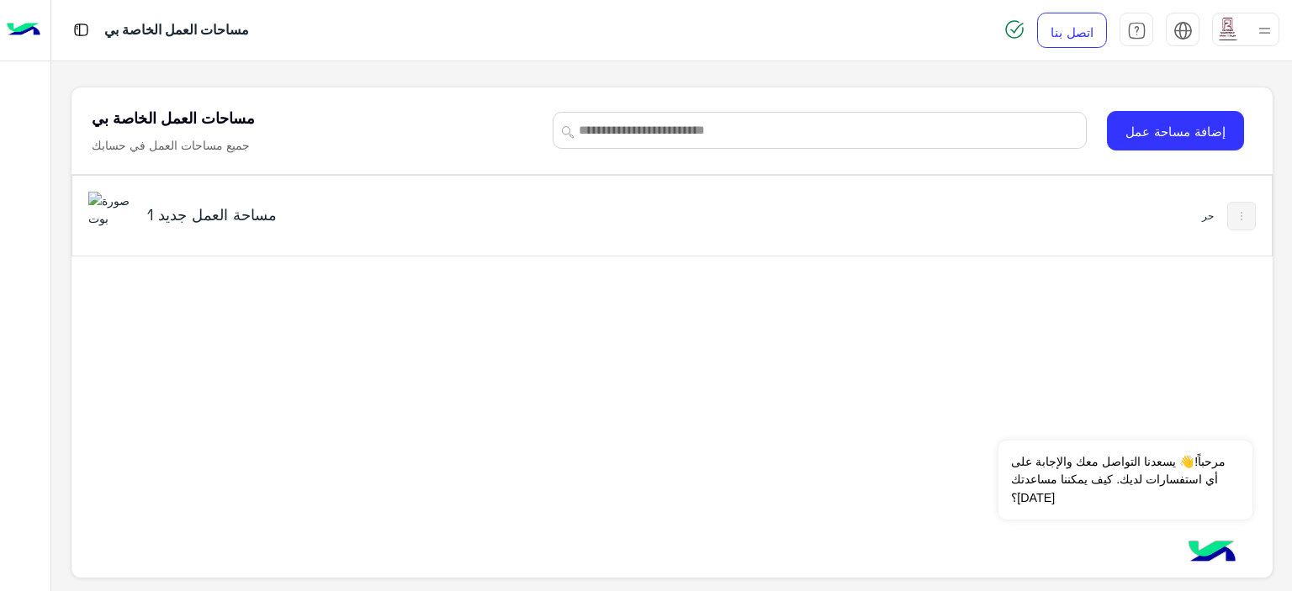
scroll to position [6, 0]
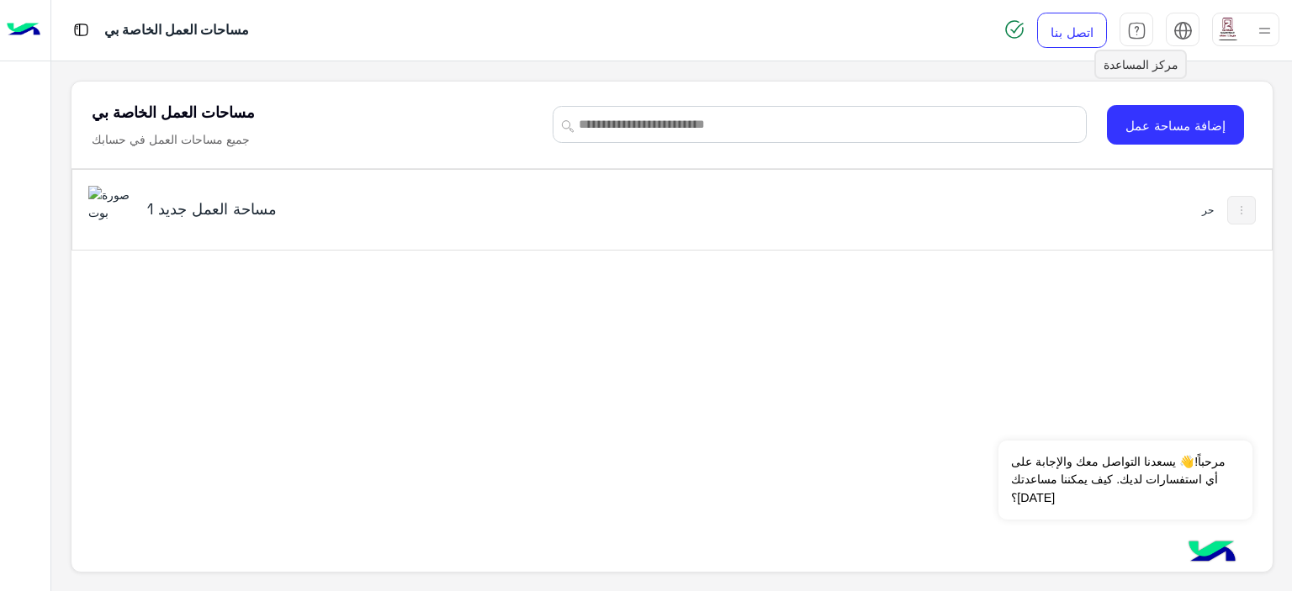
click at [1132, 19] on div at bounding box center [1137, 30] width 34 height 34
click at [125, 218] on img at bounding box center [110, 204] width 45 height 36
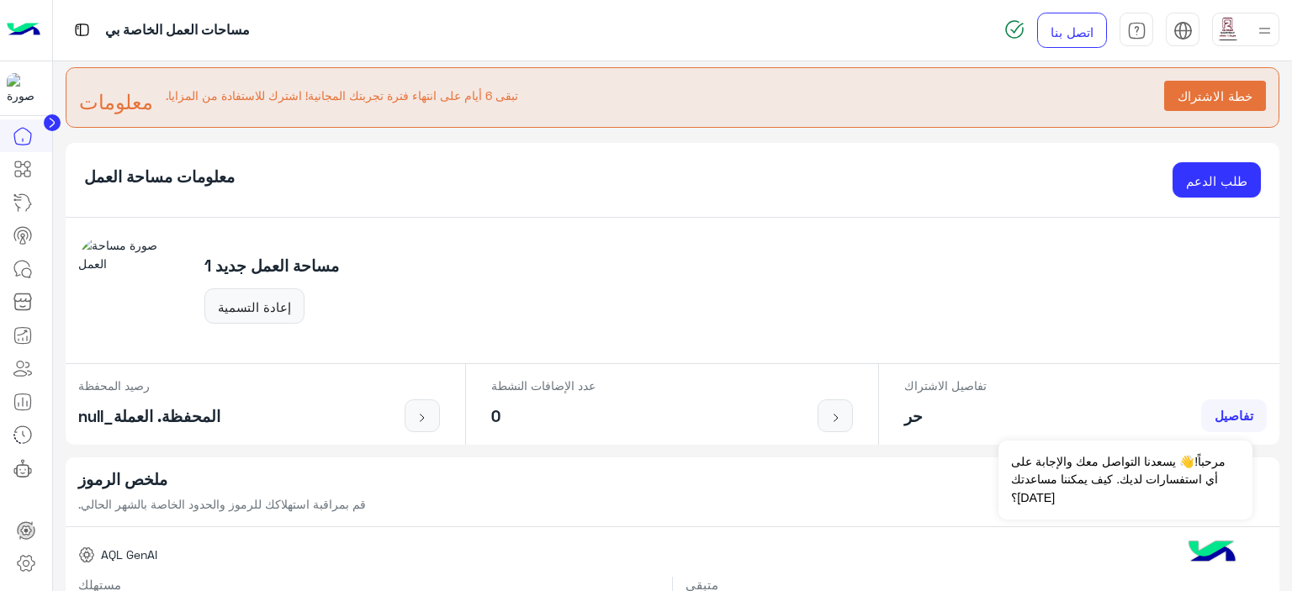
click at [47, 120] on circle at bounding box center [52, 122] width 17 height 17
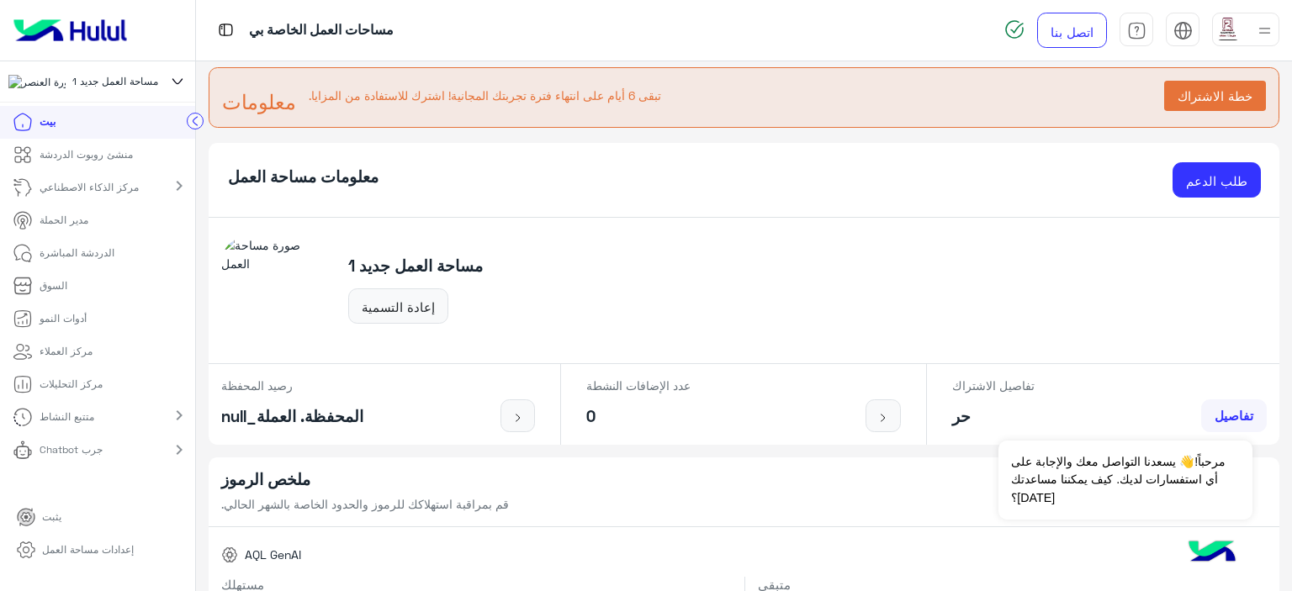
click at [63, 194] on font "مركز الذكاء الاصطناعي" at bounding box center [89, 187] width 99 height 13
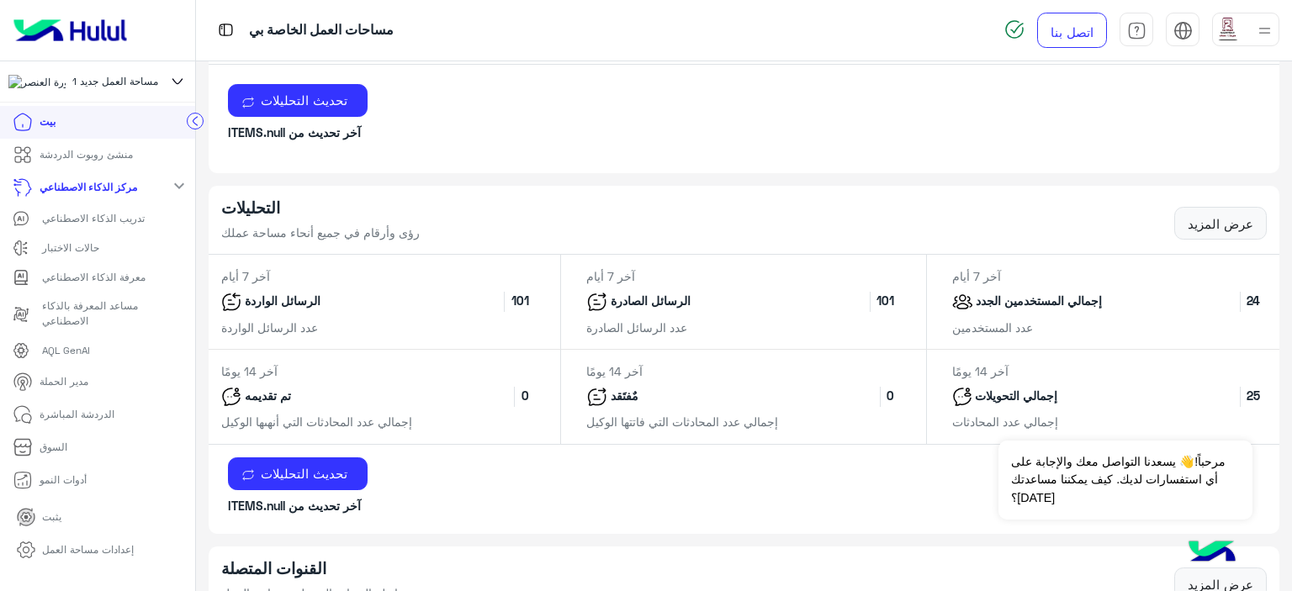
scroll to position [757, 0]
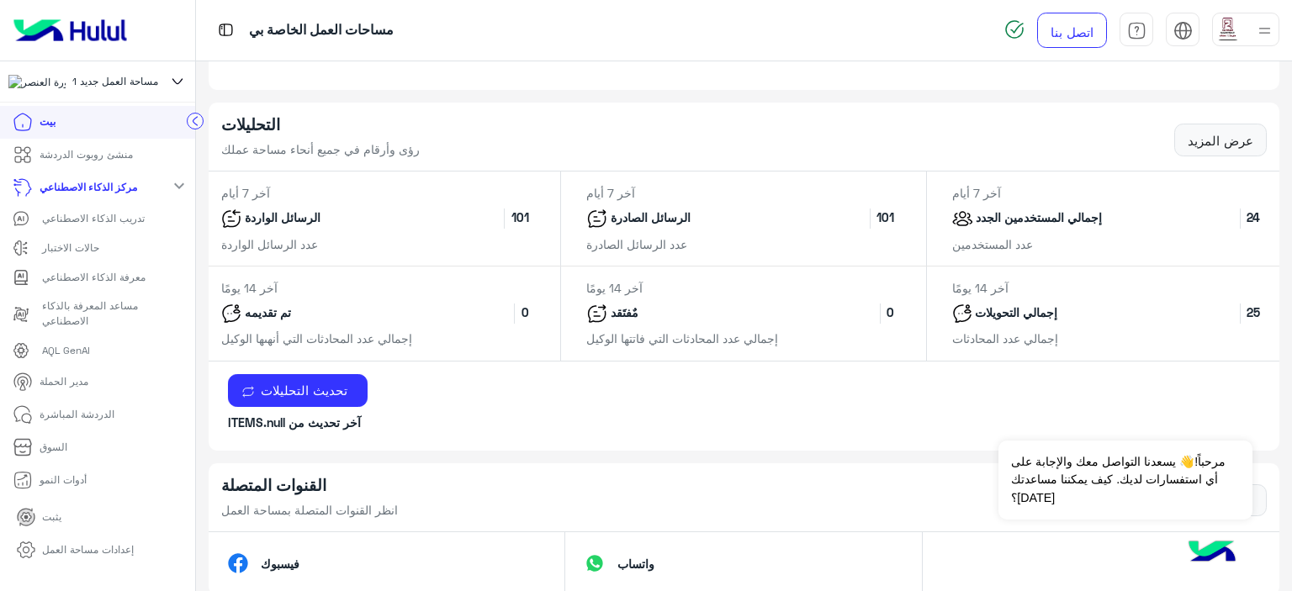
click at [294, 218] on font "الرسائل الواردة" at bounding box center [283, 217] width 76 height 14
click at [692, 207] on div "الرسائل الصادرة 101" at bounding box center [743, 219] width 339 height 33
click at [881, 215] on font "101" at bounding box center [886, 217] width 18 height 14
click at [1017, 216] on font "إجمالي المستخدمين الجدد" at bounding box center [1039, 217] width 126 height 14
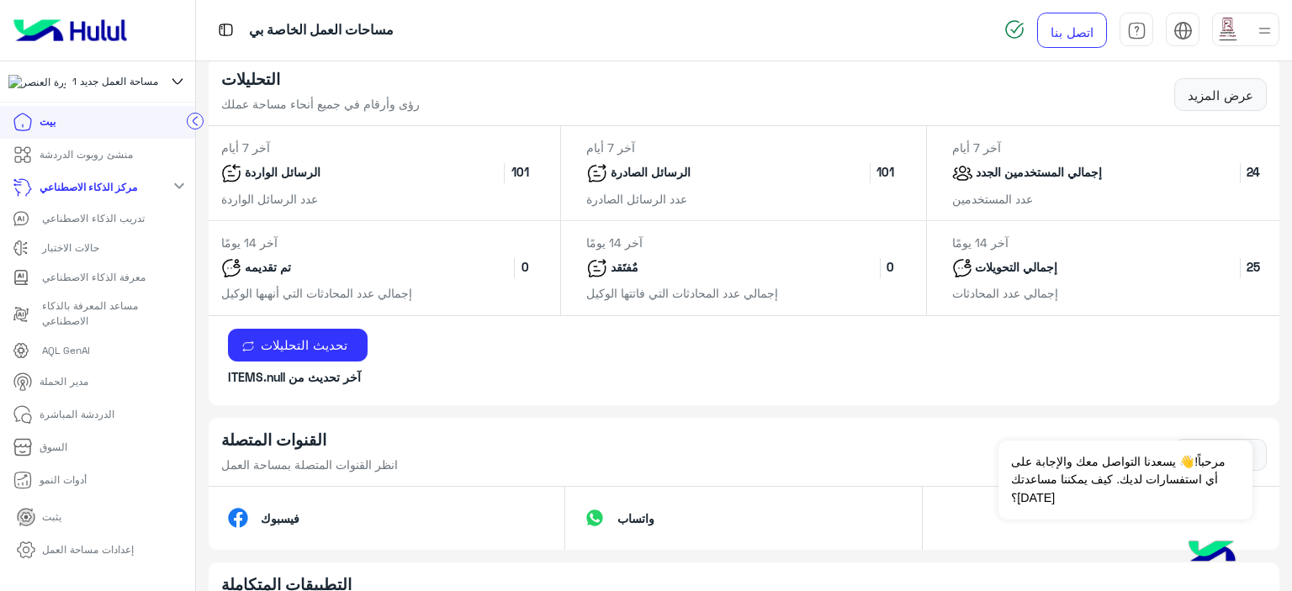
scroll to position [841, 0]
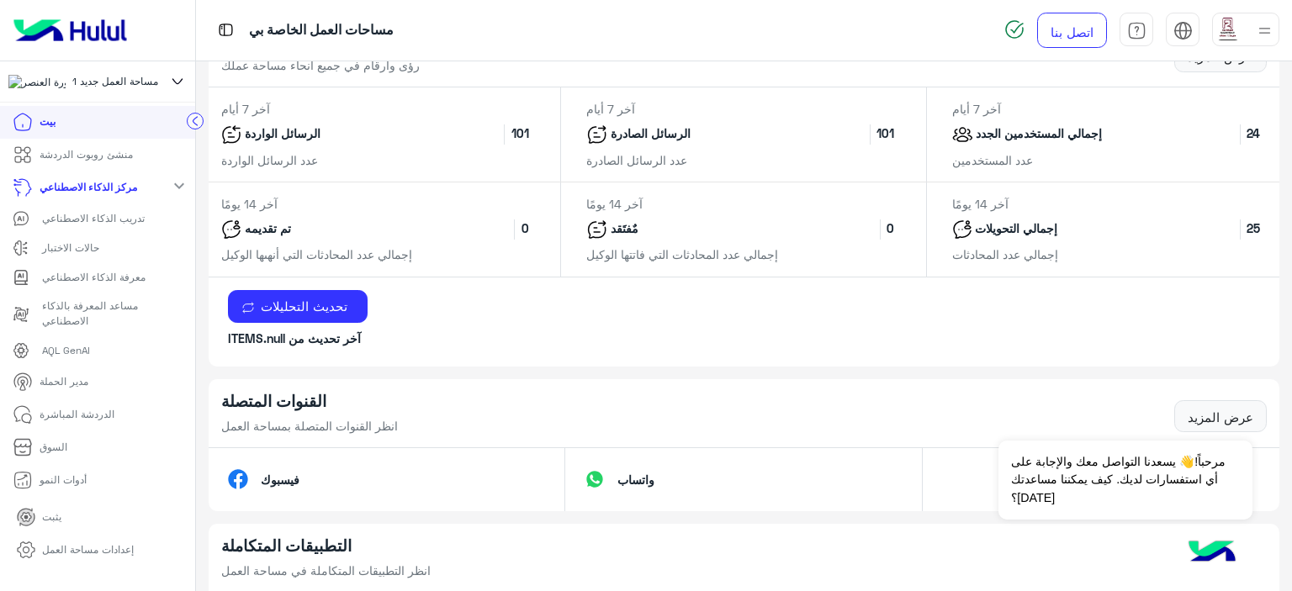
click at [373, 248] on font "إجمالي عدد المحادثات التي أنهىها الوكيل" at bounding box center [316, 254] width 191 height 14
click at [790, 213] on div "مٌفتَقد 0" at bounding box center [743, 229] width 339 height 33
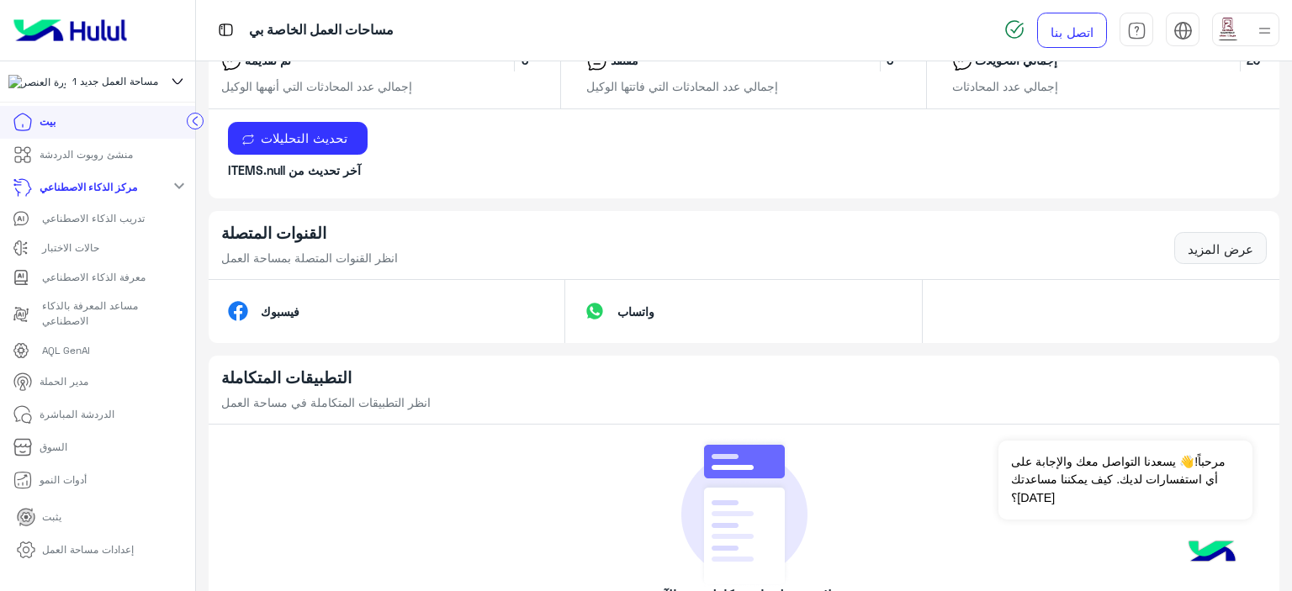
click at [470, 292] on div "فيسبوك" at bounding box center [387, 311] width 357 height 63
click at [390, 227] on div "القنوات المتصلة انظر القنوات المتصلة بمساحة العمل عرض المزيد" at bounding box center [744, 245] width 1071 height 69
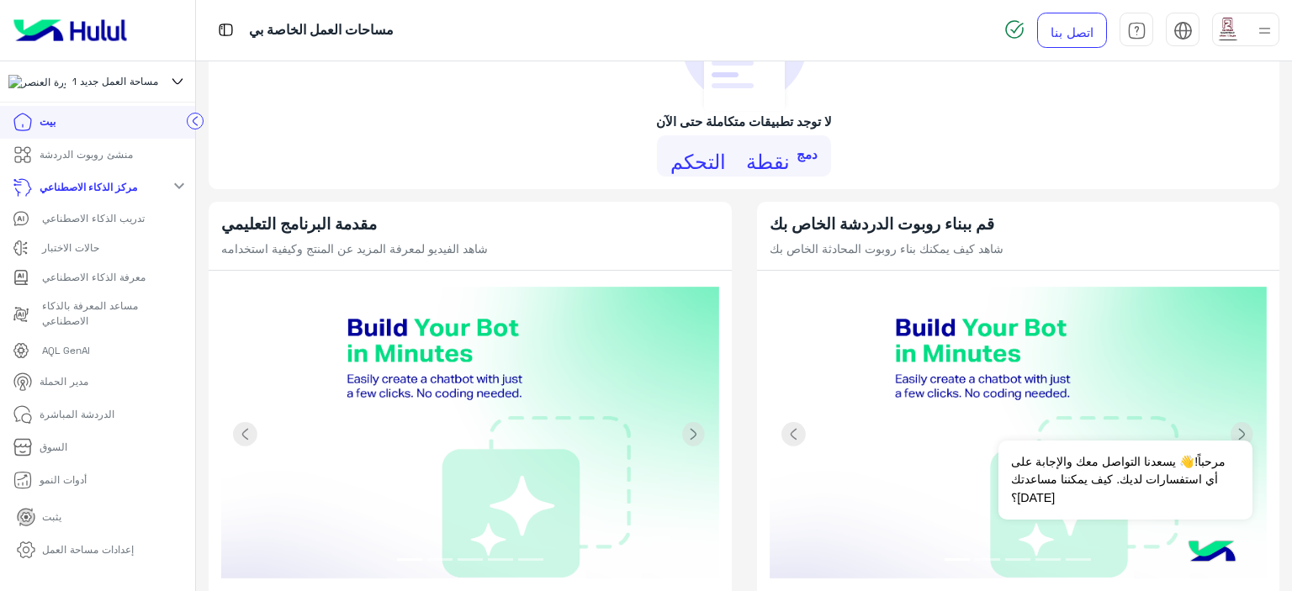
scroll to position [1511, 0]
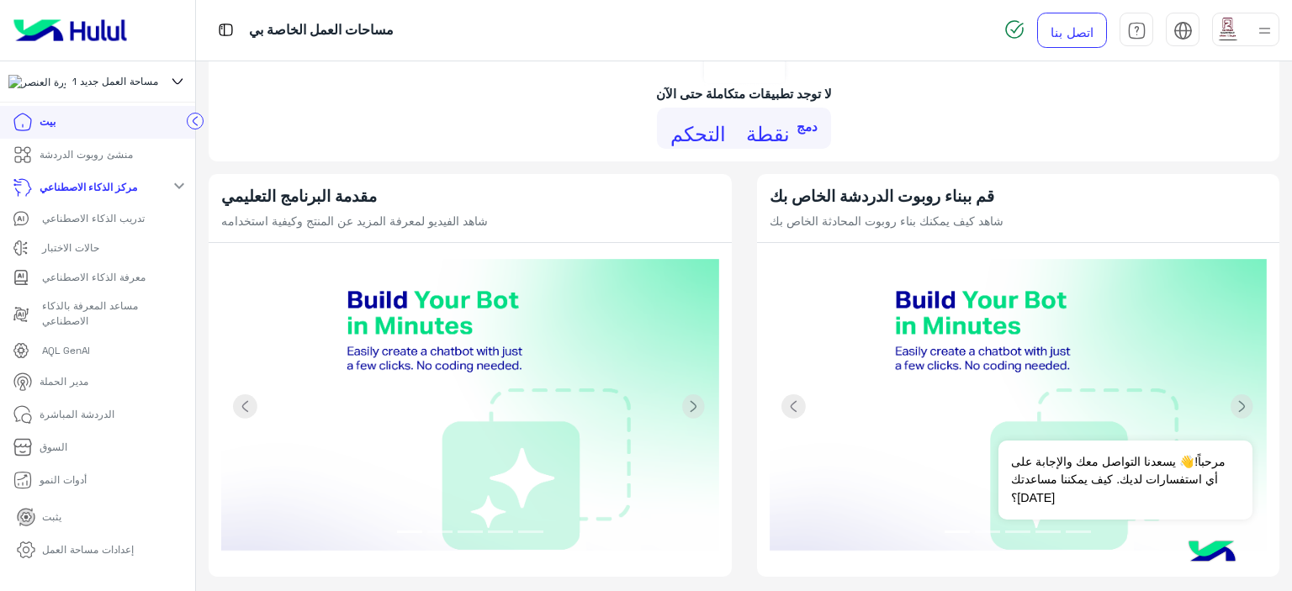
click at [94, 225] on font "تدريب الذكاء الاصطناعي" at bounding box center [93, 218] width 103 height 13
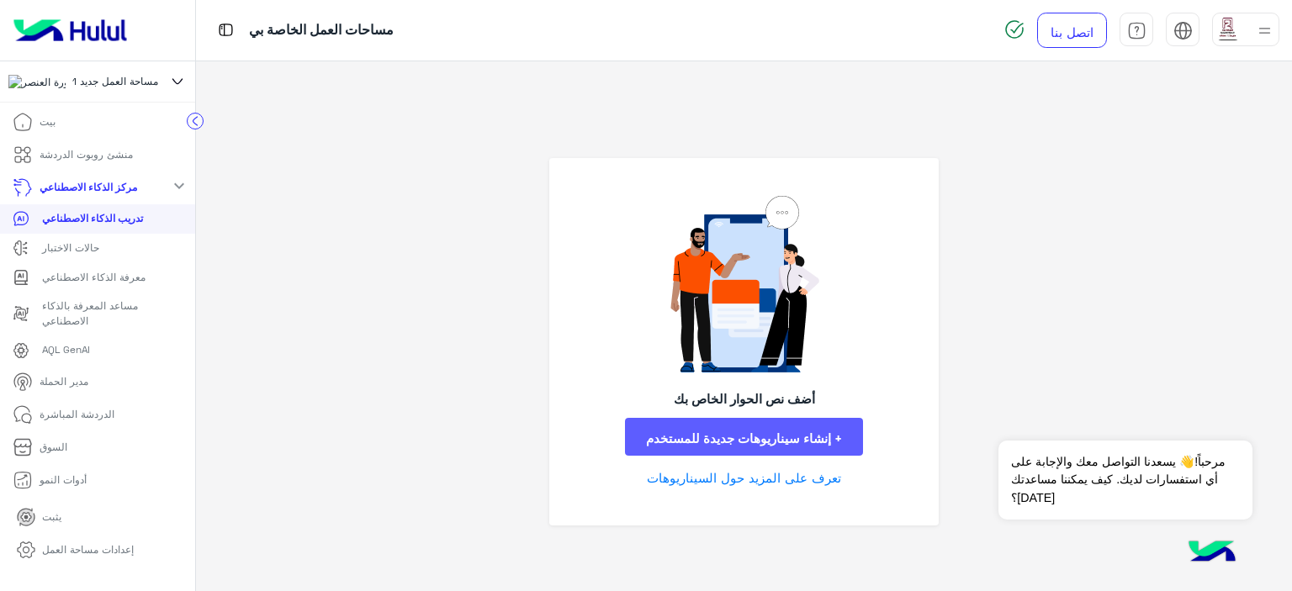
click at [734, 432] on font "+ إنشاء سيناريوهات جديدة للمستخدم" at bounding box center [744, 438] width 196 height 15
